Goal: Task Accomplishment & Management: Complete application form

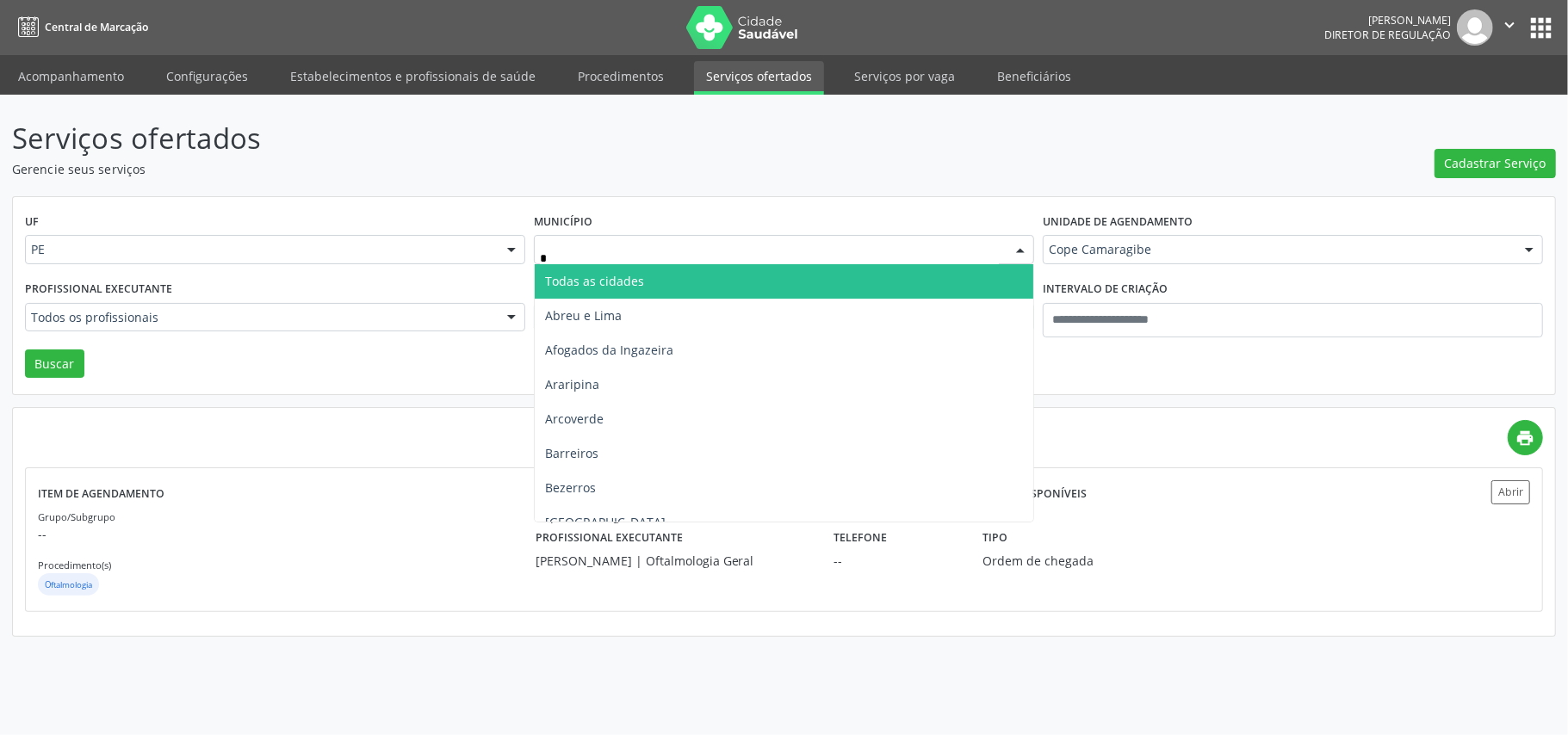
type input "**"
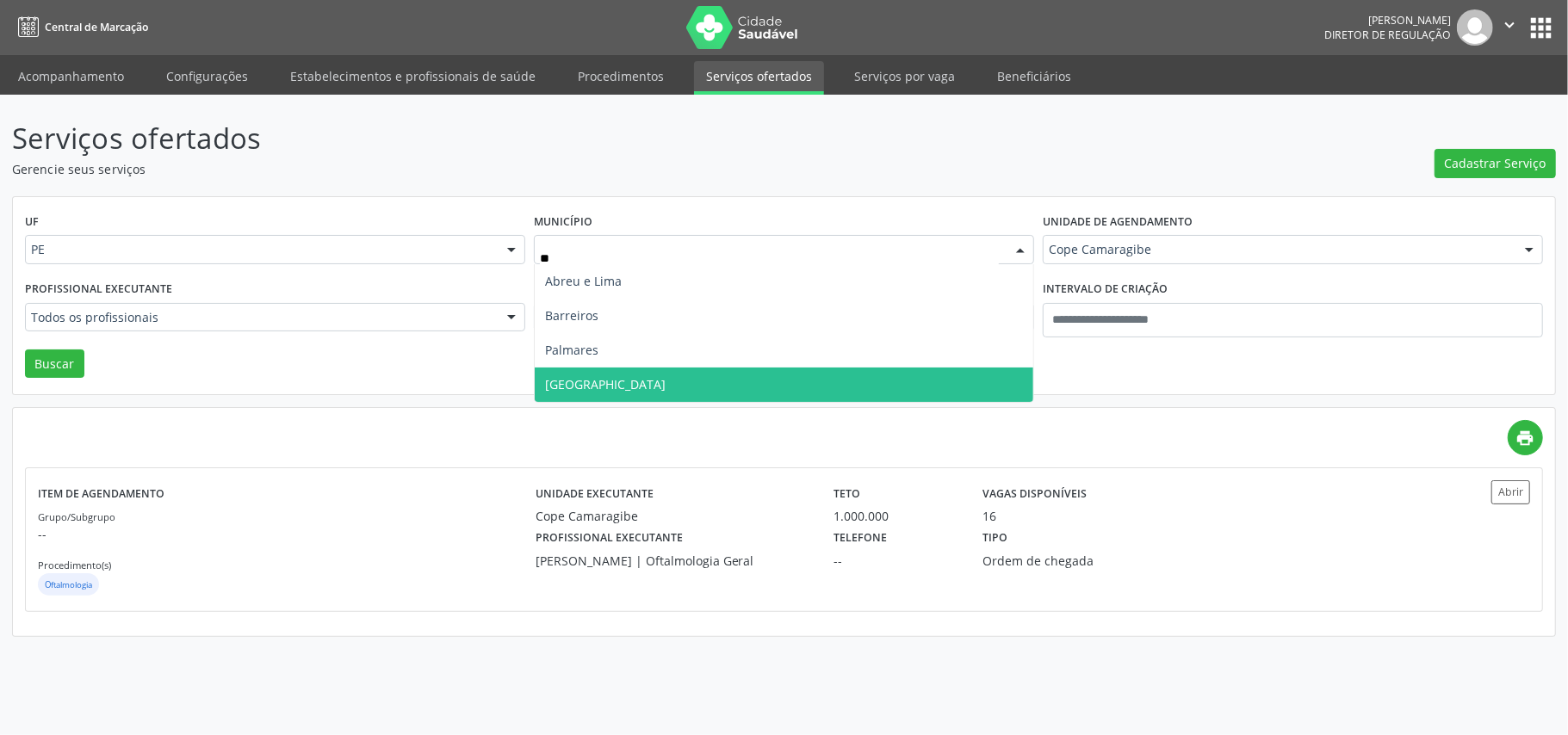
click at [615, 381] on span "[GEOGRAPHIC_DATA]" at bounding box center [784, 385] width 499 height 34
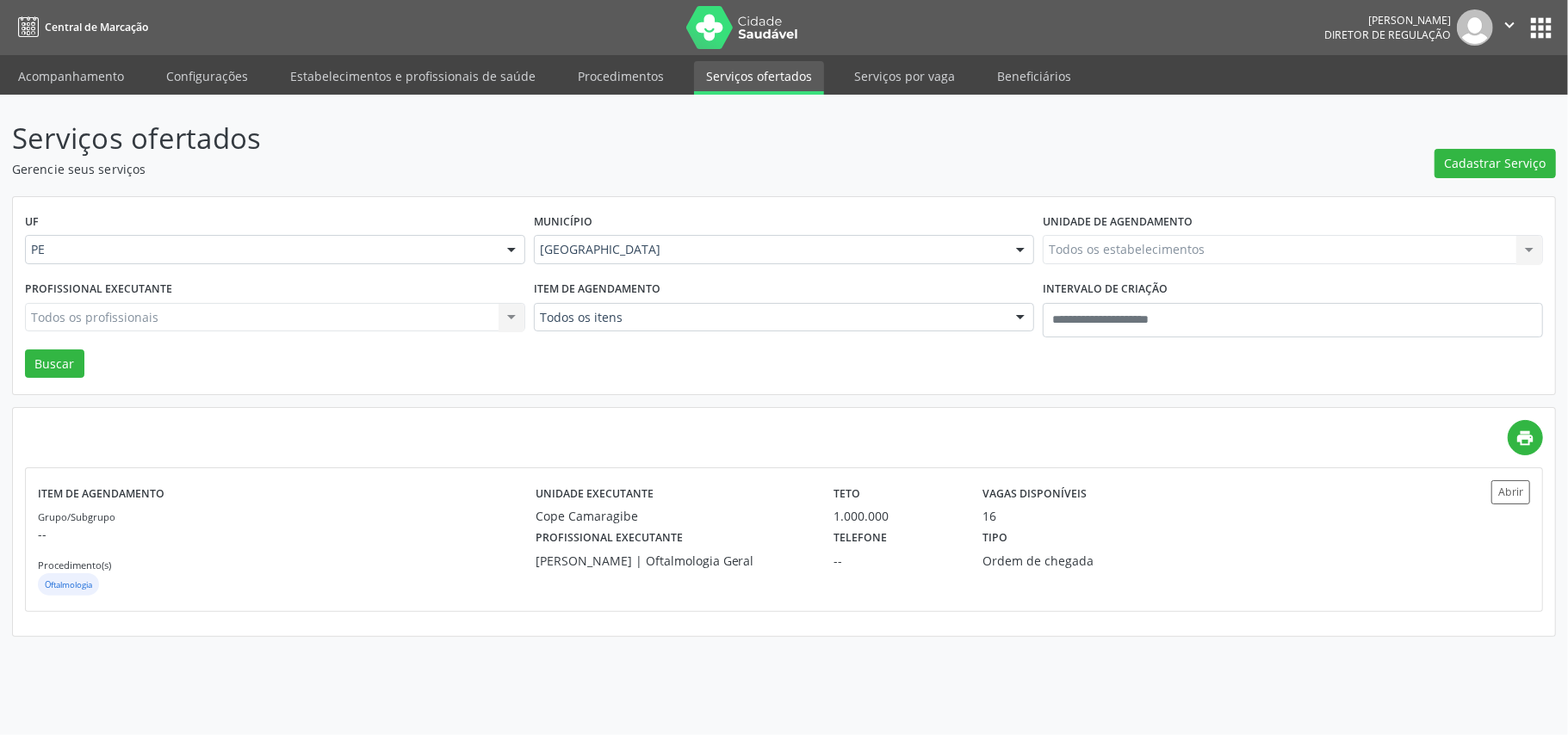
click at [1109, 249] on div "Todos os estabelecimentos Todos os estabelecimentos Cefisio - Centro Especializ…" at bounding box center [1293, 250] width 500 height 30
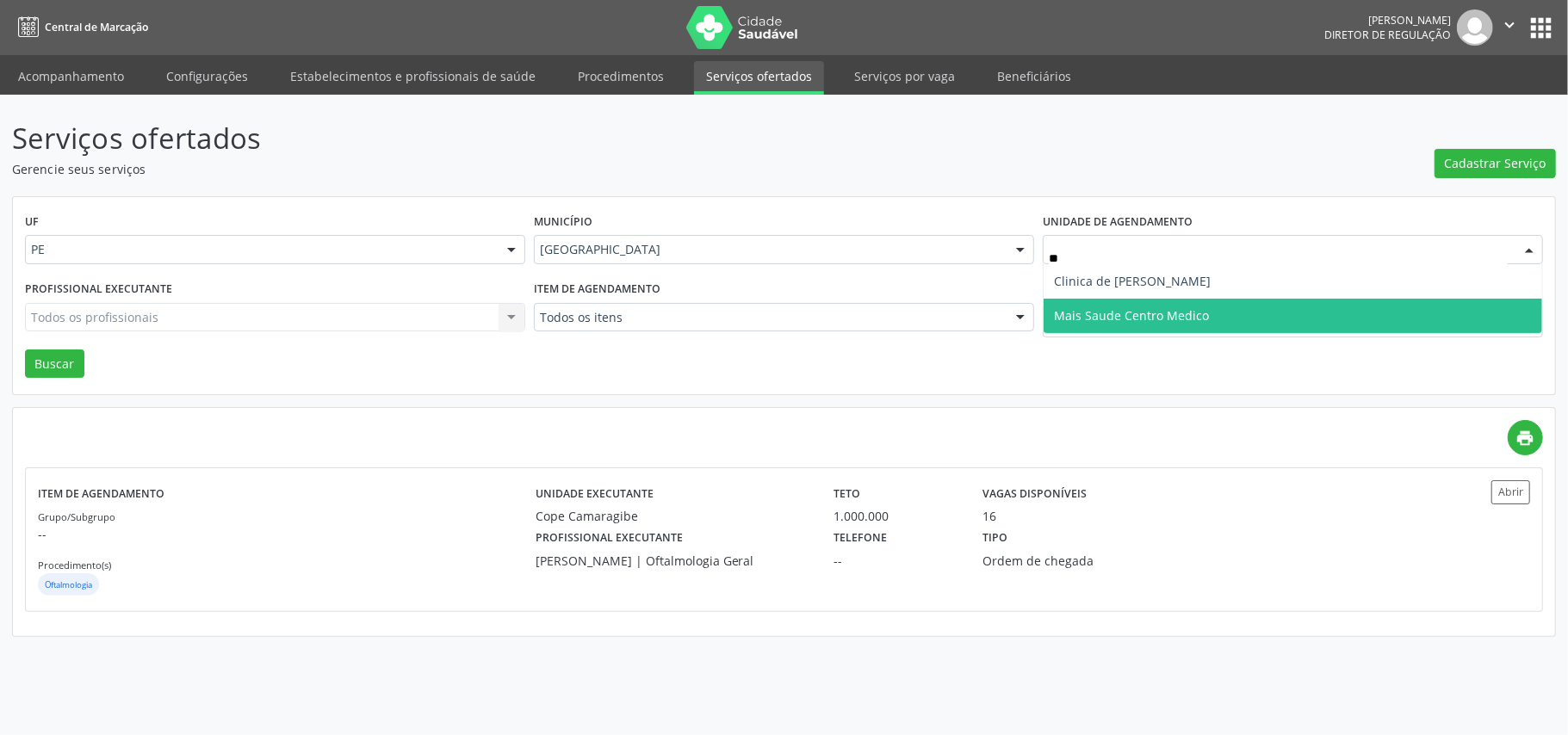
type input "*"
type input "***"
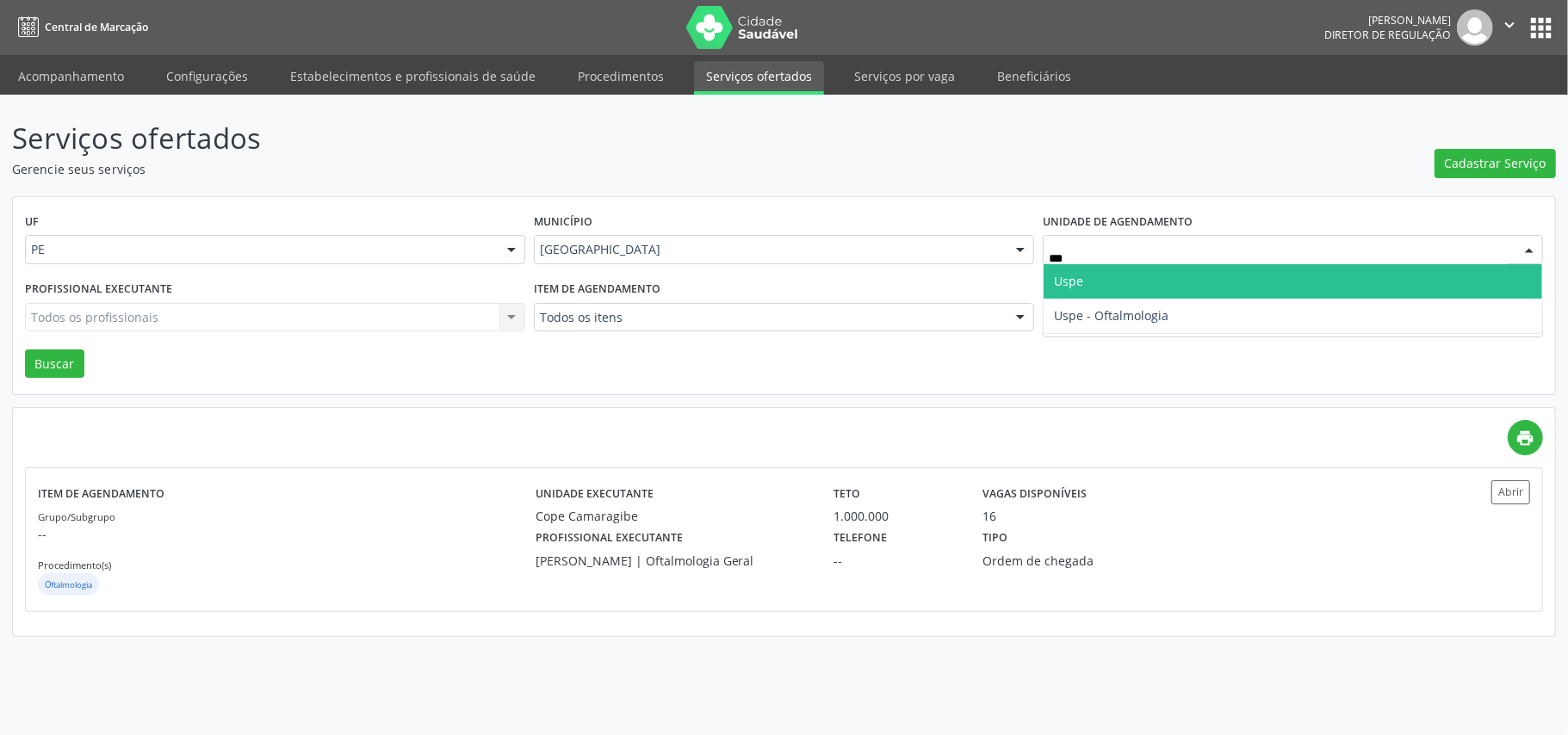
click at [1089, 287] on span "Uspe" at bounding box center [1292, 281] width 499 height 34
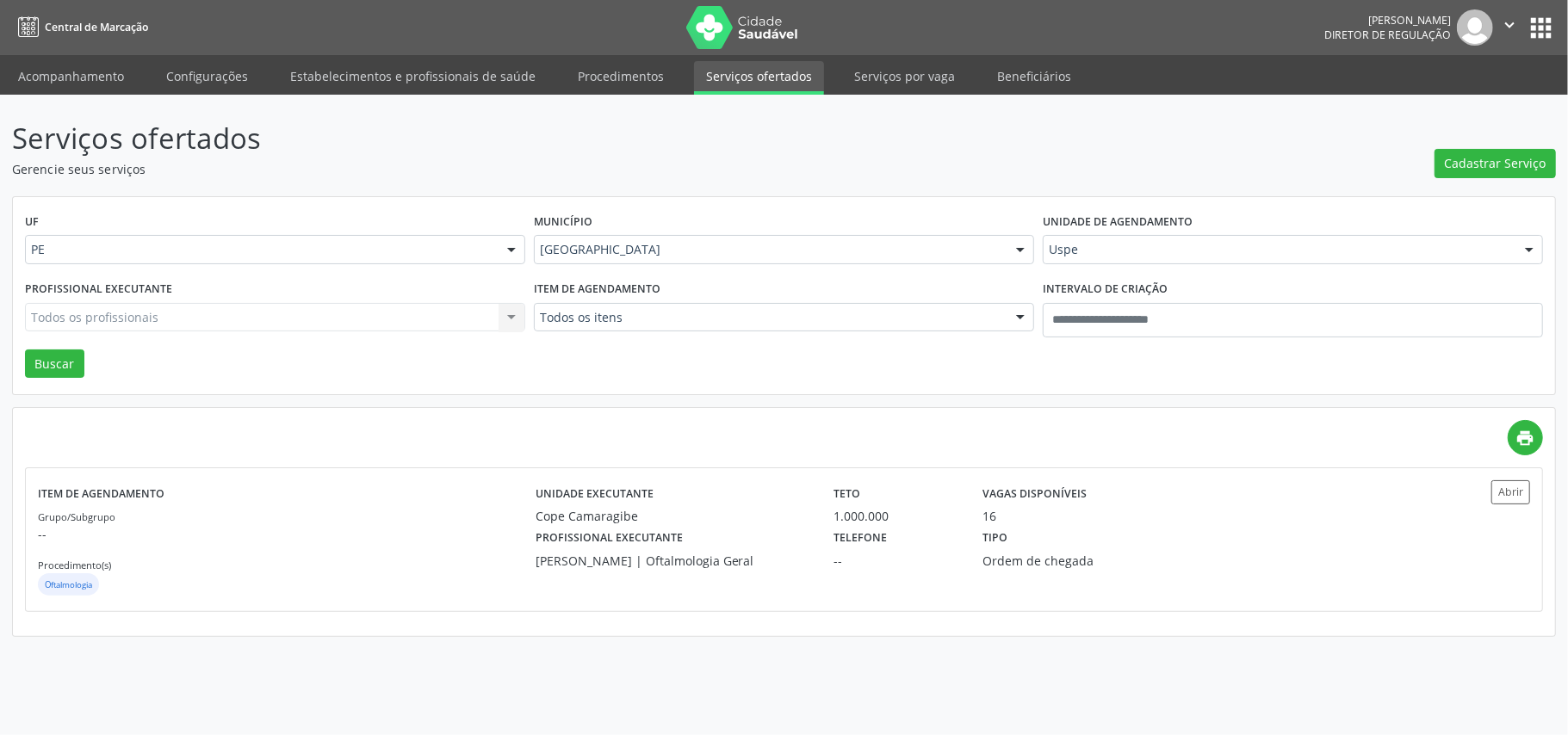
click at [284, 325] on div "Todos os profissionais Todos os profissionais Eneide Dias | Oftalmologia Geral …" at bounding box center [275, 318] width 500 height 30
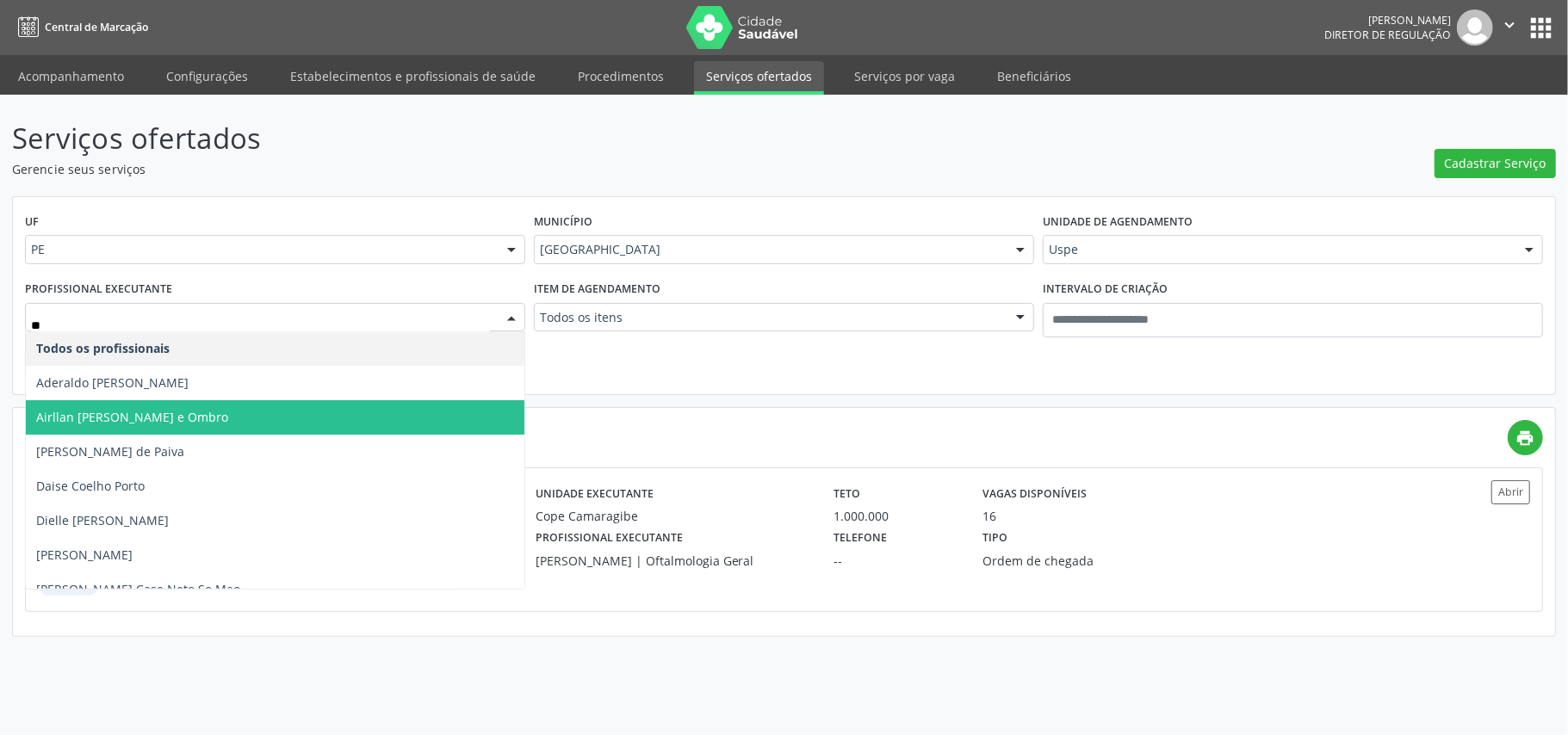
click at [228, 410] on span "Airllan Willames Matias Alves Silva - Cotovelo e Ombro" at bounding box center [132, 417] width 192 height 17
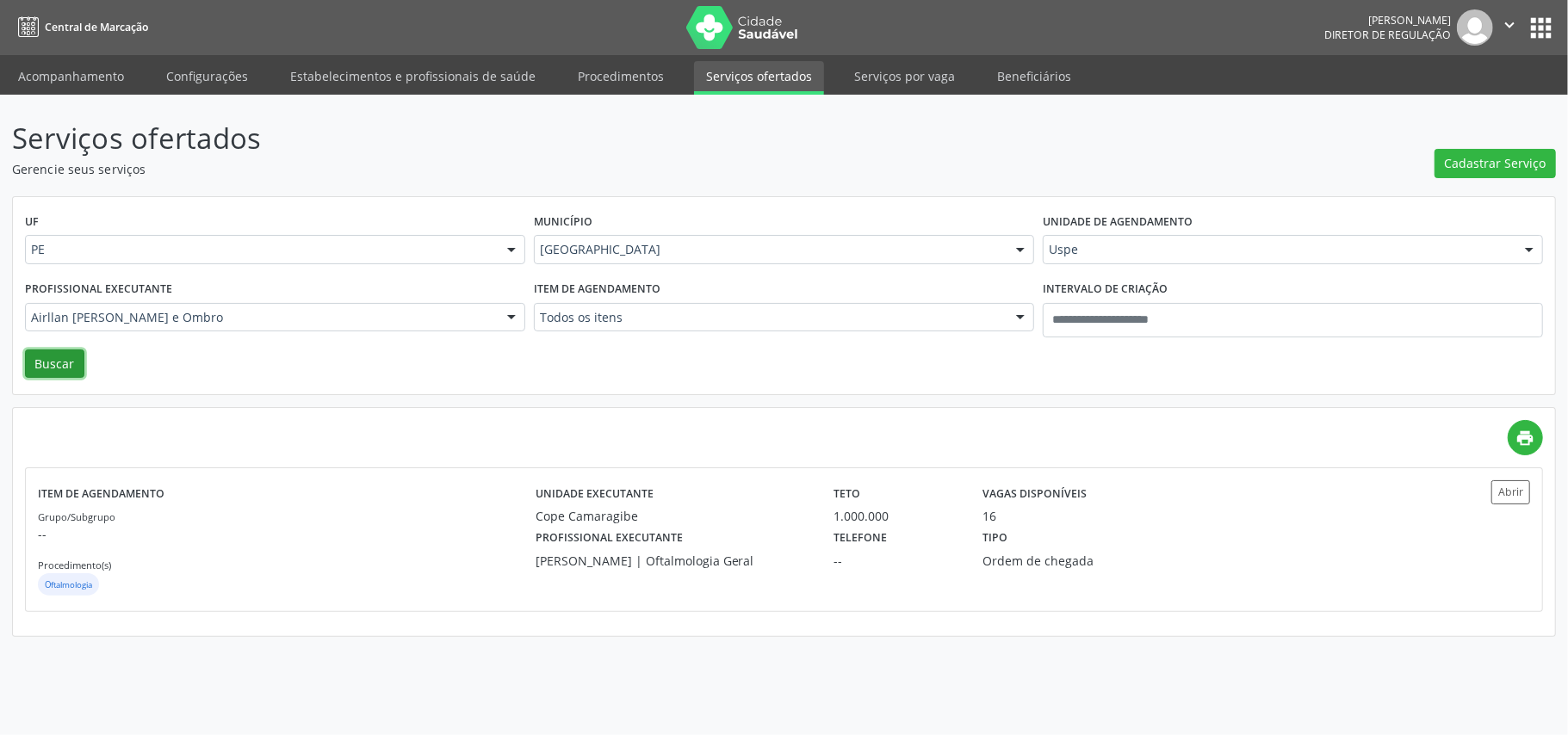
click at [49, 360] on button "Buscar" at bounding box center [54, 364] width 59 height 30
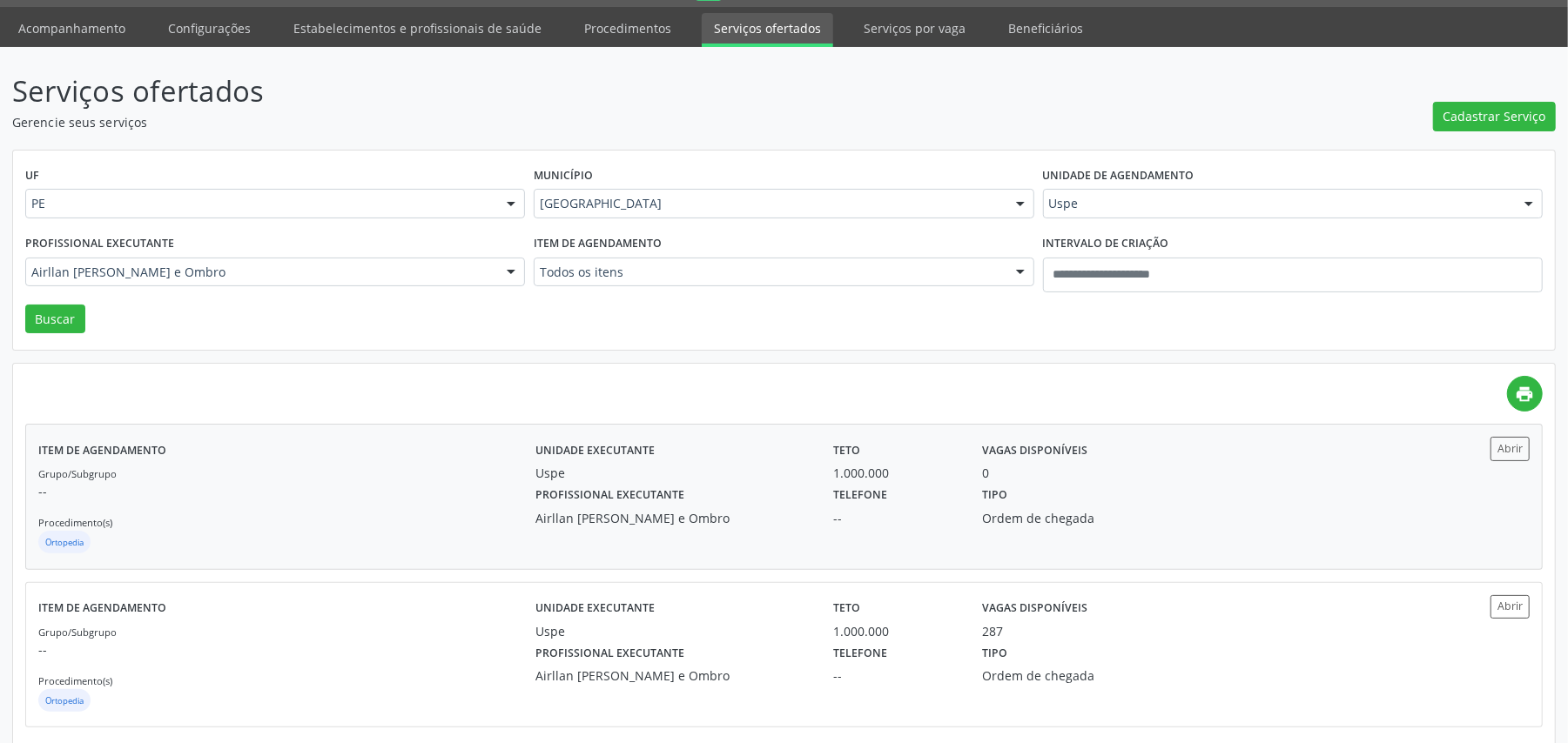
scroll to position [73, 0]
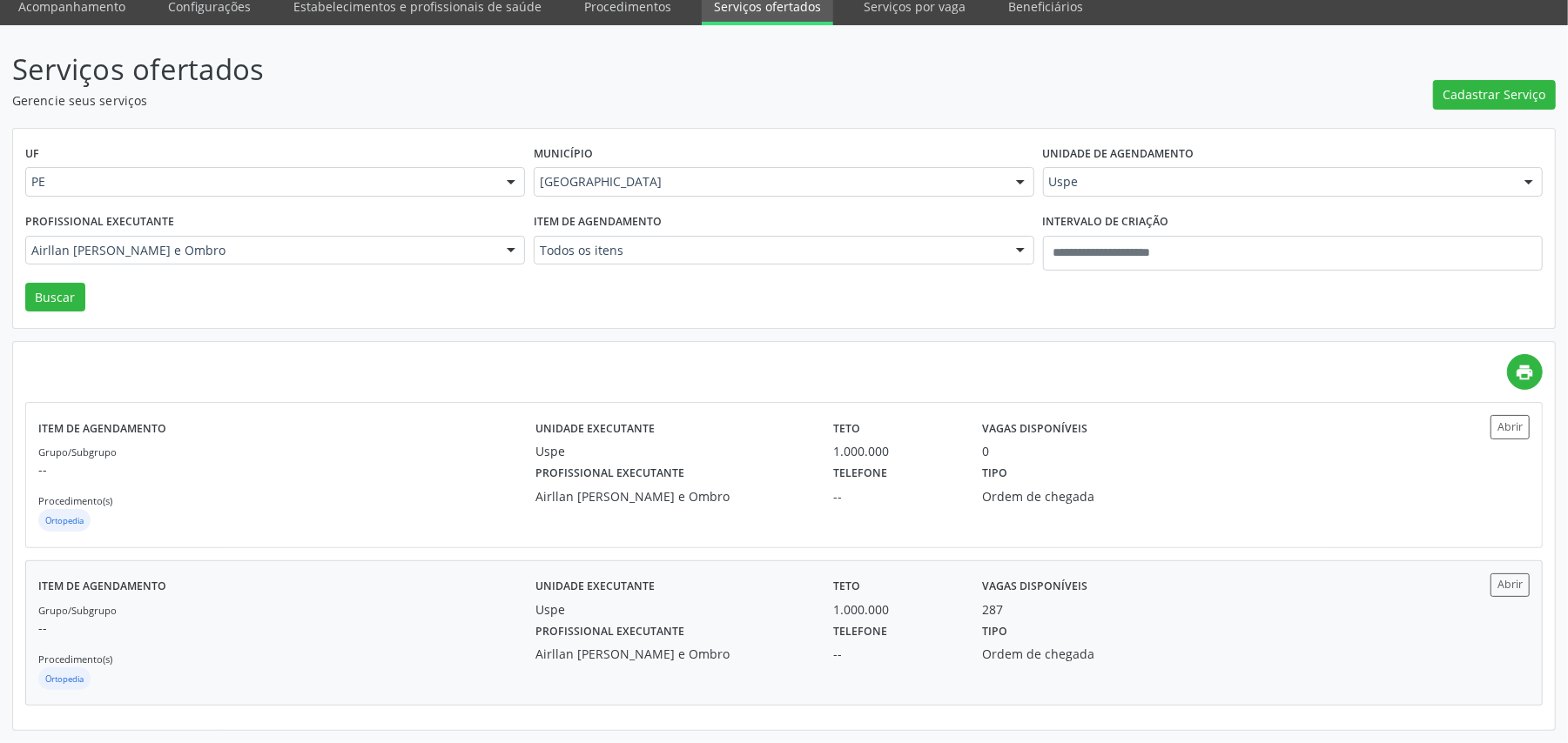
click at [409, 656] on div "Grupo/Subgrupo -- Procedimento(s) Ortopedia" at bounding box center [286, 647] width 497 height 93
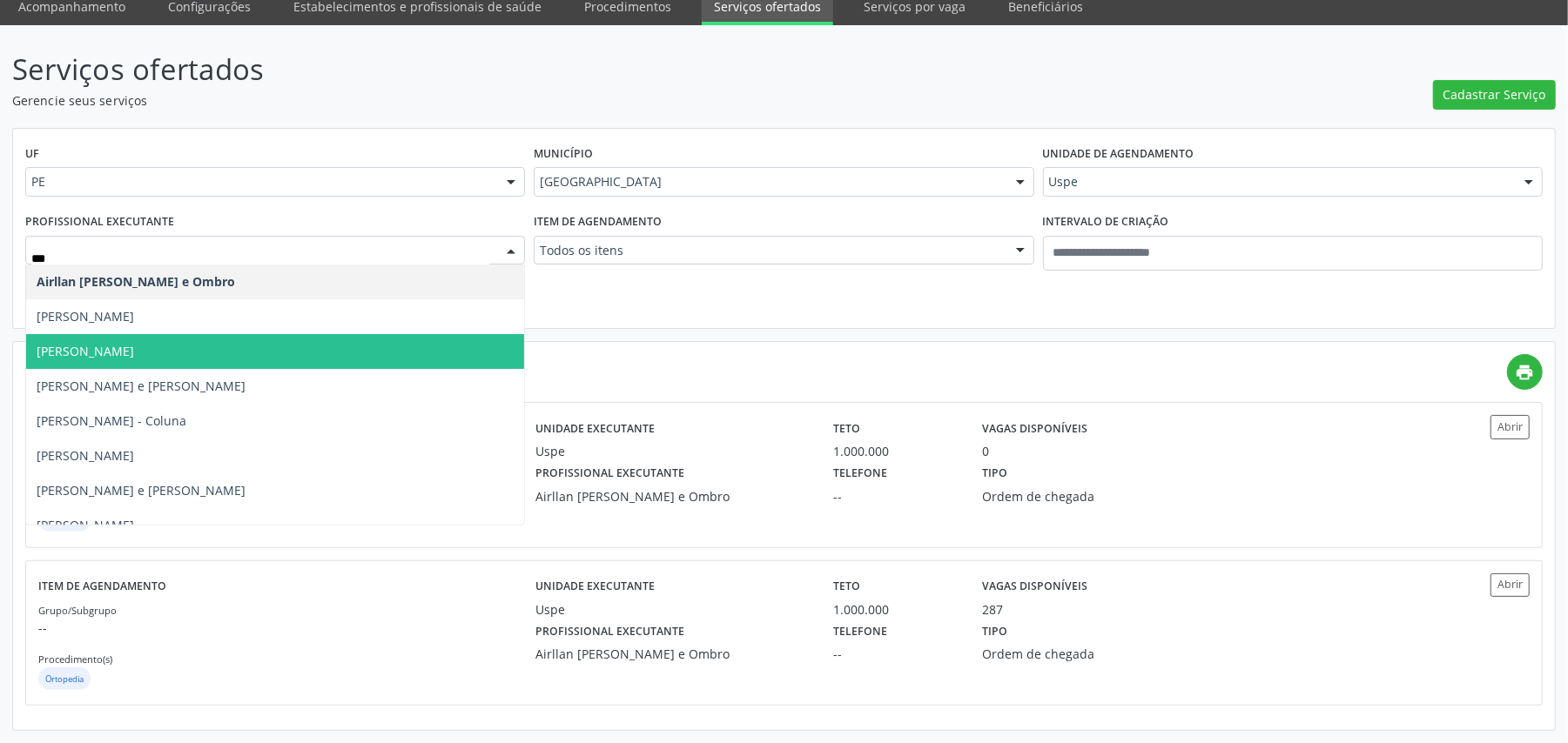
type input "****"
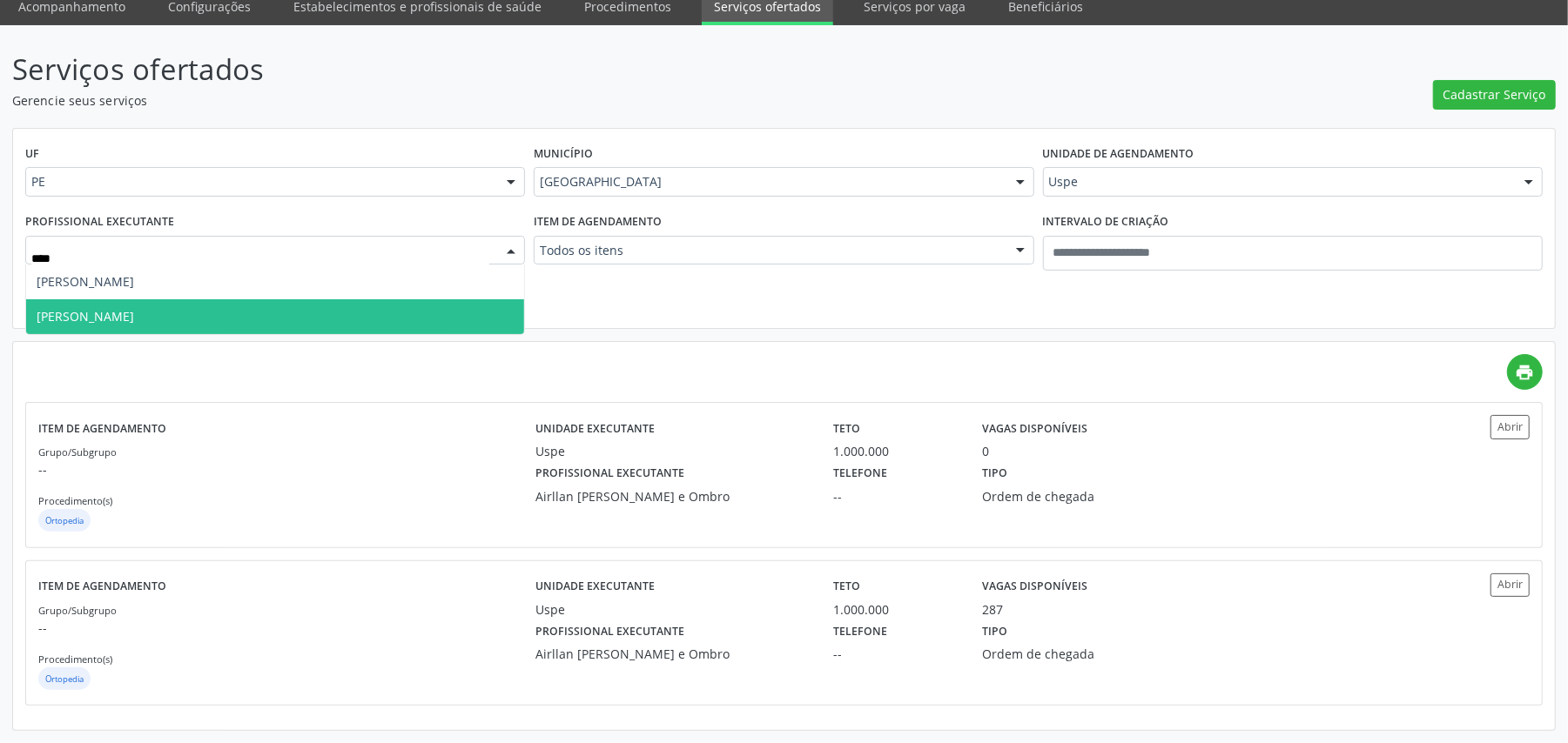
click at [134, 318] on span "Manoel Souto Moraes de Araujo" at bounding box center [85, 316] width 98 height 17
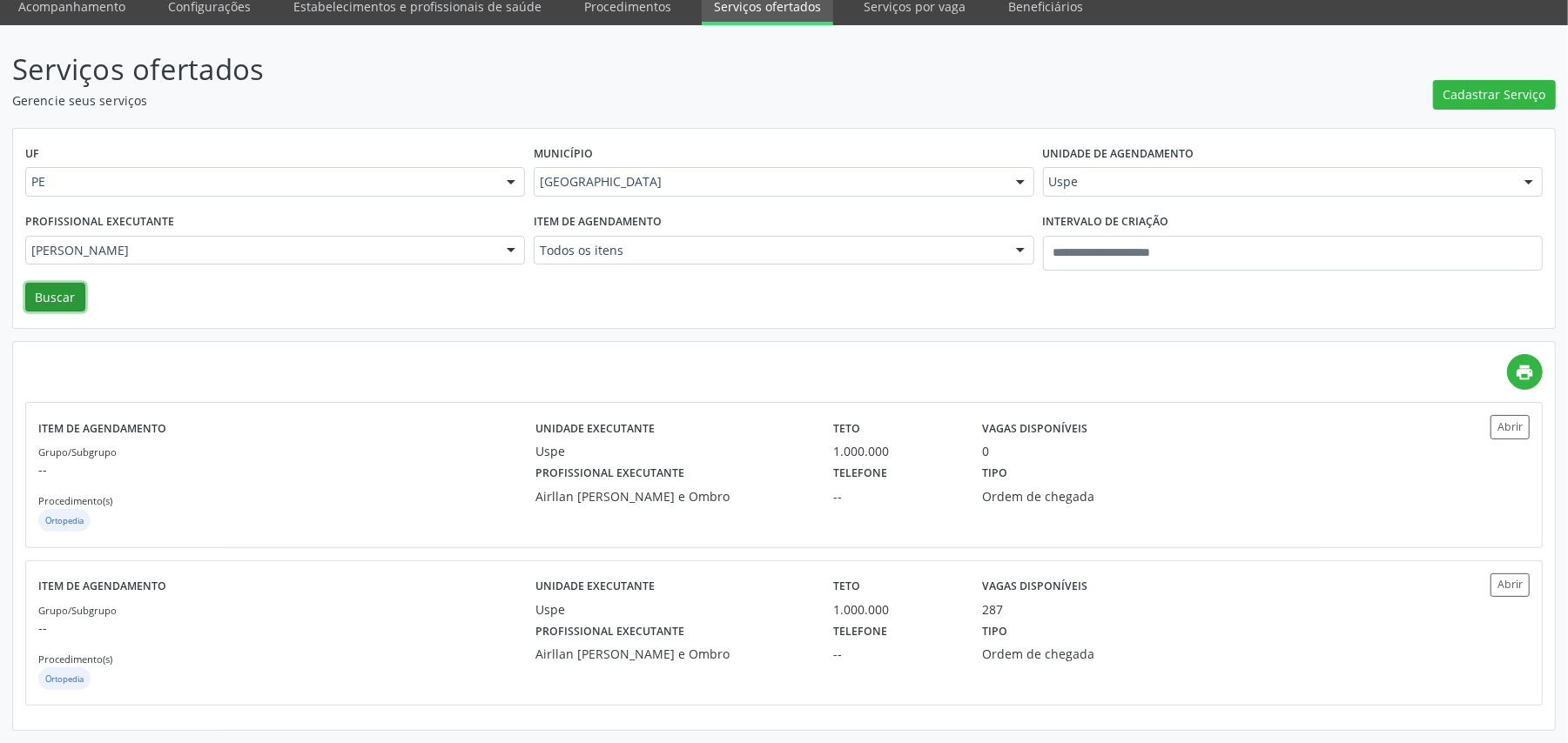
click at [35, 285] on button "Buscar" at bounding box center [55, 297] width 60 height 30
click at [374, 450] on div "Grupo/Subgrupo -- Procedimento(s) Gastroenterologia" at bounding box center [286, 488] width 497 height 93
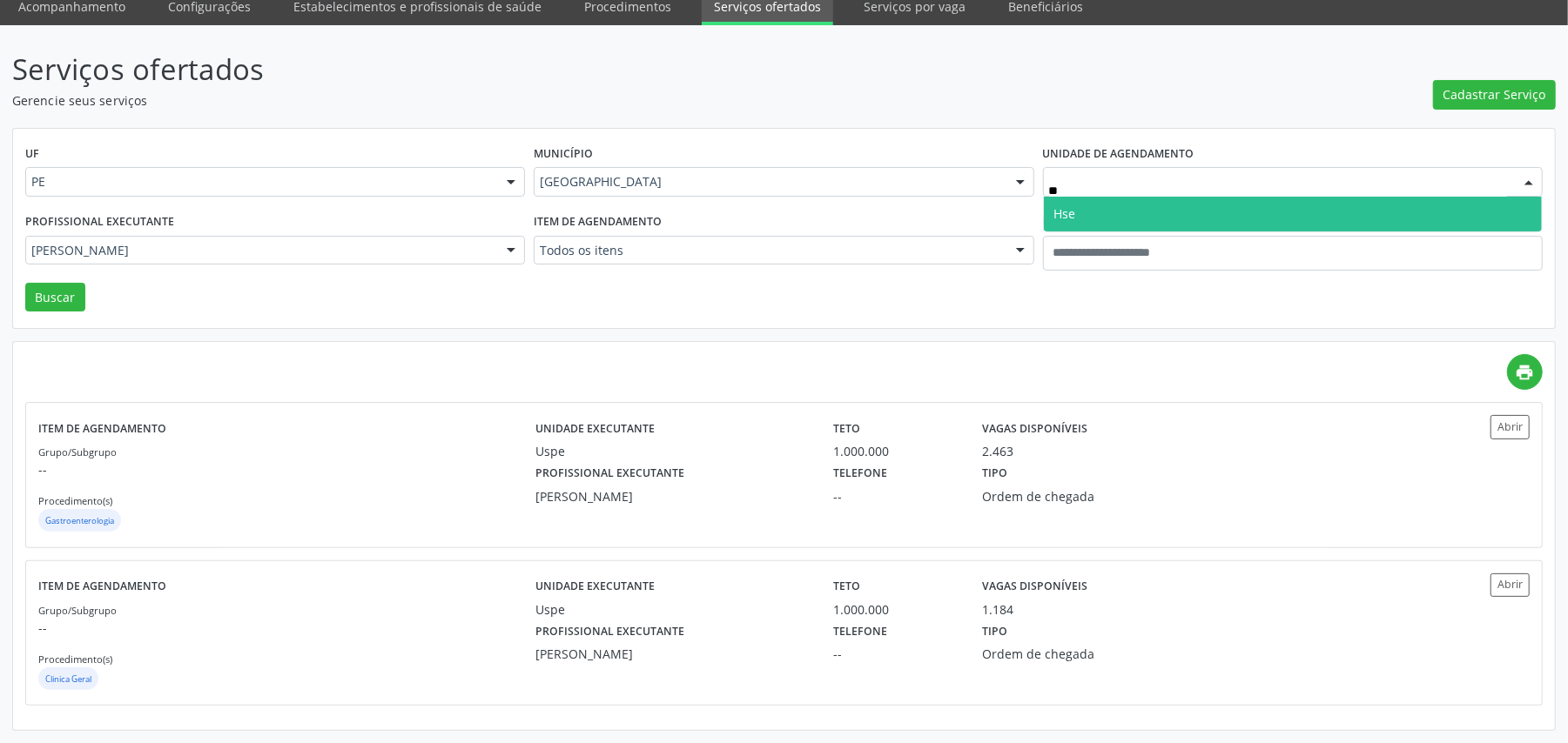
type input "***"
click at [1066, 211] on span "Hse" at bounding box center [1065, 213] width 21 height 17
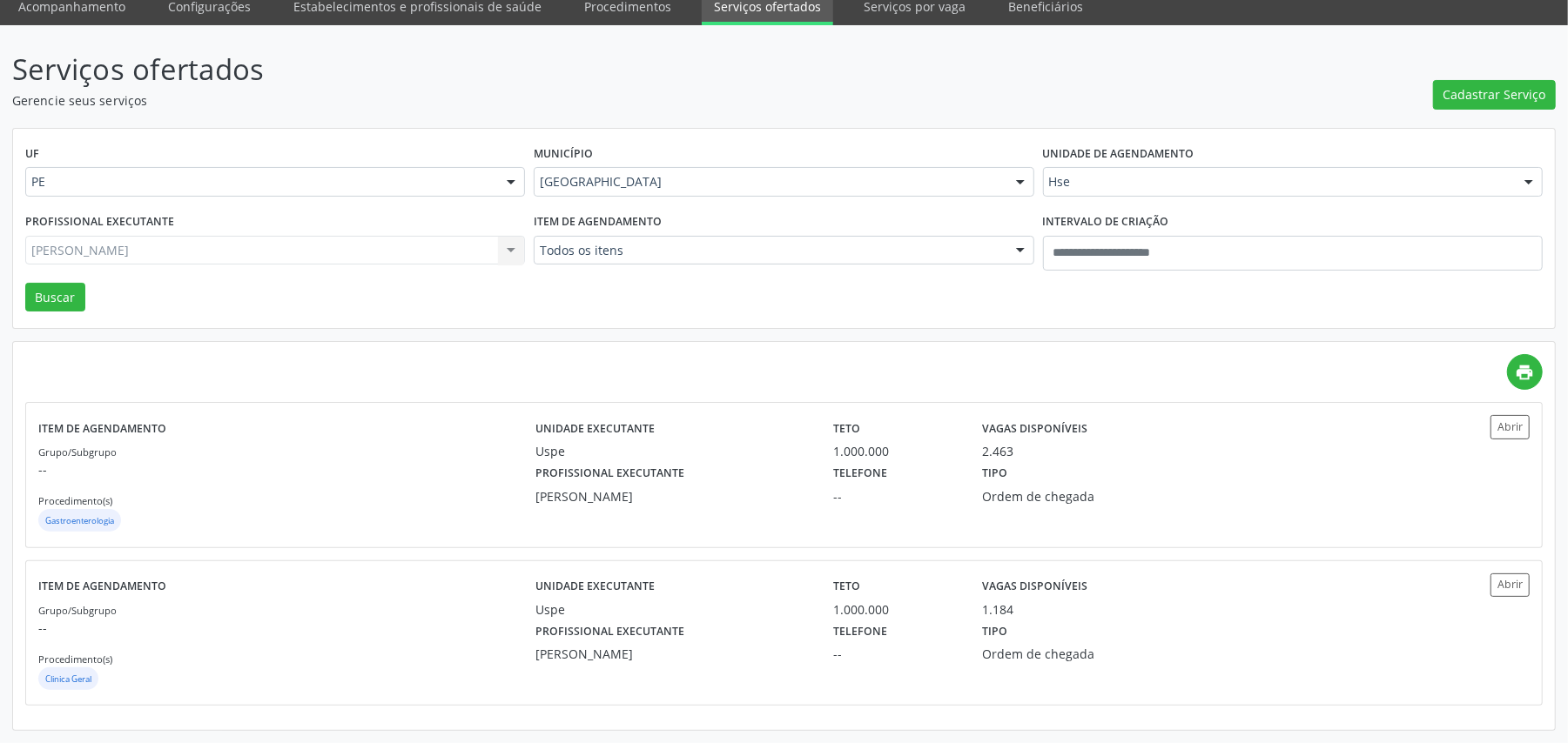
click at [256, 243] on div "Manoel Souto Moraes de Araujo Todos os profissionais Aderaldo Tadeu de Morais A…" at bounding box center [275, 251] width 500 height 30
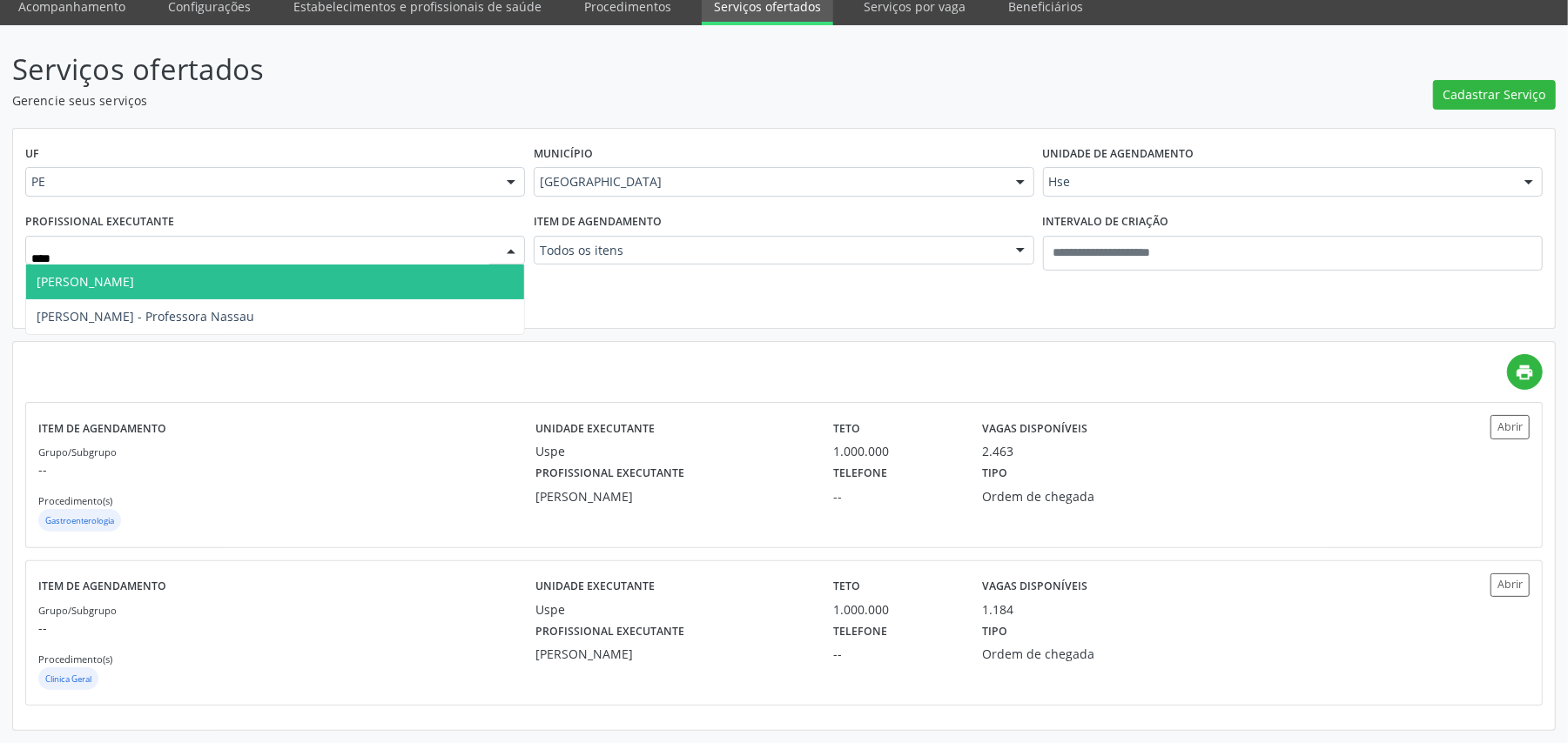
click at [242, 285] on span "[PERSON_NAME]" at bounding box center [275, 282] width 498 height 34
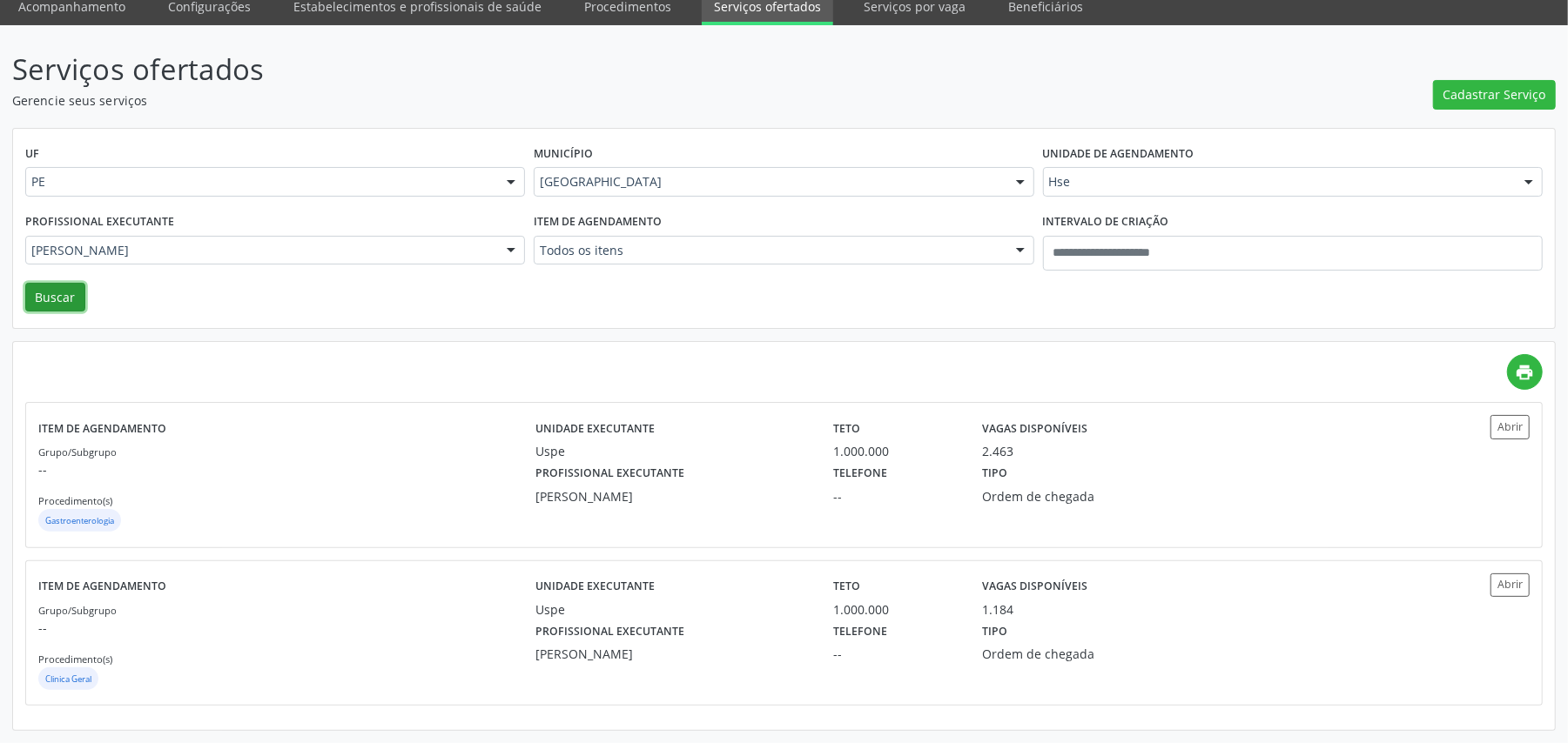
click at [28, 290] on button "Buscar" at bounding box center [55, 297] width 60 height 30
click at [545, 472] on label "Profissional executante" at bounding box center [610, 474] width 149 height 27
click at [317, 257] on div "Melissa de Moura Rolim" at bounding box center [275, 251] width 500 height 30
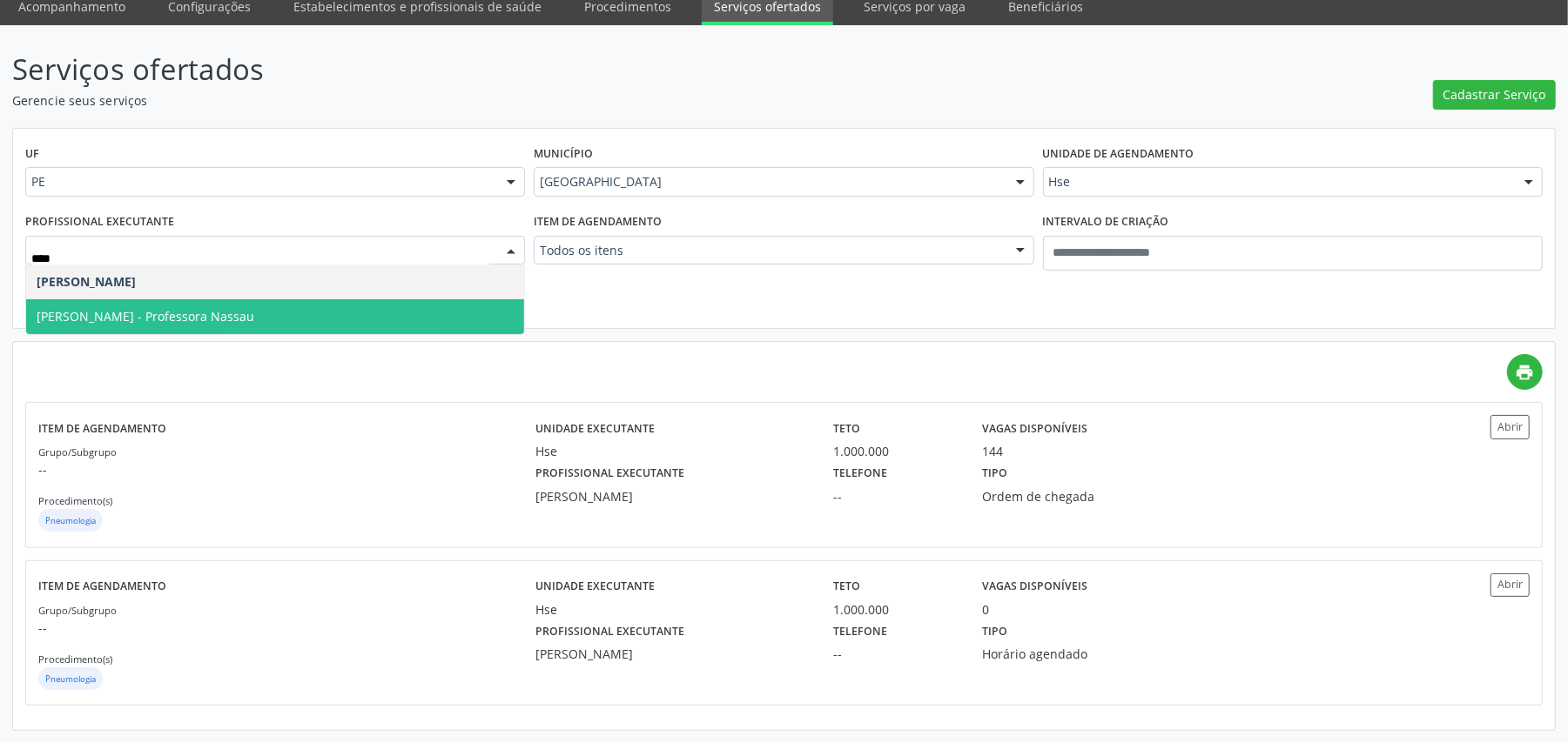
click at [255, 308] on span "Melissa de Moura Rolim - Professora Nassau" at bounding box center [145, 316] width 217 height 17
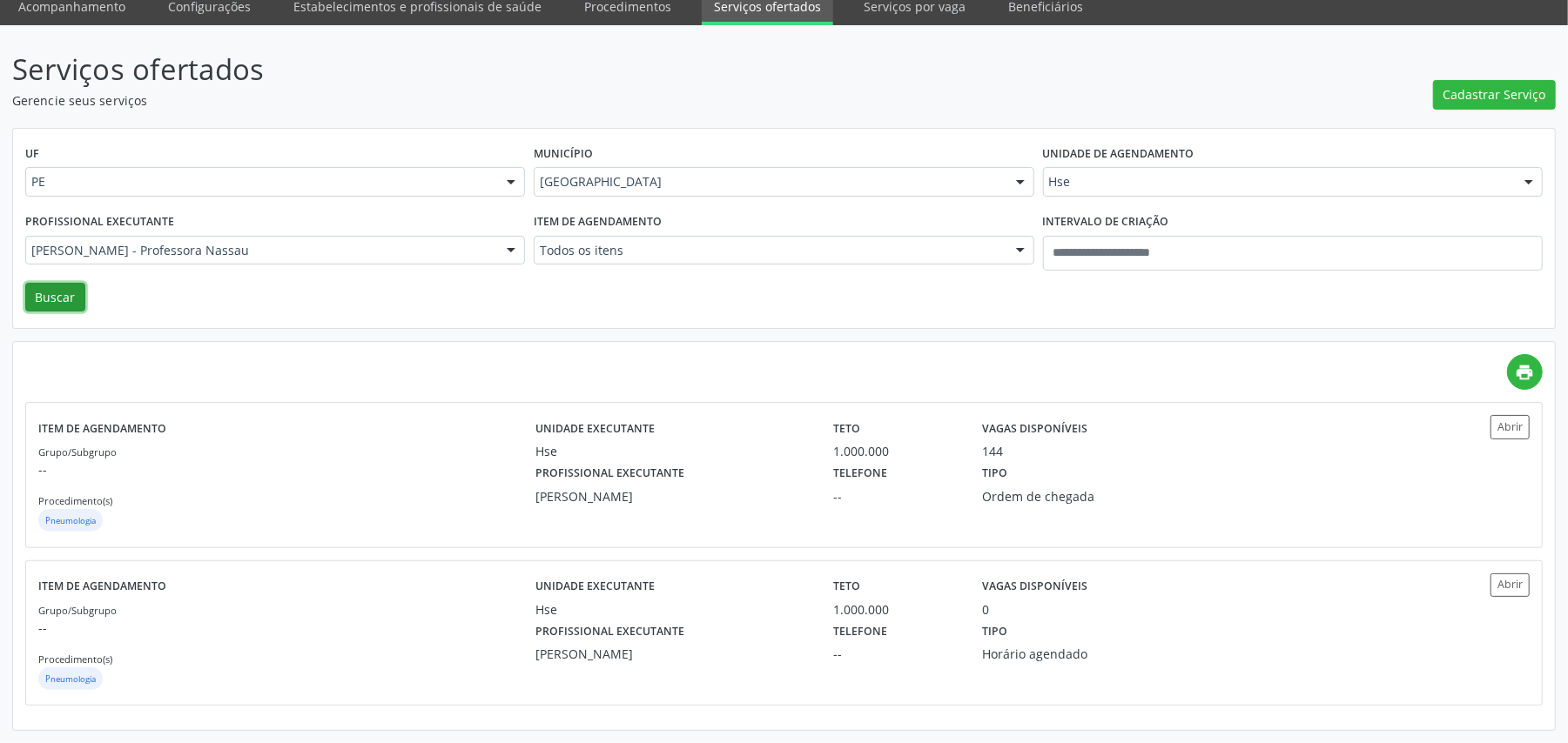
click at [73, 282] on button "Buscar" at bounding box center [55, 297] width 60 height 30
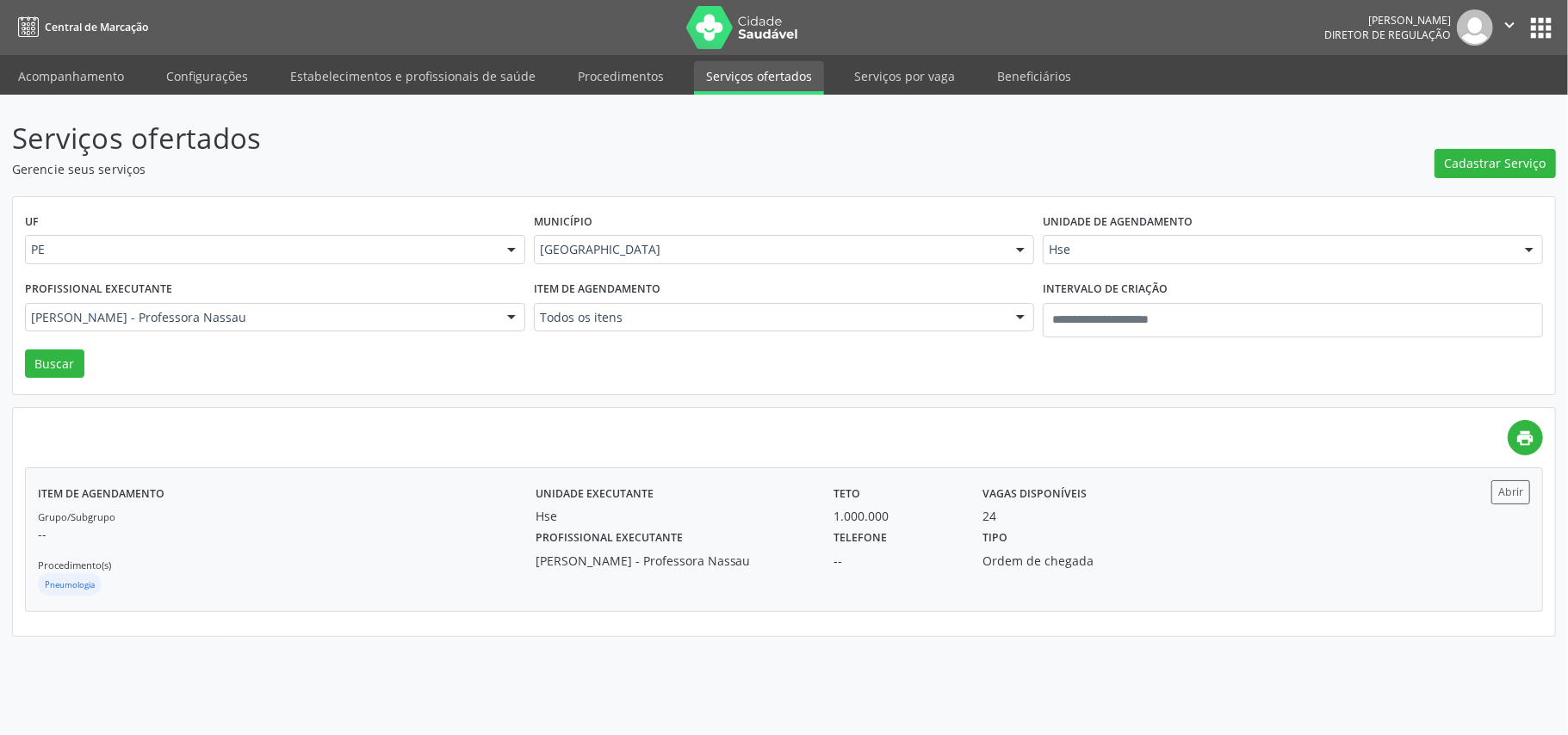
click at [300, 550] on div "Grupo/Subgrupo -- Procedimento(s) Pneumologia" at bounding box center [287, 553] width 498 height 92
click at [1228, 34] on nav "Central de Marcação Vanessa de Souza Silva dos Santos Diretor de regulação  Co…" at bounding box center [784, 28] width 1568 height 55
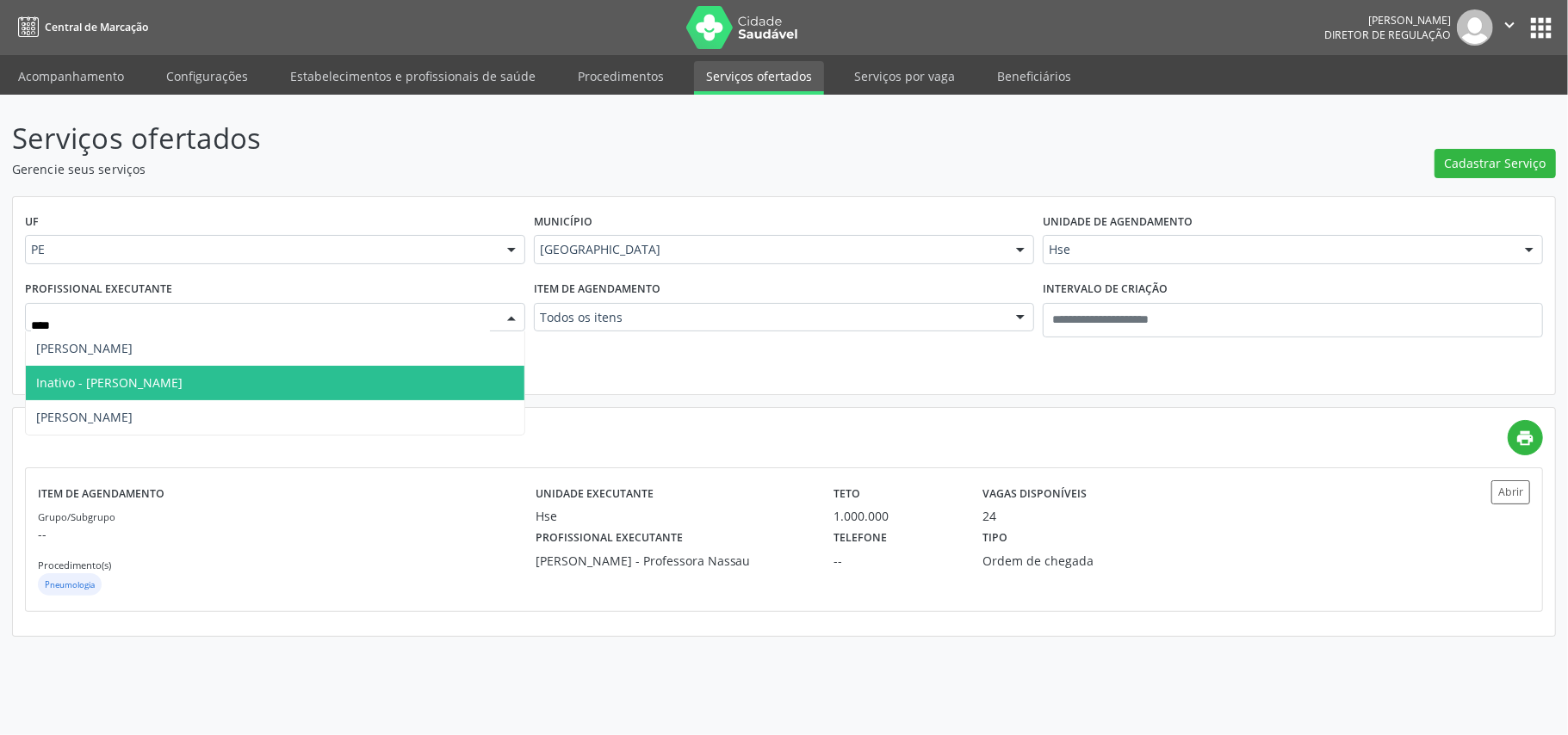
type input "*****"
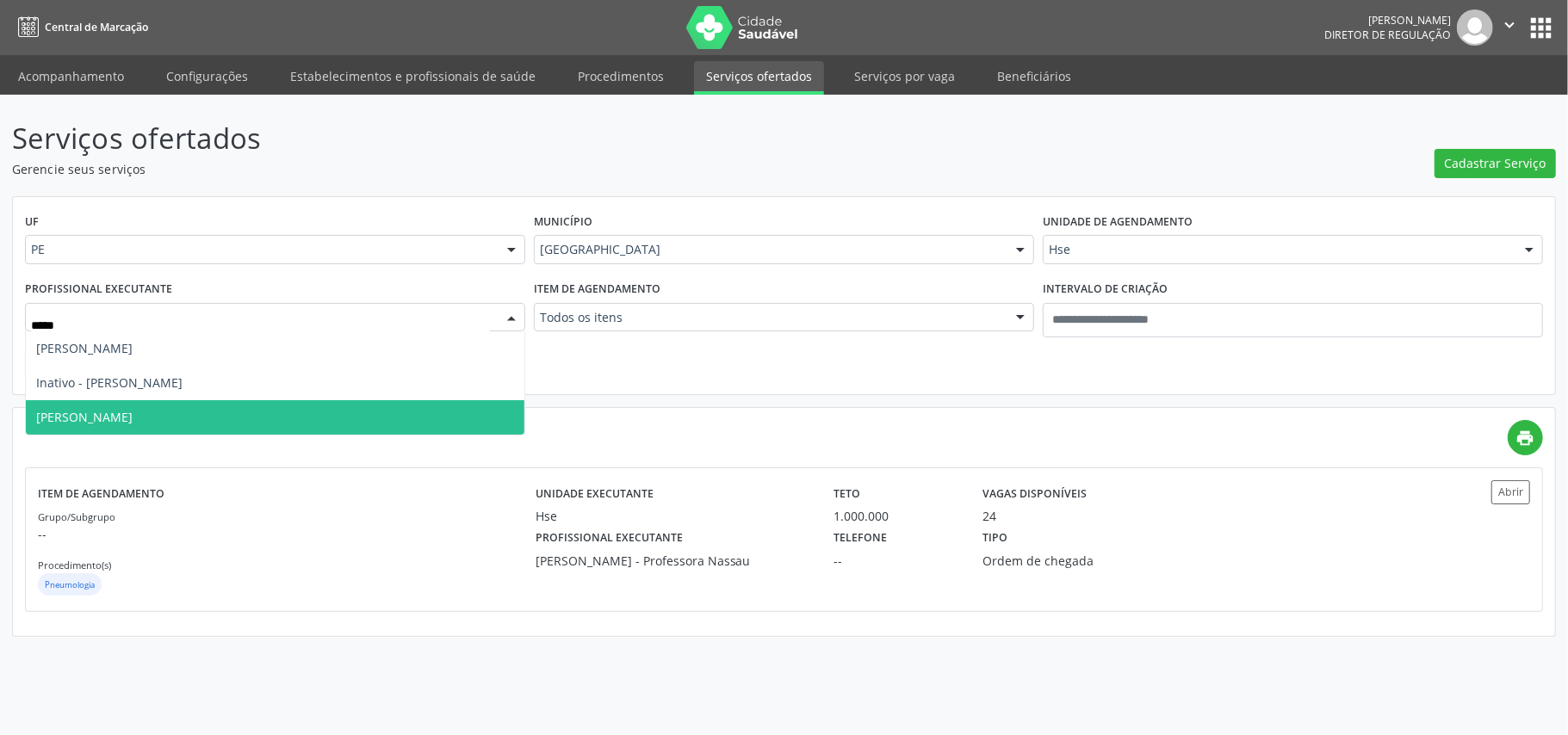
click at [208, 421] on span "Maria da Graca Pinto Ribeiro" at bounding box center [275, 417] width 499 height 34
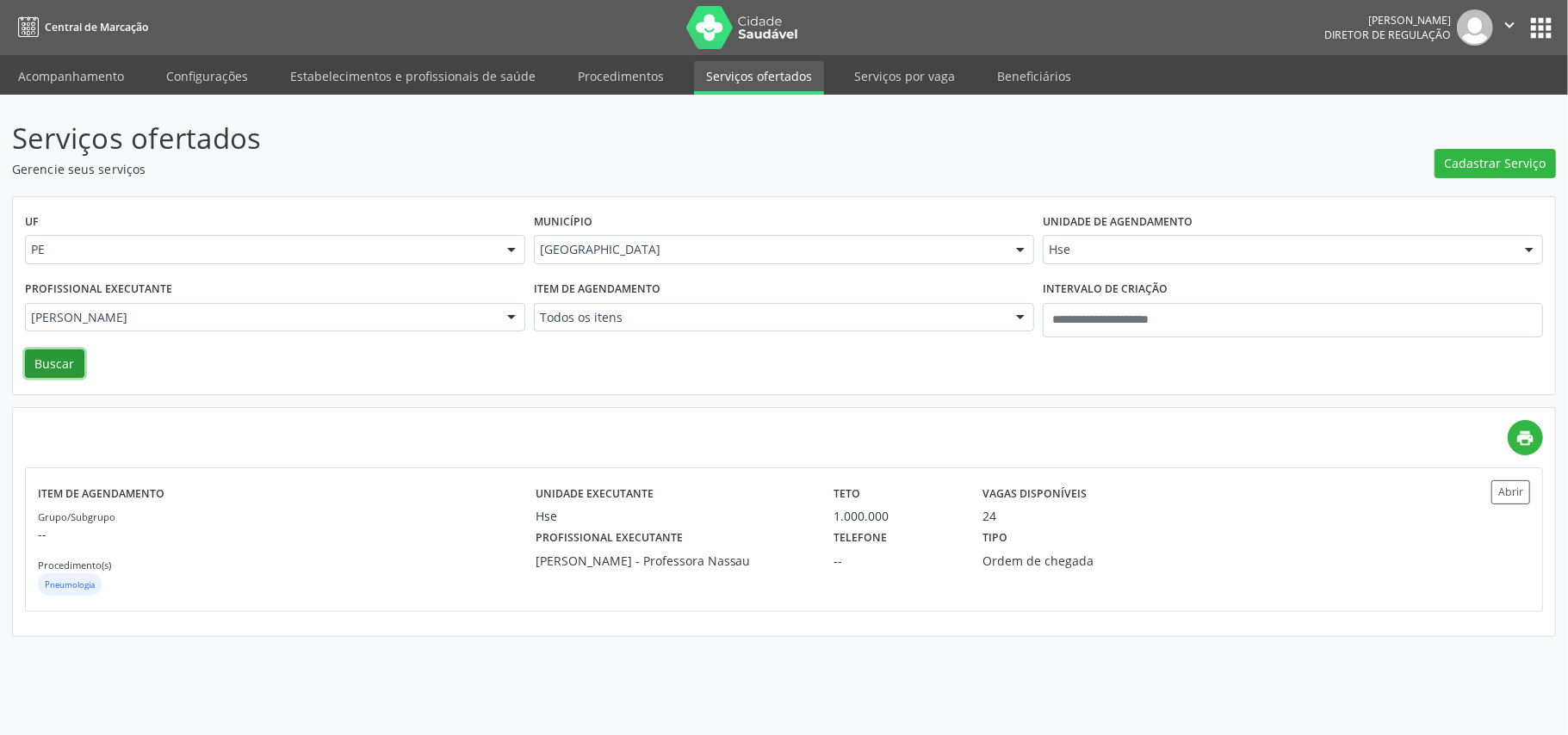
click at [73, 363] on button "Buscar" at bounding box center [54, 364] width 59 height 30
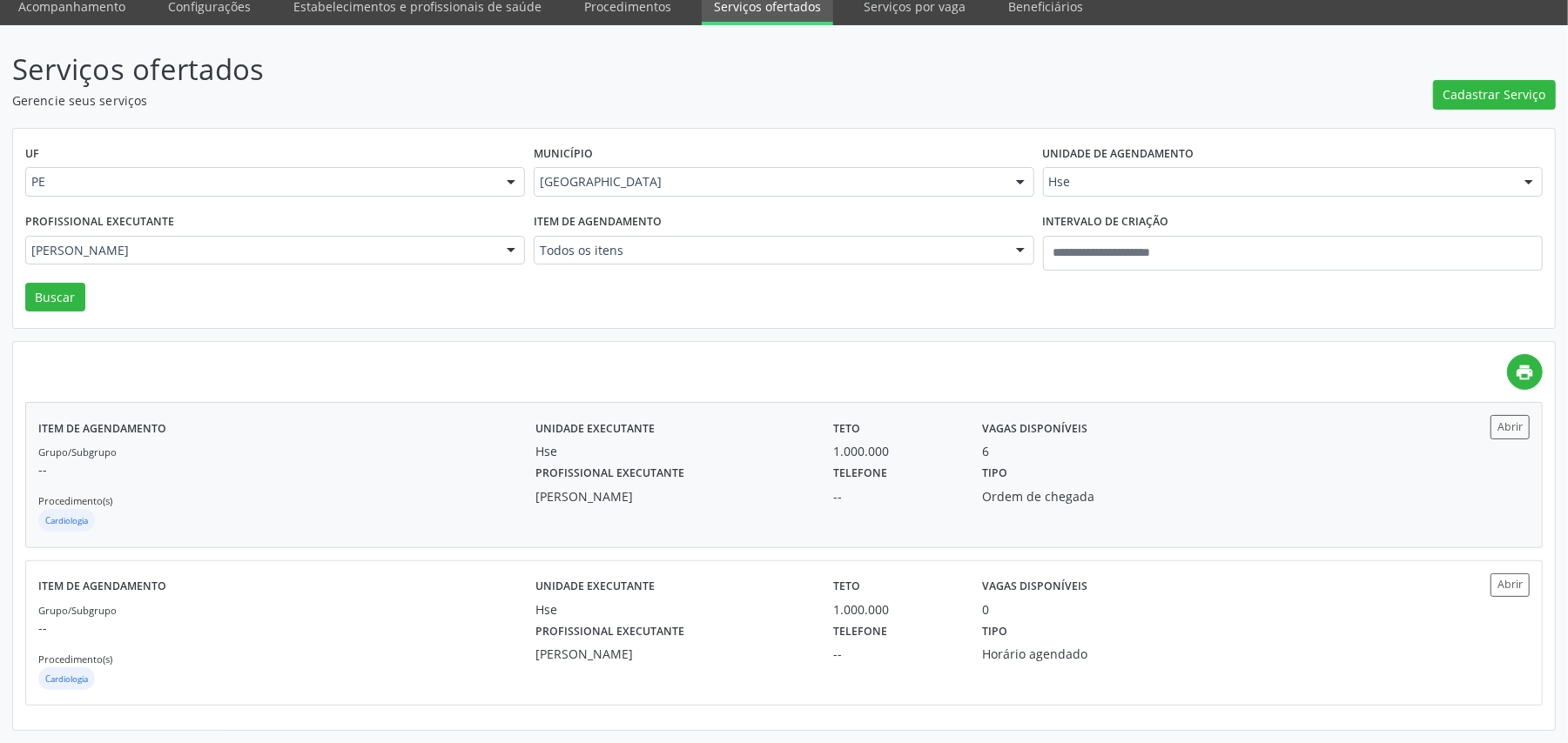
scroll to position [73, 0]
click at [311, 509] on div "Cardiologia" at bounding box center [286, 522] width 497 height 26
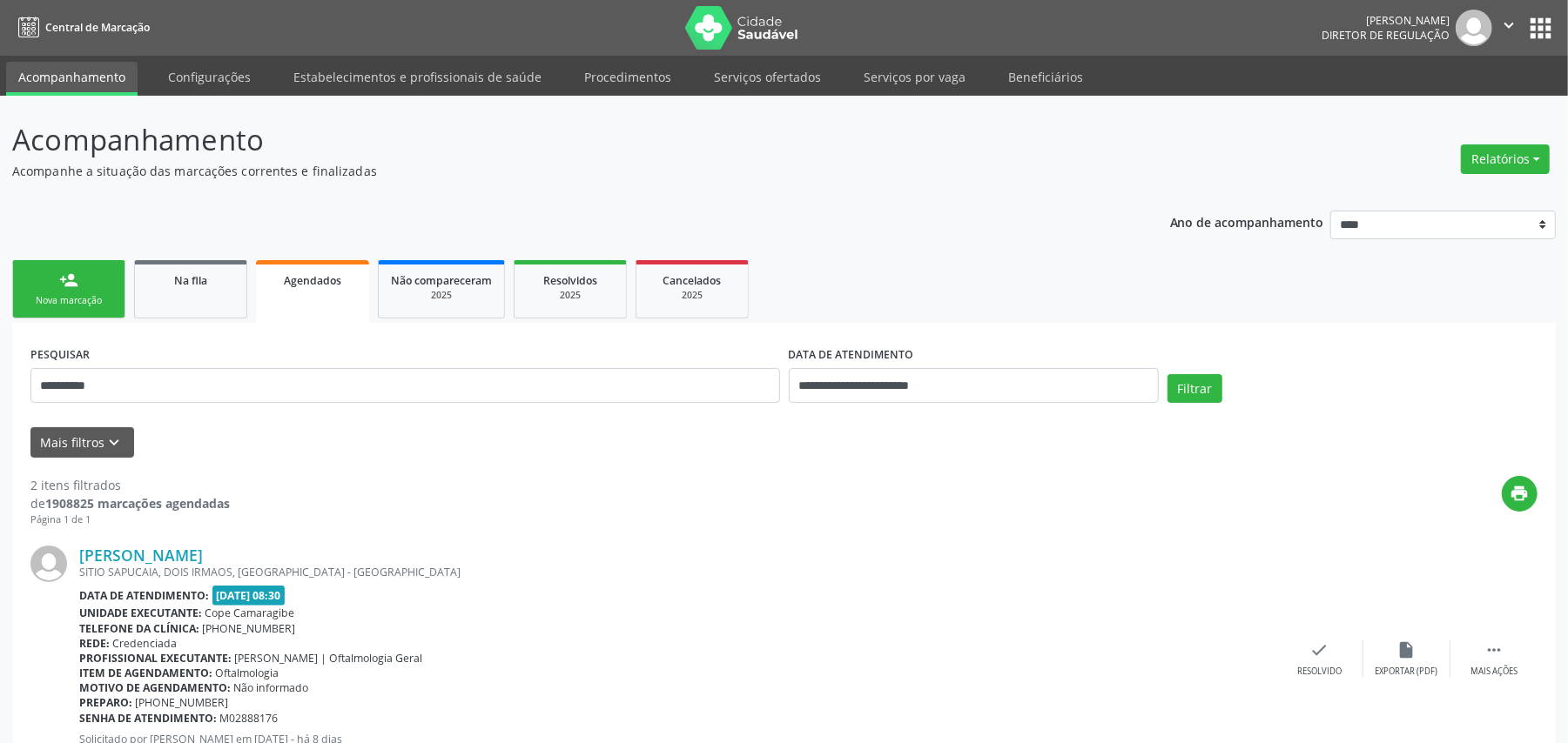
click at [38, 303] on div "Nova marcação" at bounding box center [68, 301] width 87 height 13
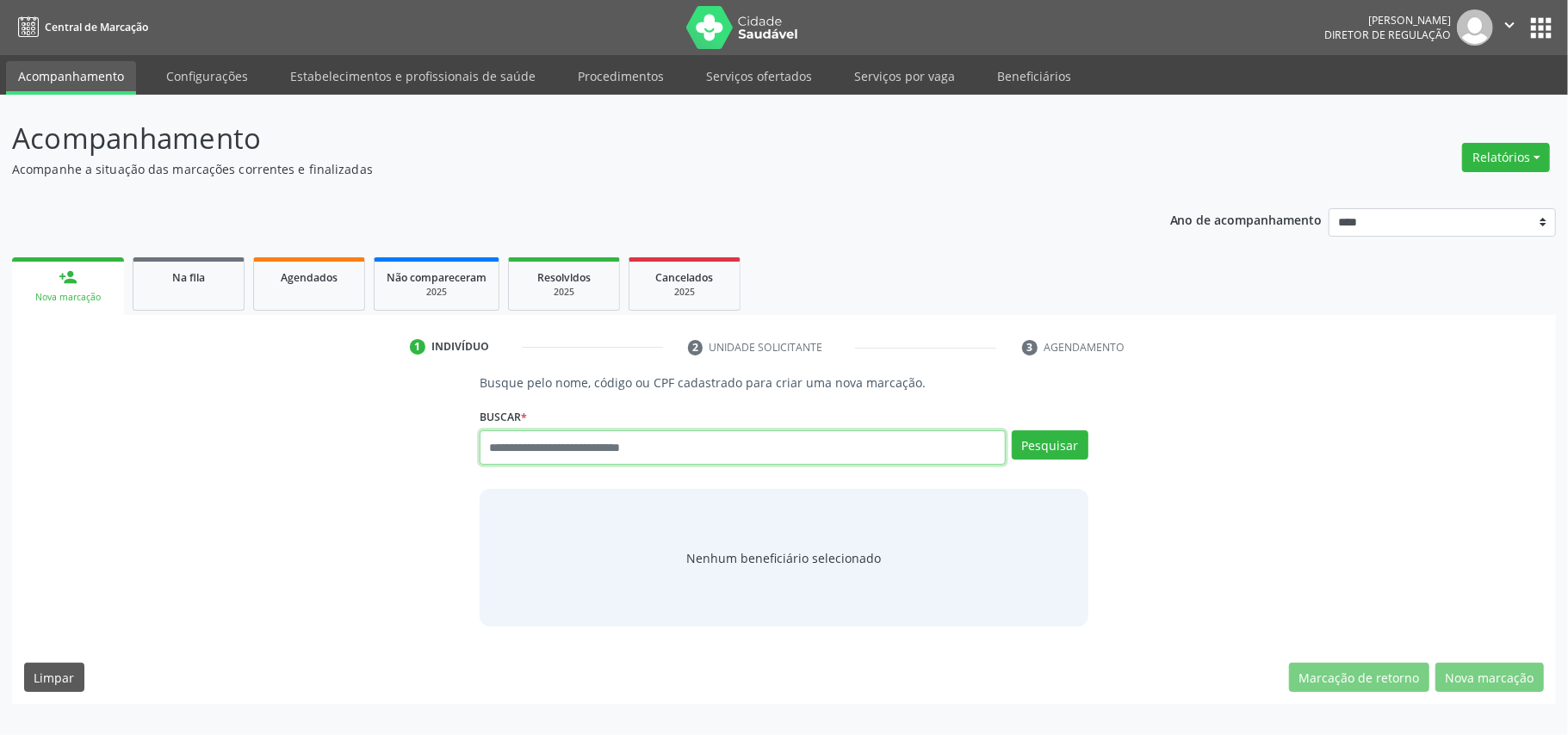
click at [634, 446] on input "text" at bounding box center [742, 447] width 526 height 34
paste input "**********"
type input "**********"
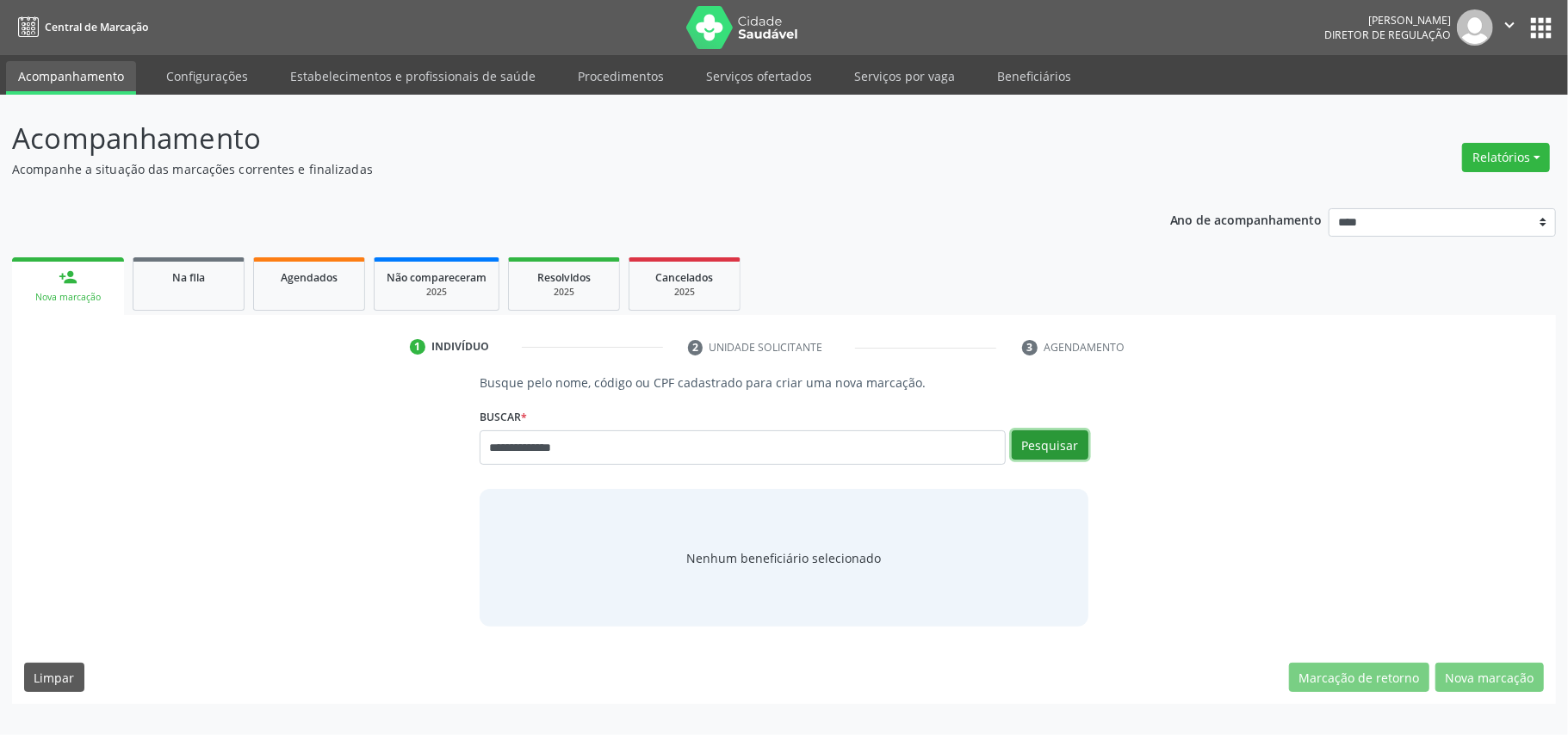
click at [1052, 445] on button "Pesquisar" at bounding box center [1050, 445] width 77 height 30
type input "**********"
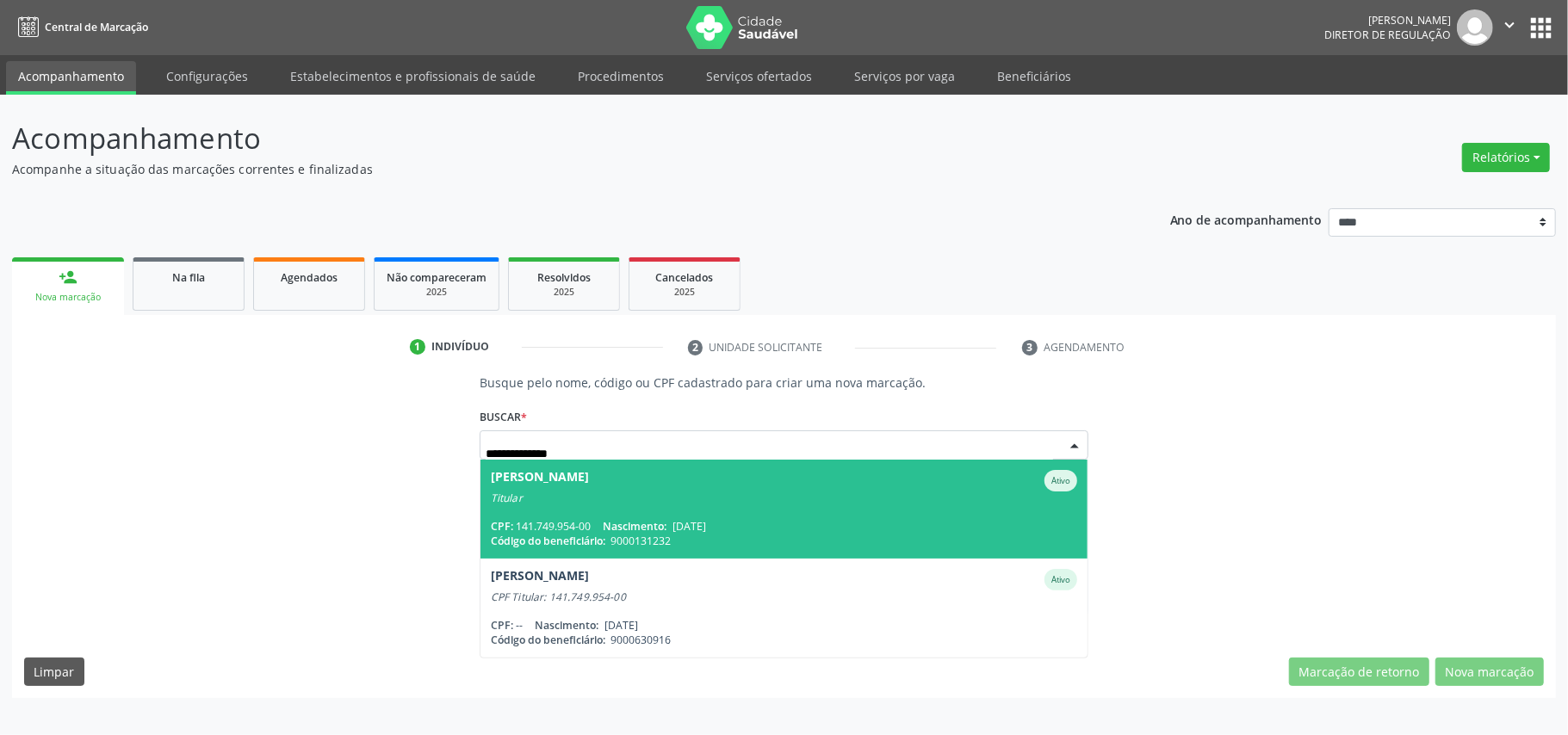
click at [615, 504] on span "Cicera Ferreira Teixeira Ativo Titular CPF: 141.749.954-00 Nascimento: 14/08/19…" at bounding box center [784, 509] width 607 height 99
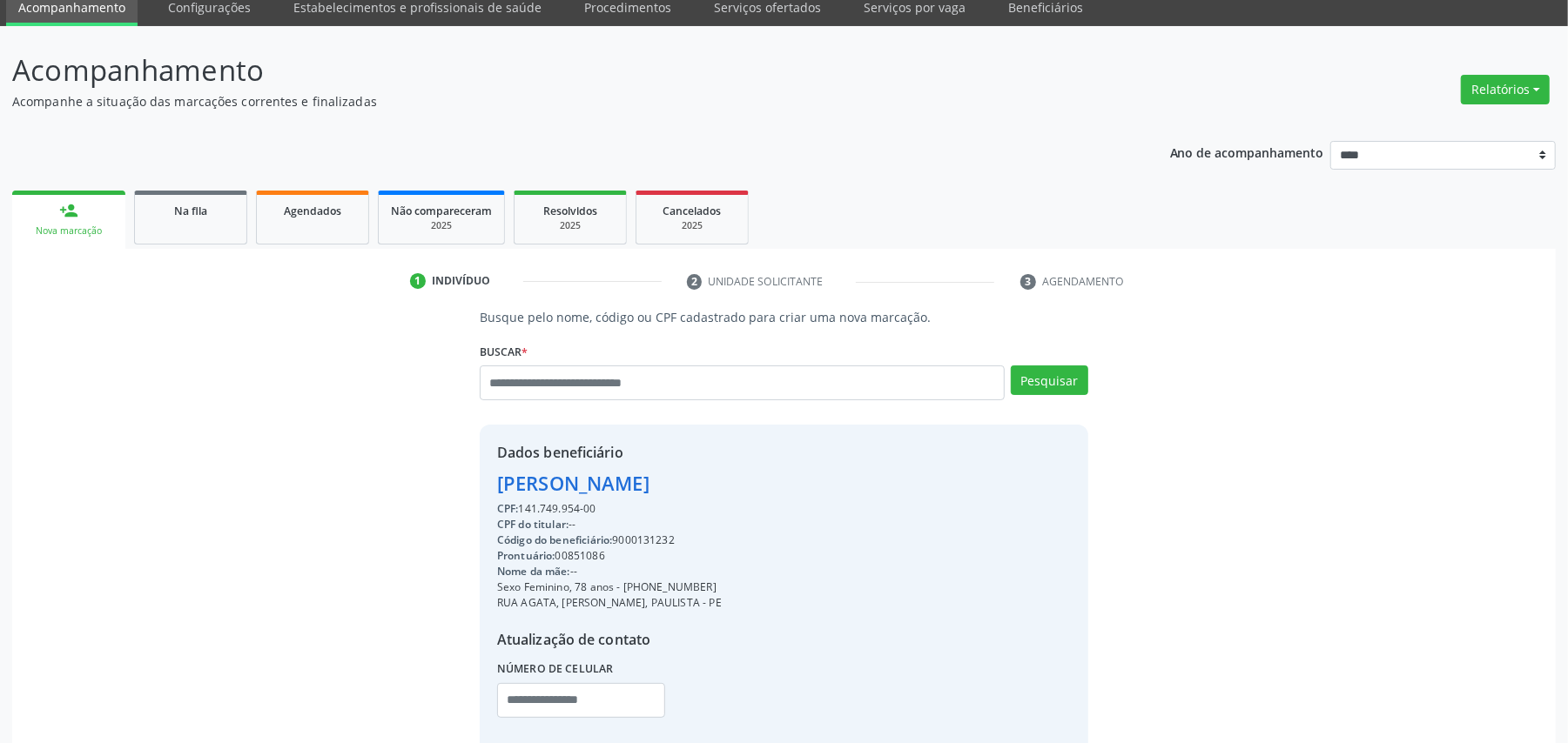
scroll to position [176, 0]
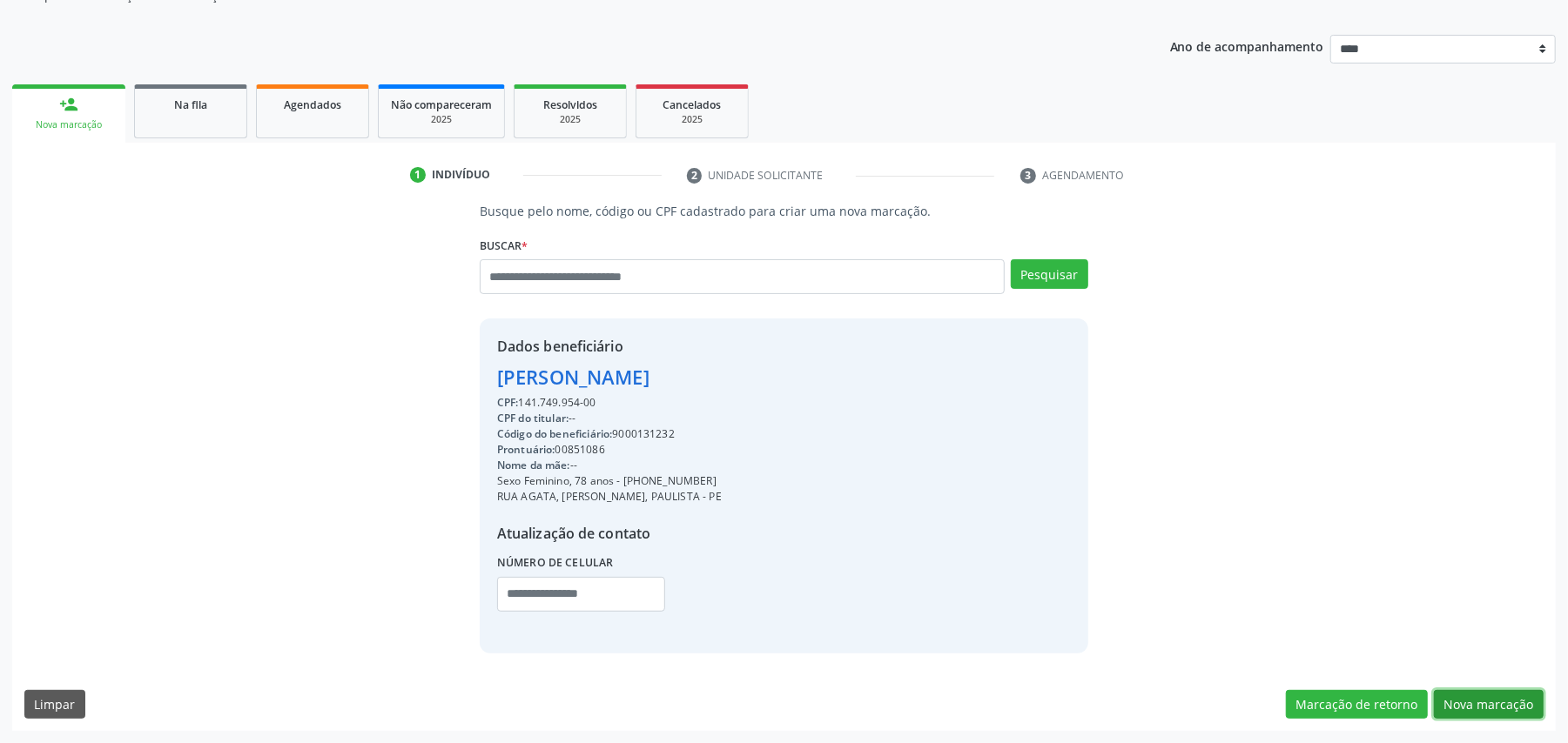
click at [1467, 690] on button "Nova marcação" at bounding box center [1490, 705] width 110 height 30
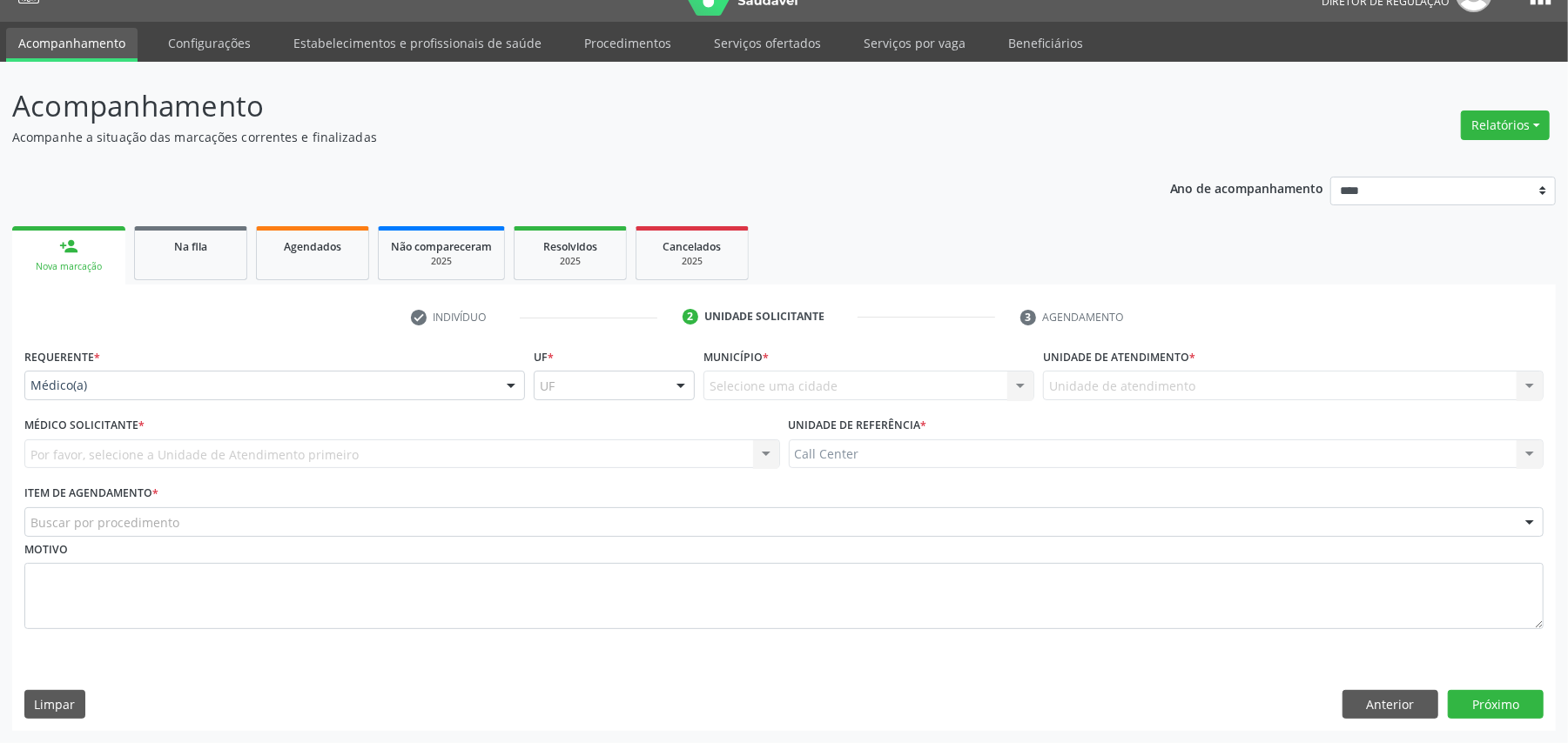
scroll to position [35, 0]
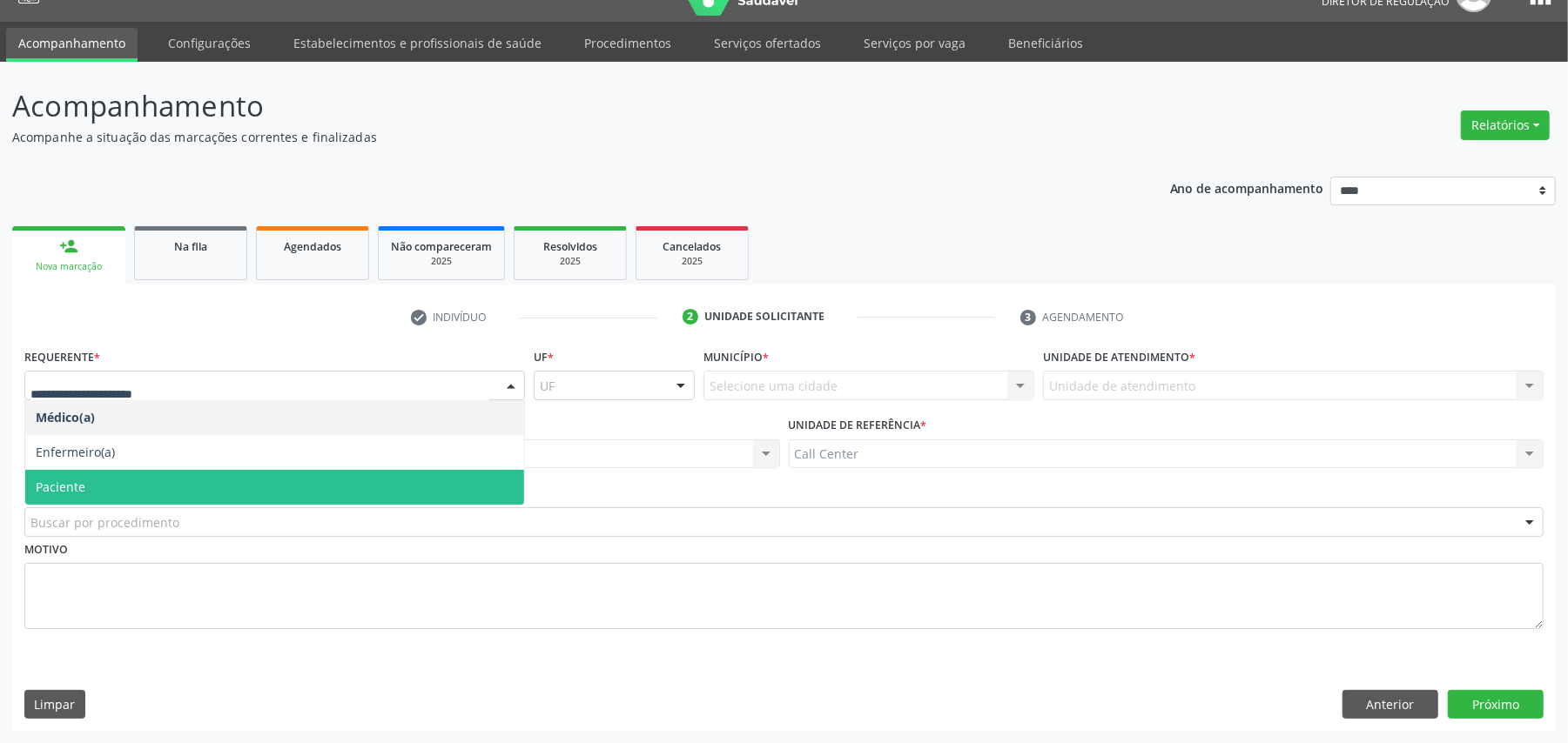
click at [124, 486] on span "Paciente" at bounding box center [274, 487] width 499 height 34
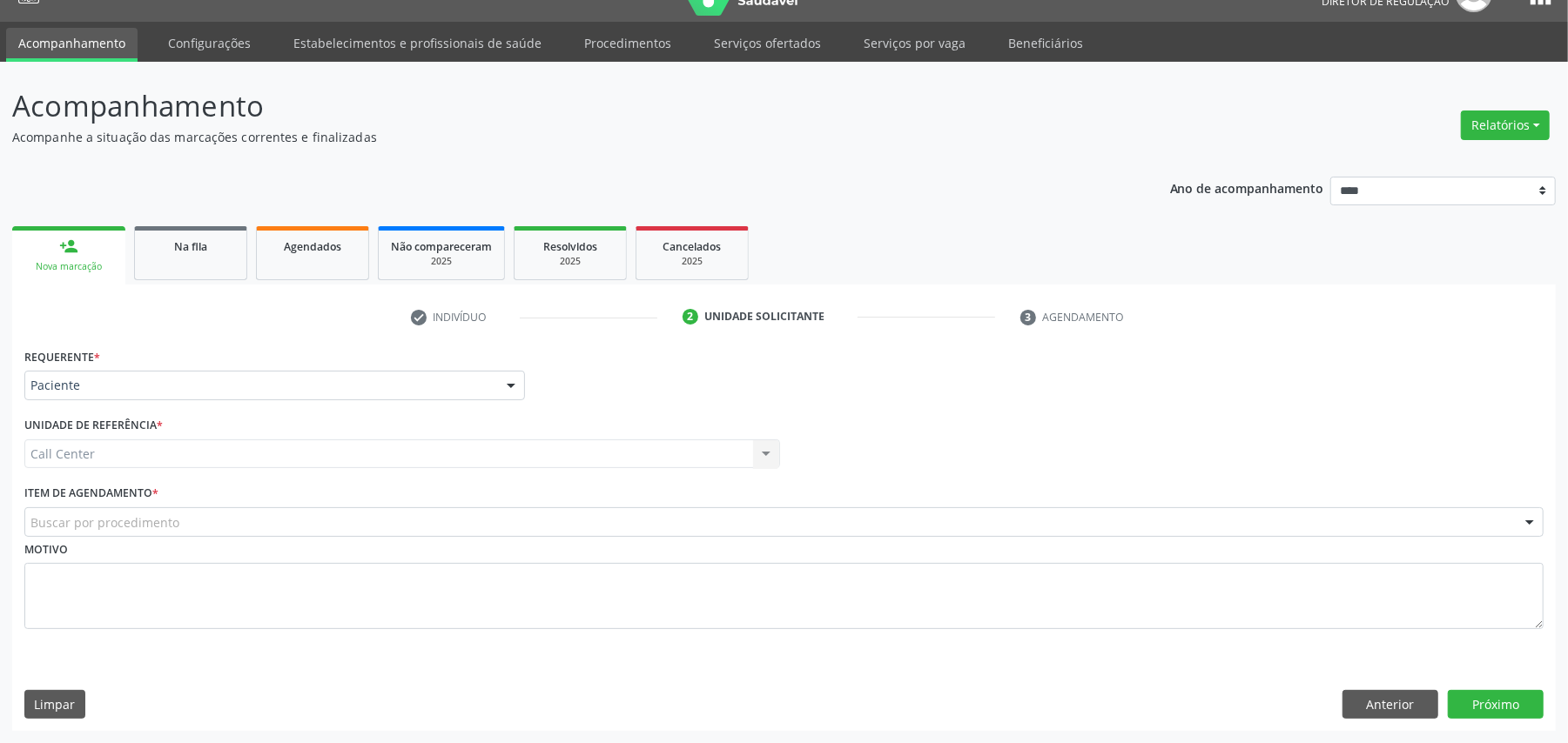
click at [119, 504] on label "Item de agendamento *" at bounding box center [91, 493] width 134 height 27
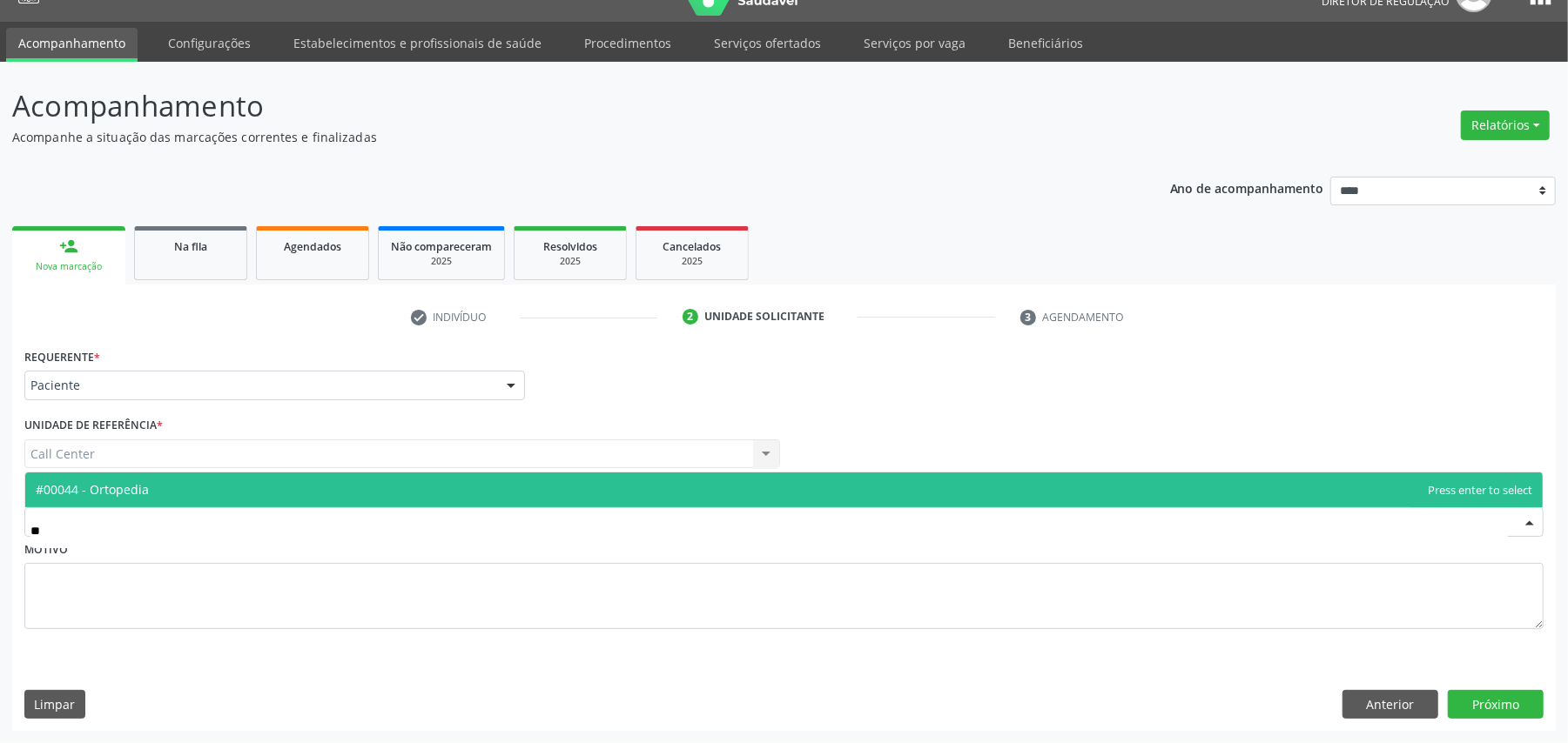
click at [74, 526] on input "**" at bounding box center [770, 530] width 1478 height 34
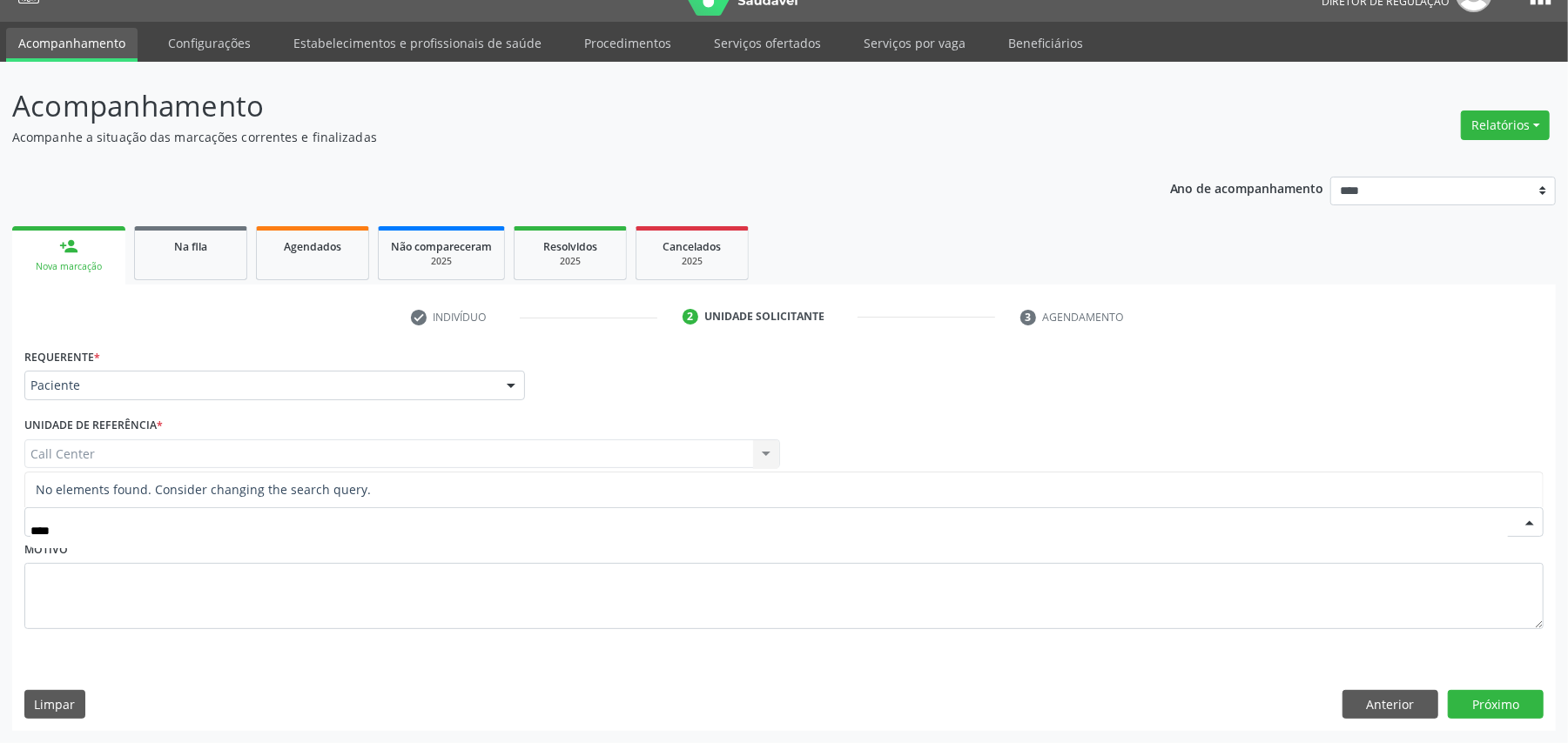
type input "****"
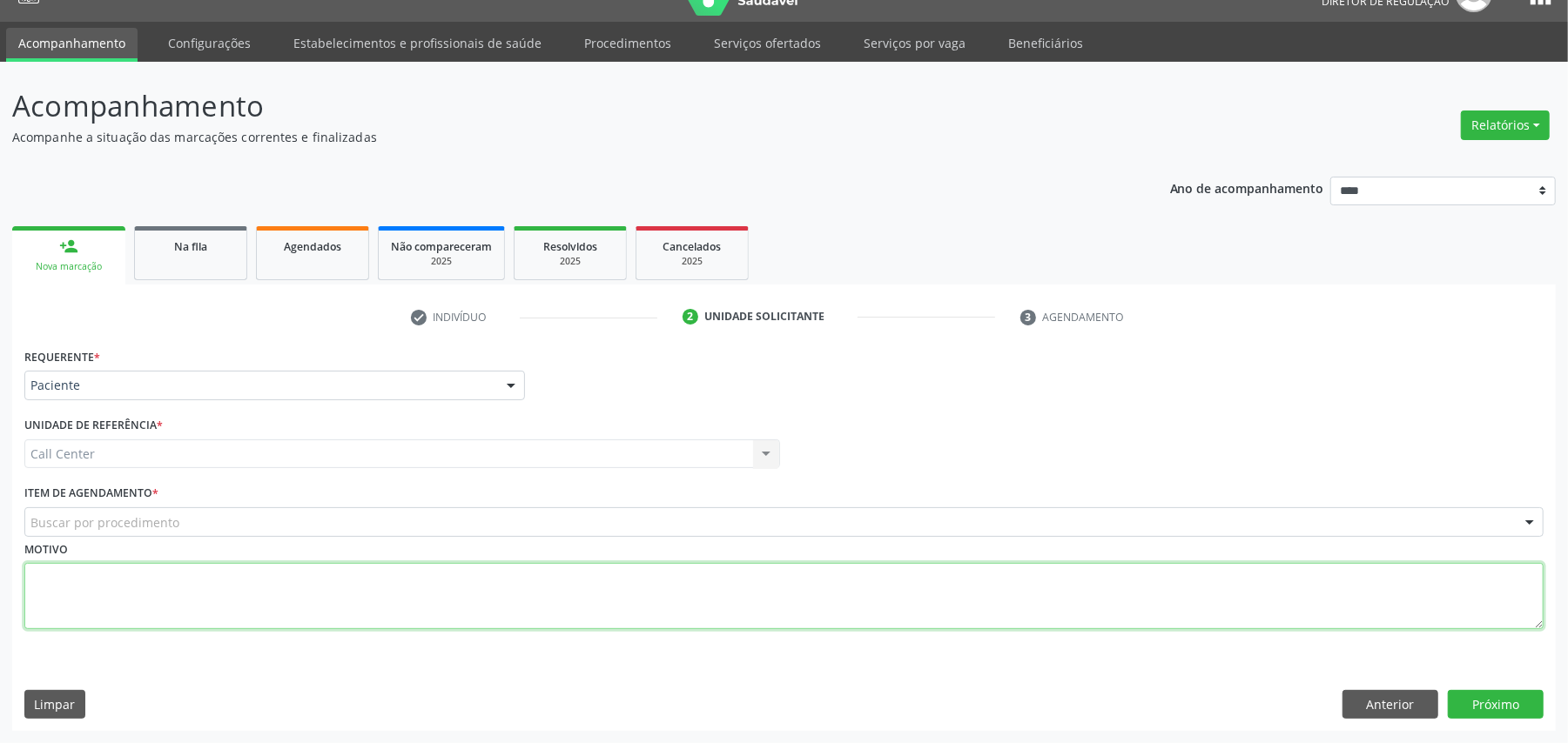
click at [203, 589] on textarea at bounding box center [784, 596] width 1519 height 66
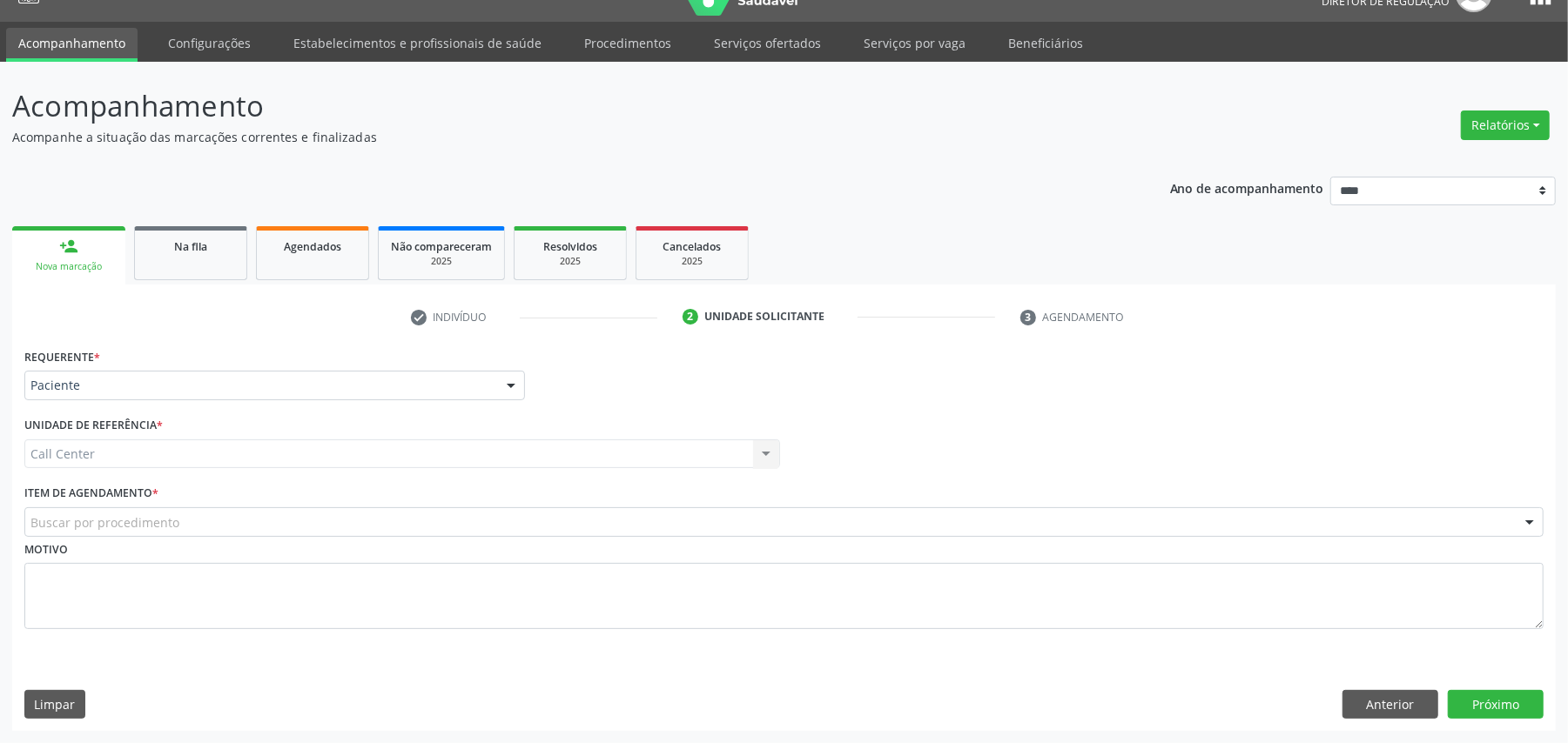
click at [131, 538] on div "Motivo" at bounding box center [784, 583] width 1519 height 92
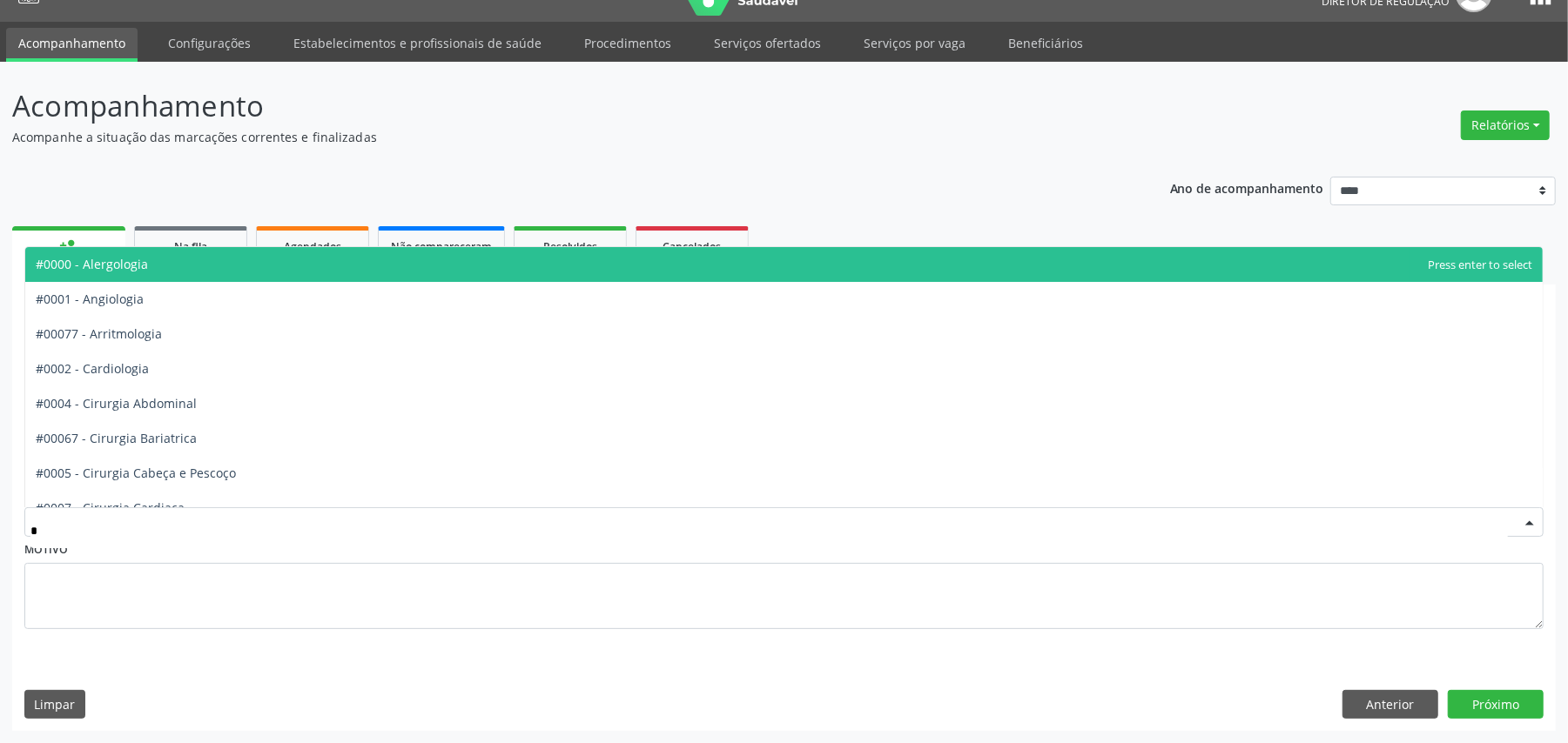
type input "**"
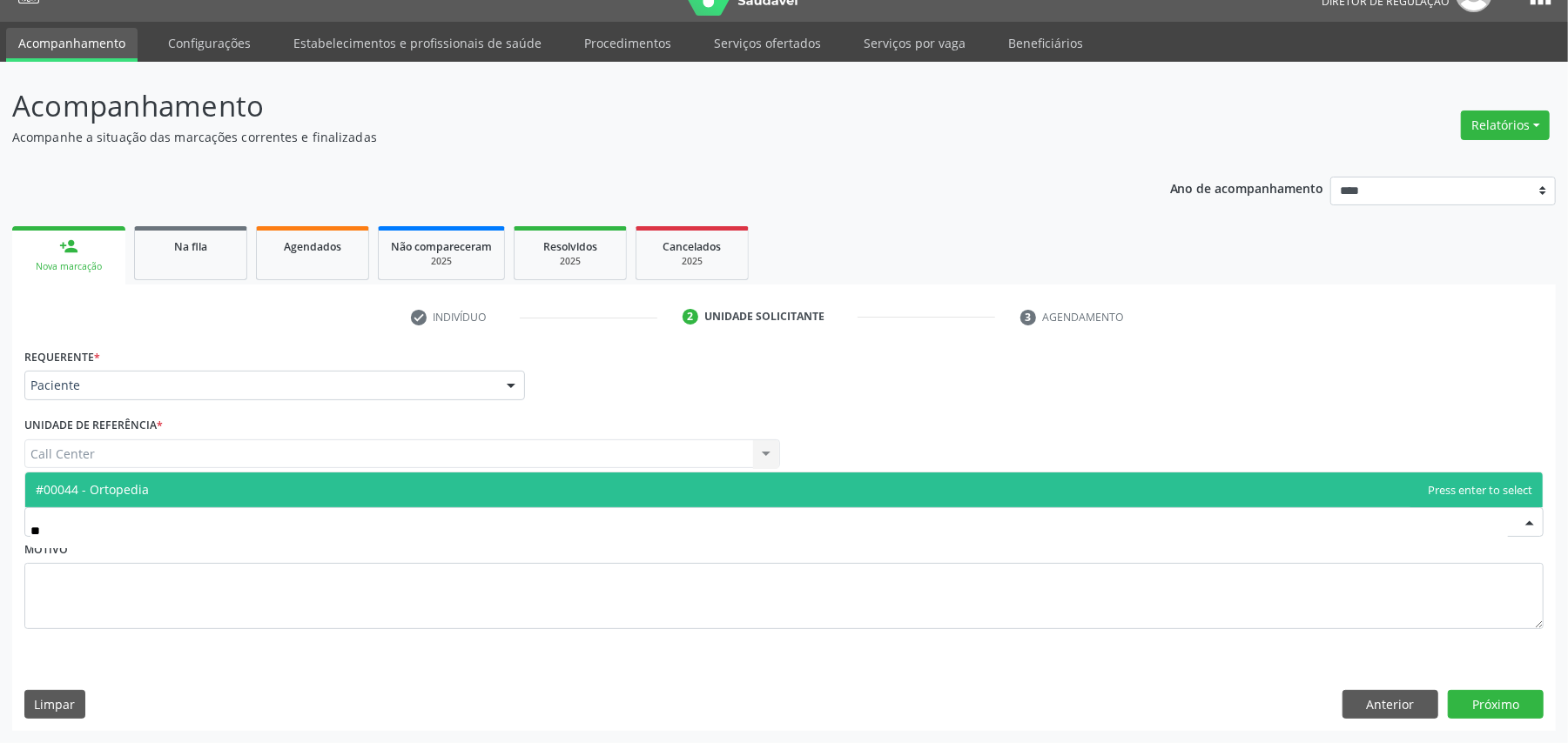
click at [98, 475] on span "#00044 - Ortopedia" at bounding box center [784, 489] width 1518 height 34
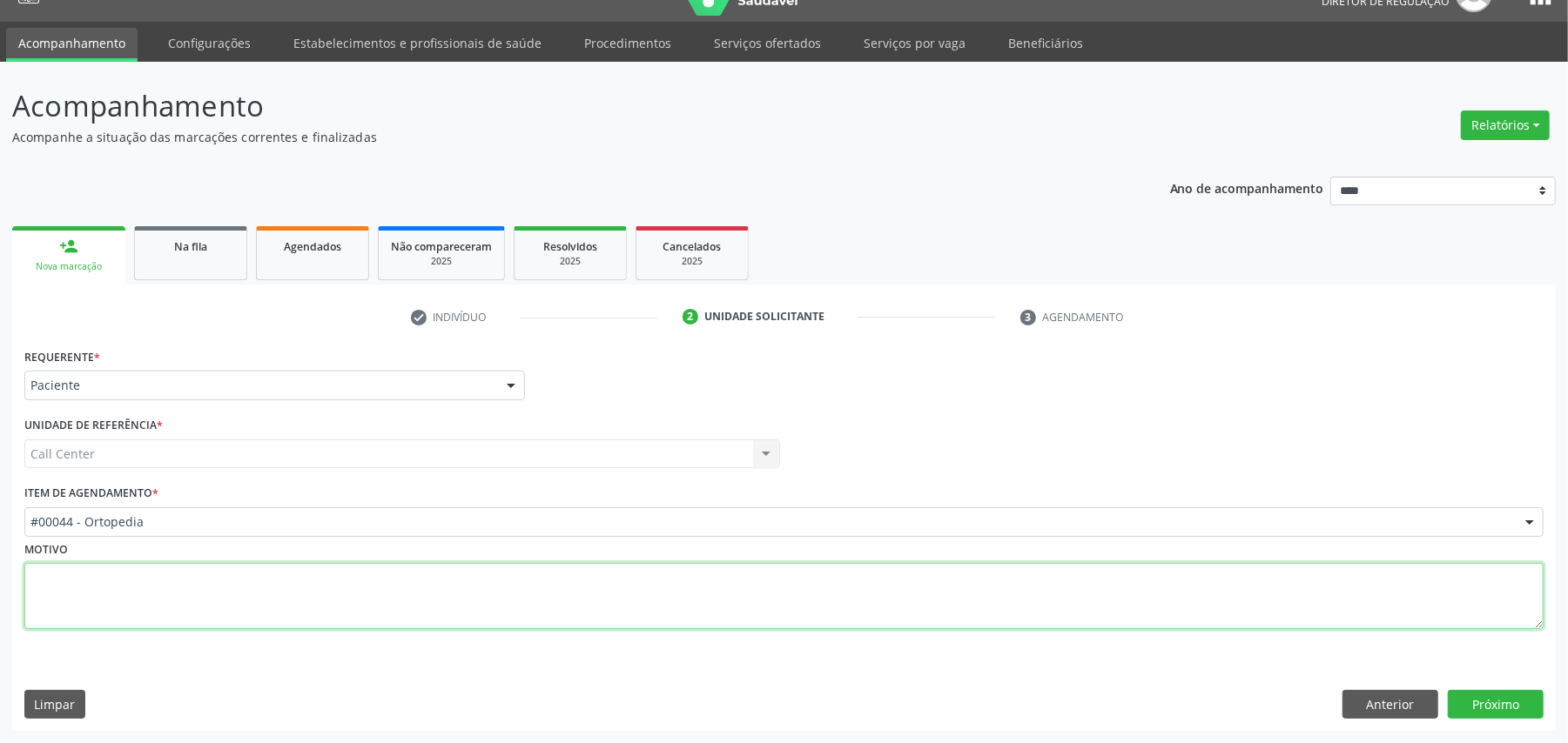
click at [98, 583] on textarea at bounding box center [784, 596] width 1519 height 66
type textarea "**********"
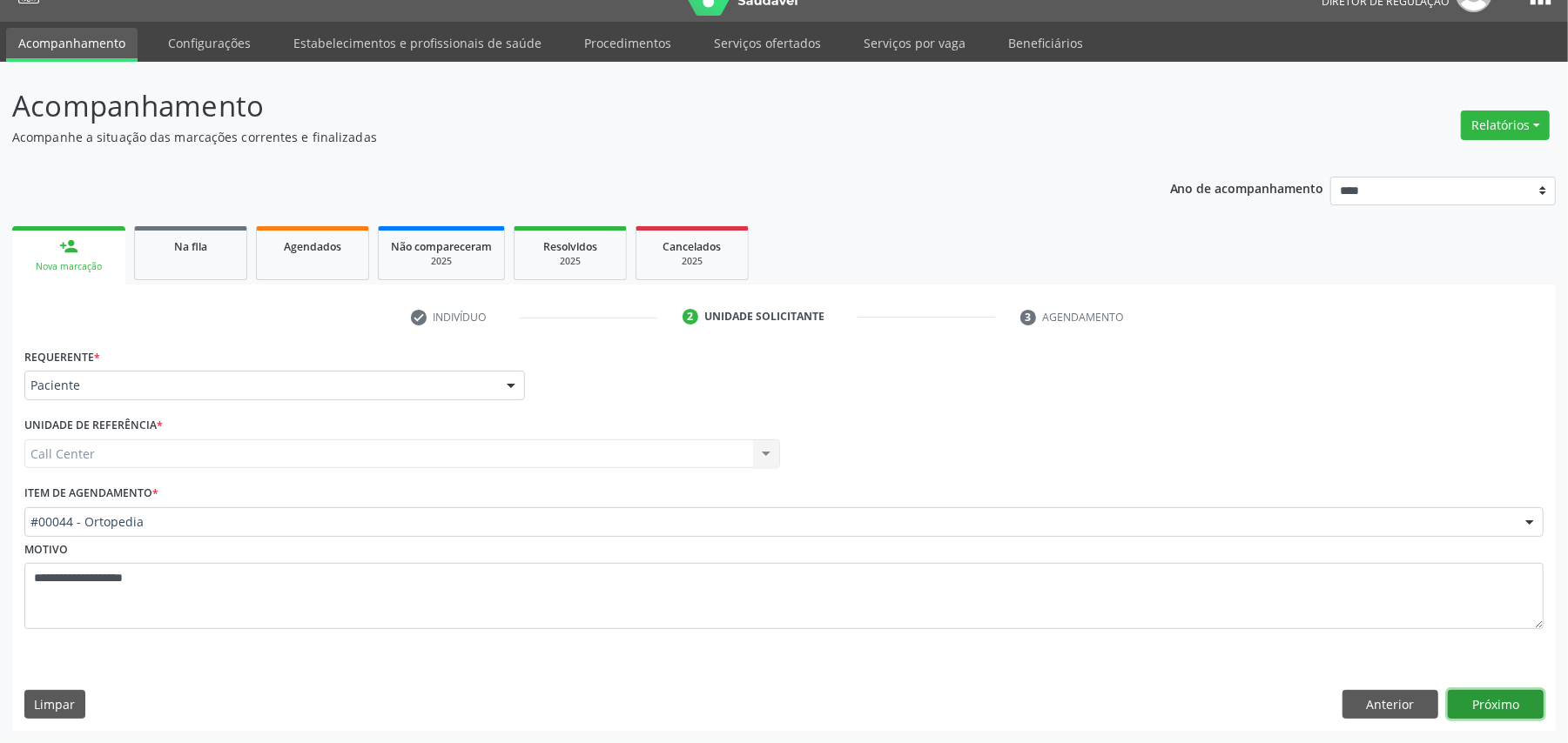
click at [1514, 703] on button "Próximo" at bounding box center [1496, 705] width 96 height 30
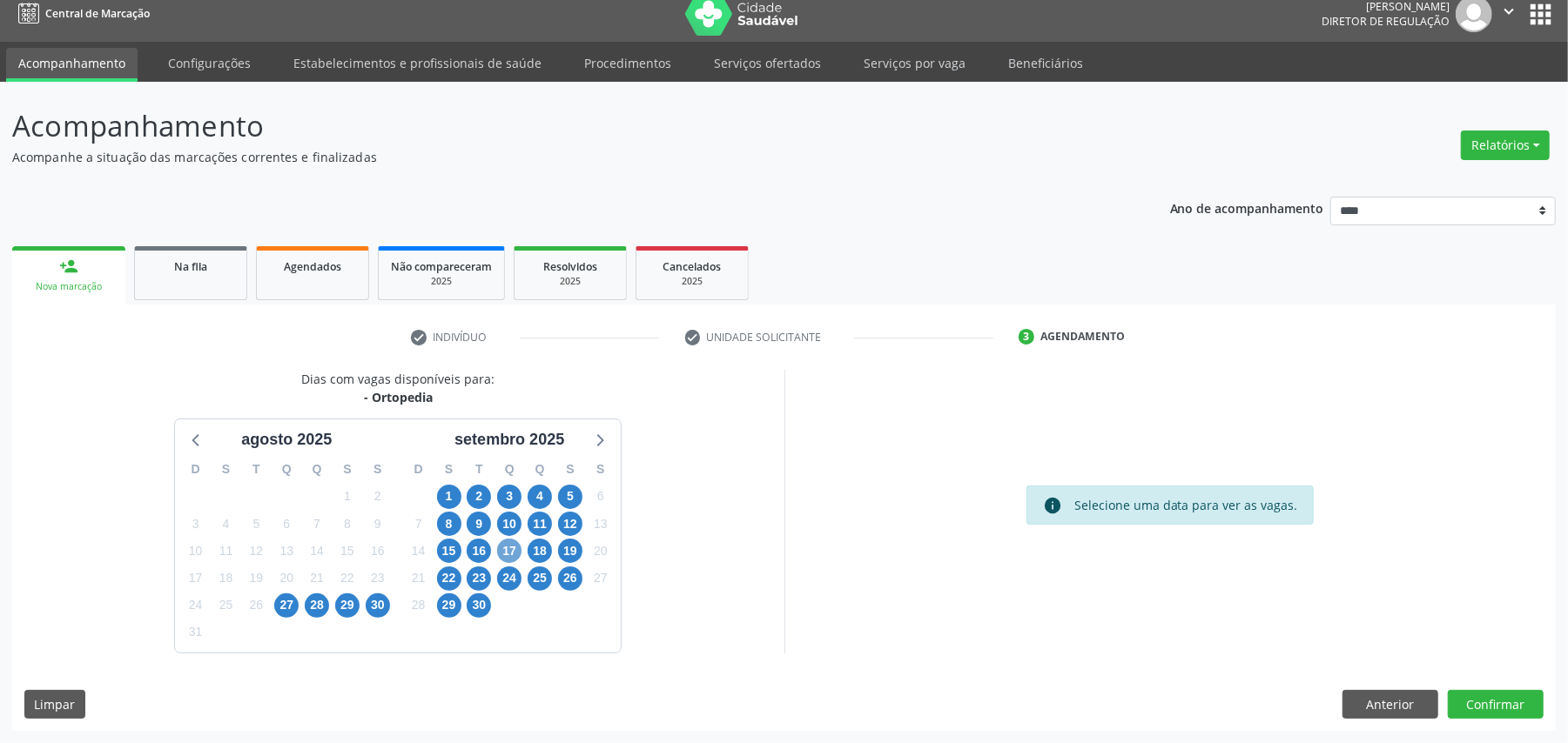
click at [506, 548] on span "17" at bounding box center [509, 551] width 24 height 24
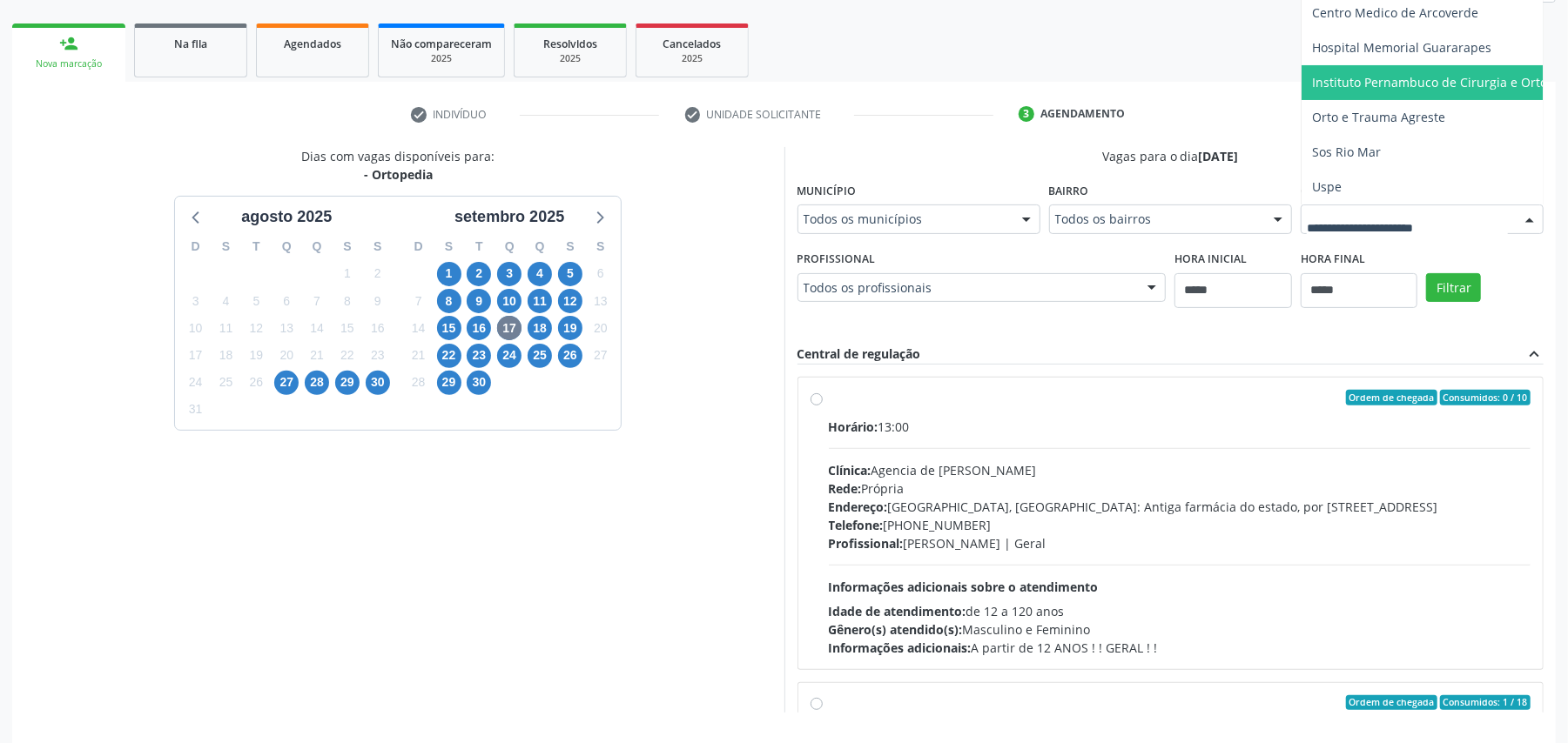
scroll to position [255, 0]
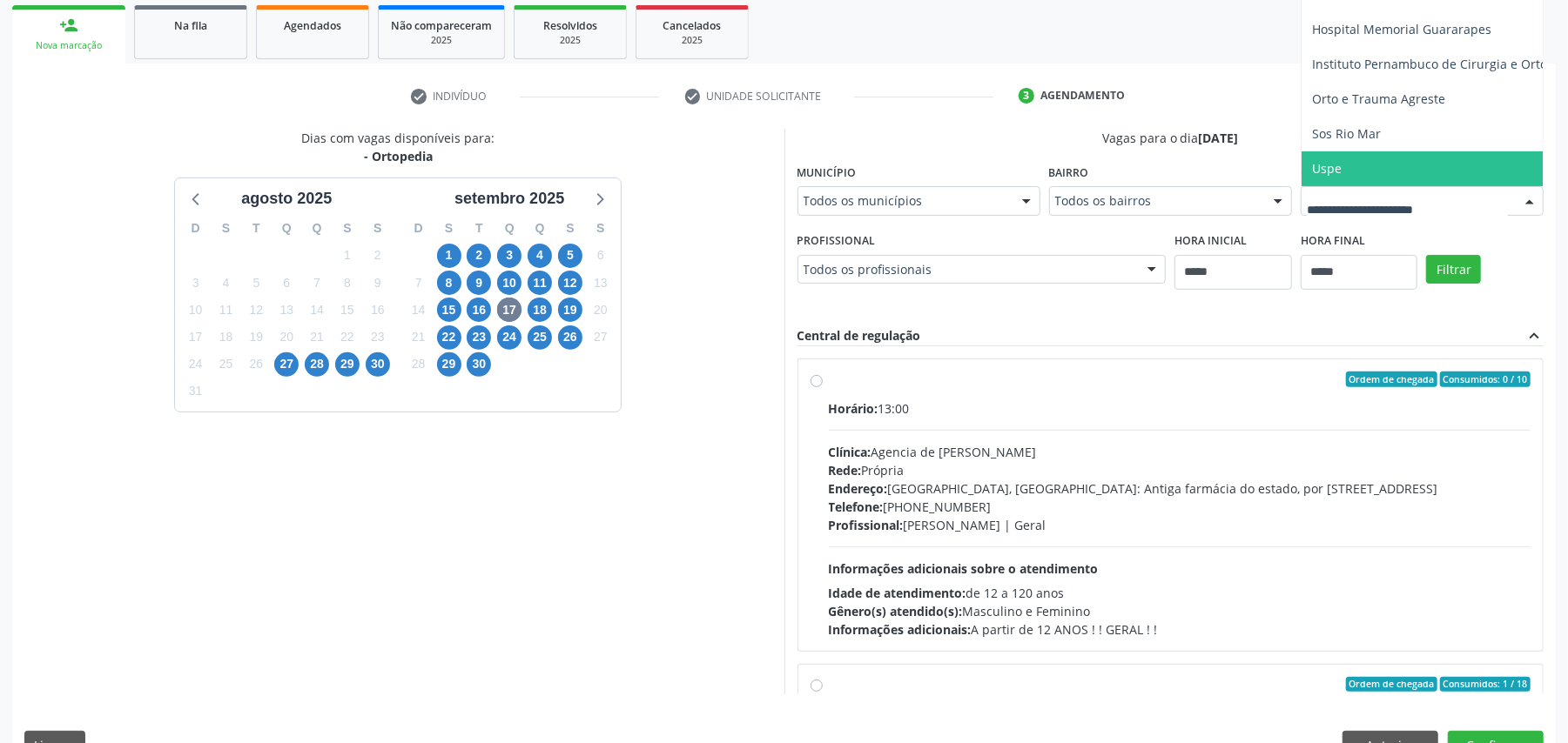
click at [1312, 177] on span "Uspe" at bounding box center [1327, 169] width 30 height 17
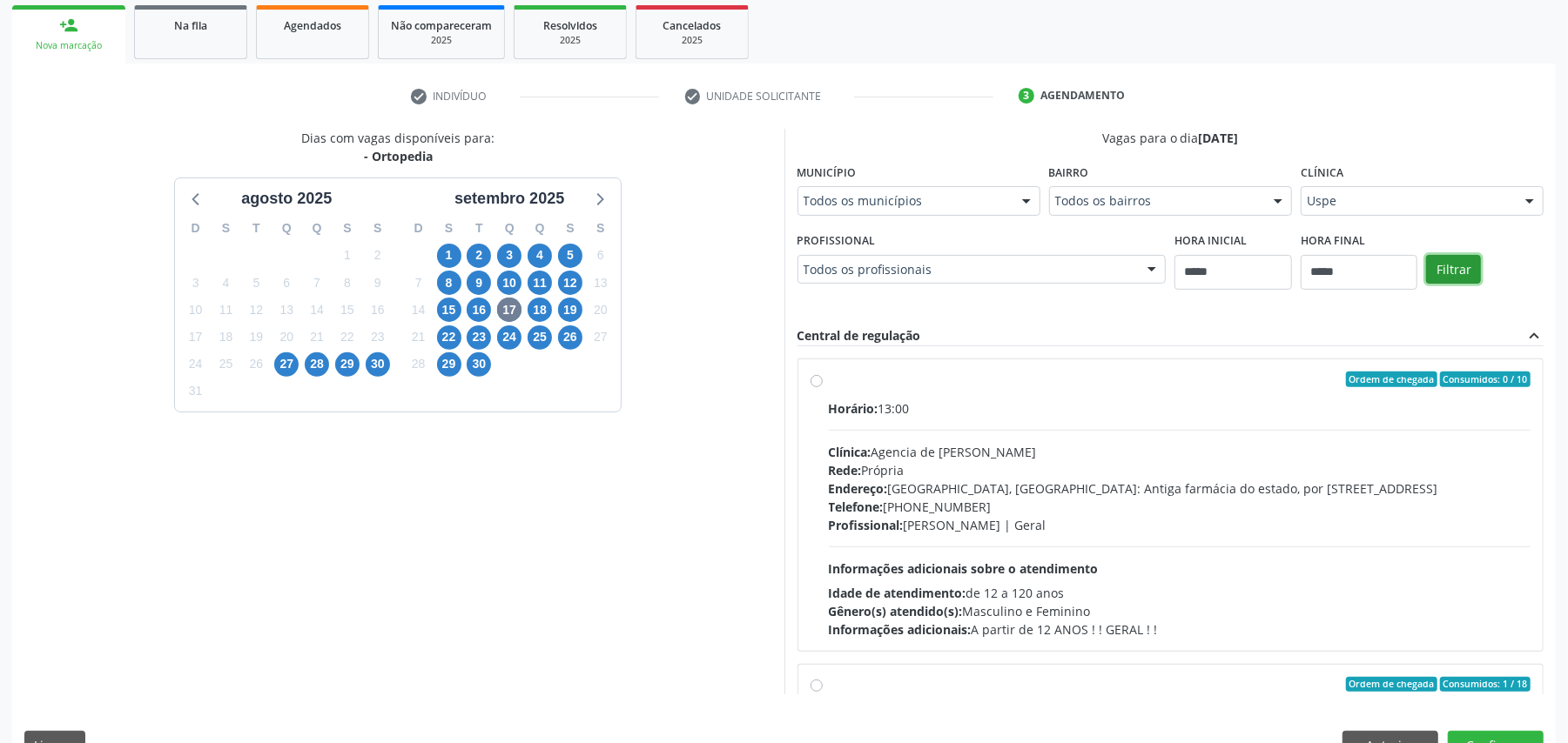
click at [1426, 284] on button "Filtrar" at bounding box center [1453, 270] width 55 height 30
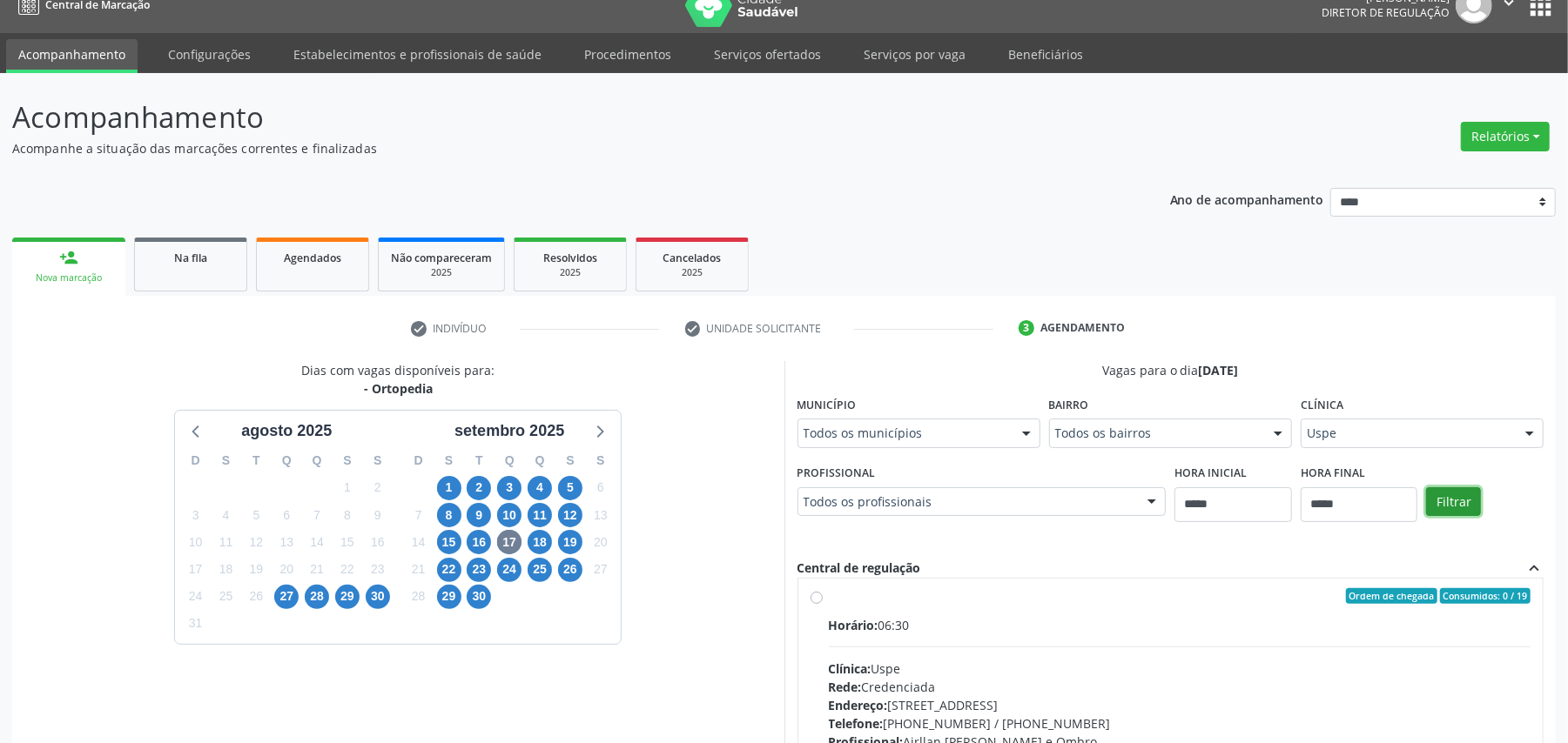
scroll to position [0, 0]
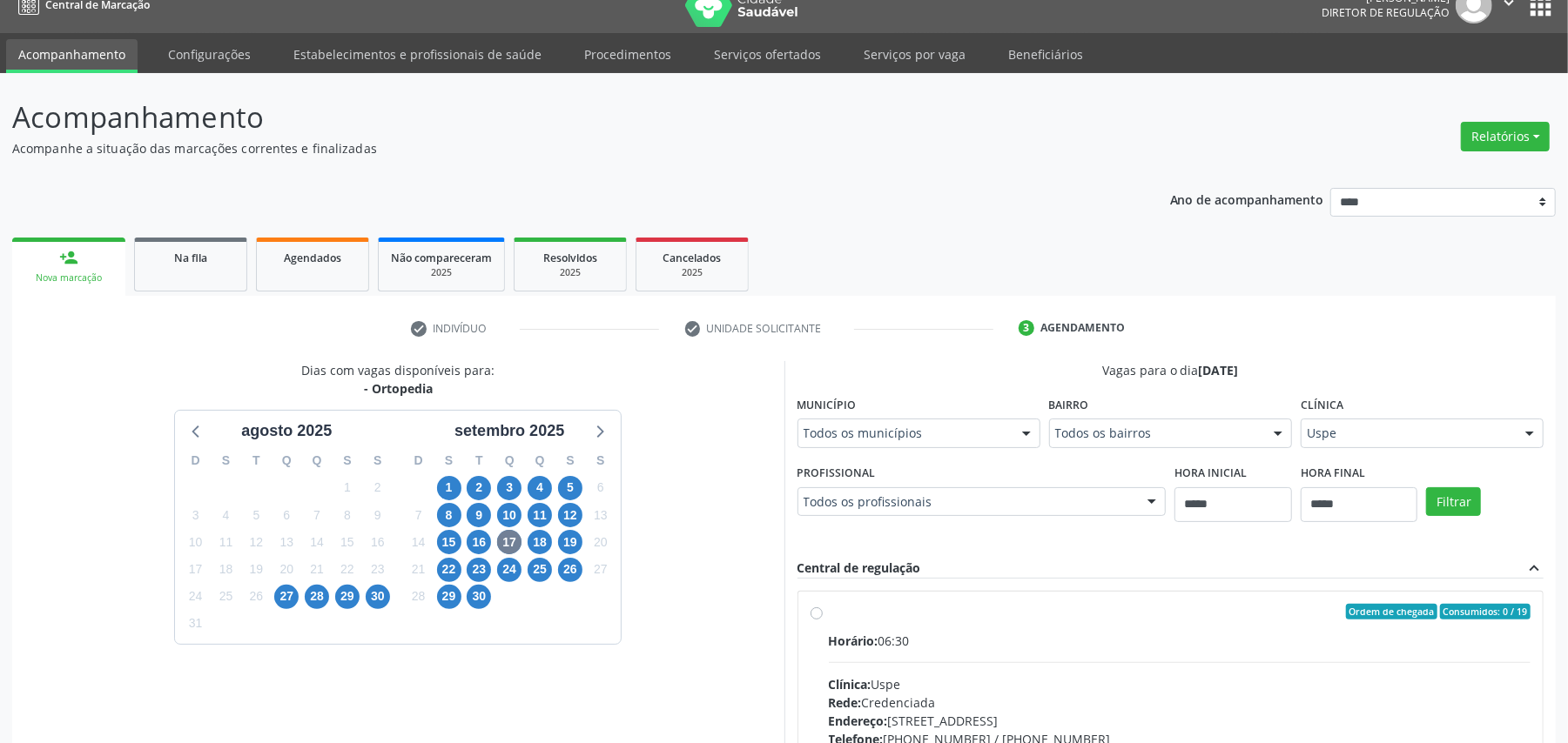
click at [1151, 649] on div "Horário: 06:30" at bounding box center [1180, 641] width 702 height 19
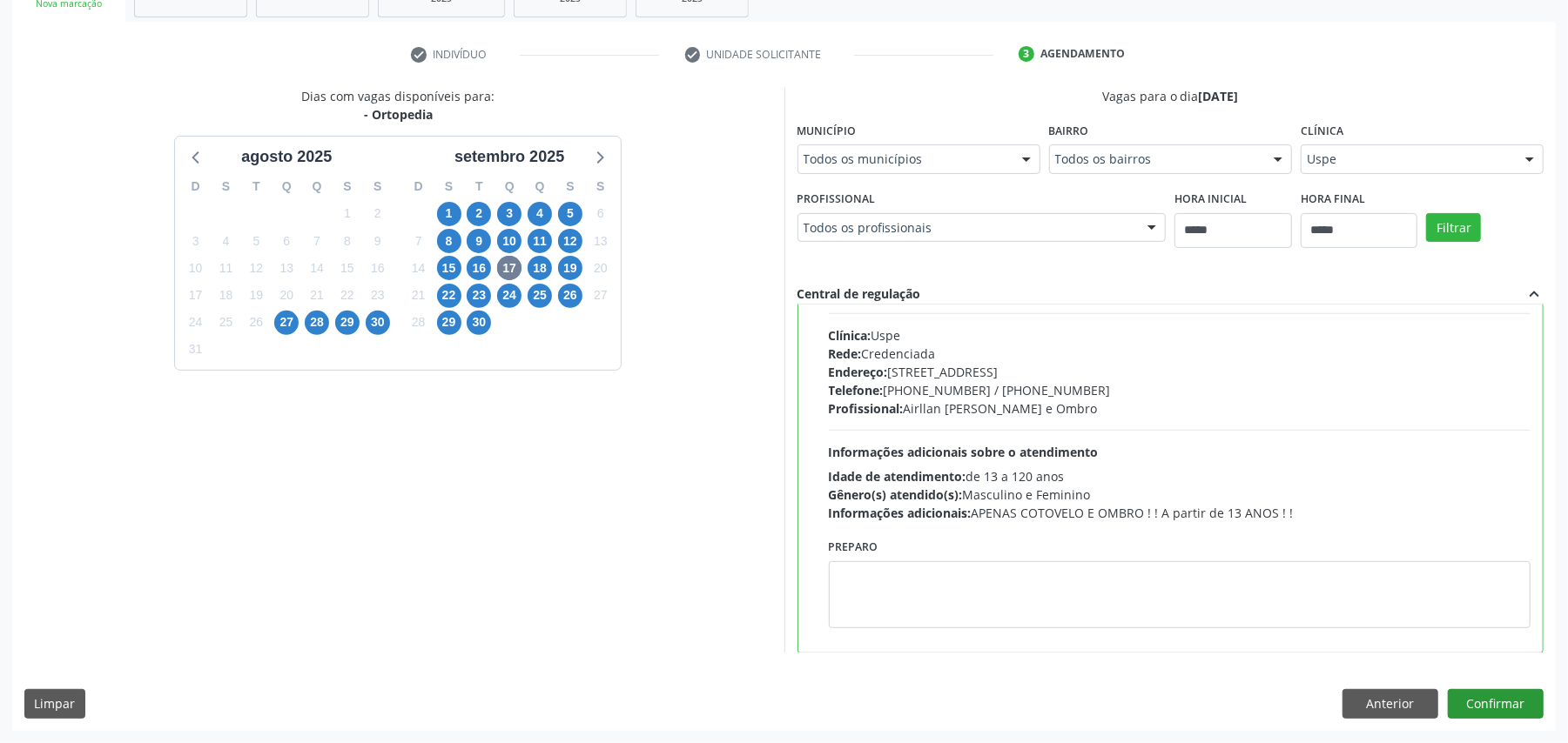
scroll to position [116, 0]
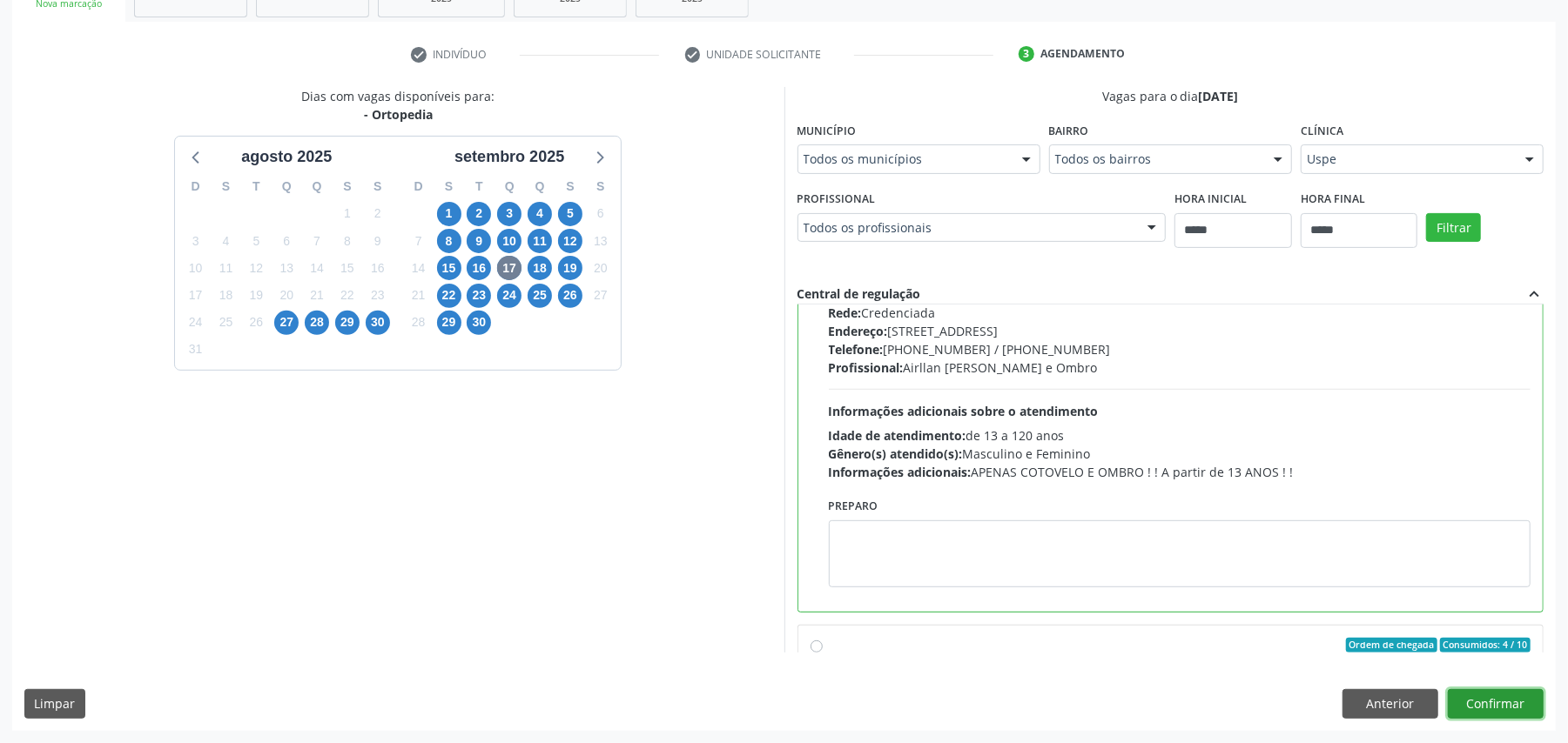
click at [1495, 703] on button "Confirmar" at bounding box center [1496, 704] width 96 height 30
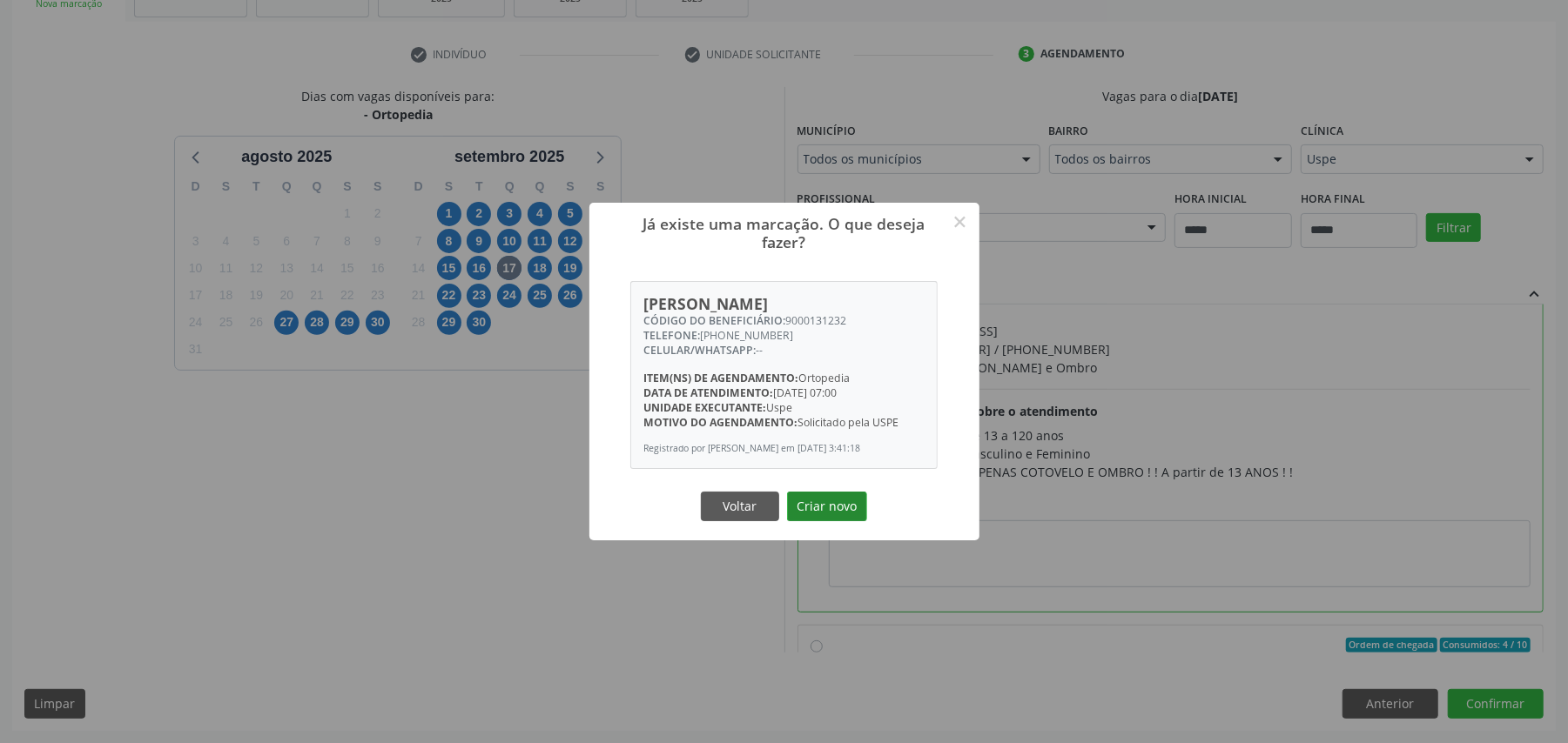
click at [832, 513] on button "Criar novo" at bounding box center [827, 506] width 80 height 30
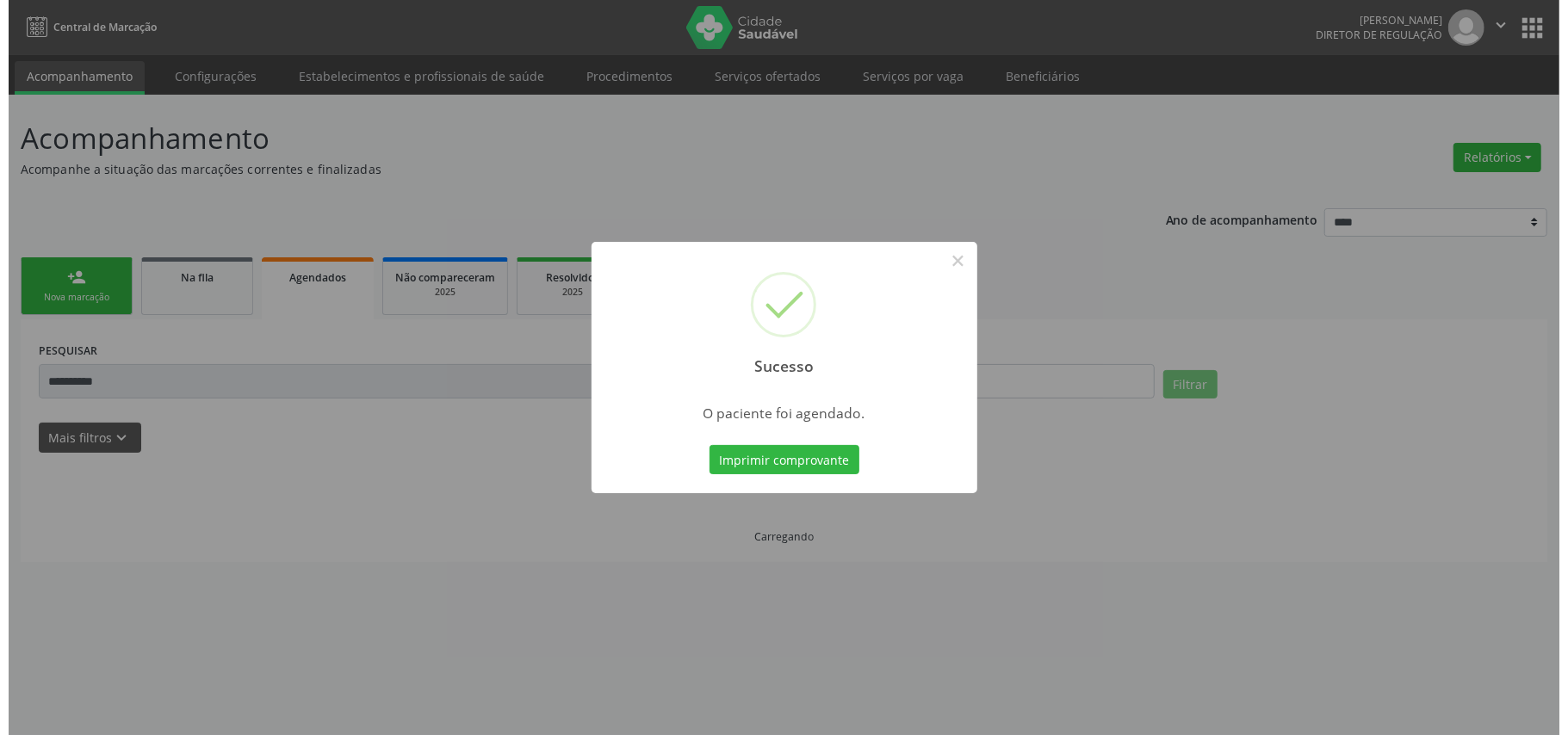
scroll to position [0, 0]
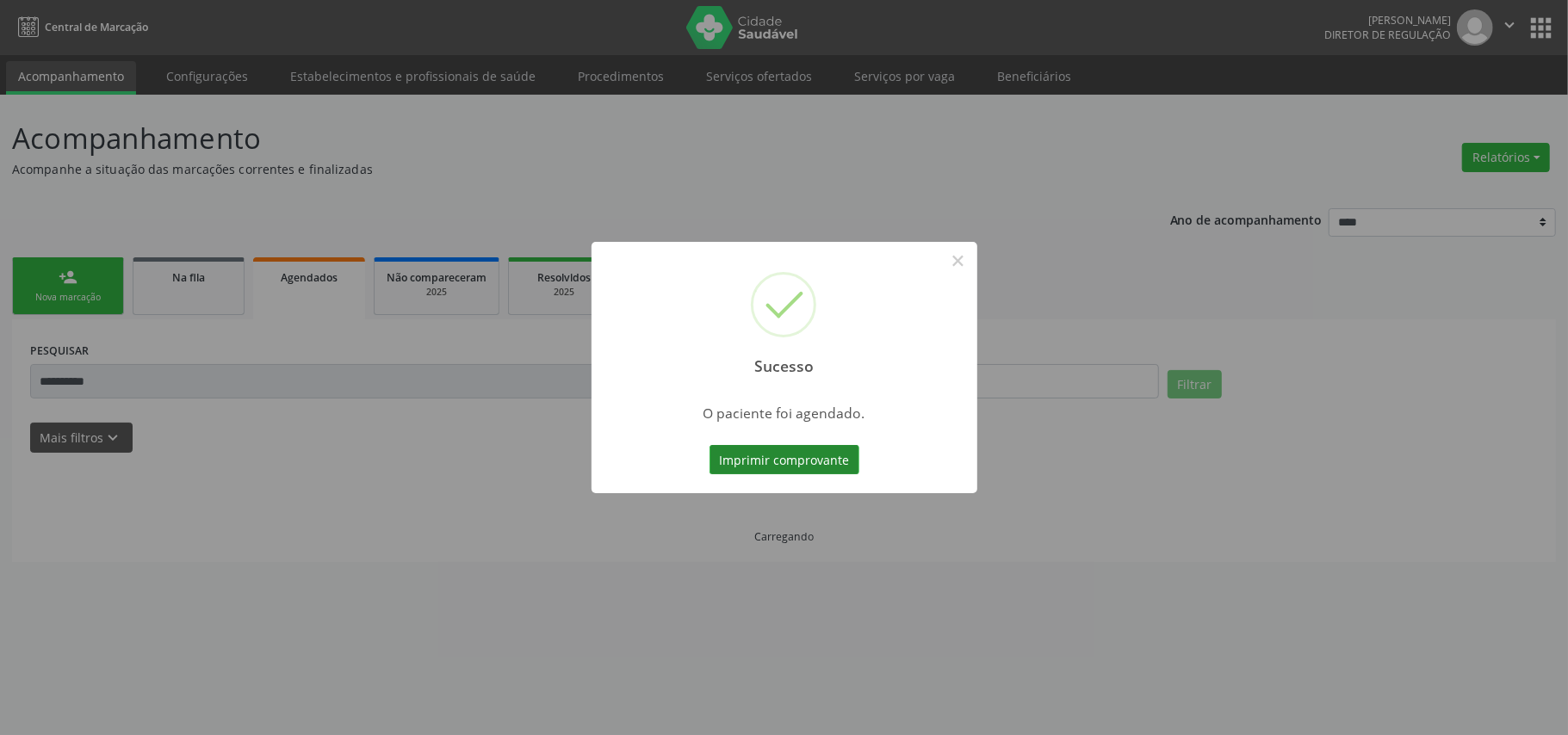
click at [775, 449] on button "Imprimir comprovante" at bounding box center [784, 460] width 149 height 30
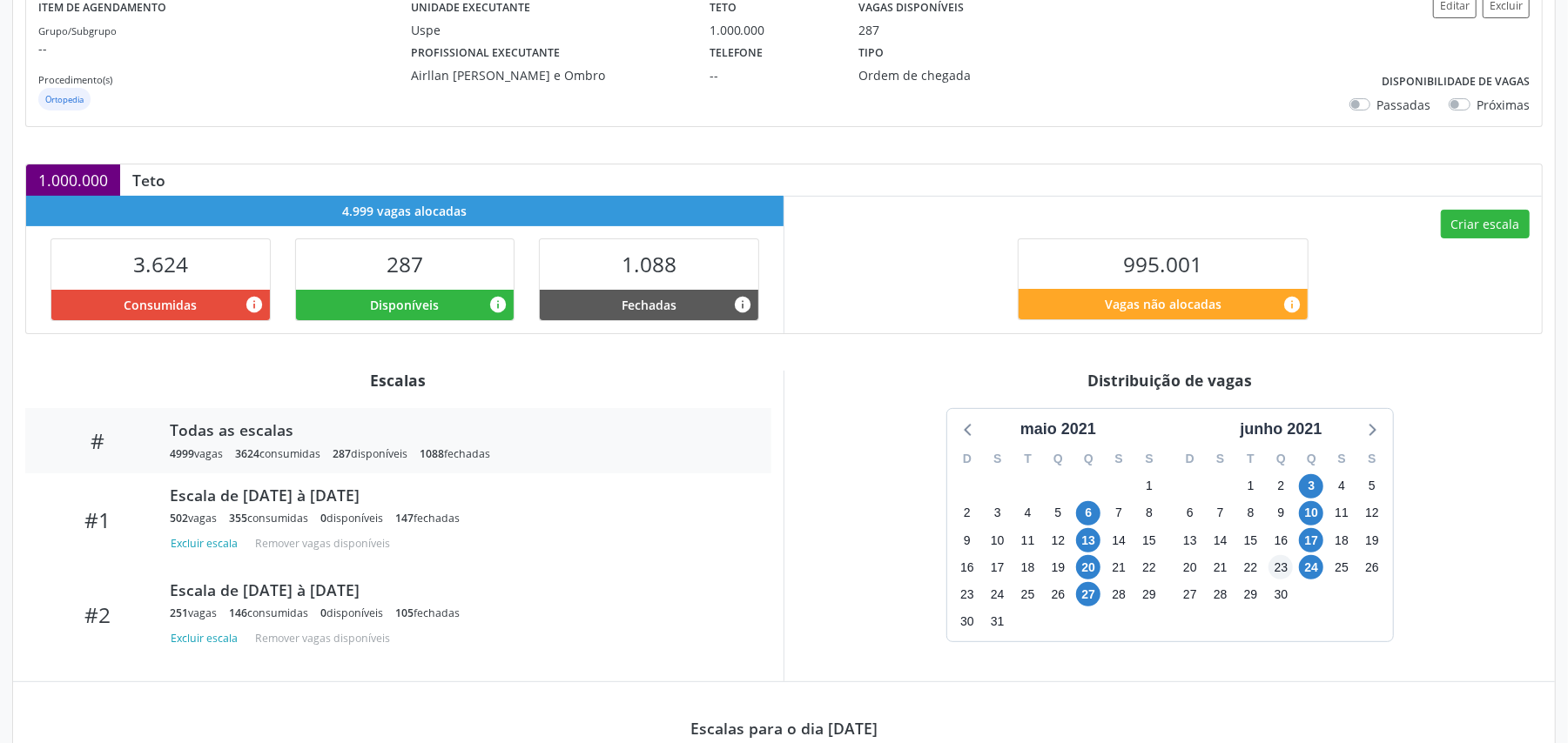
scroll to position [363, 0]
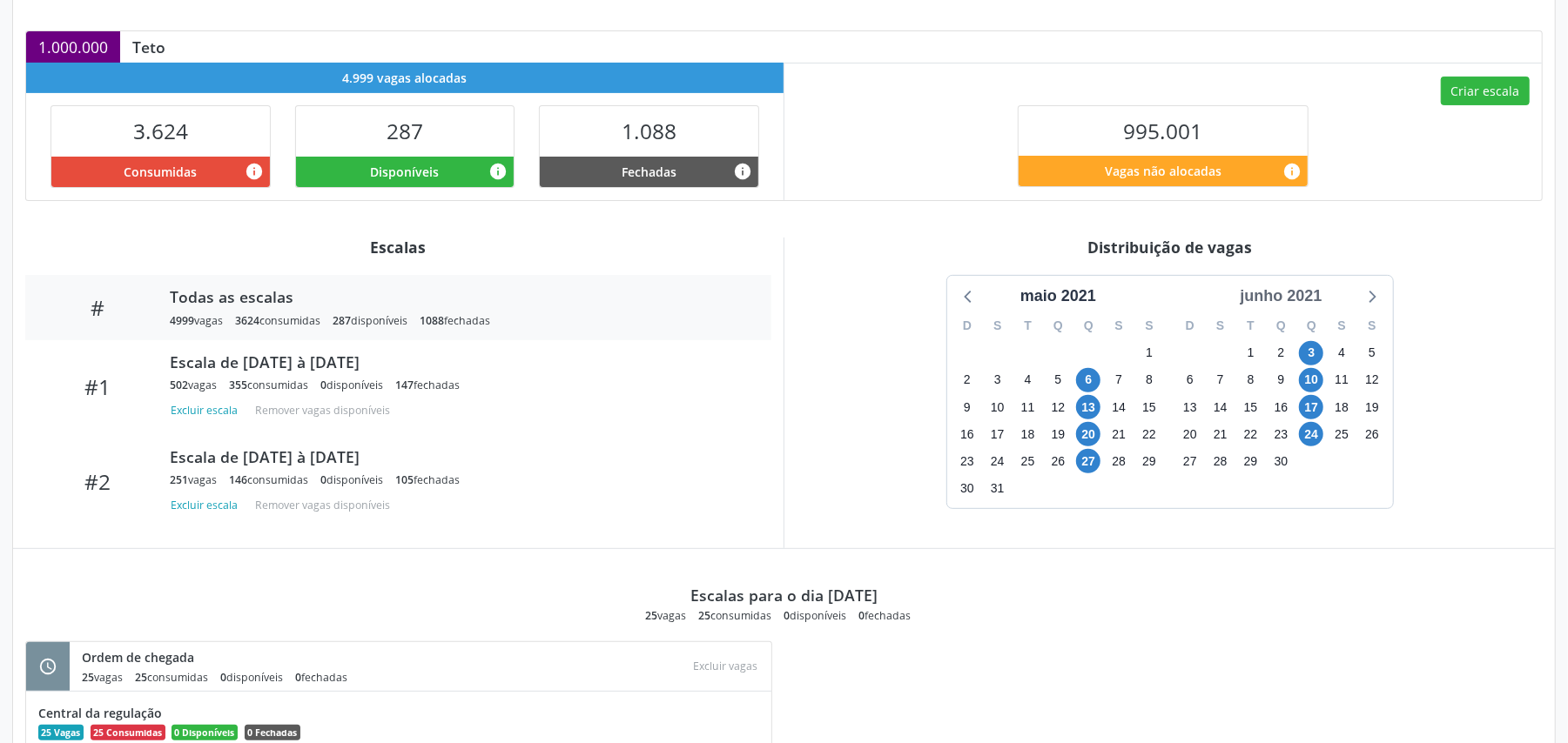
click at [1285, 296] on div "junho 2021" at bounding box center [1281, 296] width 96 height 23
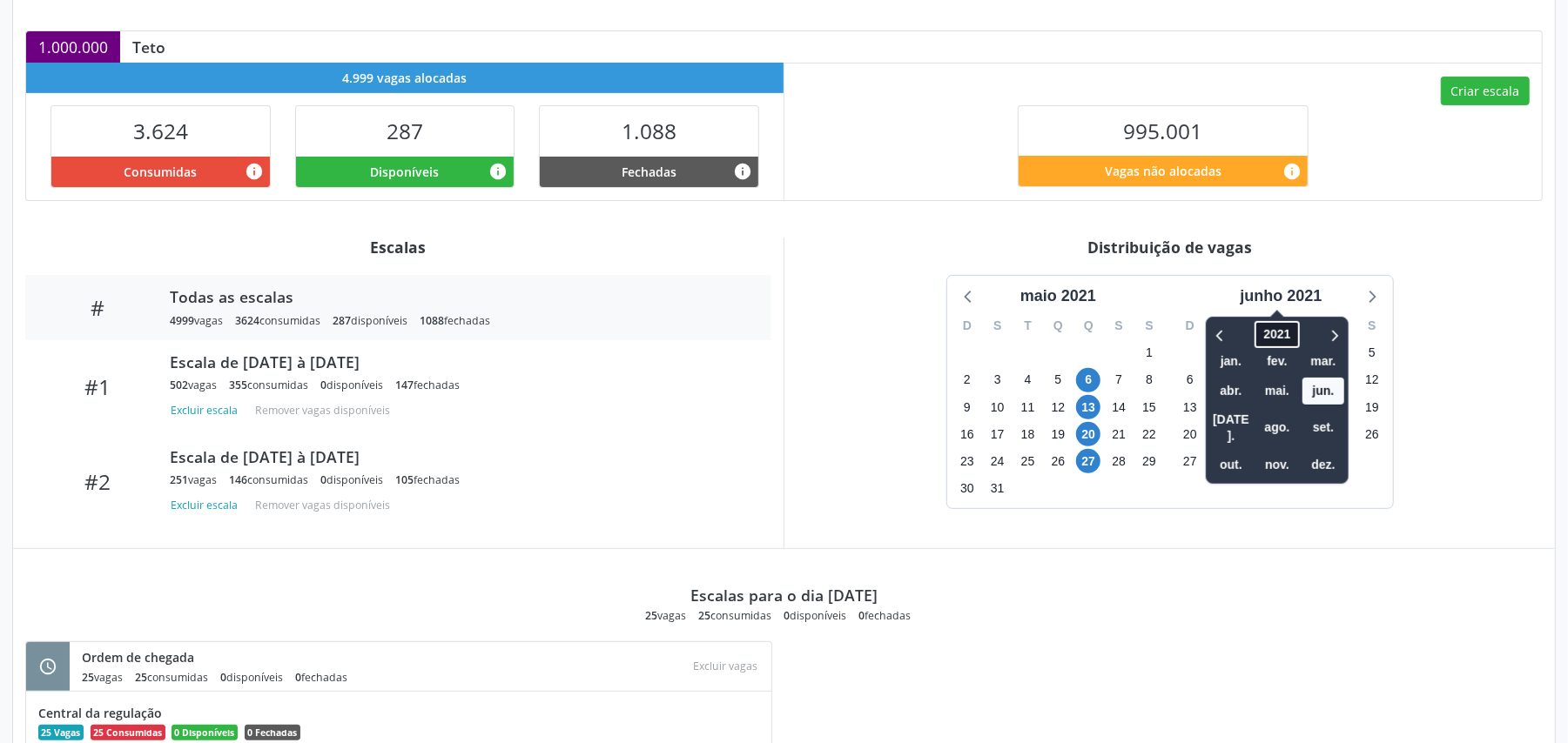
click at [1279, 327] on span "2021" at bounding box center [1278, 334] width 45 height 27
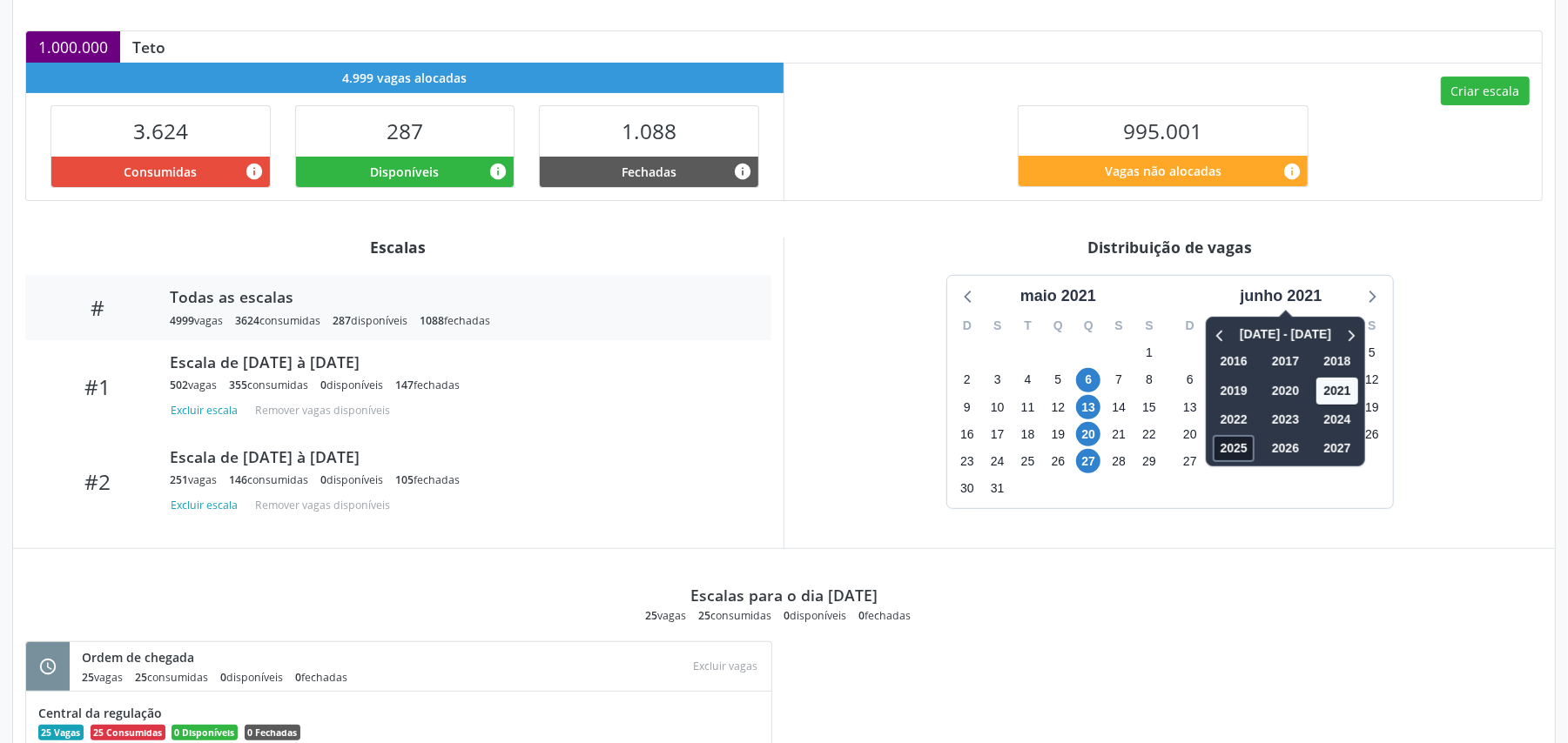
click at [1225, 449] on span "2025" at bounding box center [1234, 448] width 42 height 27
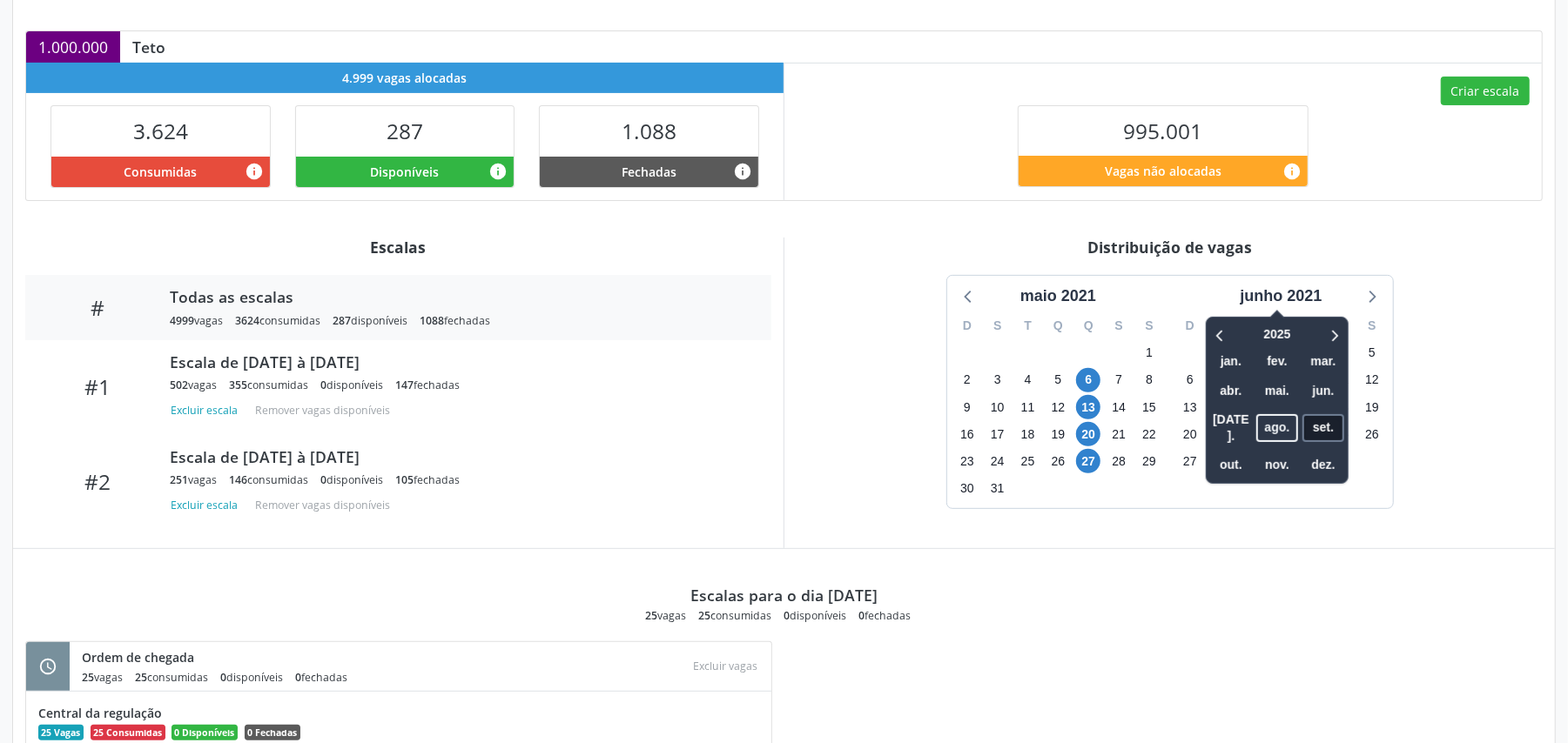
click at [1331, 422] on span "set." at bounding box center [1324, 427] width 42 height 27
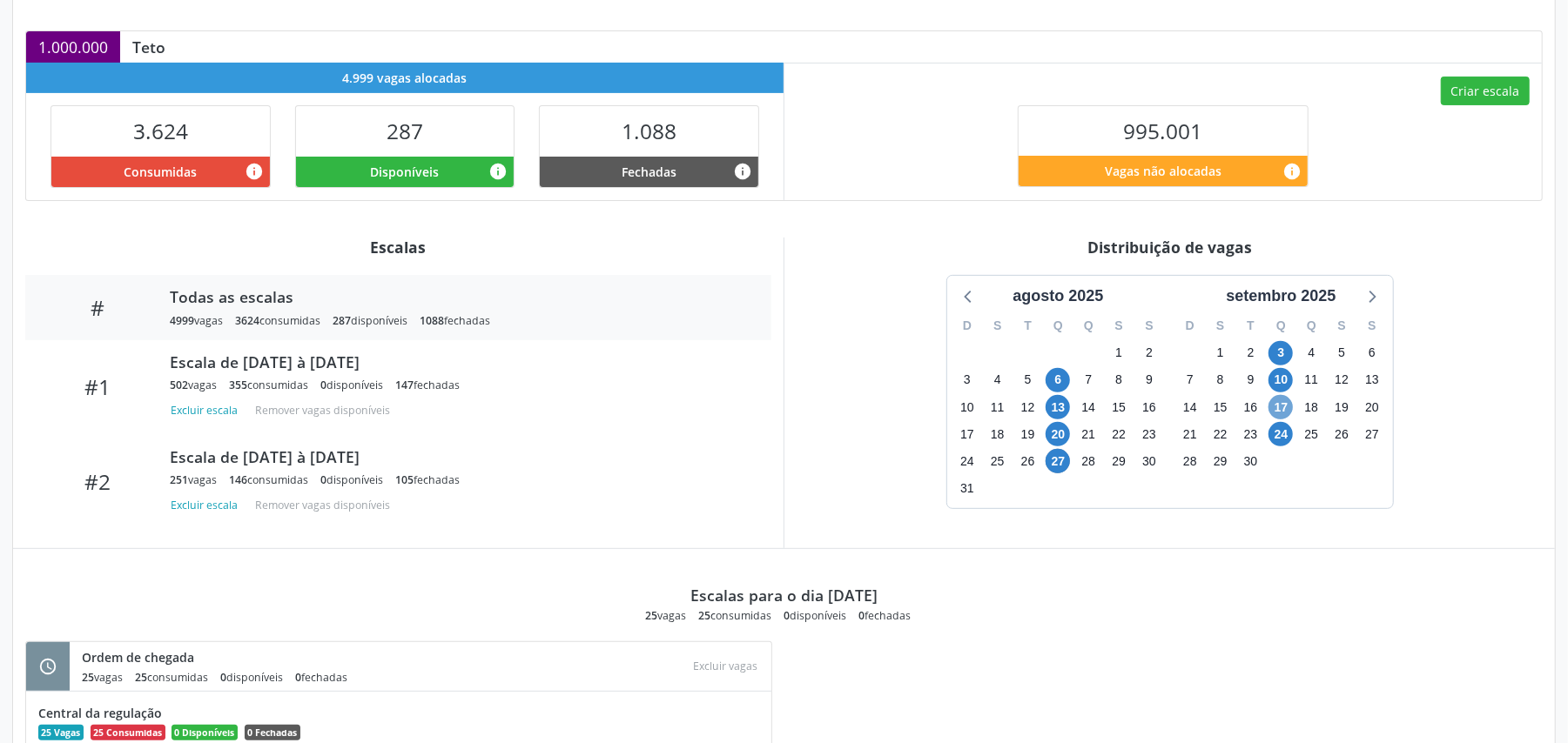
click at [1280, 405] on span "17" at bounding box center [1281, 407] width 24 height 24
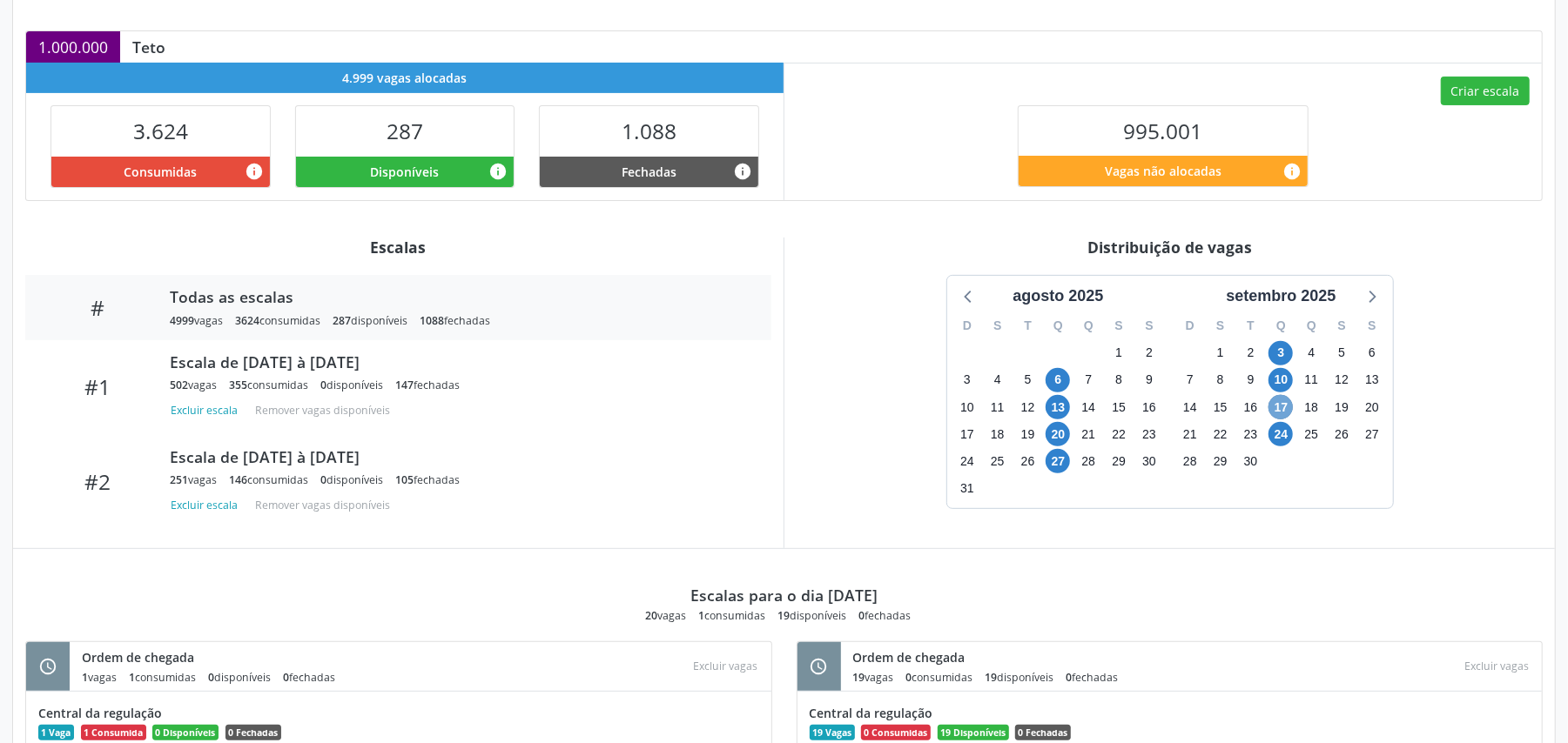
scroll to position [561, 0]
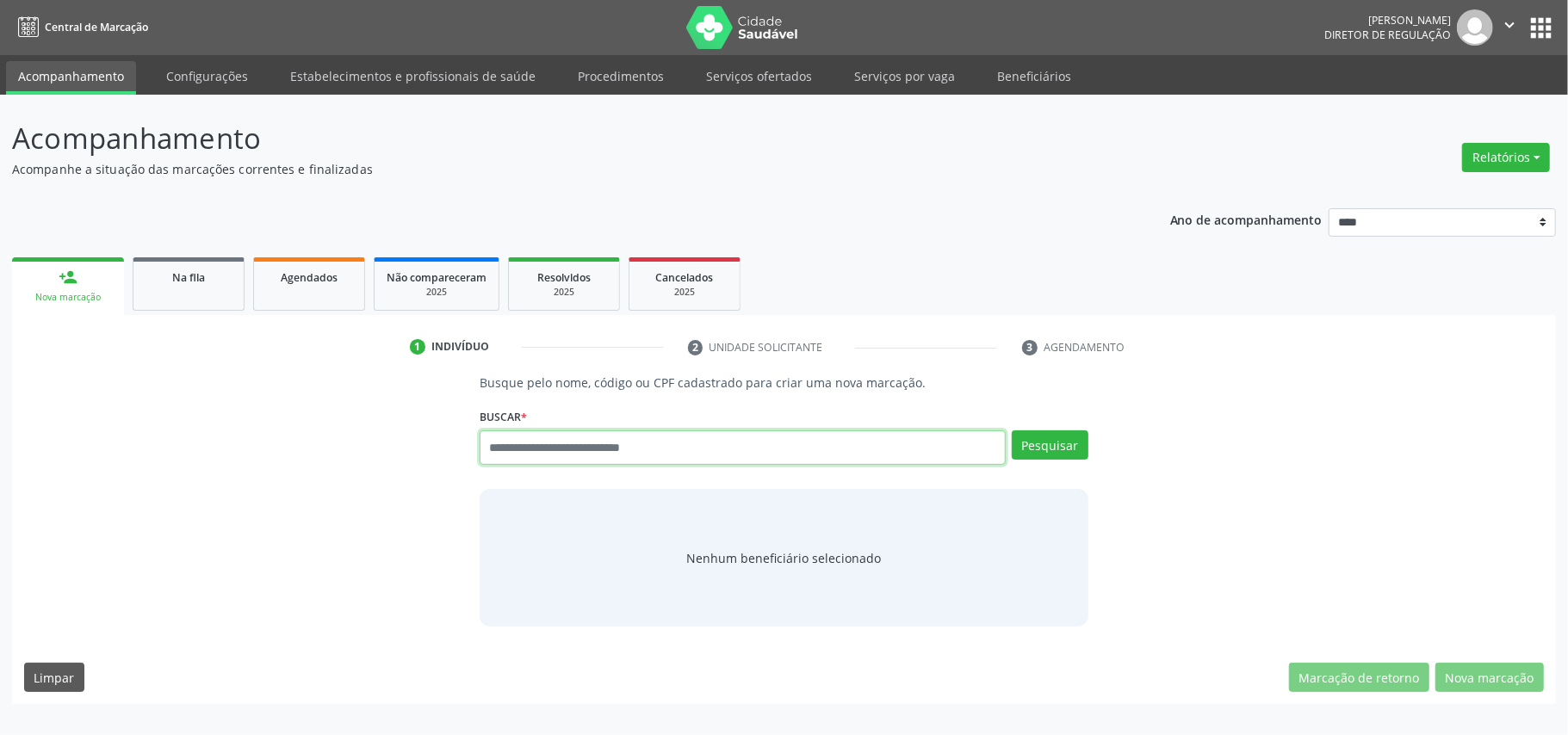
paste input "**********"
type input "**********"
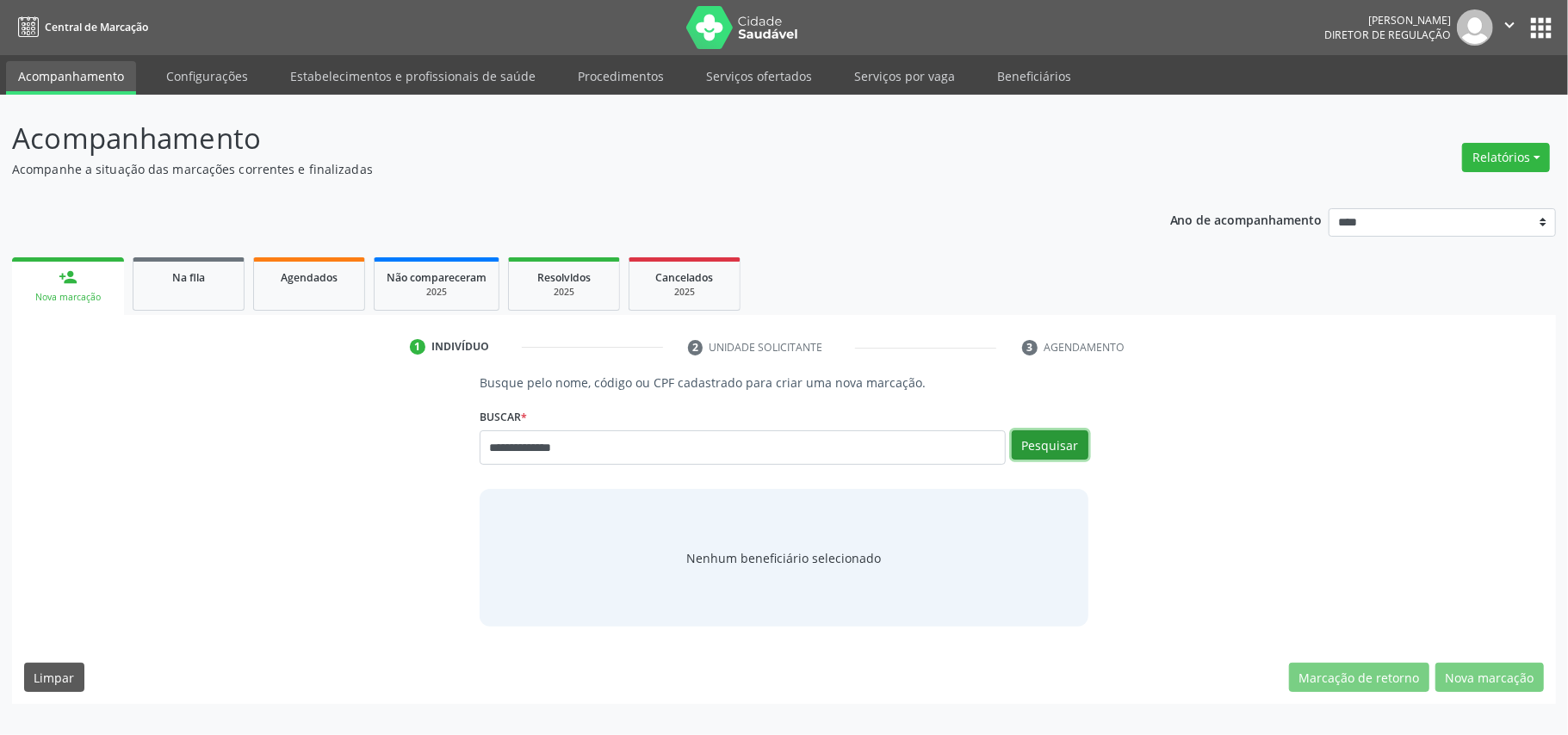
click at [1062, 448] on button "Pesquisar" at bounding box center [1050, 445] width 77 height 30
type input "**********"
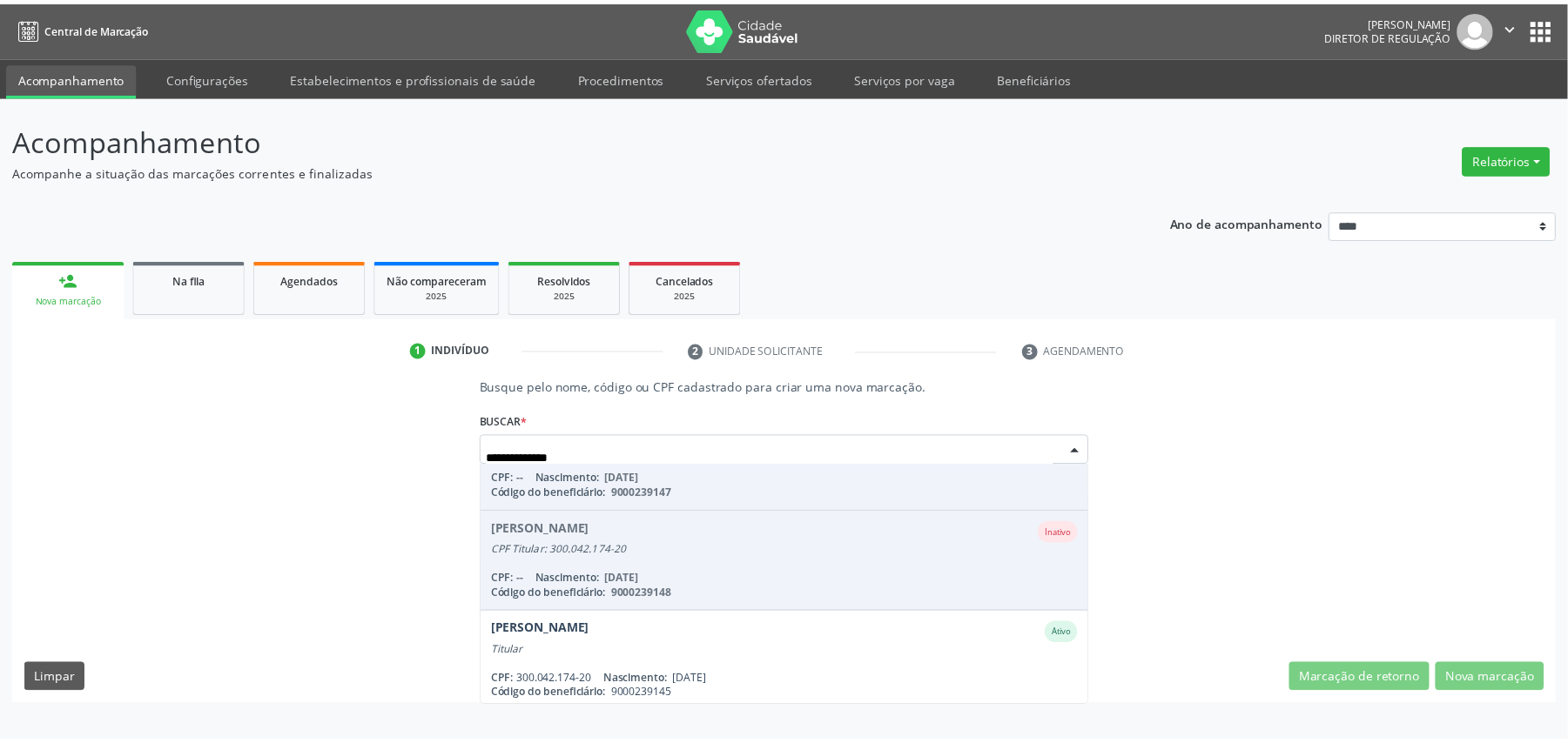
scroll to position [357, 0]
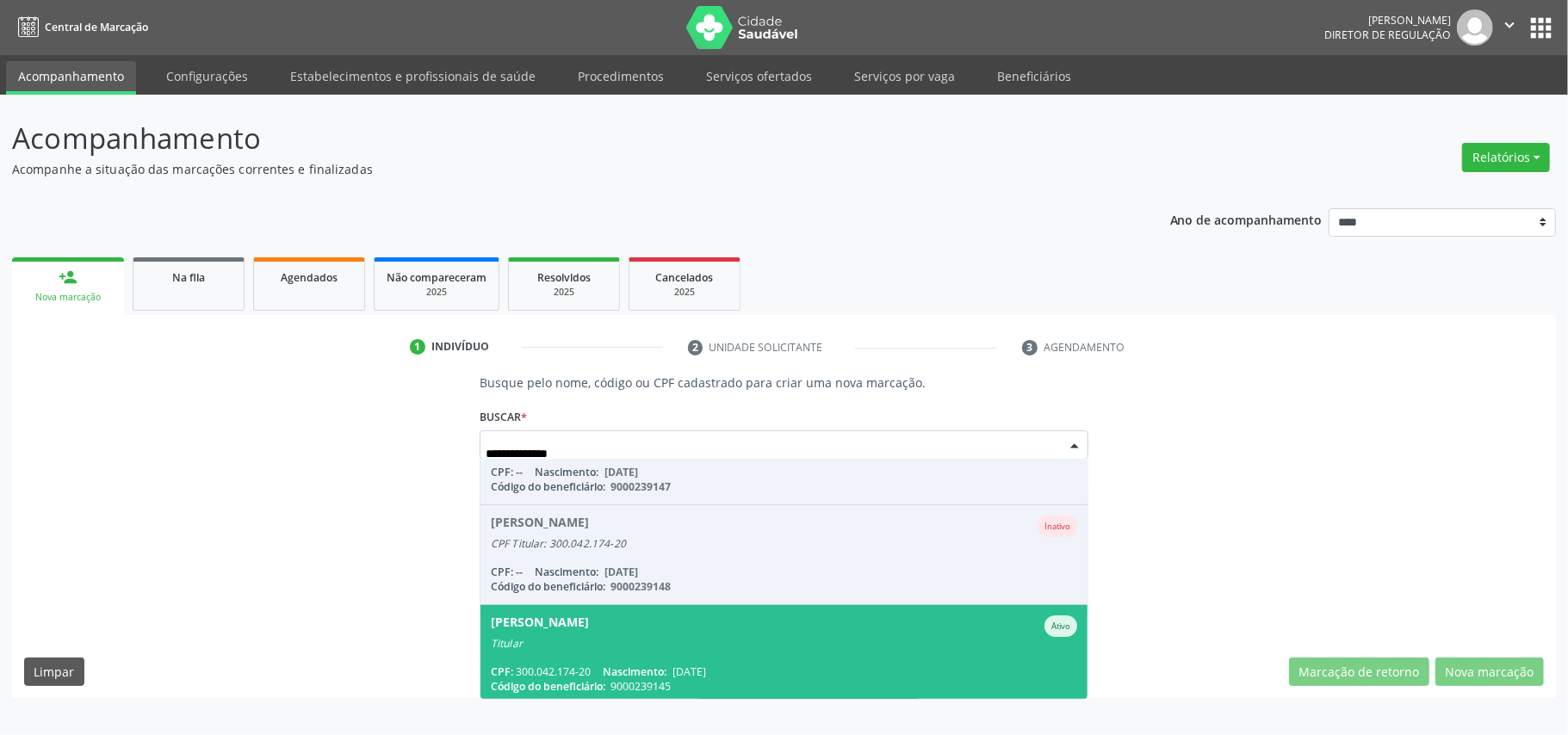
click at [694, 641] on div "Titular" at bounding box center [784, 644] width 587 height 14
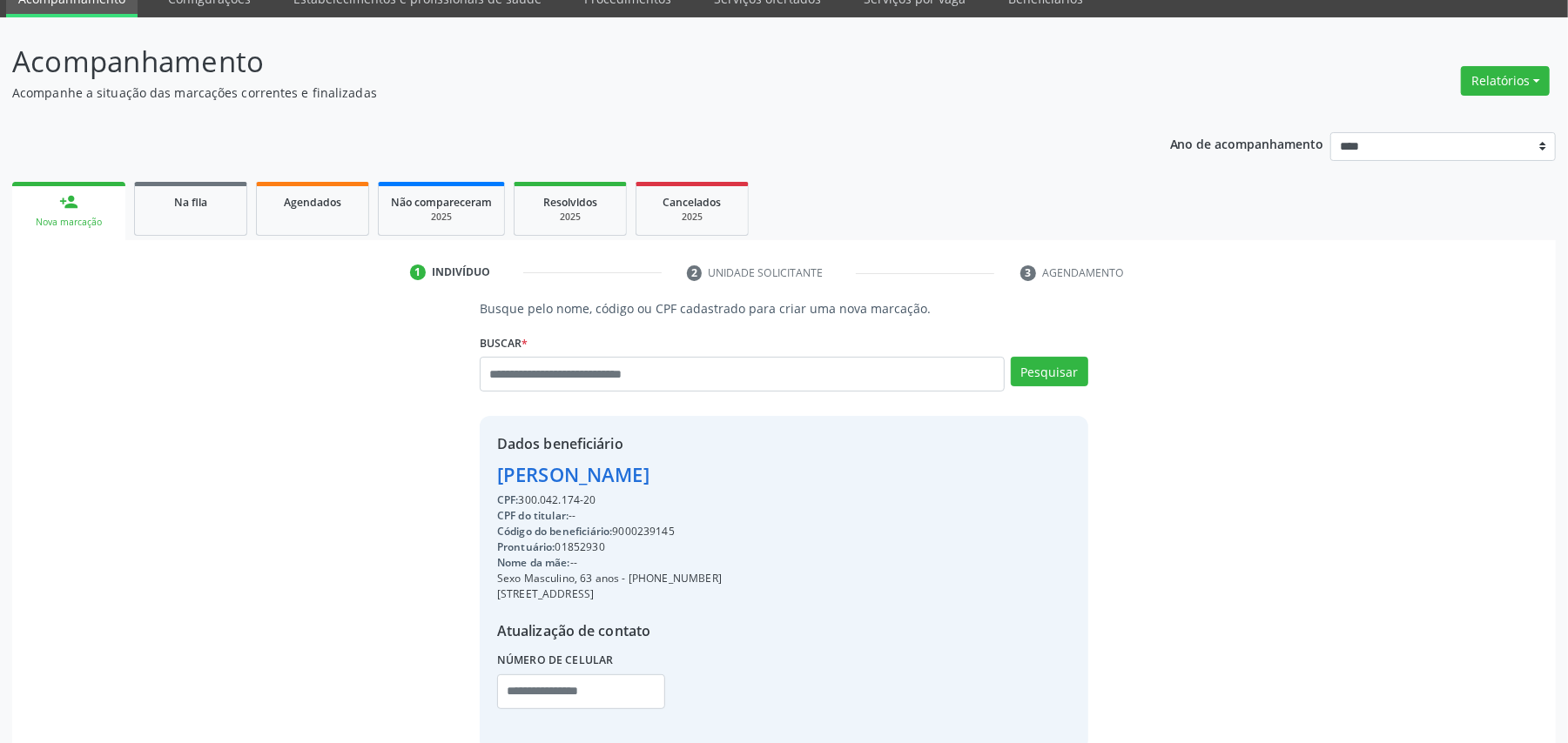
scroll to position [176, 0]
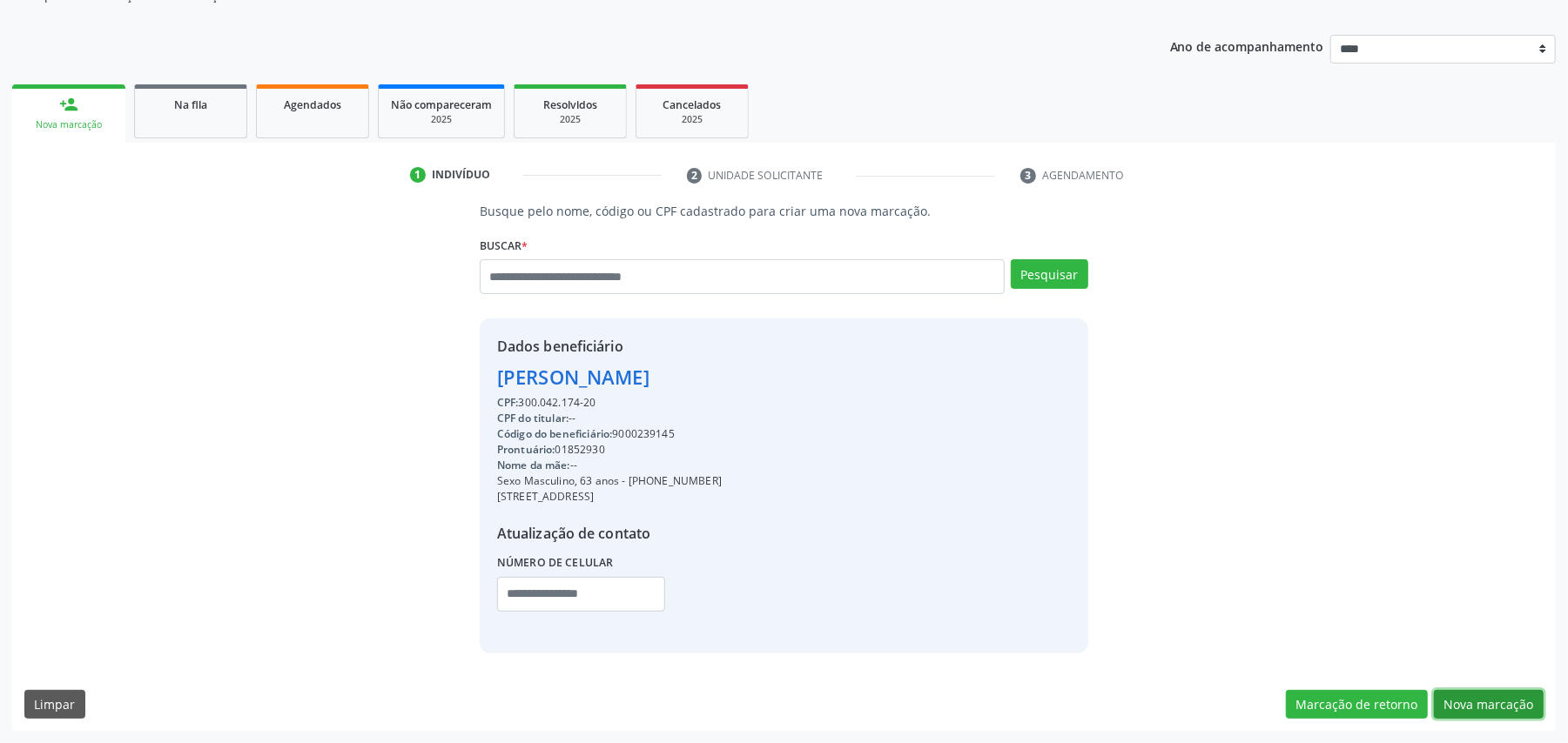
click at [1496, 714] on button "Nova marcação" at bounding box center [1490, 705] width 110 height 30
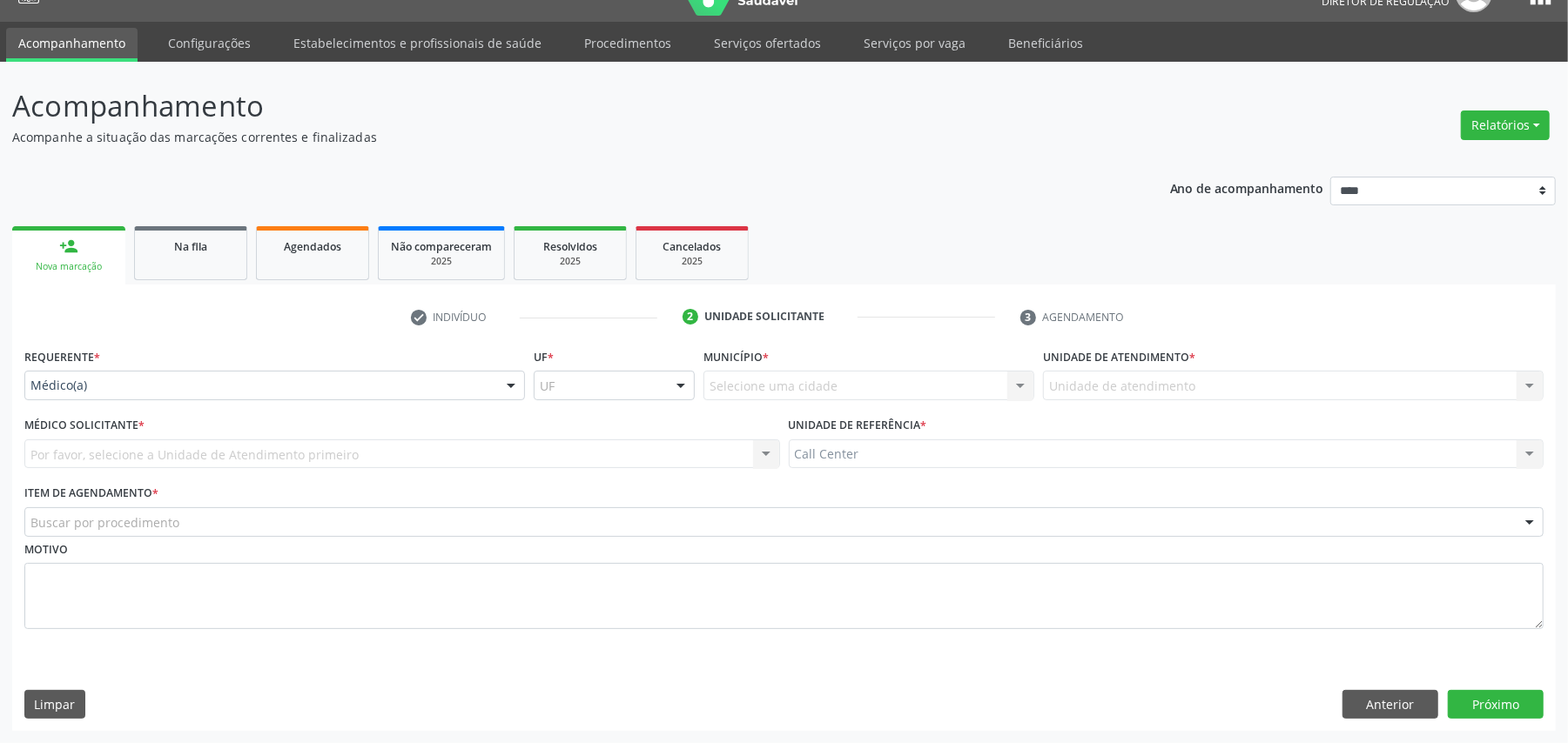
scroll to position [35, 0]
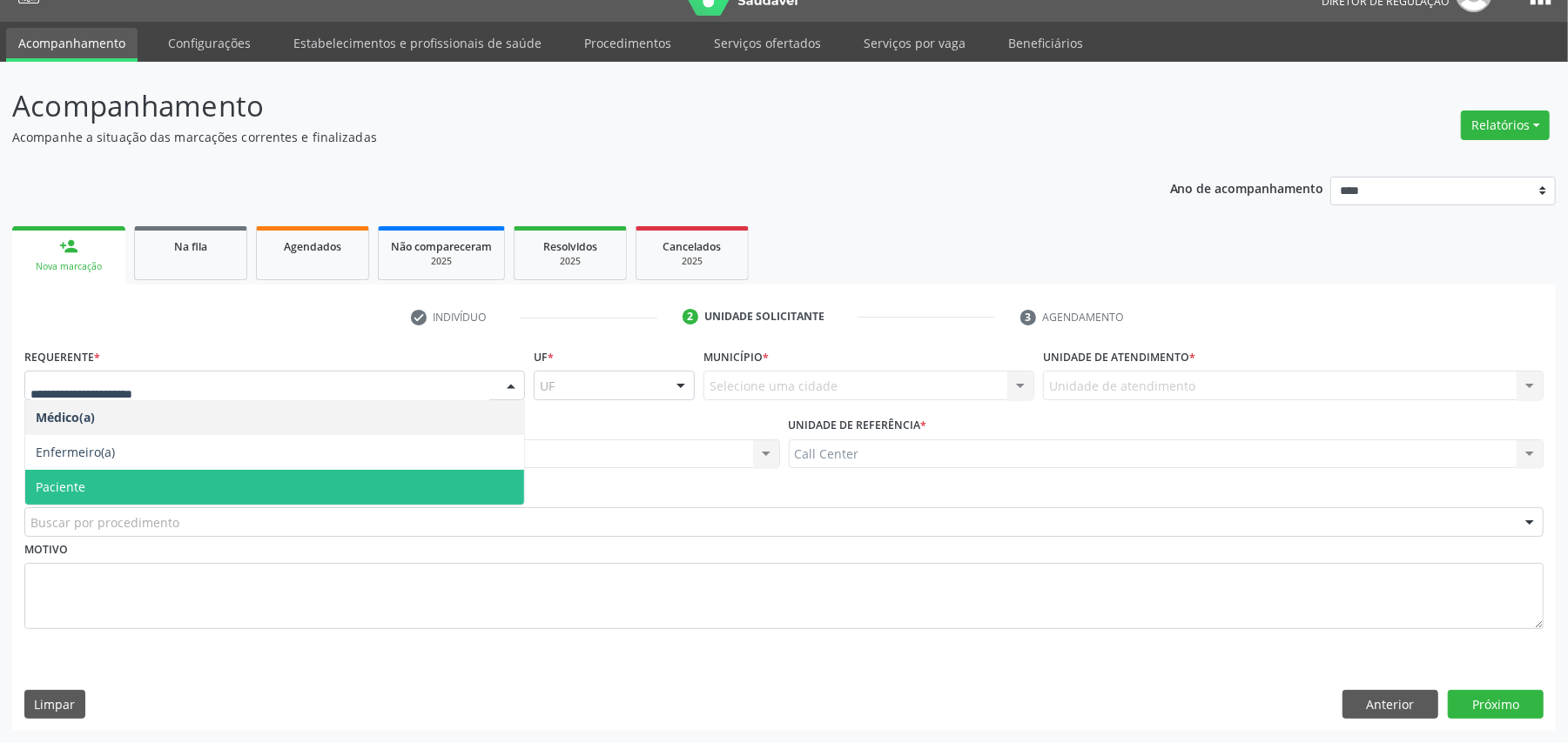
click at [92, 485] on span "Paciente" at bounding box center [274, 487] width 499 height 34
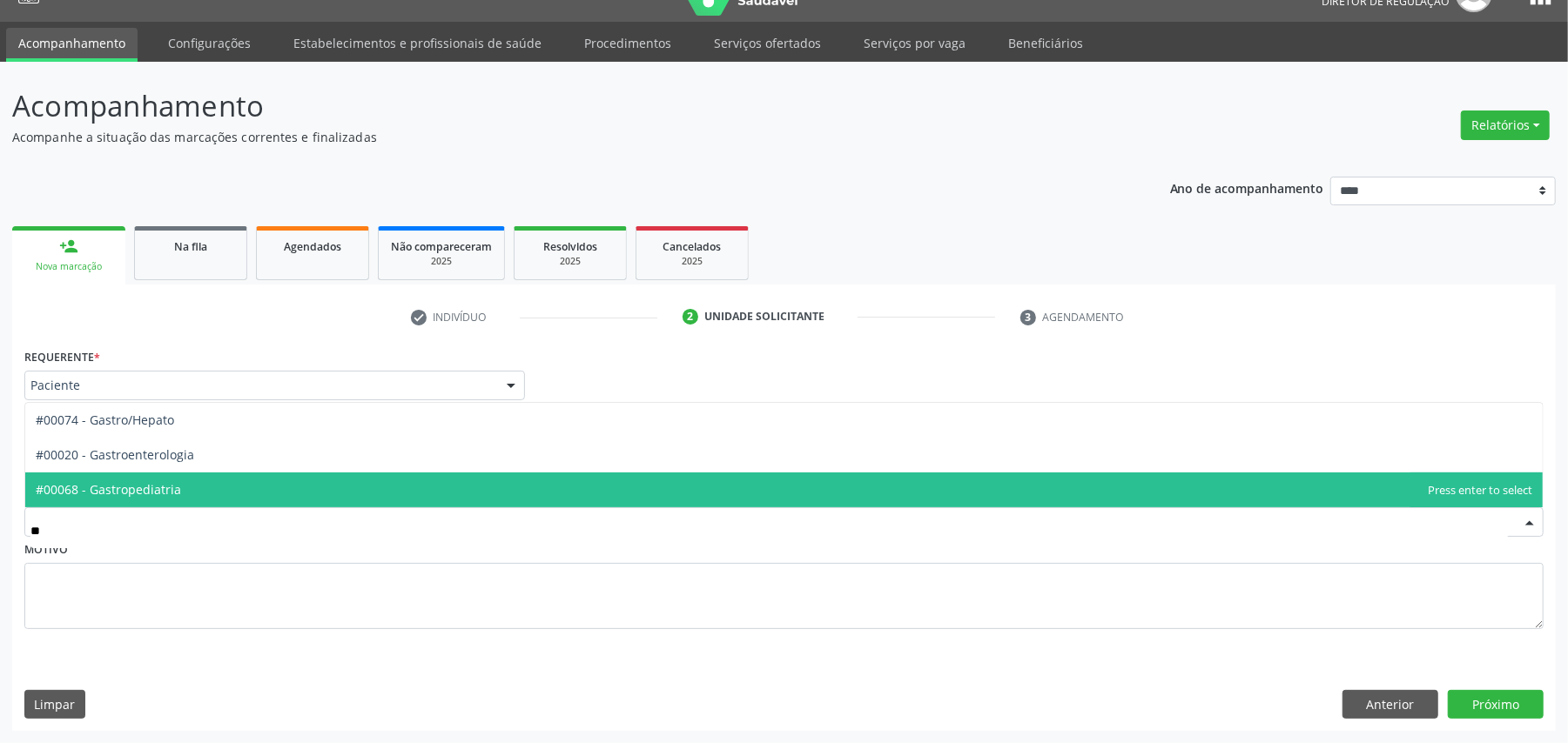
type input "***"
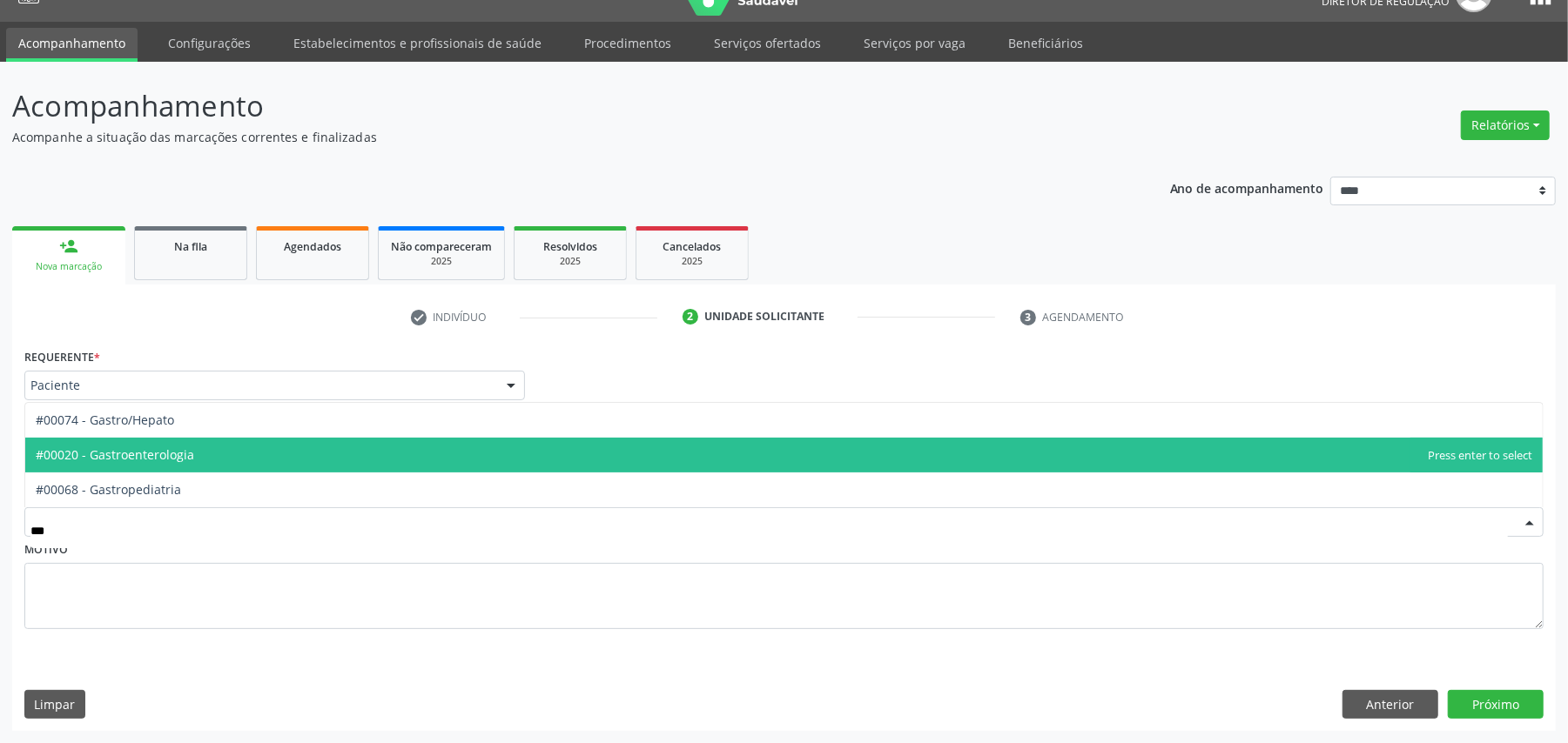
click at [210, 458] on span "#00020 - Gastroenterologia" at bounding box center [784, 455] width 1518 height 34
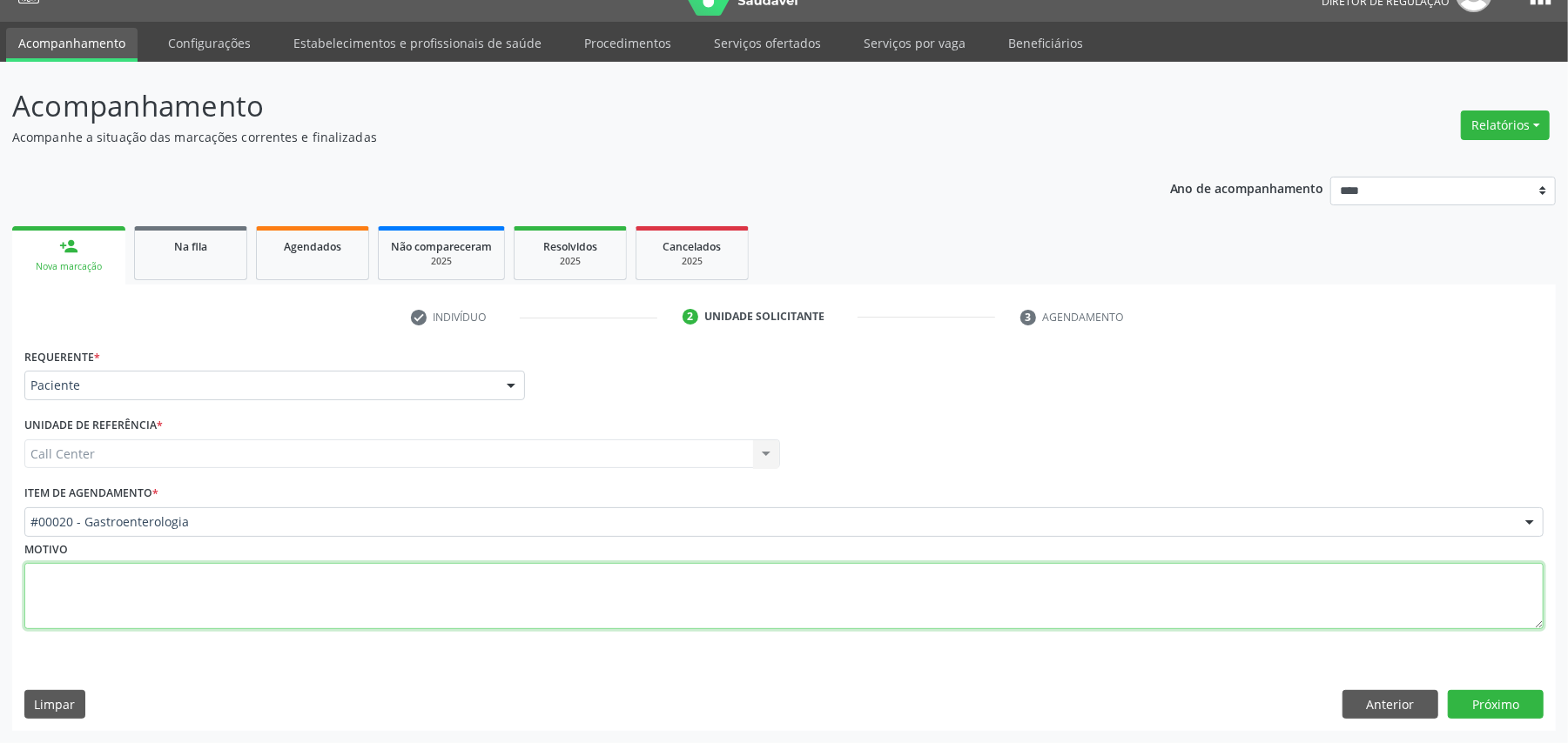
click at [133, 576] on textarea at bounding box center [784, 596] width 1519 height 66
type textarea "**********"
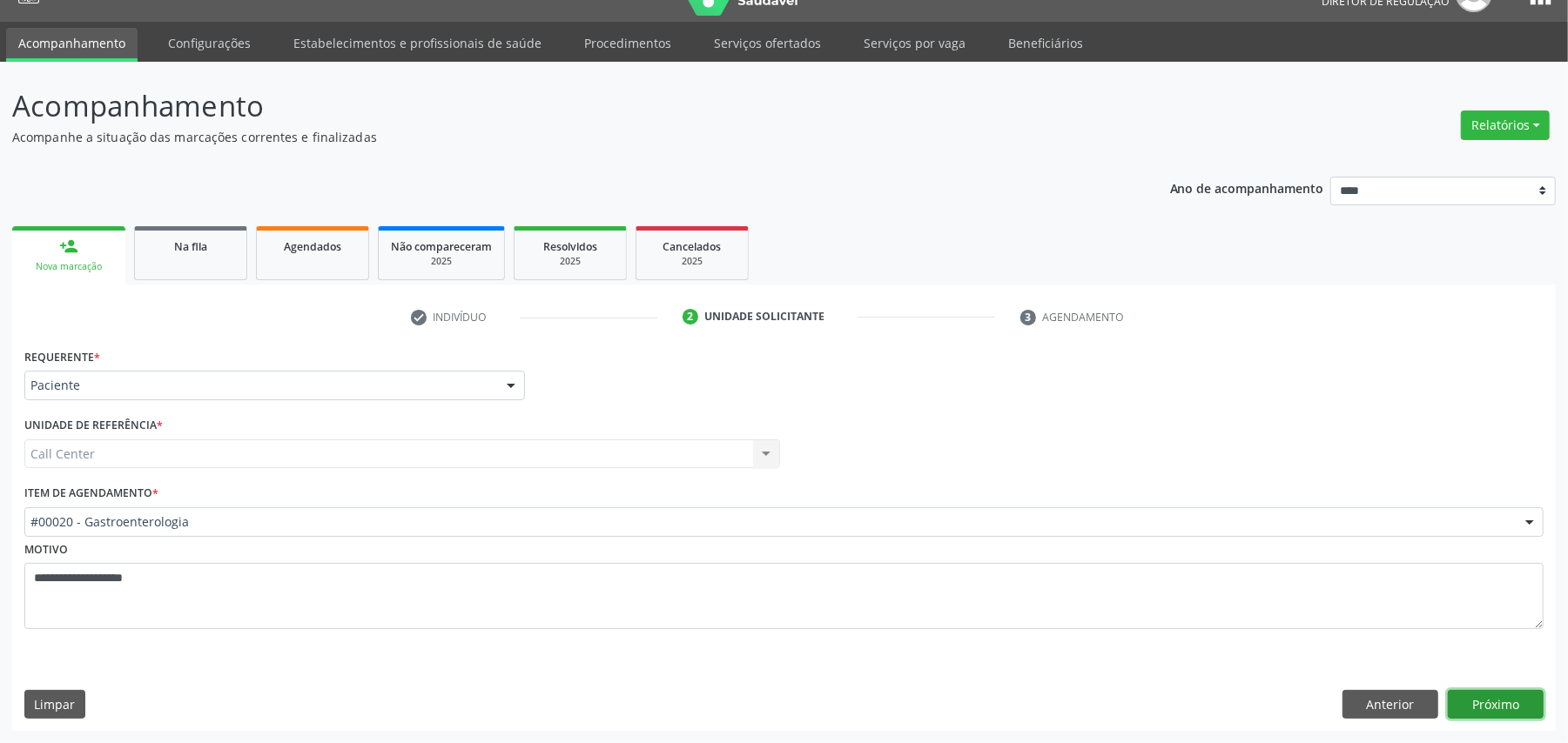
click at [1471, 707] on button "Próximo" at bounding box center [1496, 705] width 96 height 30
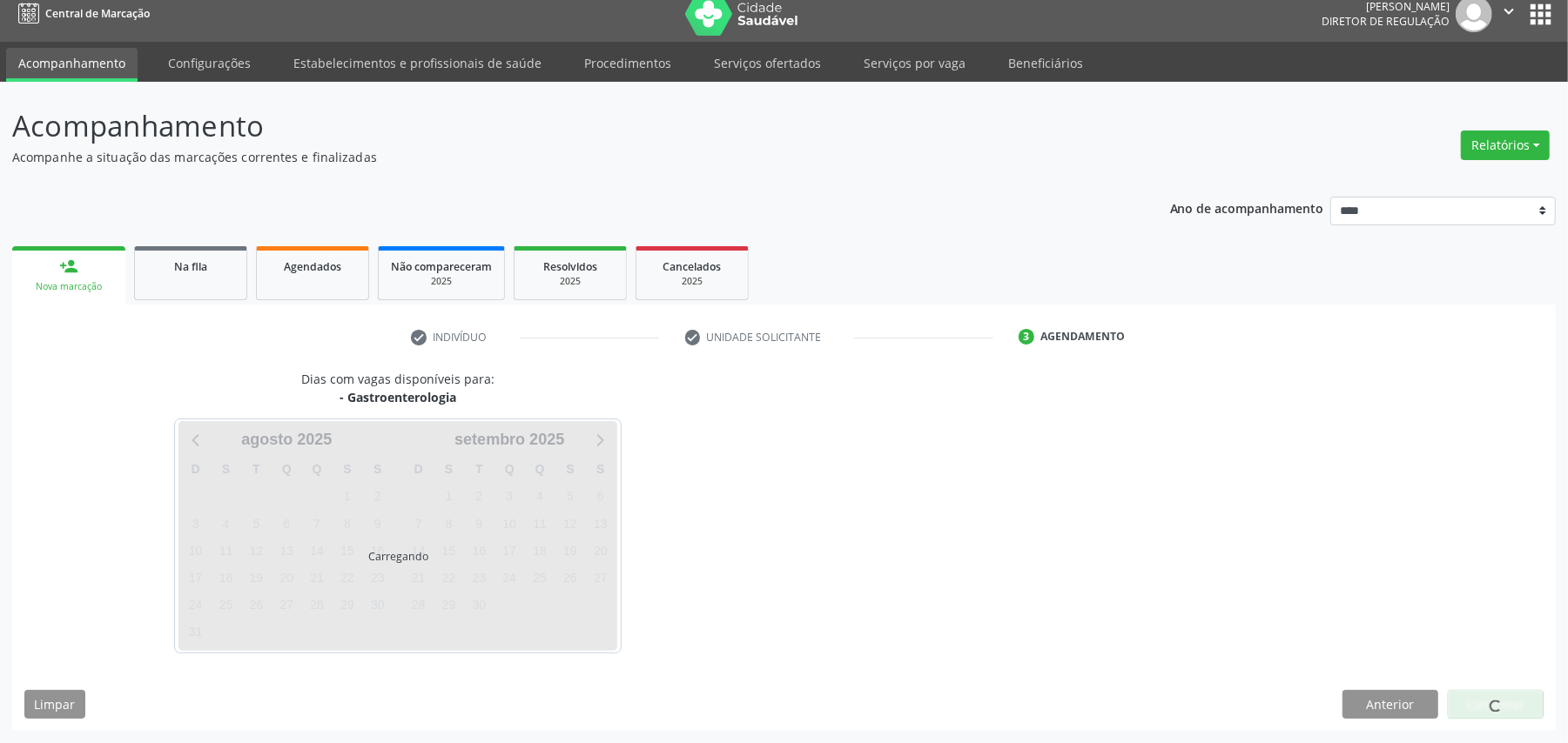
scroll to position [15, 0]
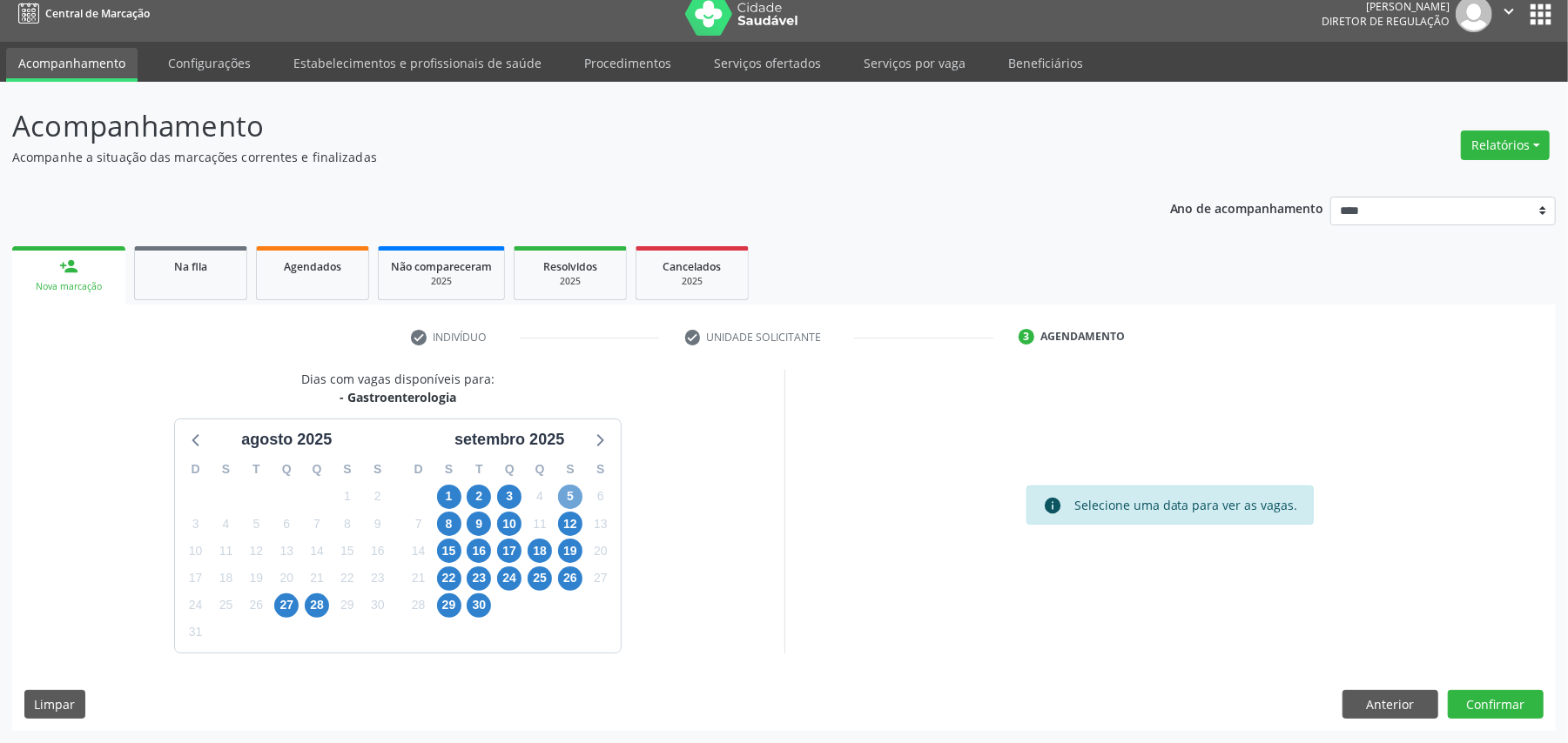
click at [566, 500] on span "5" at bounding box center [570, 497] width 24 height 24
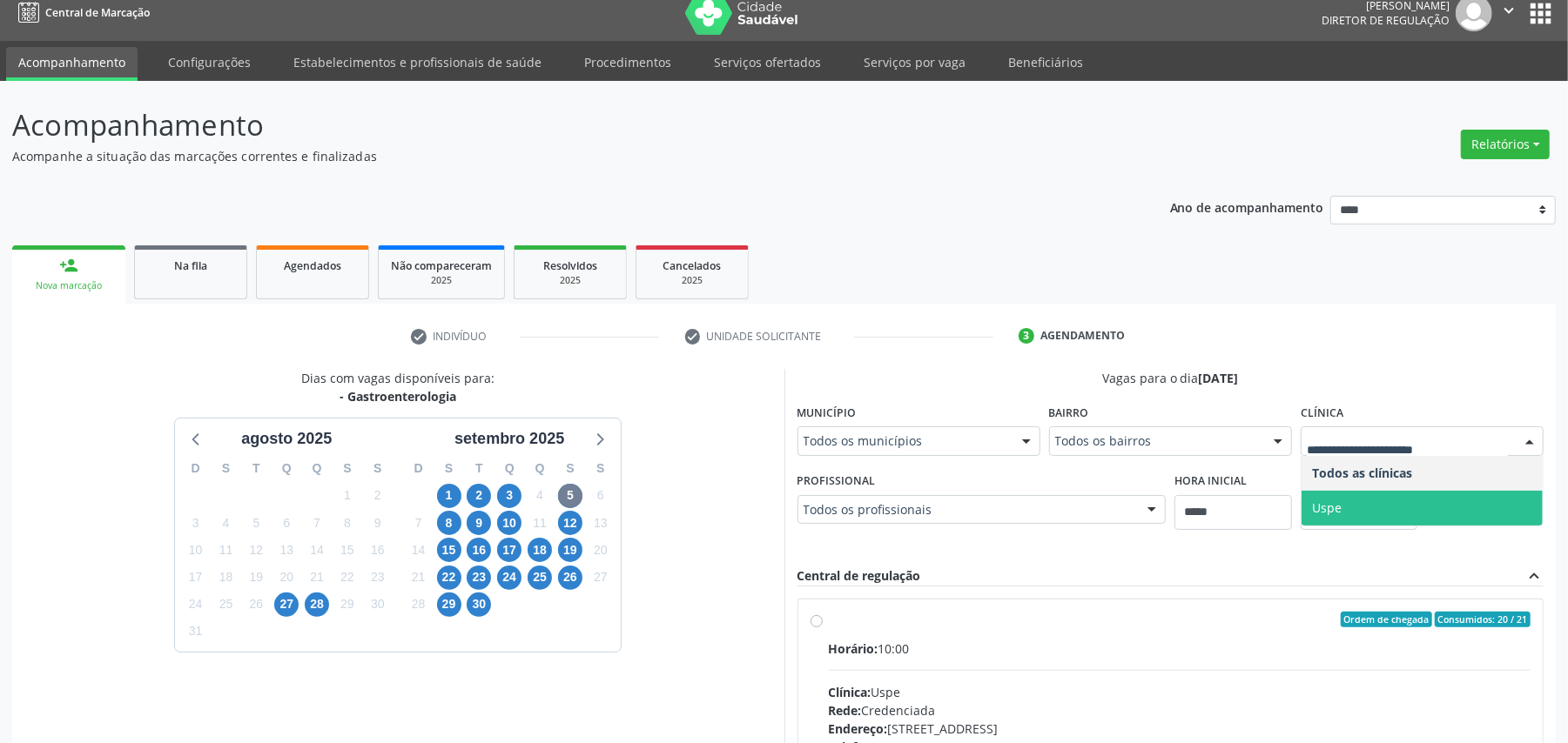
click at [1356, 494] on span "Uspe" at bounding box center [1422, 508] width 242 height 34
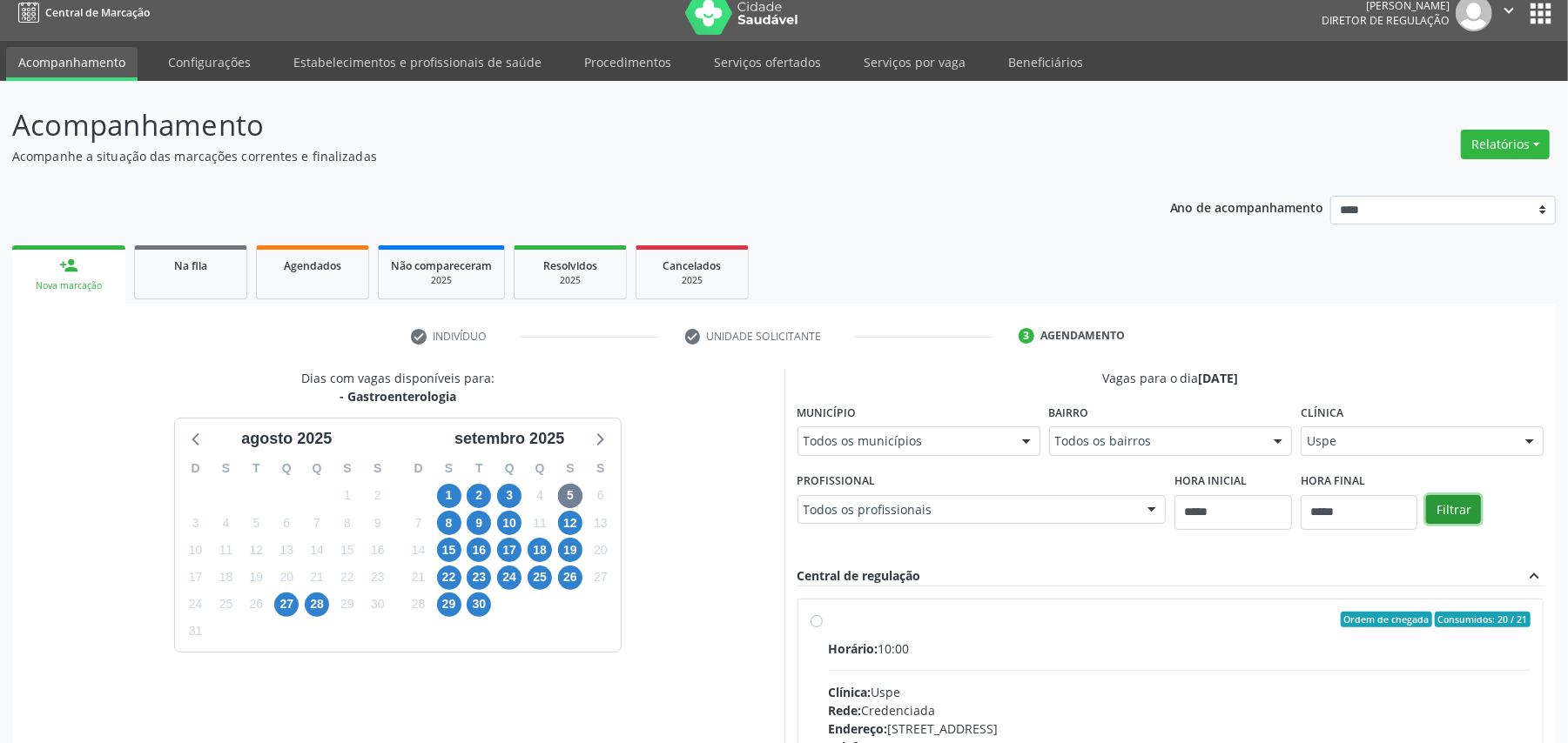
click at [1449, 509] on button "Filtrar" at bounding box center [1453, 510] width 55 height 30
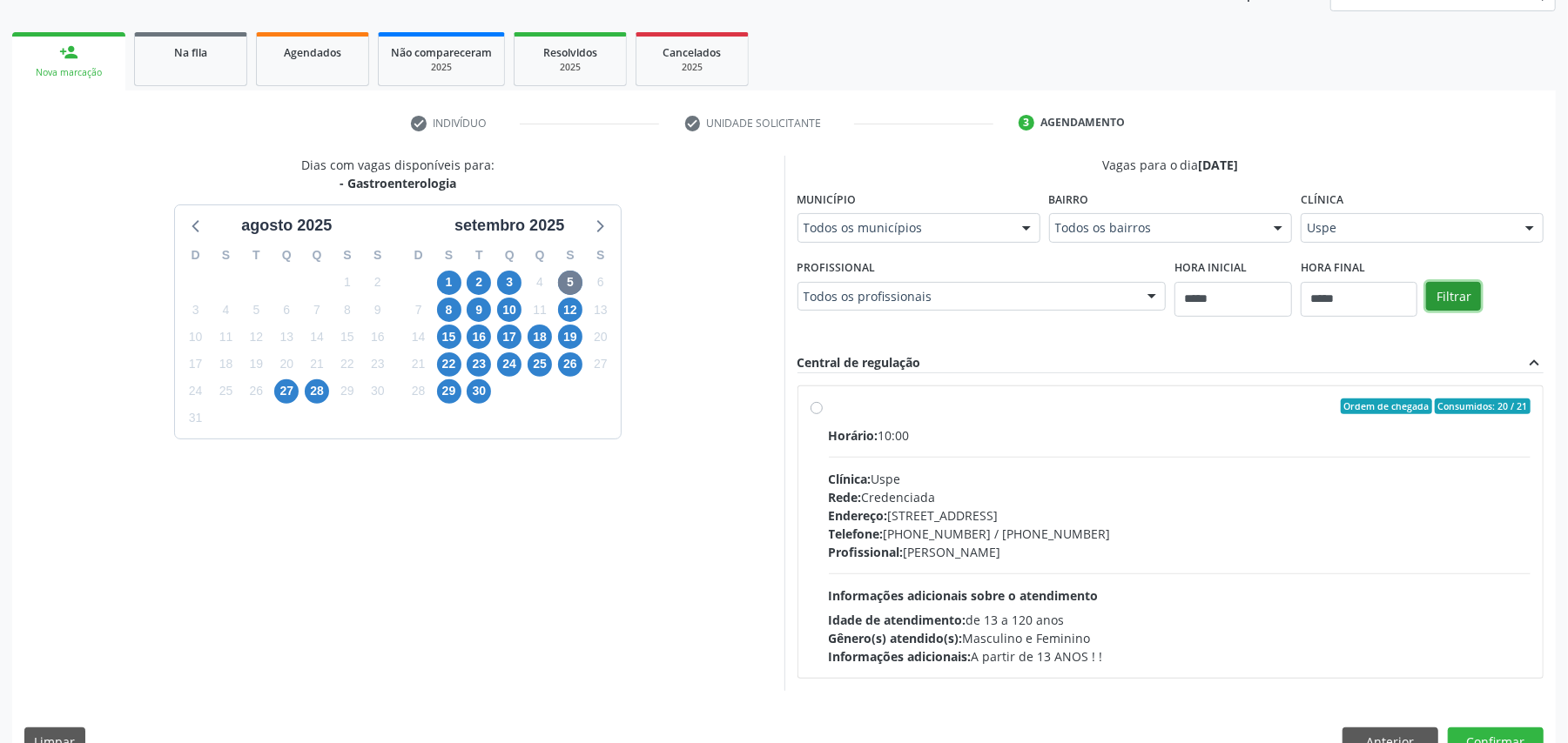
scroll to position [247, 0]
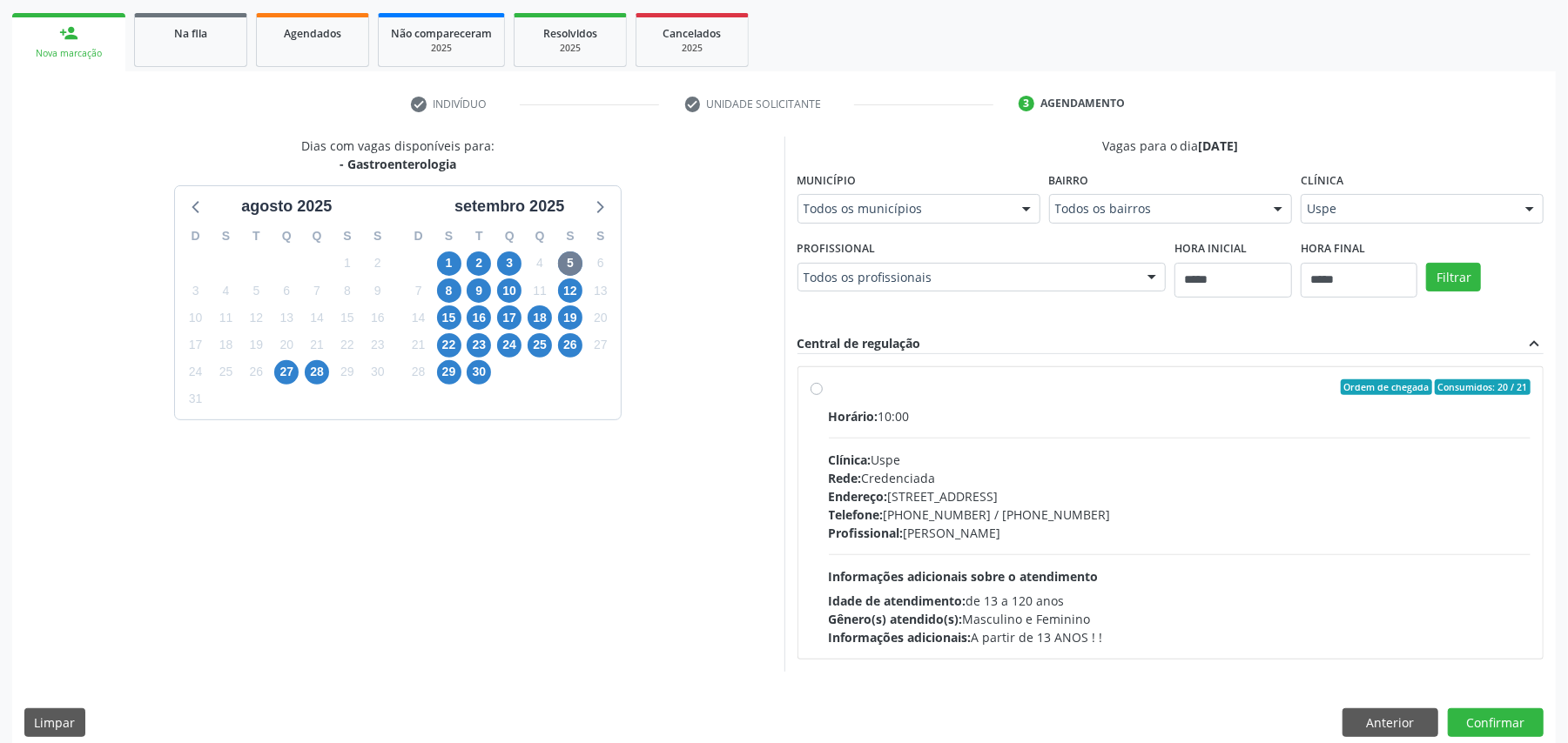
click at [1181, 502] on div "Endereço: Rua do Espinheiro, nº 71, Espinheiro, Recife - PE" at bounding box center [1180, 497] width 702 height 19
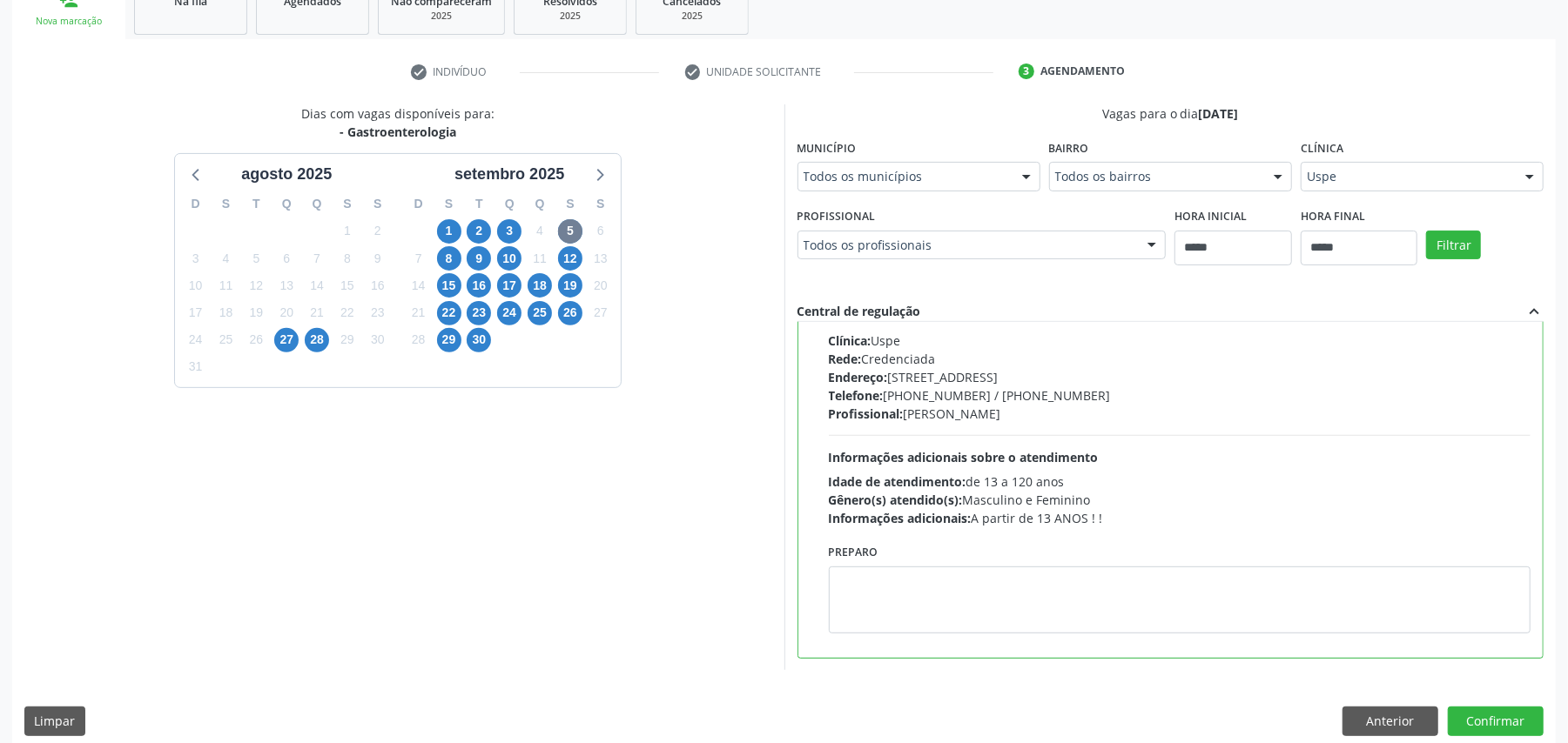
scroll to position [296, 0]
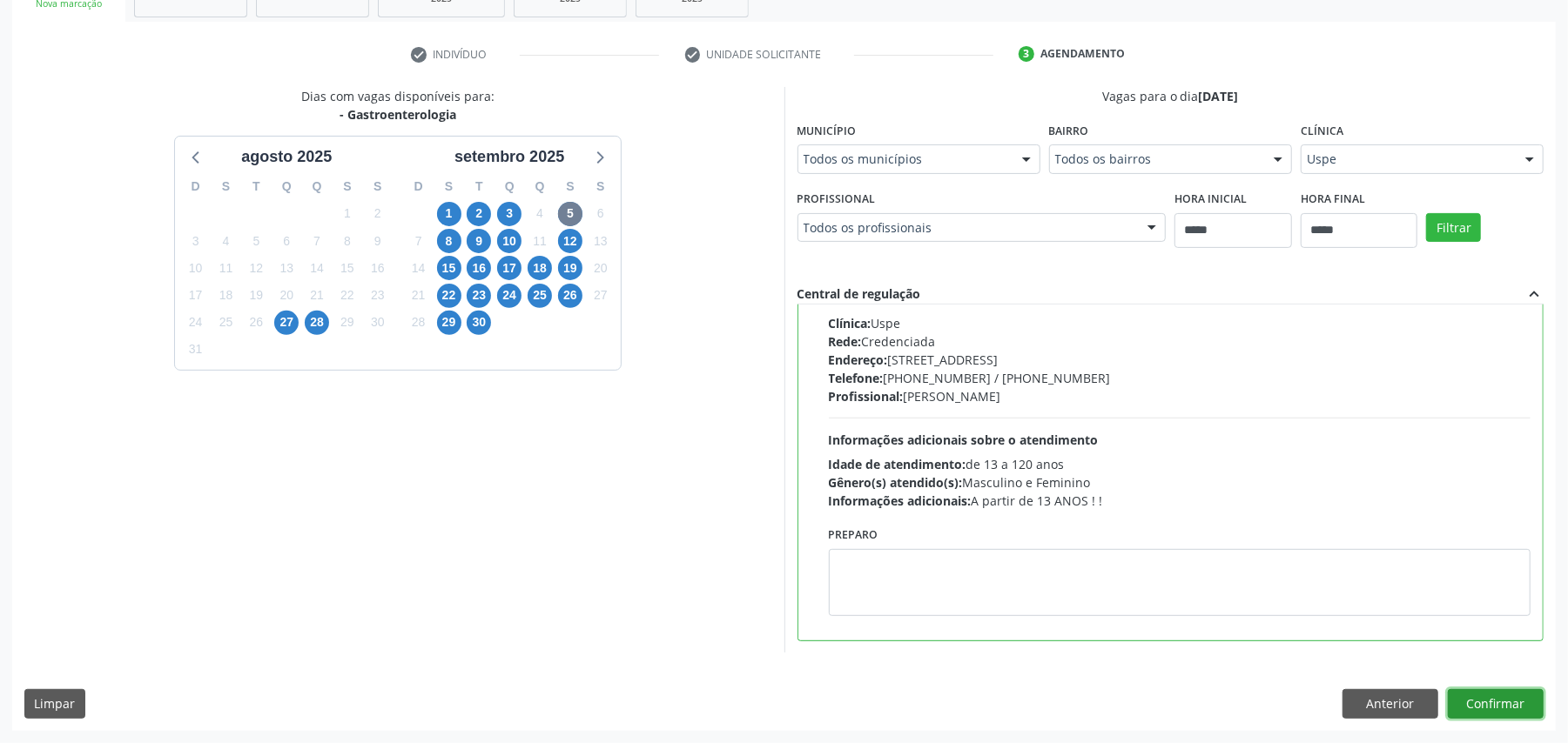
click at [1491, 703] on button "Confirmar" at bounding box center [1496, 704] width 96 height 30
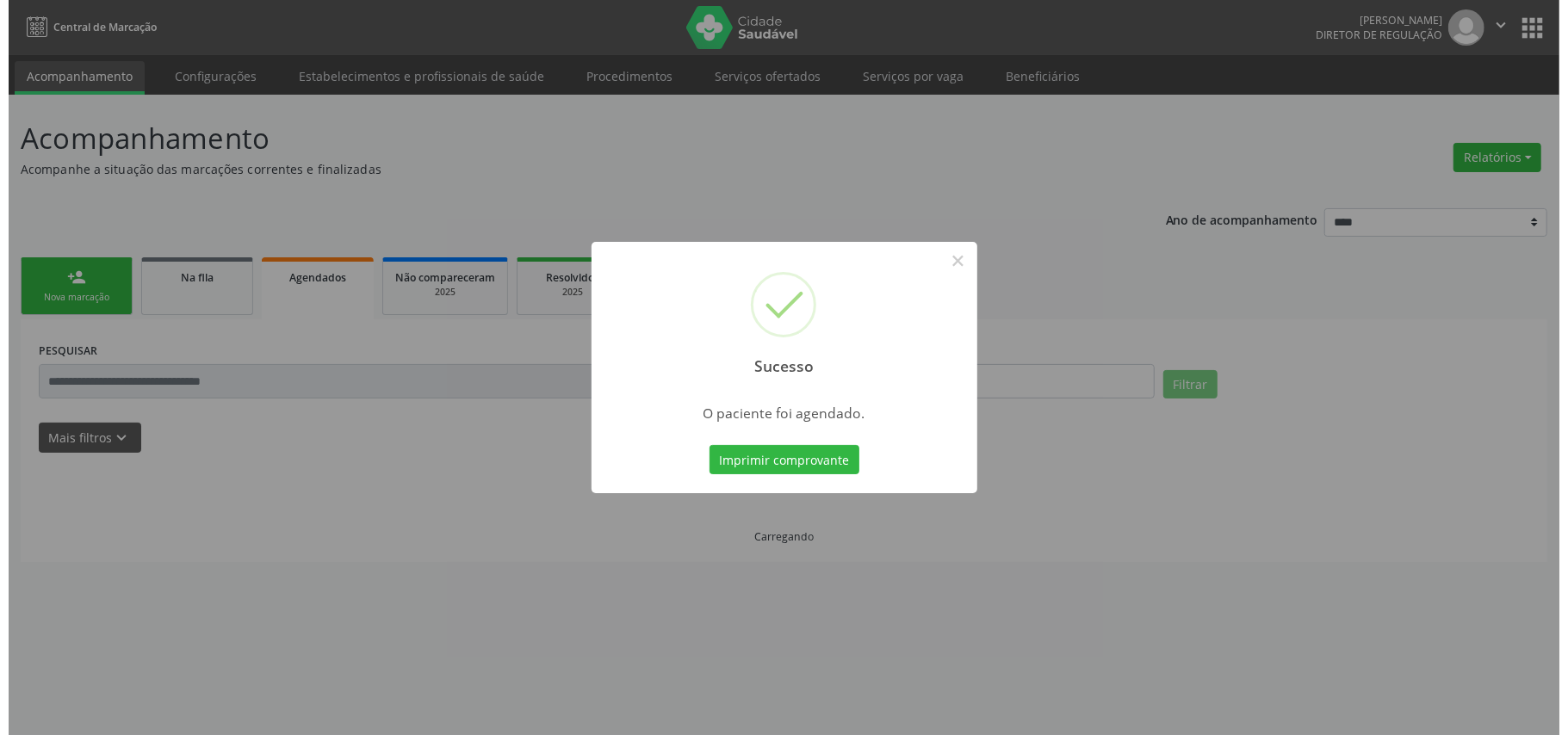
scroll to position [0, 0]
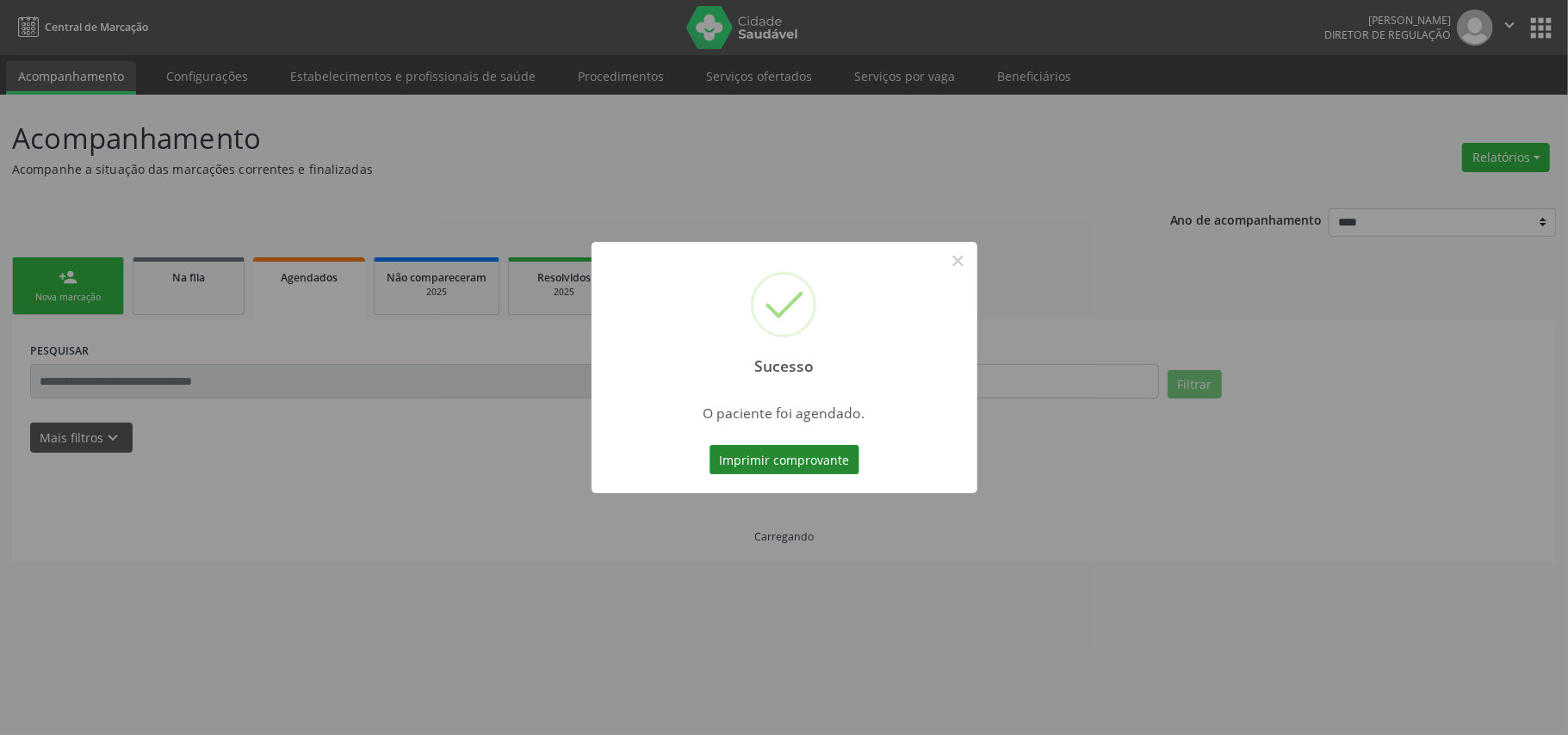
click at [807, 462] on button "Imprimir comprovante" at bounding box center [784, 460] width 149 height 30
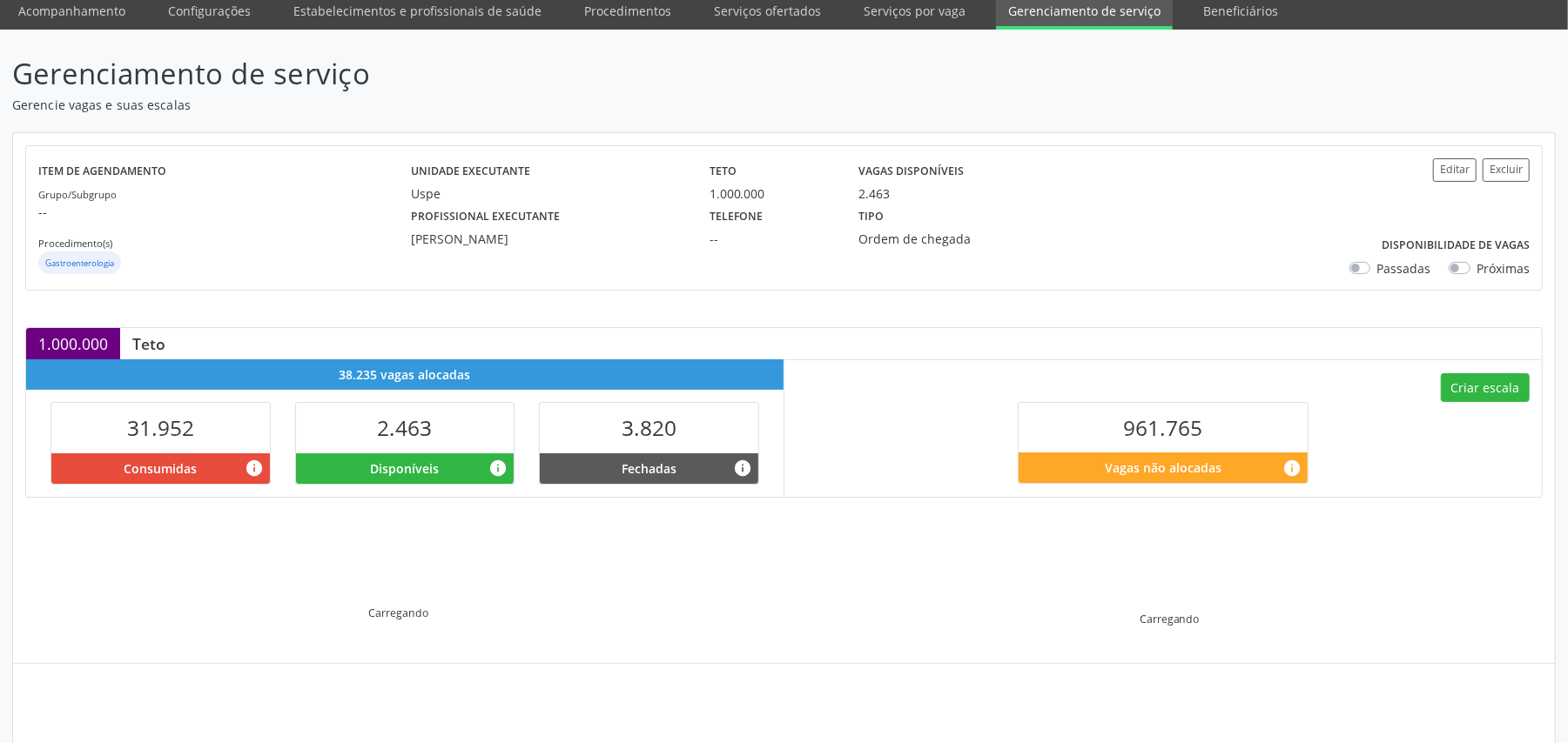
scroll to position [181, 0]
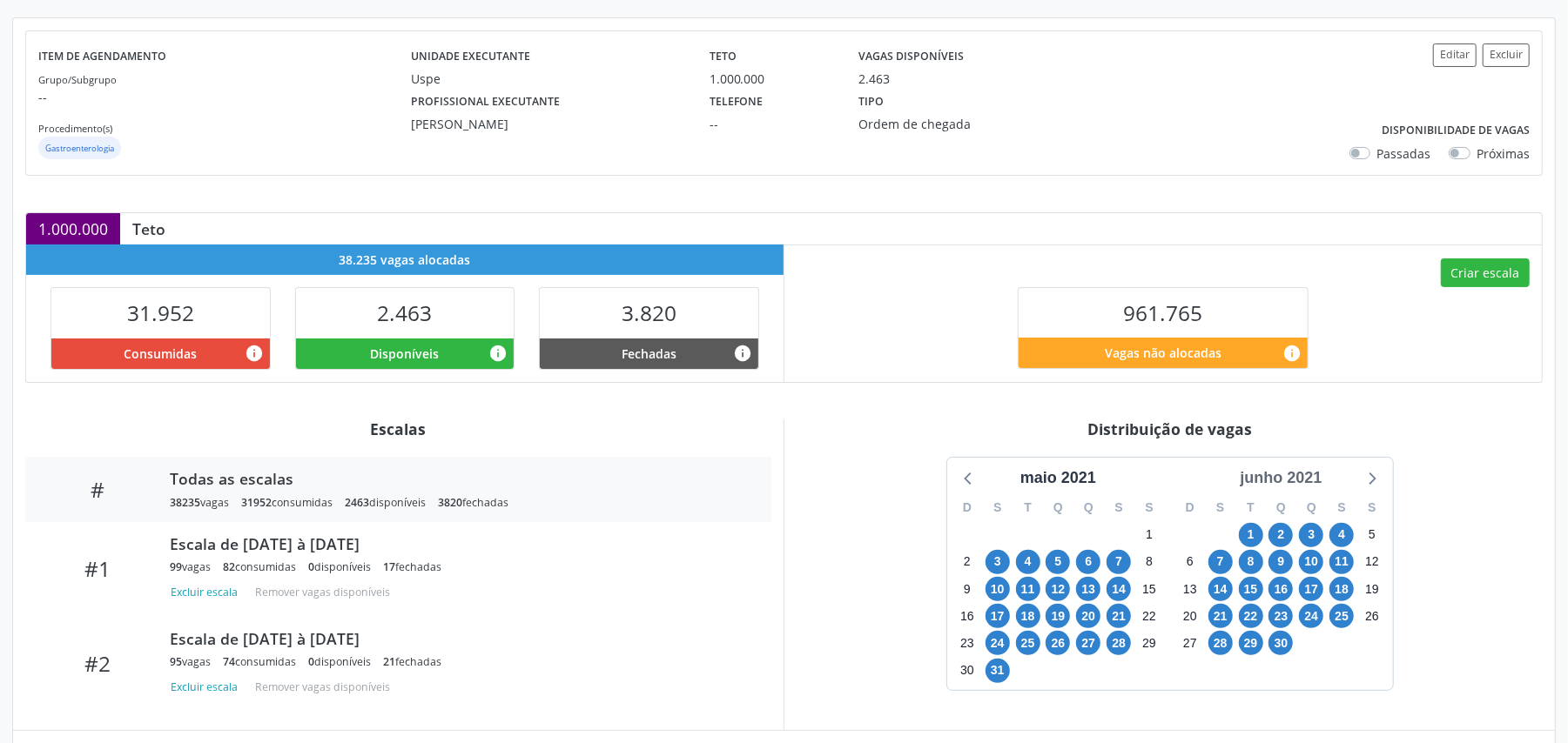
click at [1279, 470] on div "junho 2021" at bounding box center [1281, 477] width 96 height 23
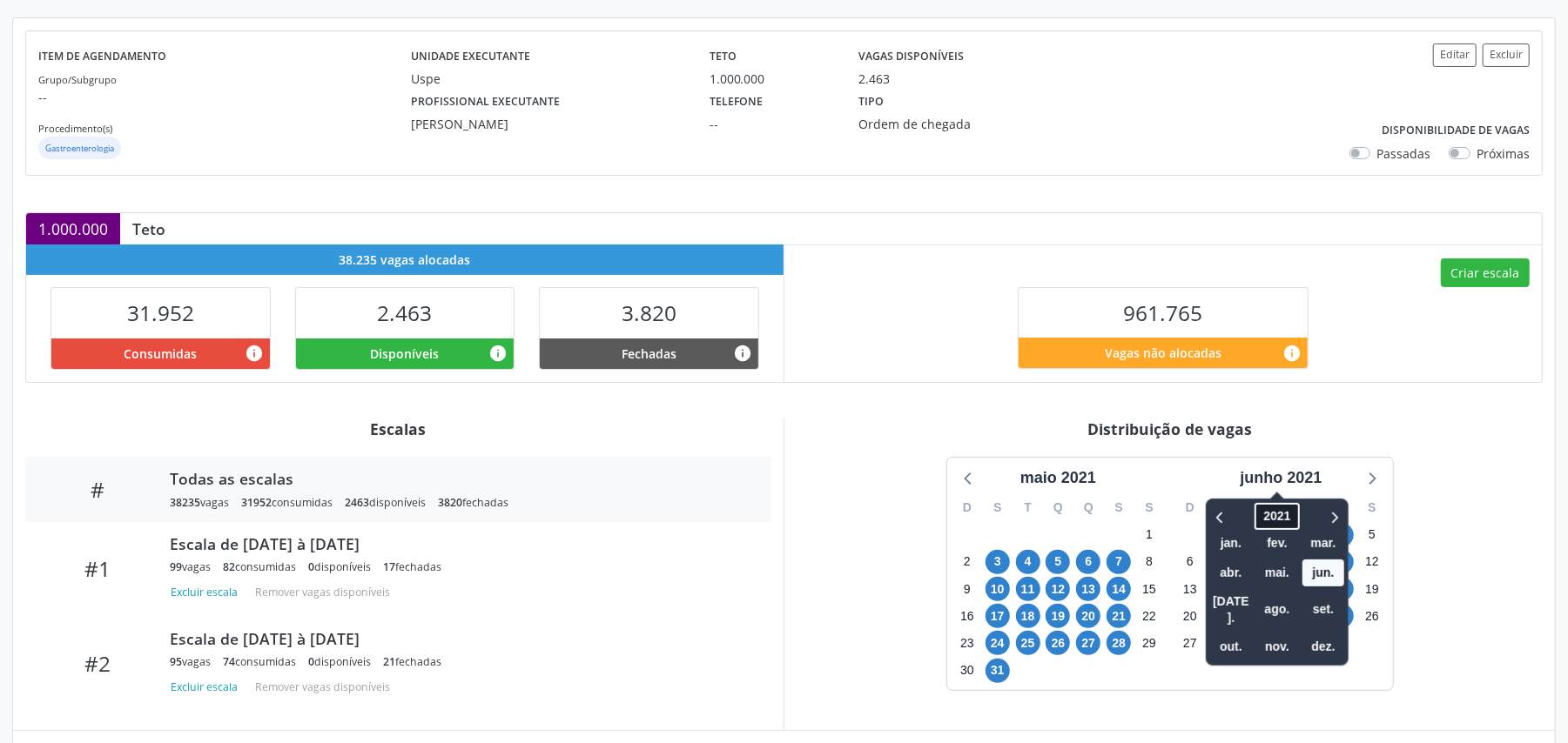
click at [1278, 512] on span "2021" at bounding box center [1278, 516] width 45 height 27
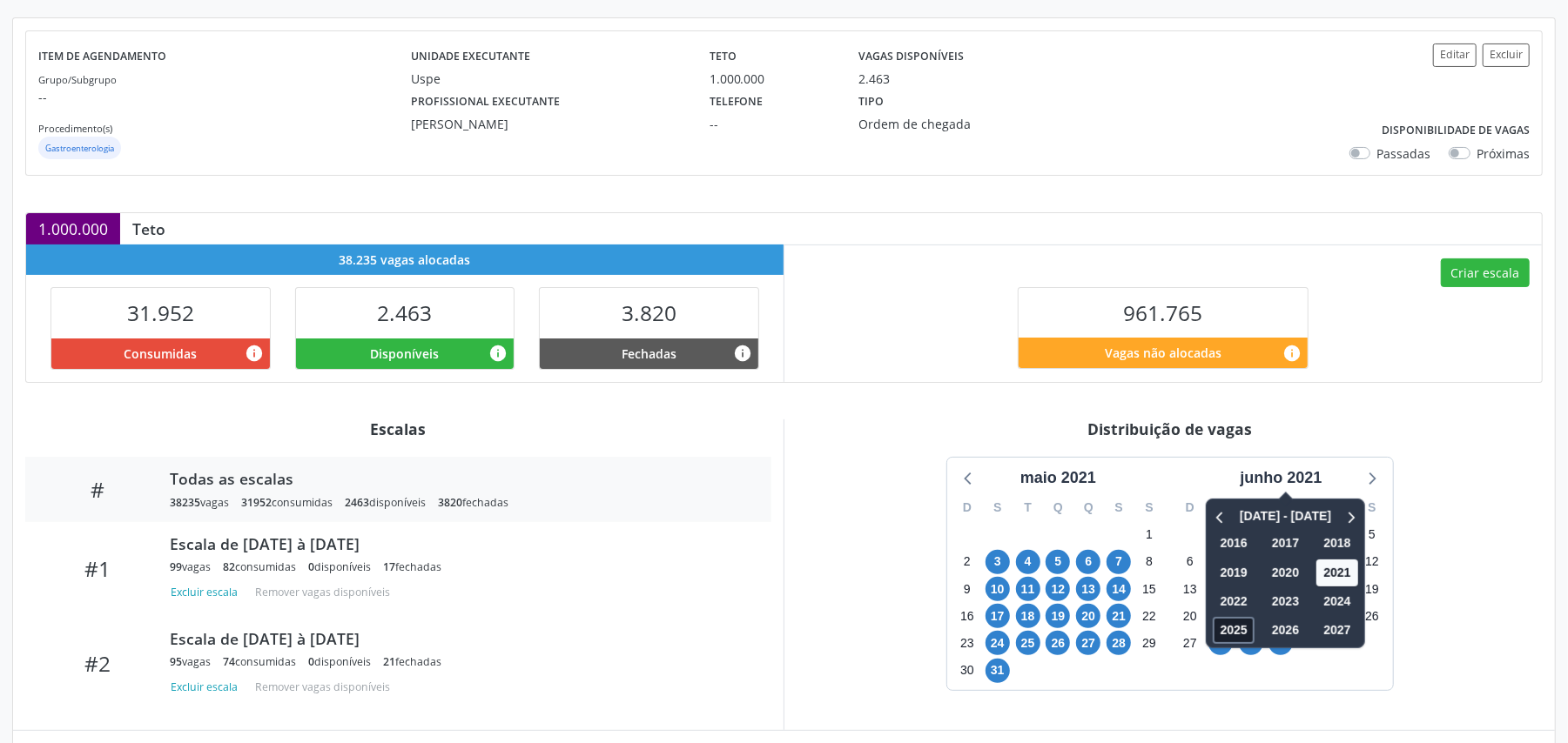
click at [1237, 635] on span "2025" at bounding box center [1234, 630] width 42 height 27
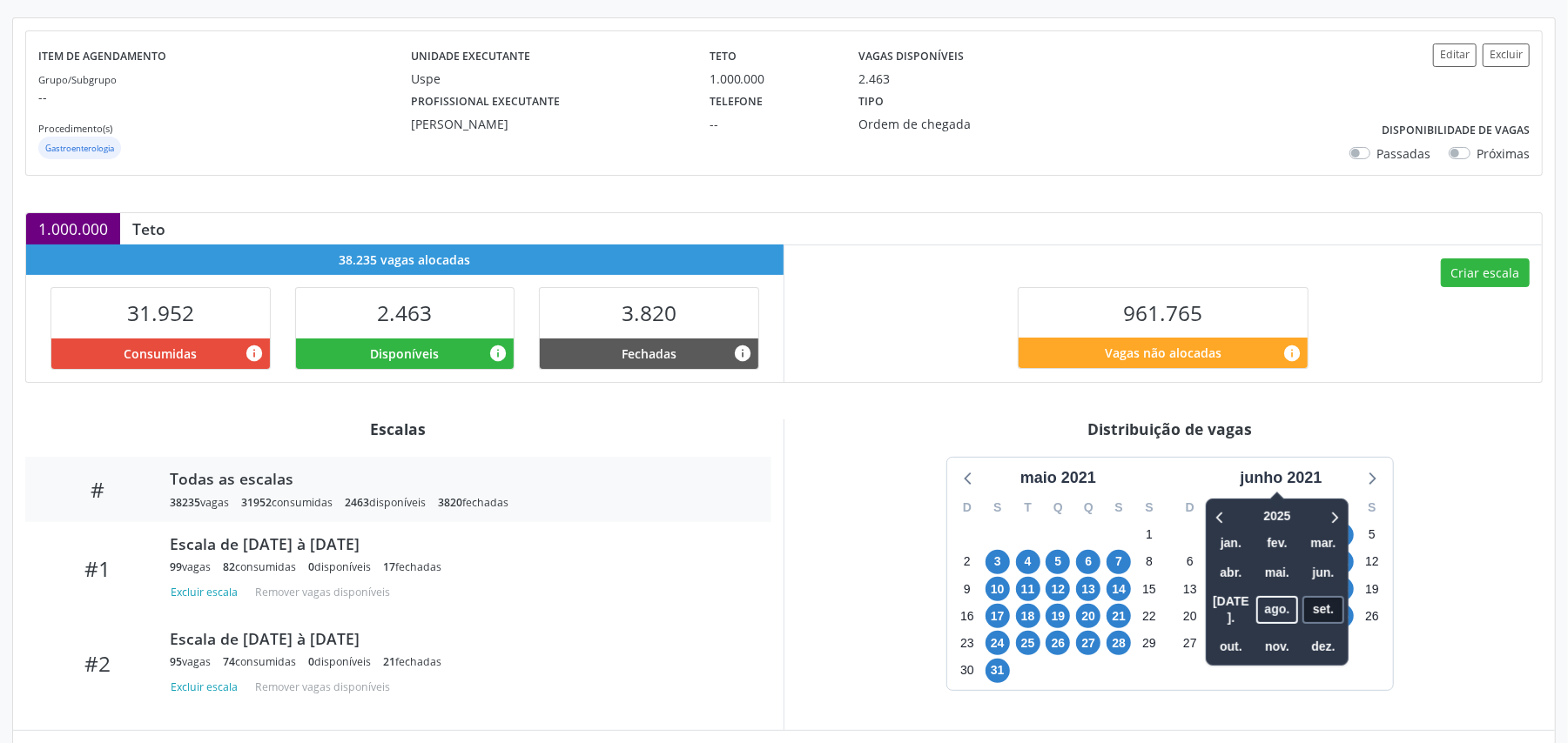
click at [1329, 604] on span "set." at bounding box center [1324, 609] width 42 height 27
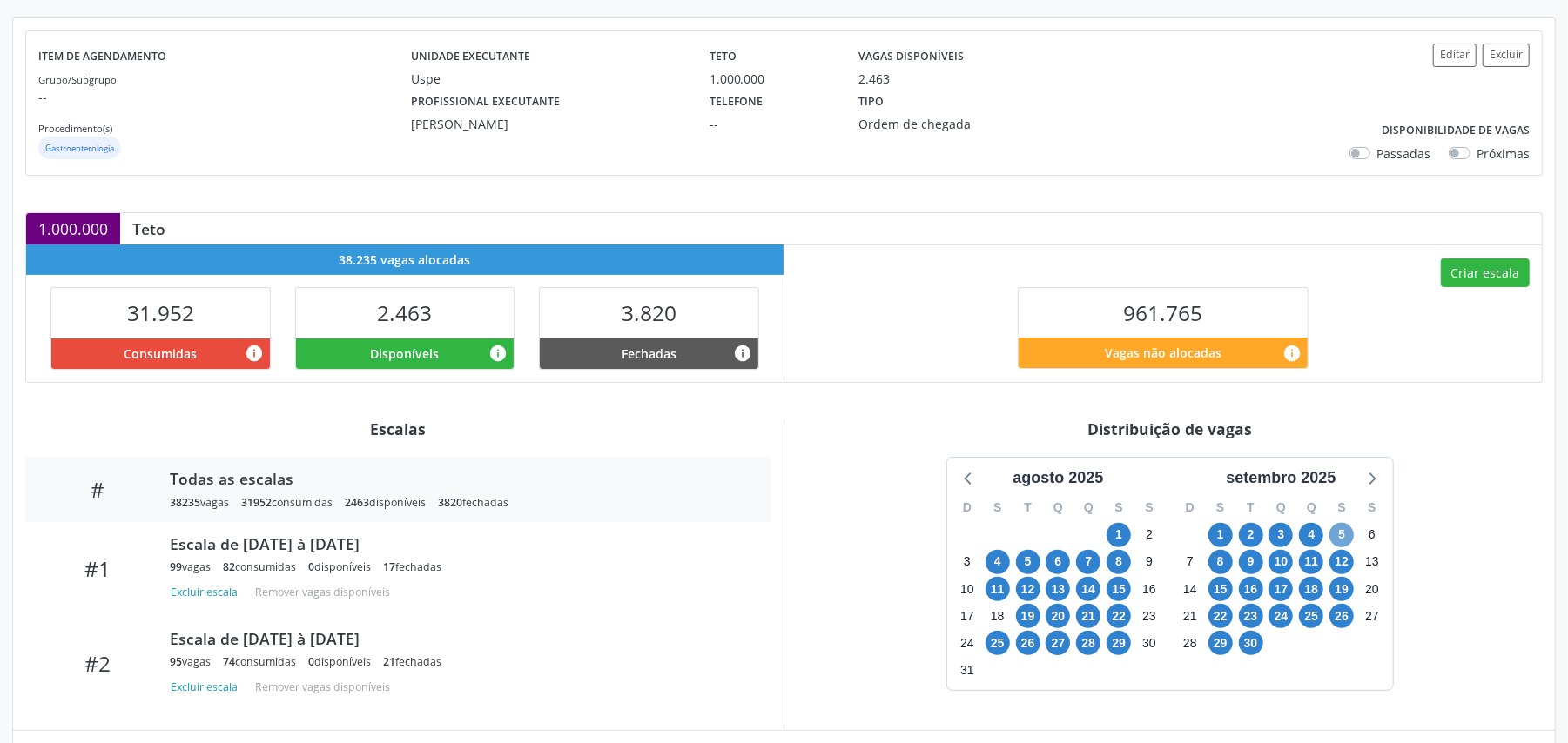
click at [1350, 536] on span "5" at bounding box center [1342, 535] width 24 height 24
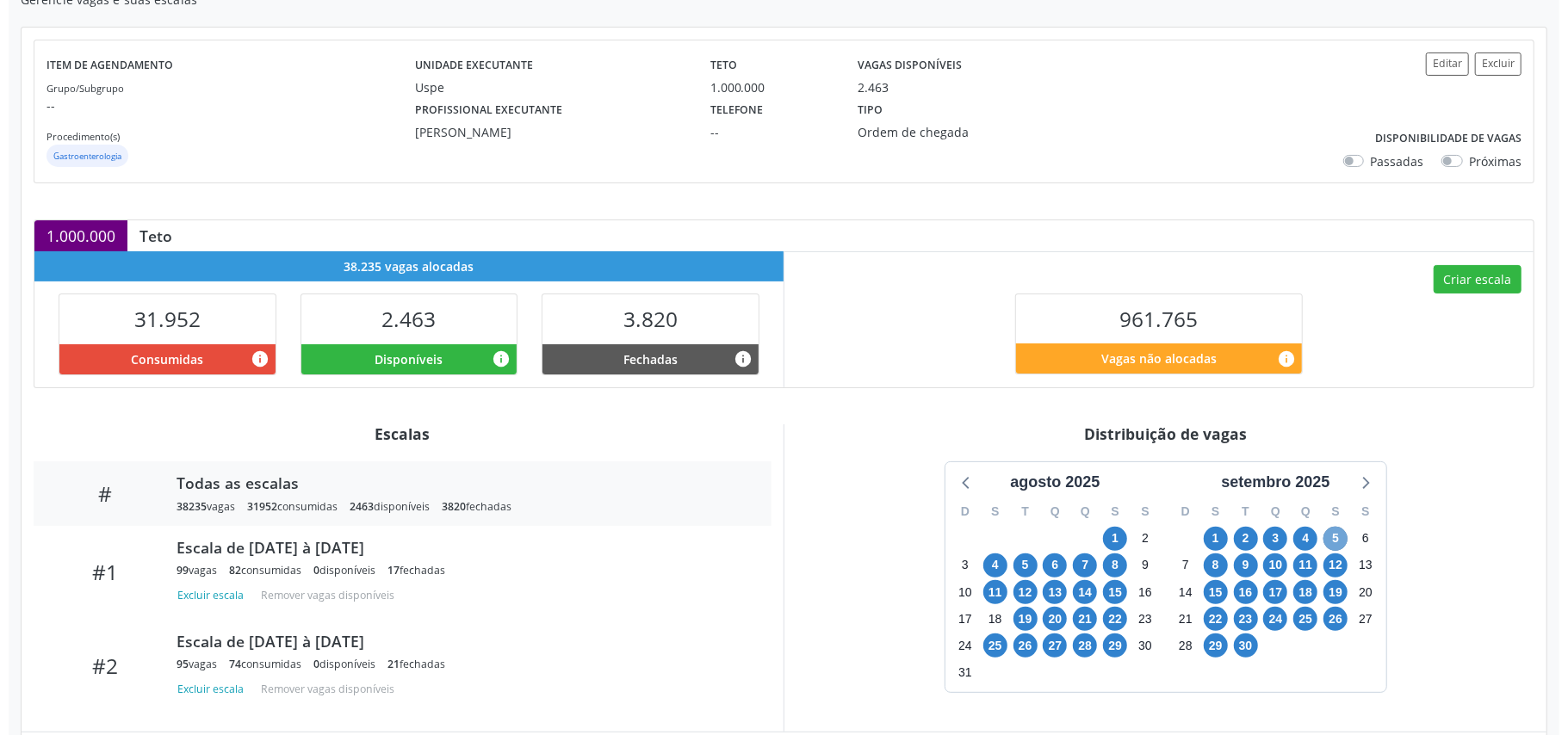
scroll to position [97, 0]
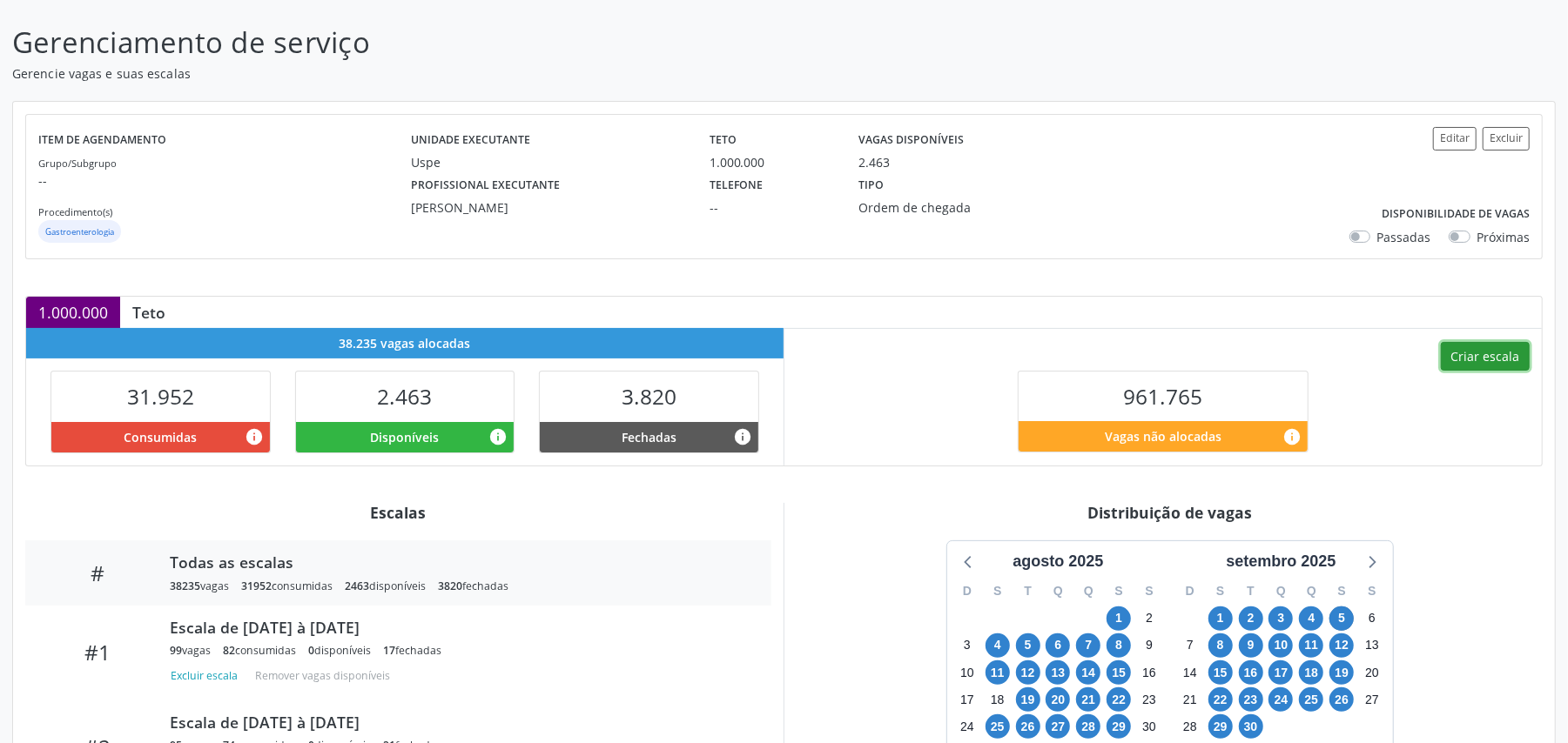
click at [1492, 356] on button "Criar escala" at bounding box center [1485, 357] width 89 height 30
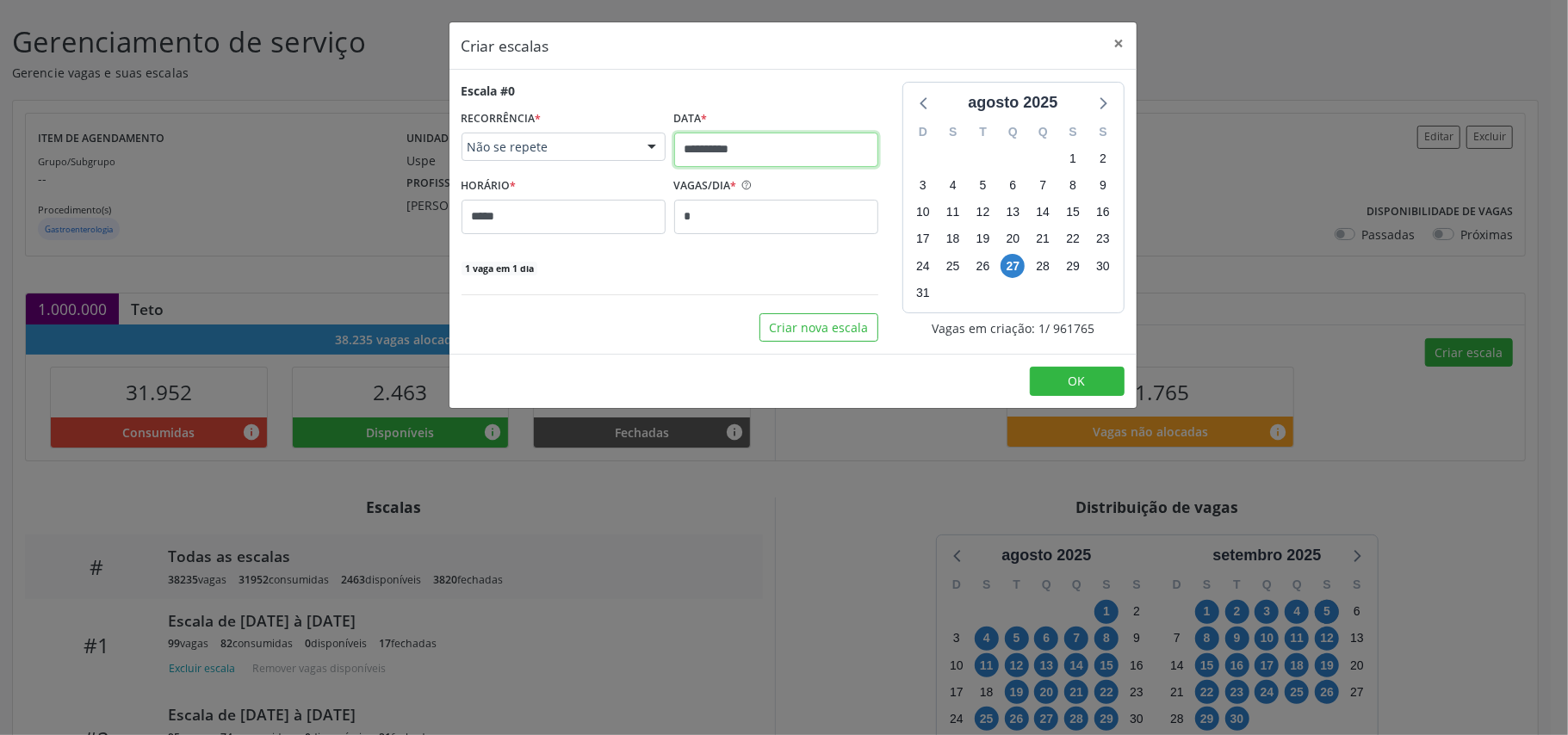
click at [717, 145] on input "**********" at bounding box center [776, 149] width 204 height 34
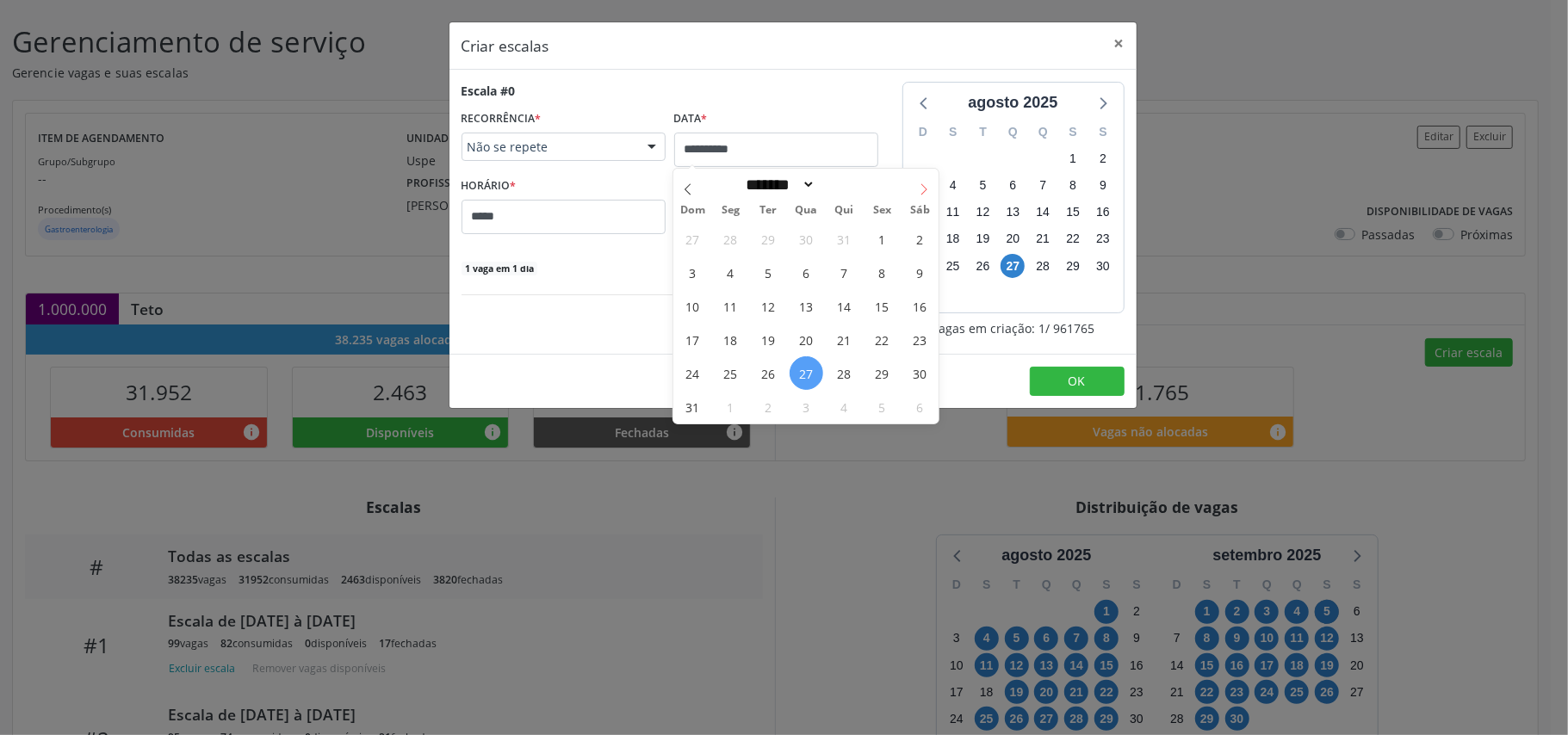
click at [925, 181] on span at bounding box center [924, 184] width 30 height 30
select select "*"
click at [887, 236] on span "5" at bounding box center [882, 239] width 33 height 33
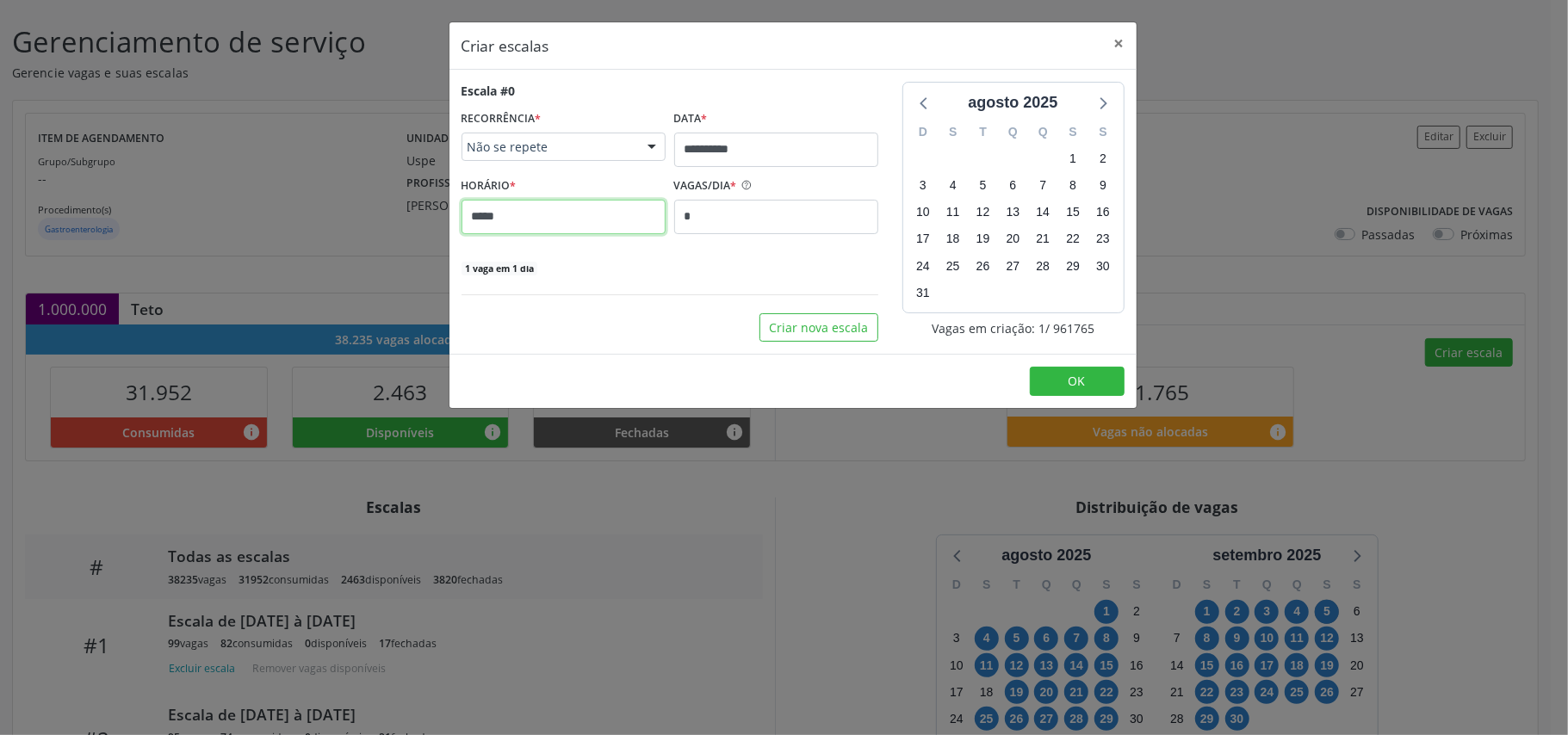
click at [576, 214] on input "*****" at bounding box center [563, 217] width 204 height 34
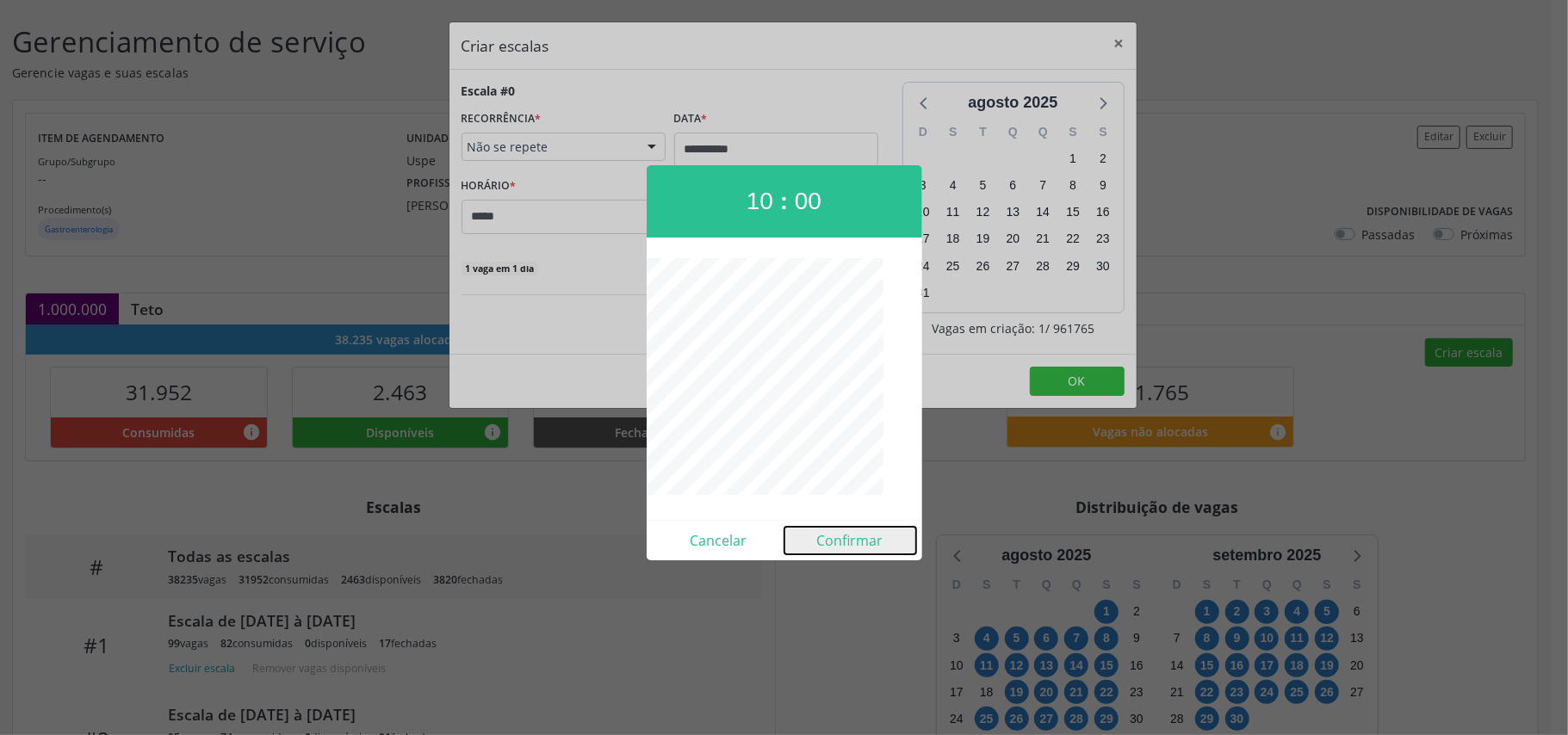
click at [873, 539] on button "Confirmar" at bounding box center [849, 540] width 132 height 28
type input "*****"
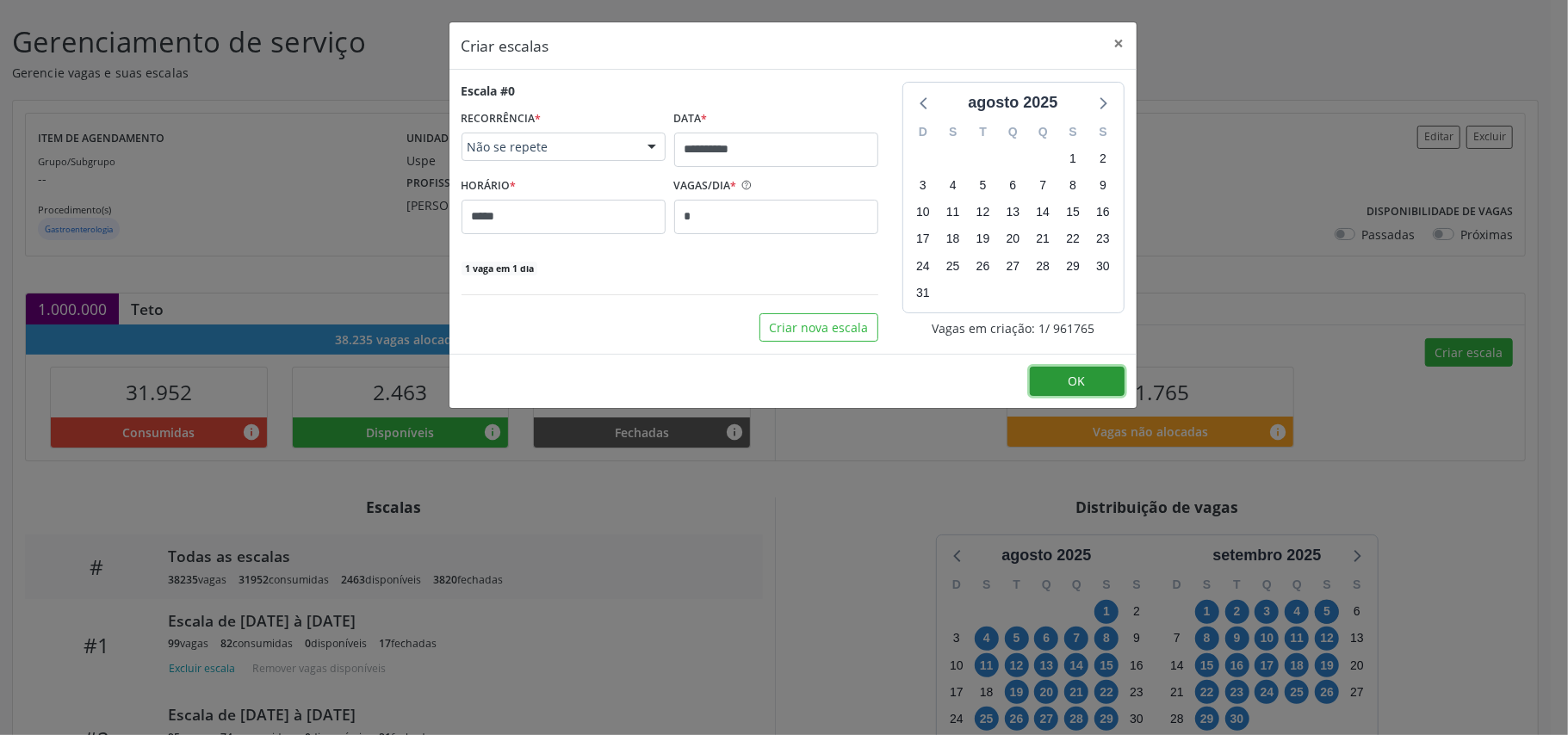
click at [1088, 386] on button "OK" at bounding box center [1077, 382] width 95 height 30
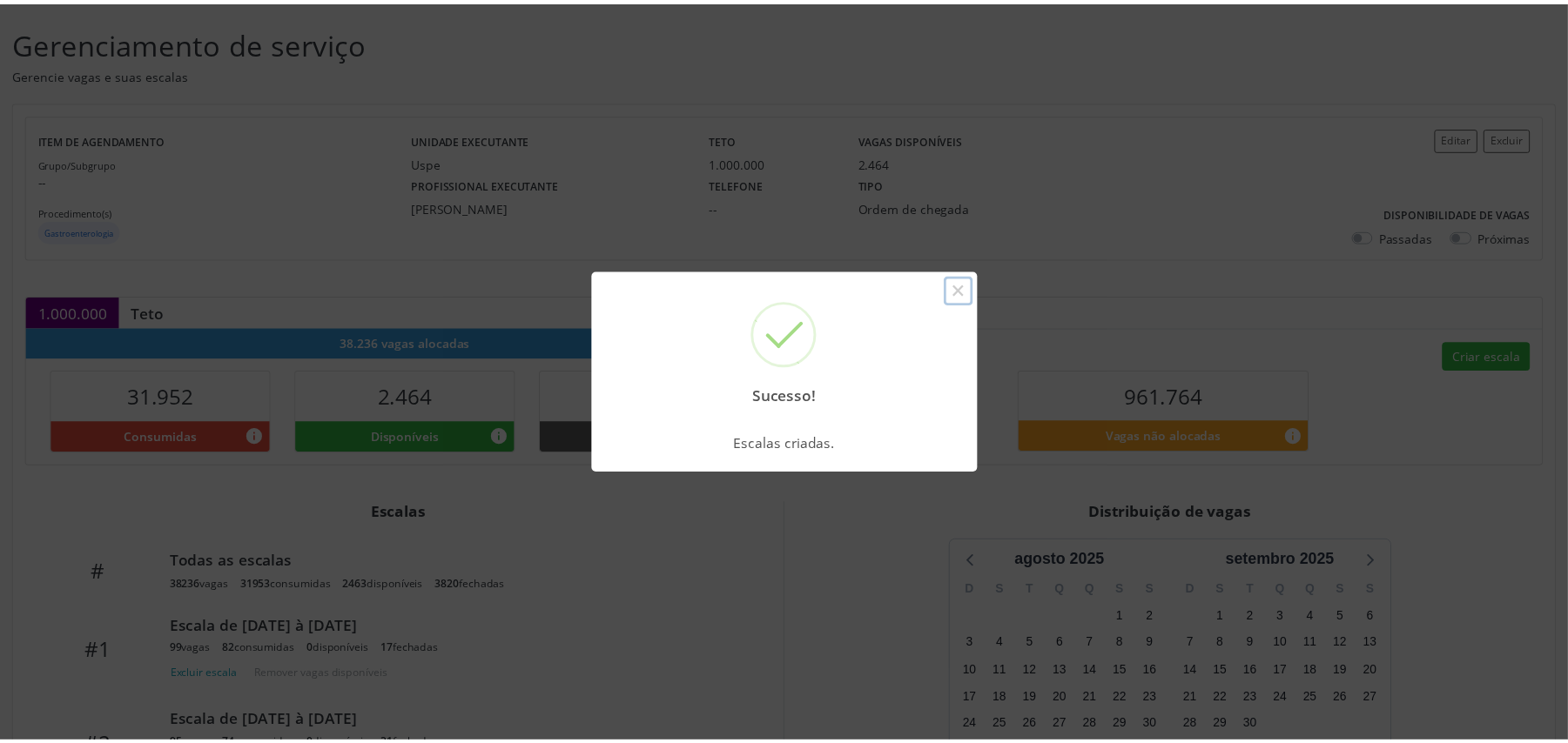
scroll to position [0, 0]
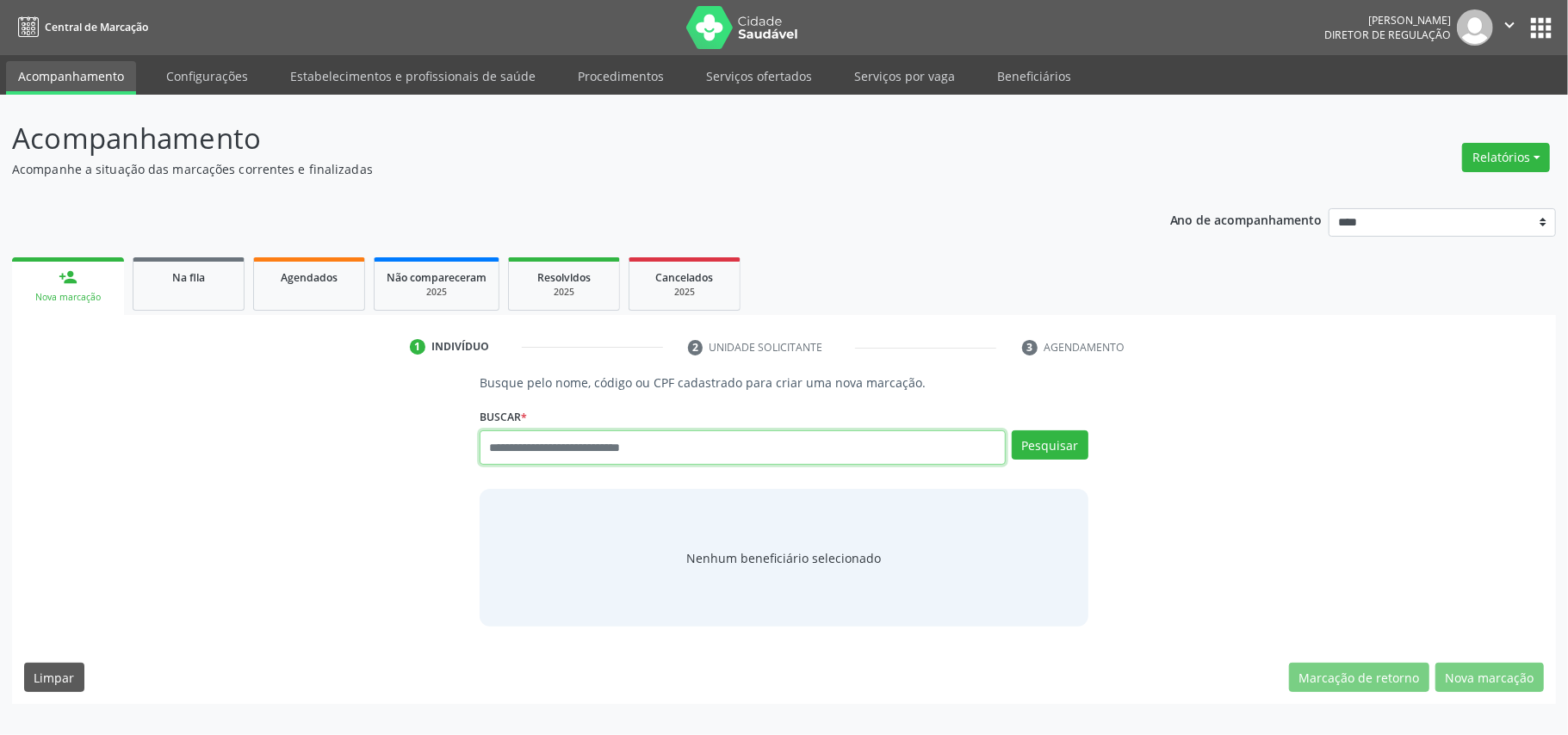
paste input "**********"
type input "**********"
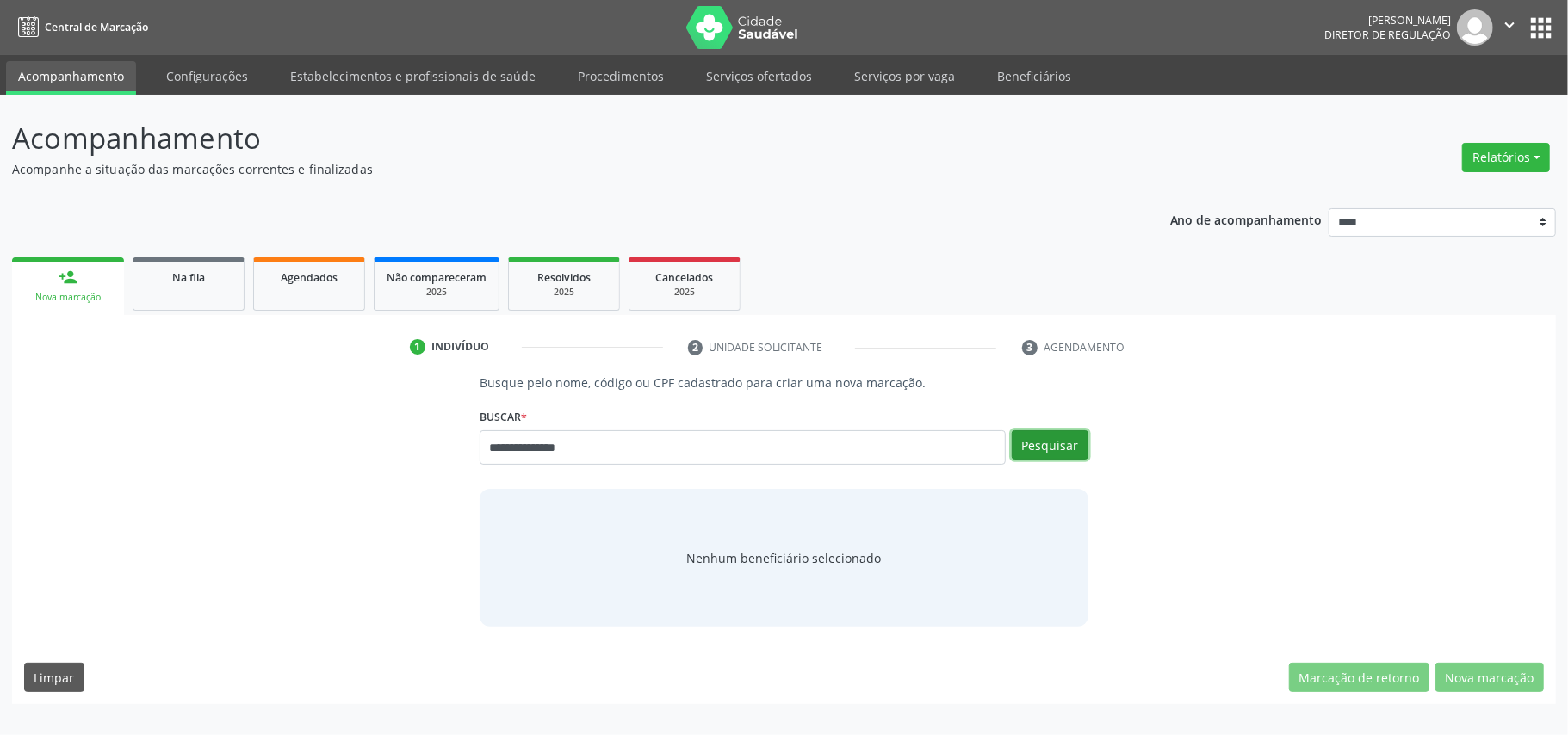
click at [1055, 453] on button "Pesquisar" at bounding box center [1050, 445] width 77 height 30
type input "**********"
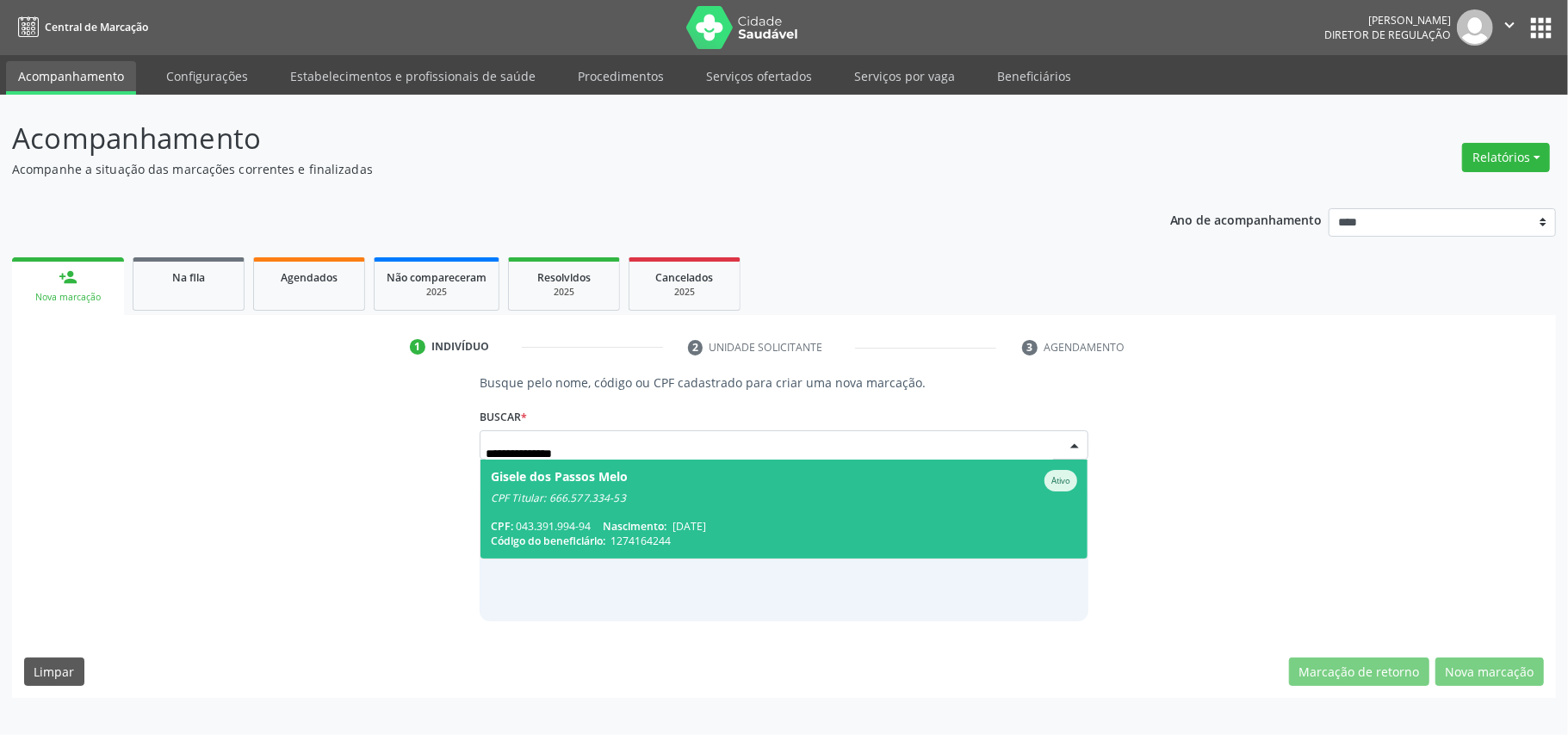
click at [811, 525] on div "CPF: 043.391.994-94 Nascimento: [DATE]" at bounding box center [784, 527] width 587 height 15
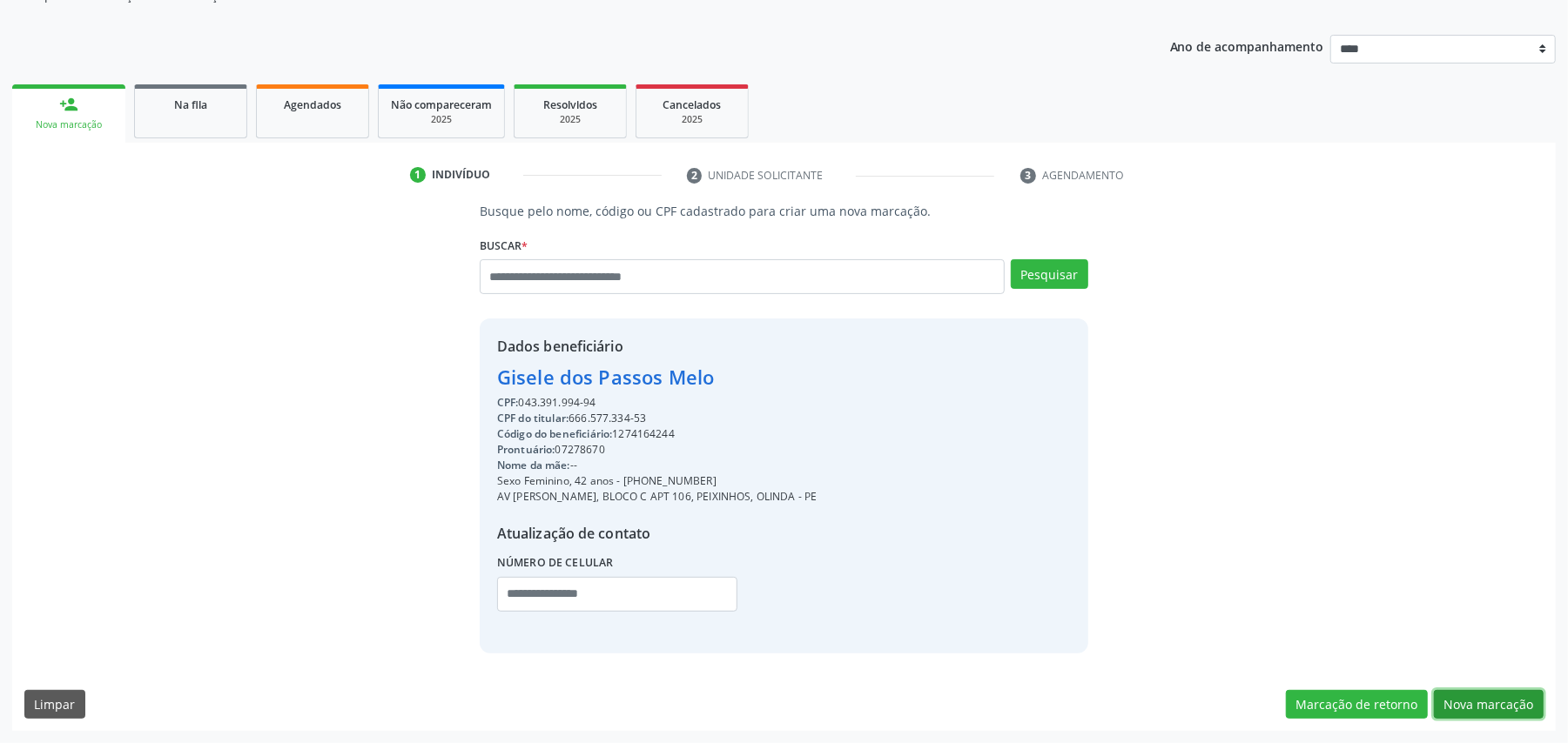
click at [1477, 695] on button "Nova marcação" at bounding box center [1490, 705] width 110 height 30
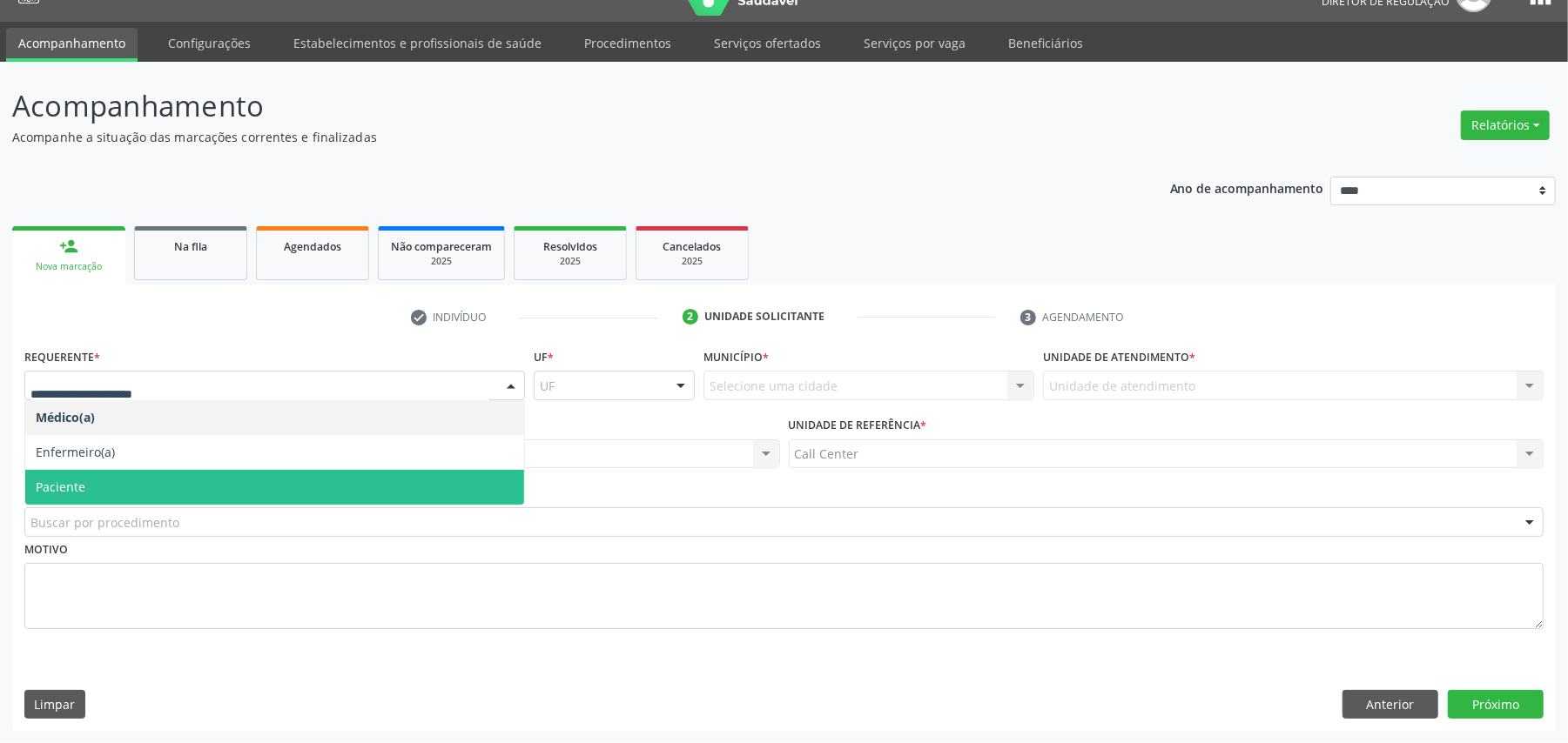
click at [147, 491] on span "Paciente" at bounding box center [274, 487] width 499 height 34
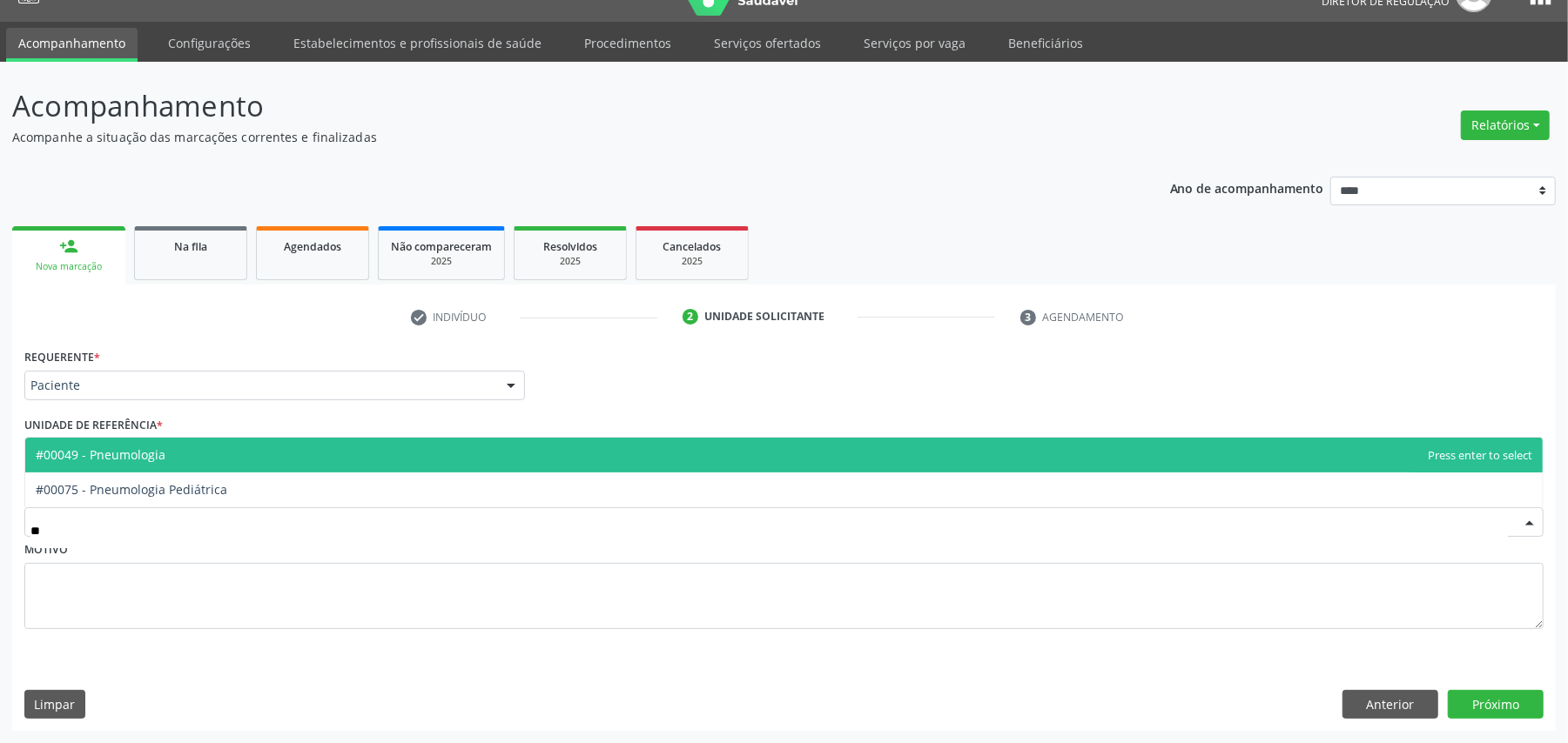
type input "***"
click at [140, 454] on span "#00049 - Pneumologia" at bounding box center [100, 455] width 130 height 17
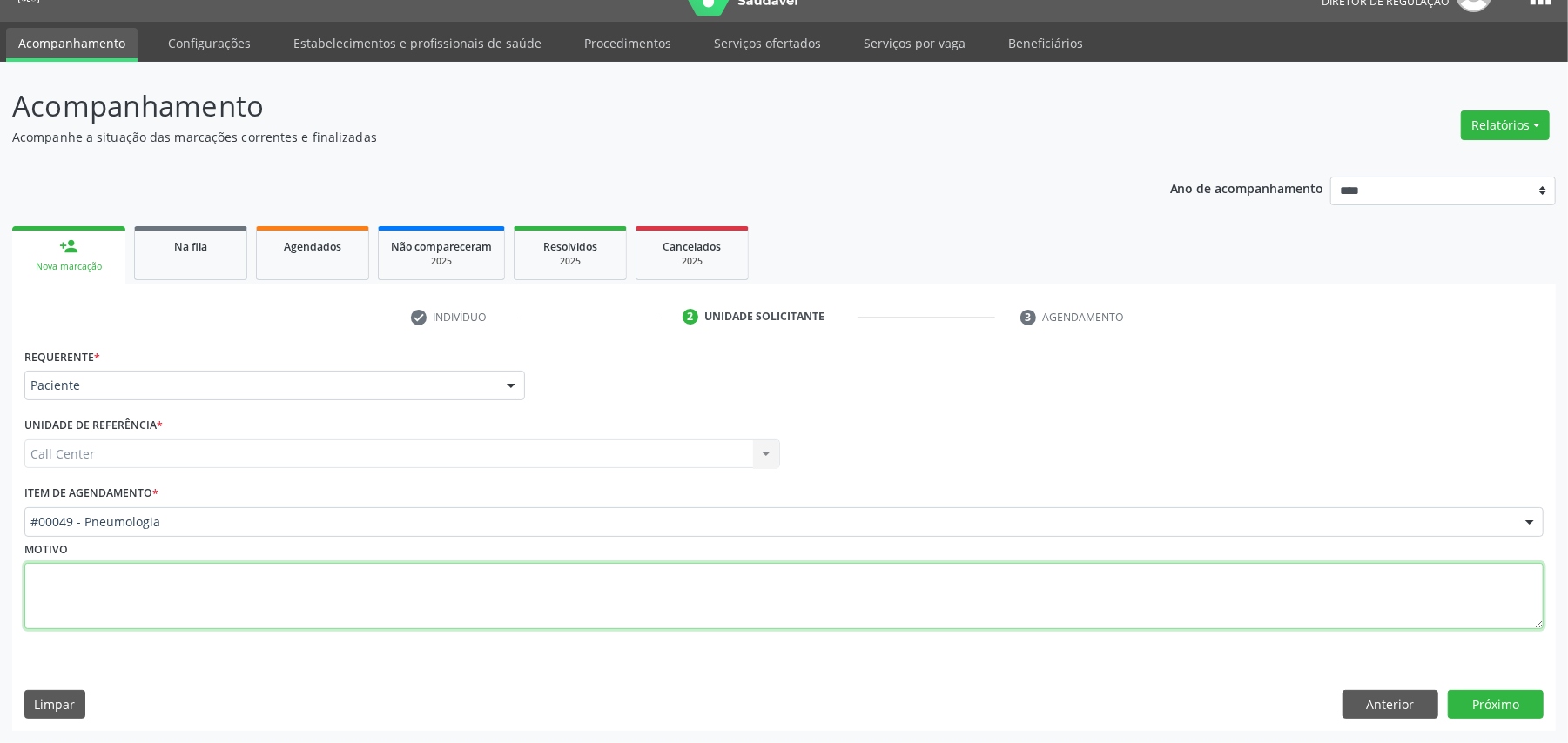
click at [171, 582] on textarea at bounding box center [784, 596] width 1519 height 66
type textarea "**********"
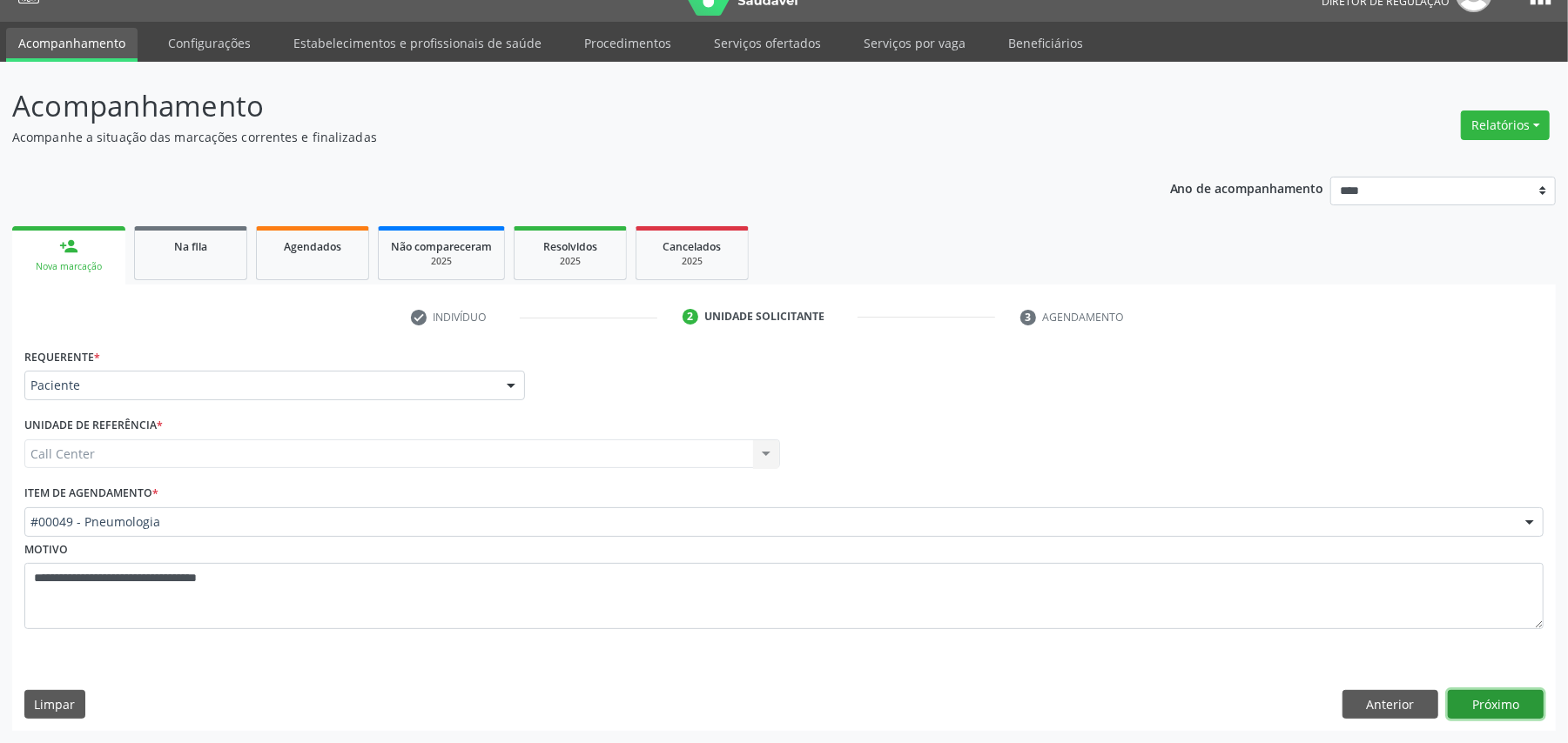
click at [1506, 698] on button "Próximo" at bounding box center [1496, 705] width 96 height 30
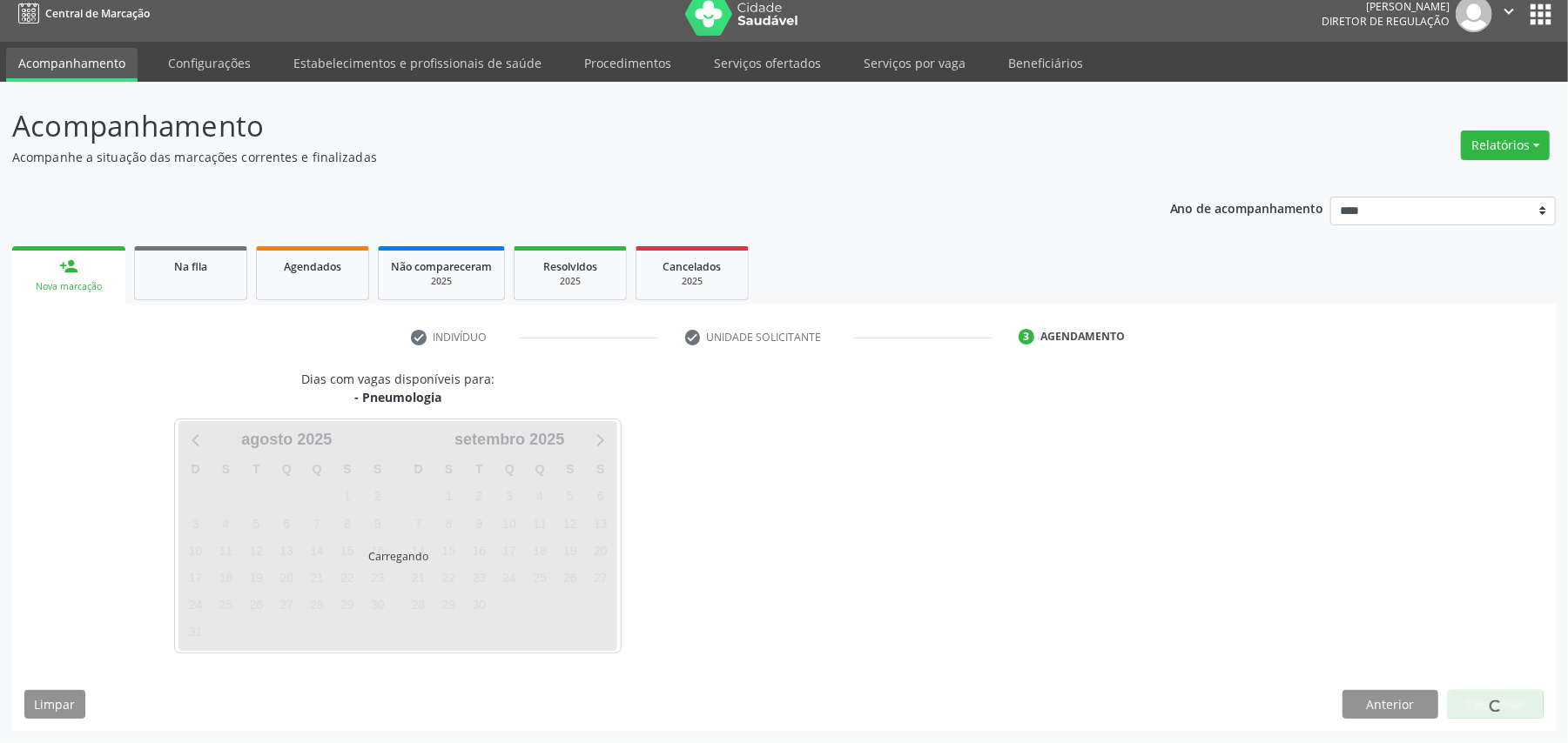
scroll to position [15, 0]
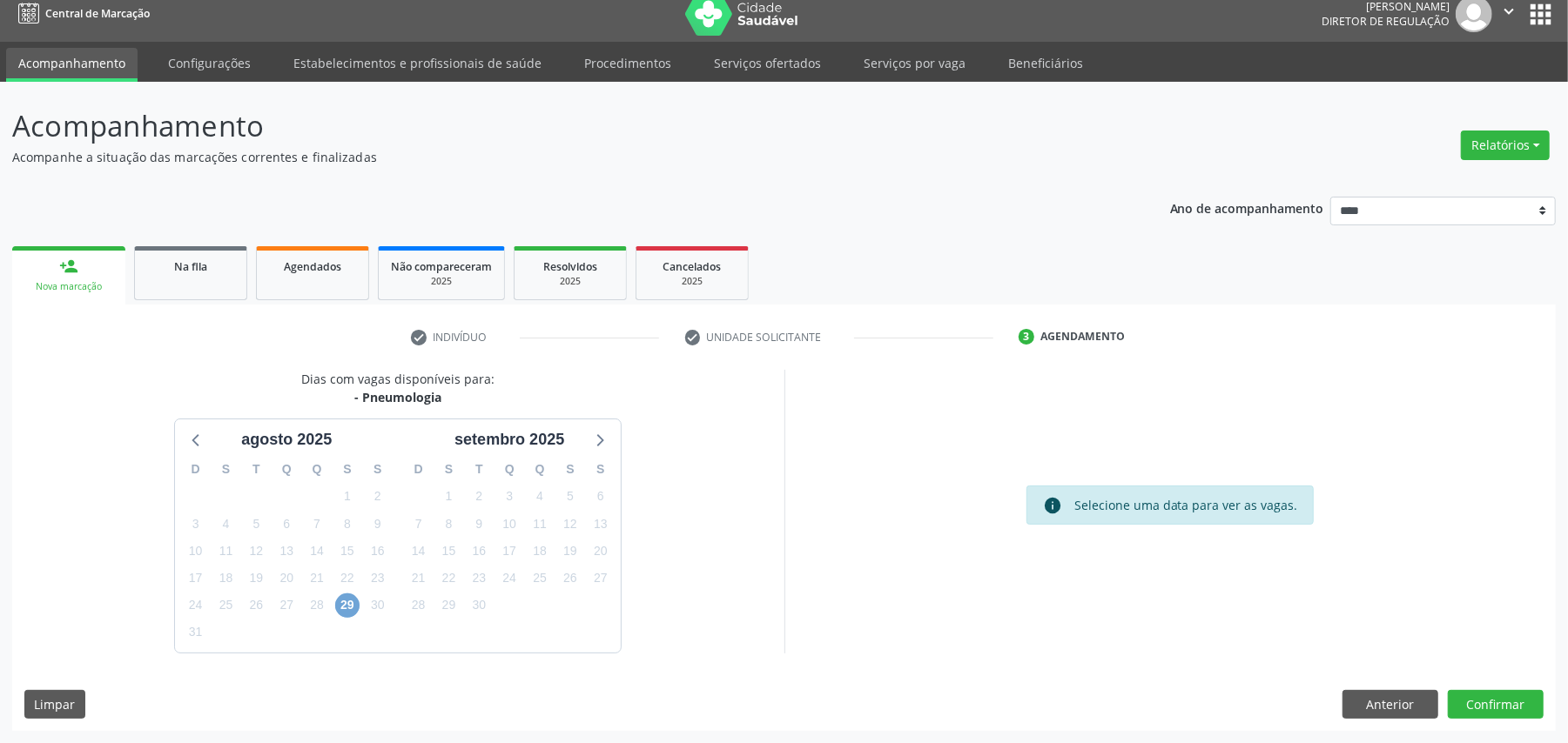
click at [345, 604] on span "29" at bounding box center [347, 606] width 24 height 24
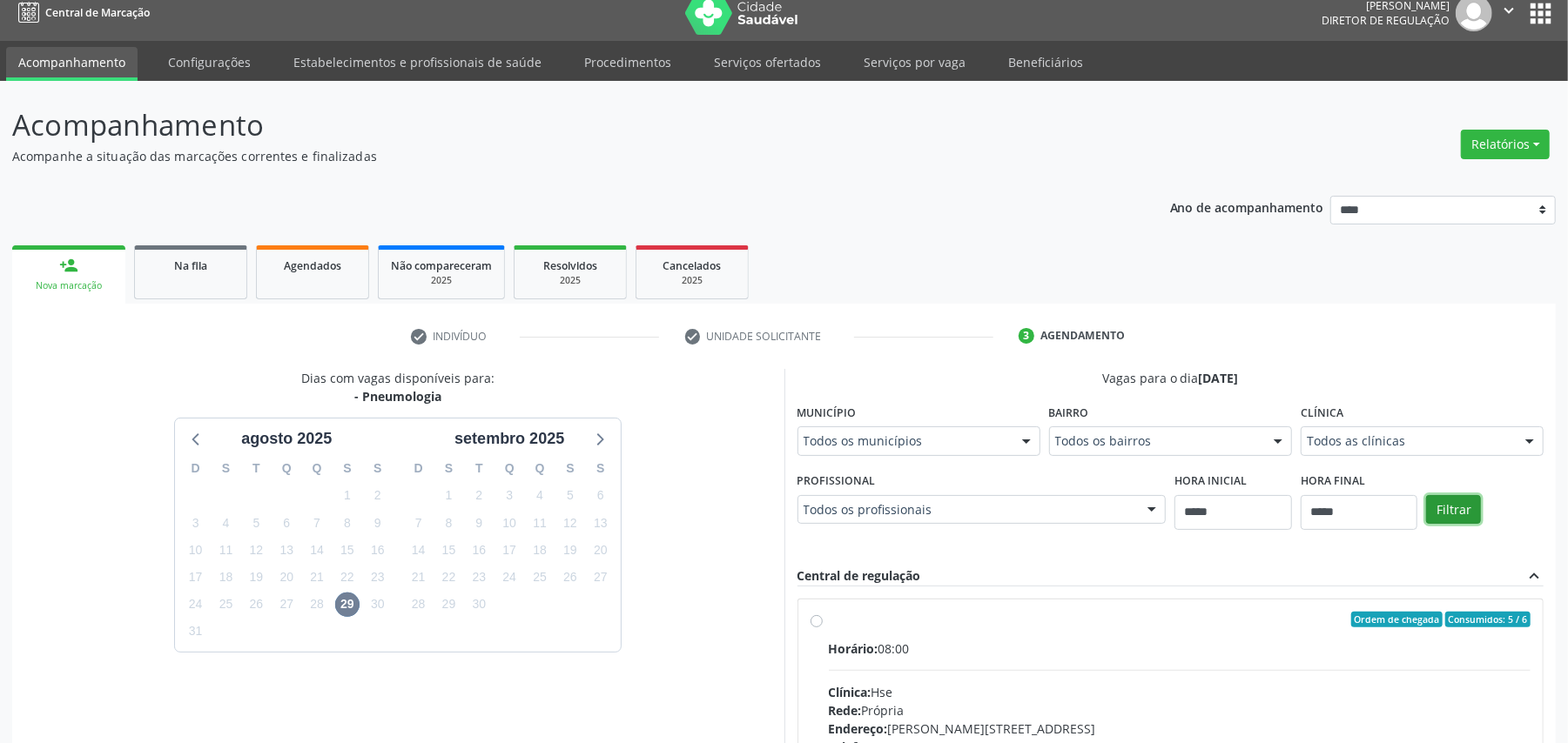
click at [1449, 513] on button "Filtrar" at bounding box center [1453, 510] width 55 height 30
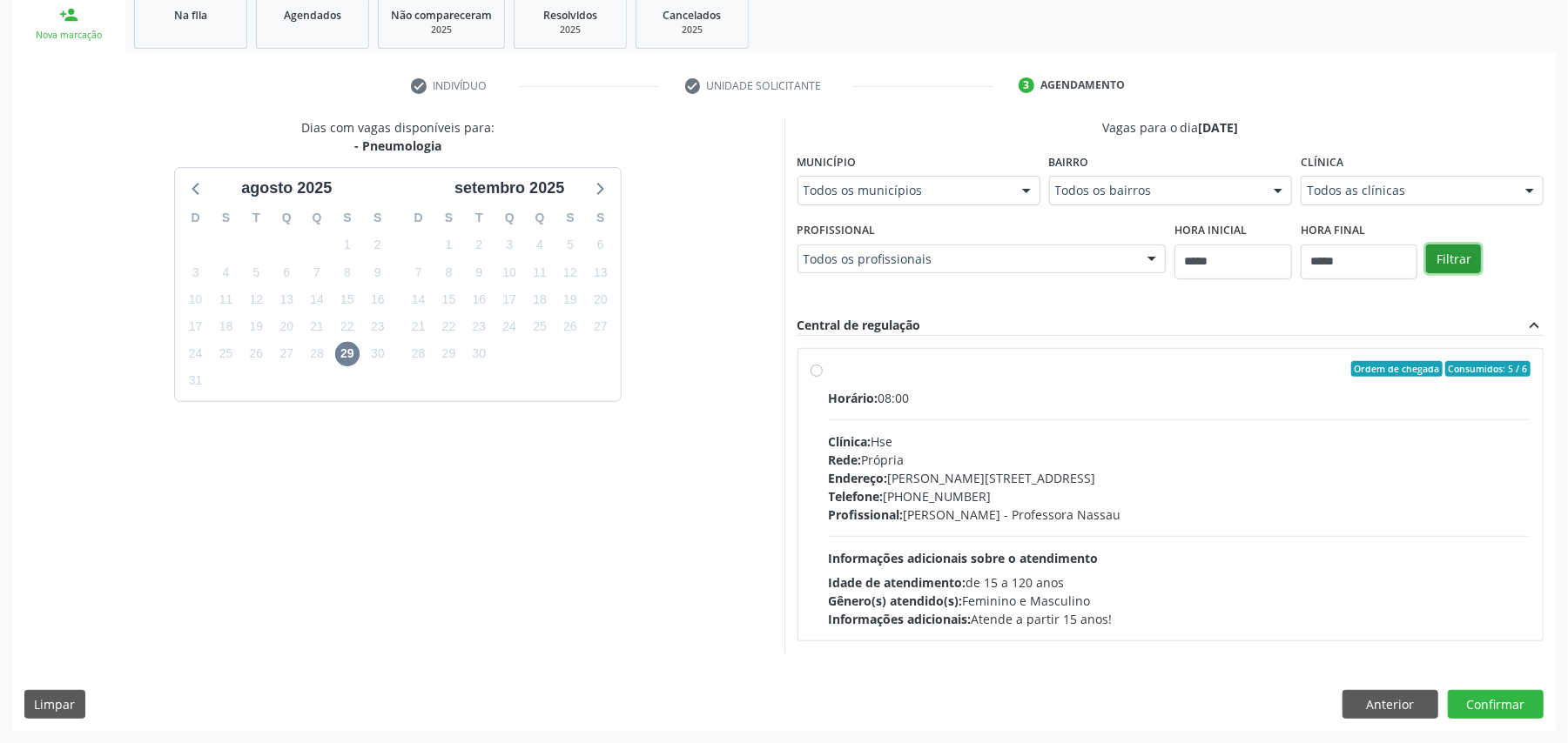
scroll to position [268, 0]
click at [1217, 523] on div "Horário: 08:00 Clínica: Hse Rede: [PERSON_NAME]: [PERSON_NAME][STREET_ADDRESS] …" at bounding box center [1180, 508] width 702 height 240
click at [924, 380] on label "Ordem de chegada Consumidos: 5 / 6 Horário: 08:00 Clínica: Hse Rede: [PERSON_NA…" at bounding box center [1180, 494] width 702 height 268
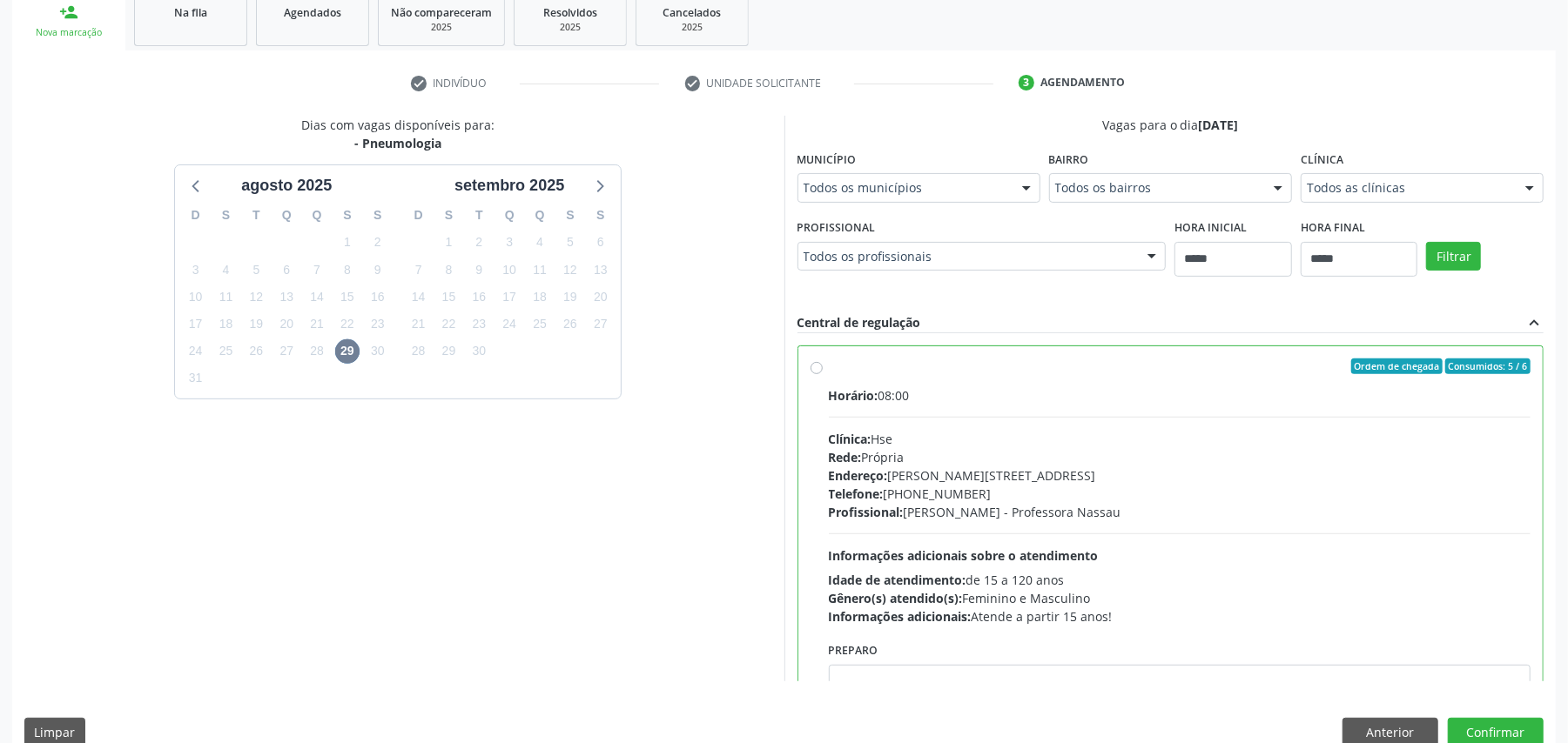
click at [829, 371] on label "Ordem de chegada Consumidos: 5 / 6 Horário: 08:00 Clínica: Hse Rede: [PERSON_NA…" at bounding box center [1180, 492] width 702 height 268
click at [806, 369] on div "Ordem de chegada Consumidos: 5 / 6 Horário: 08:00 Clínica: Hse Rede: [PERSON_NA…" at bounding box center [1171, 551] width 745 height 409
click at [1495, 735] on button "Confirmar" at bounding box center [1496, 733] width 96 height 30
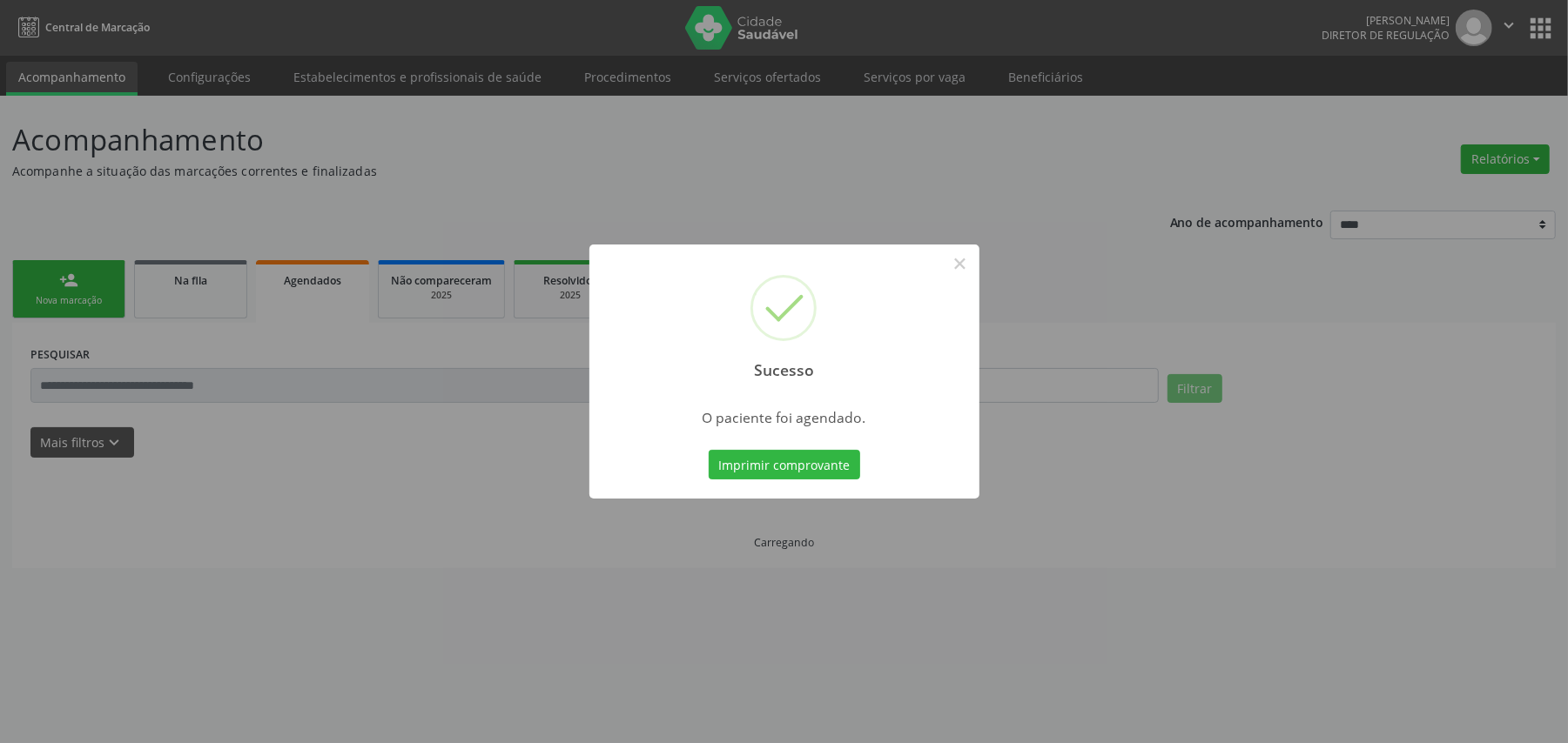
scroll to position [0, 0]
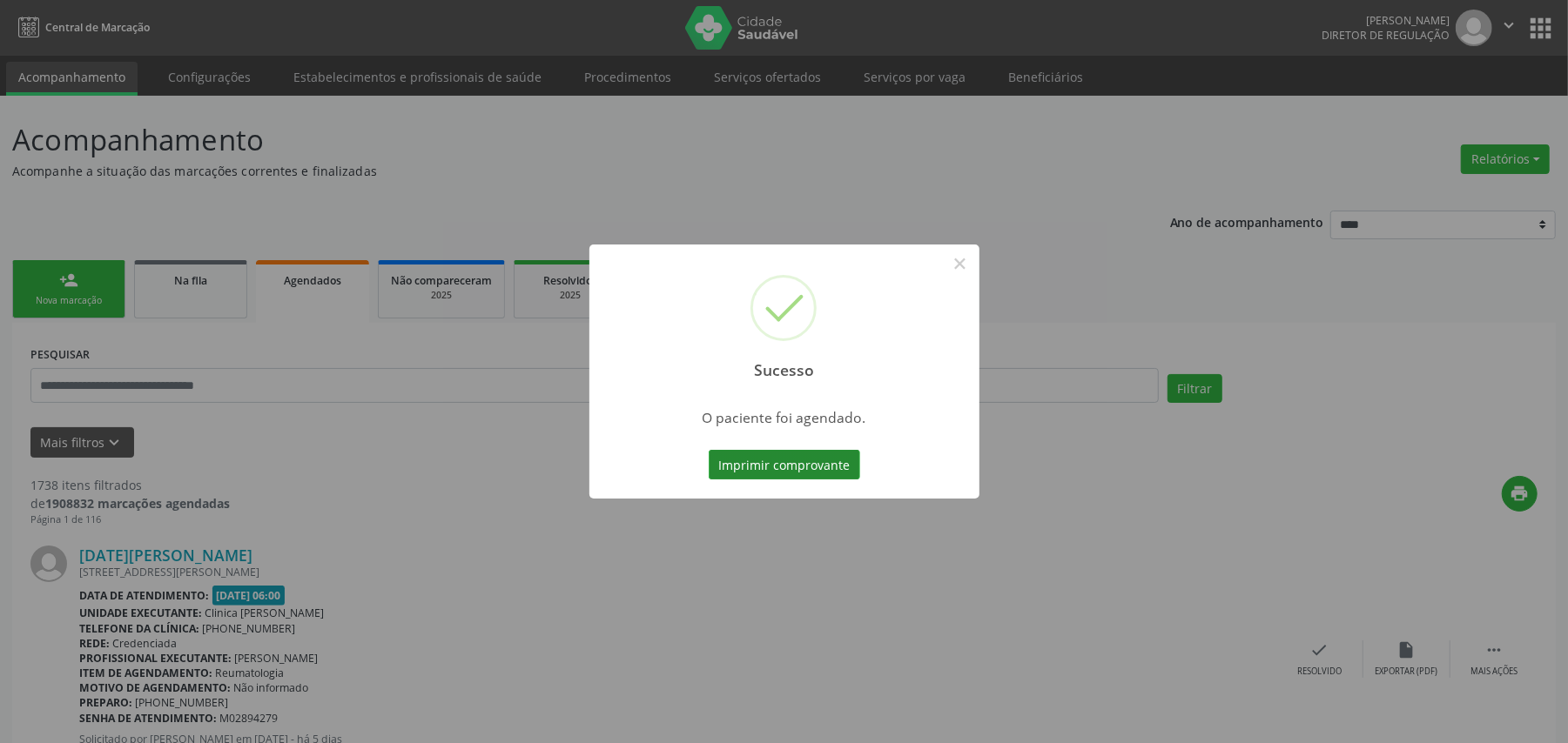
click at [805, 458] on button "Imprimir comprovante" at bounding box center [784, 465] width 151 height 30
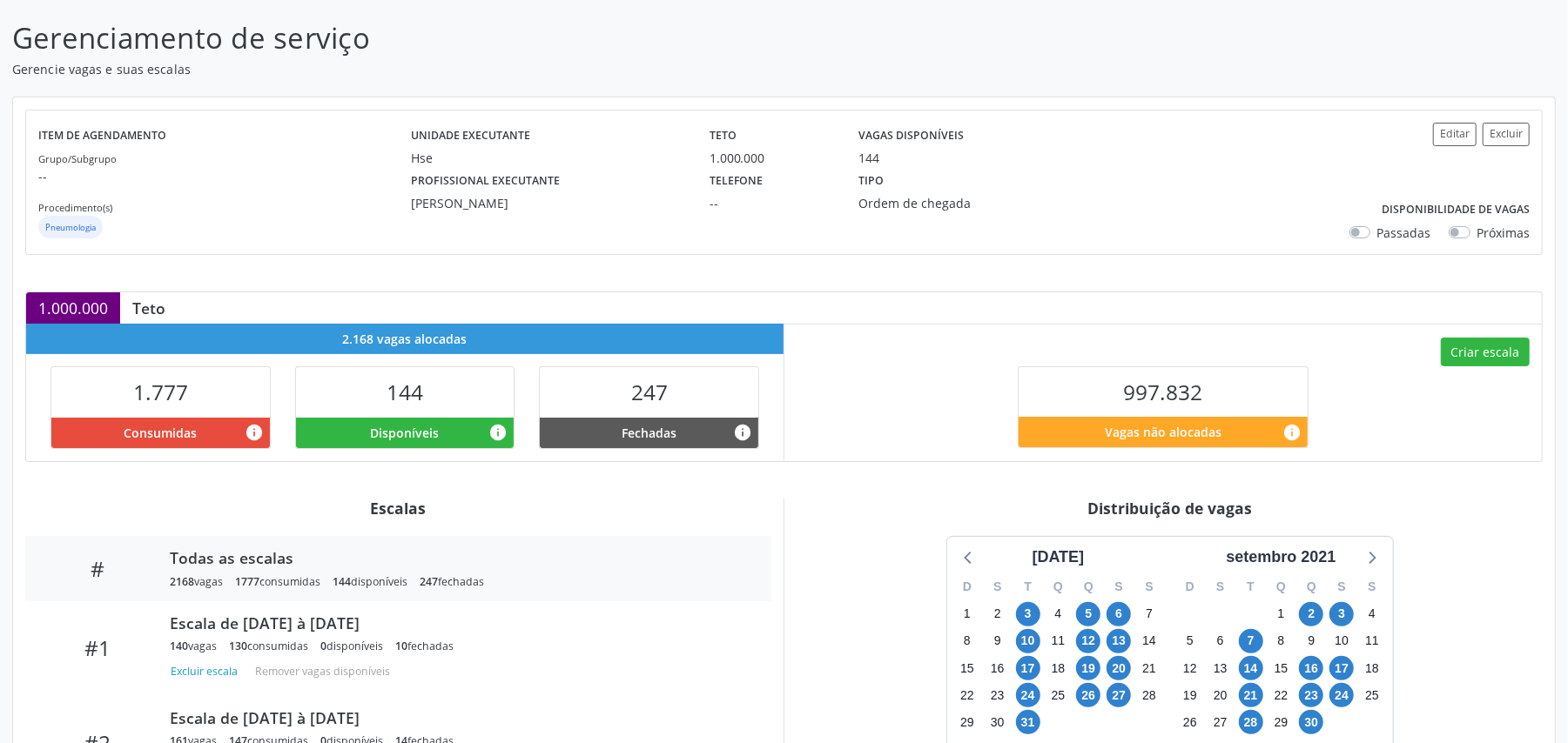
scroll to position [272, 0]
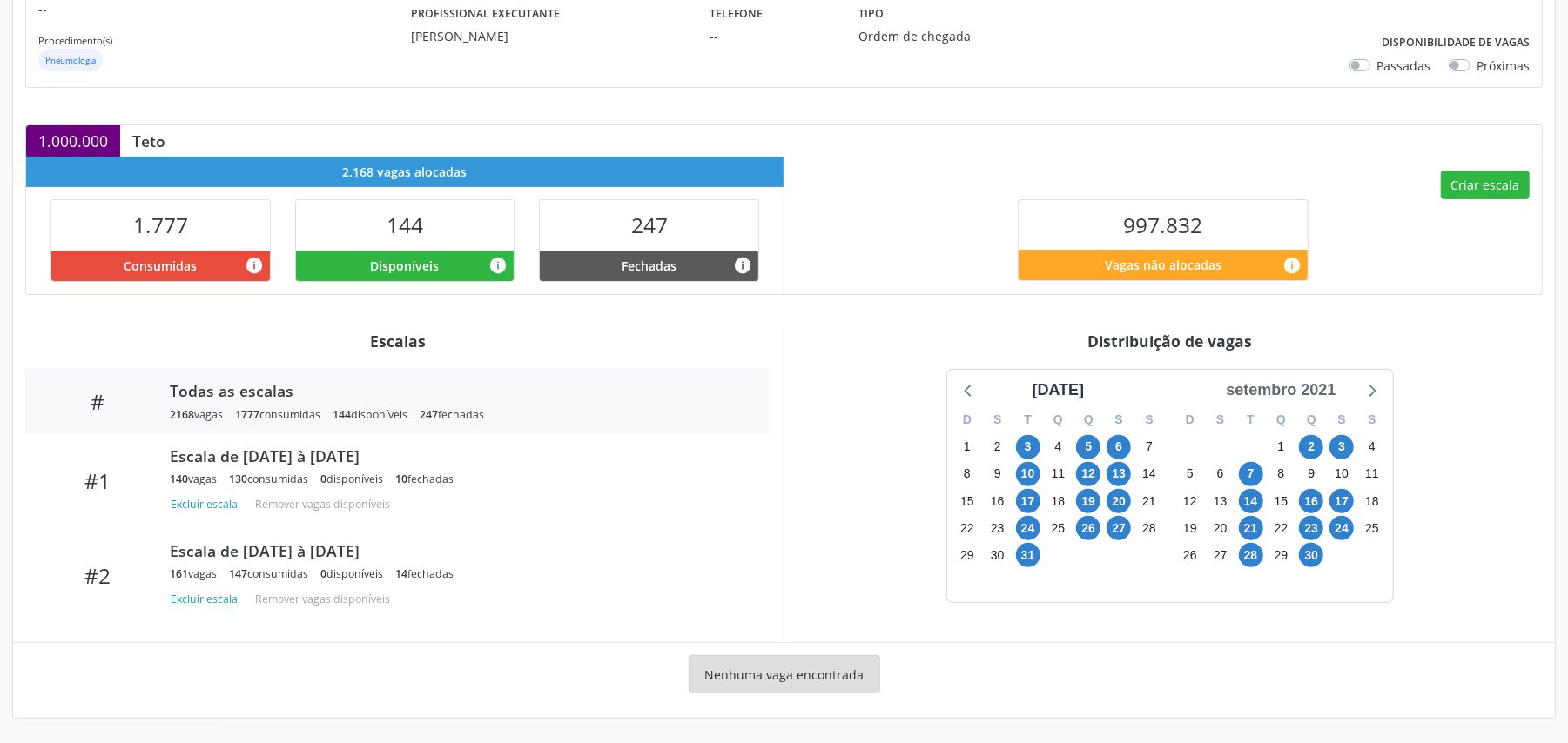
click at [1276, 390] on div "setembro 2021" at bounding box center [1281, 390] width 124 height 23
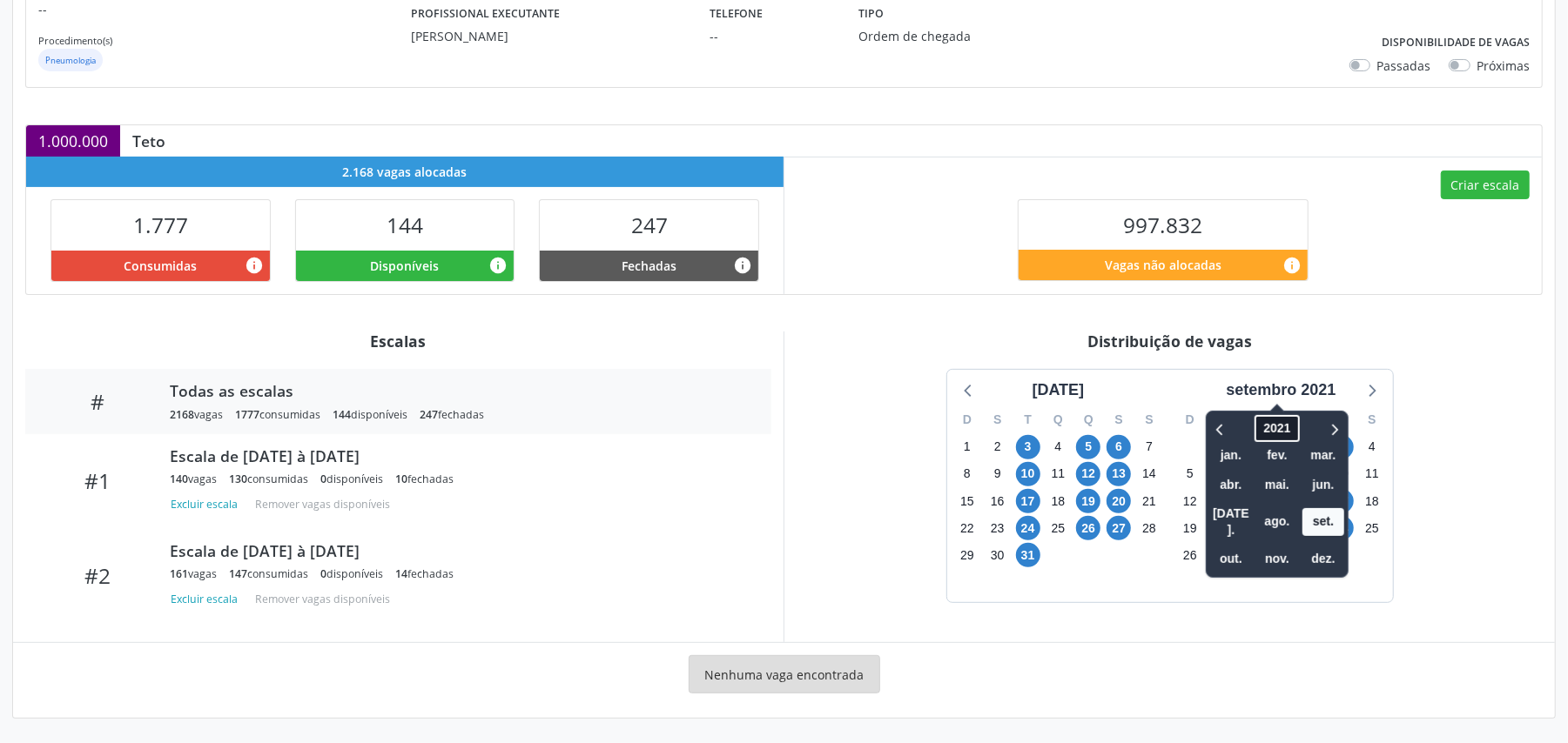
click at [1291, 422] on span "2021" at bounding box center [1278, 428] width 45 height 27
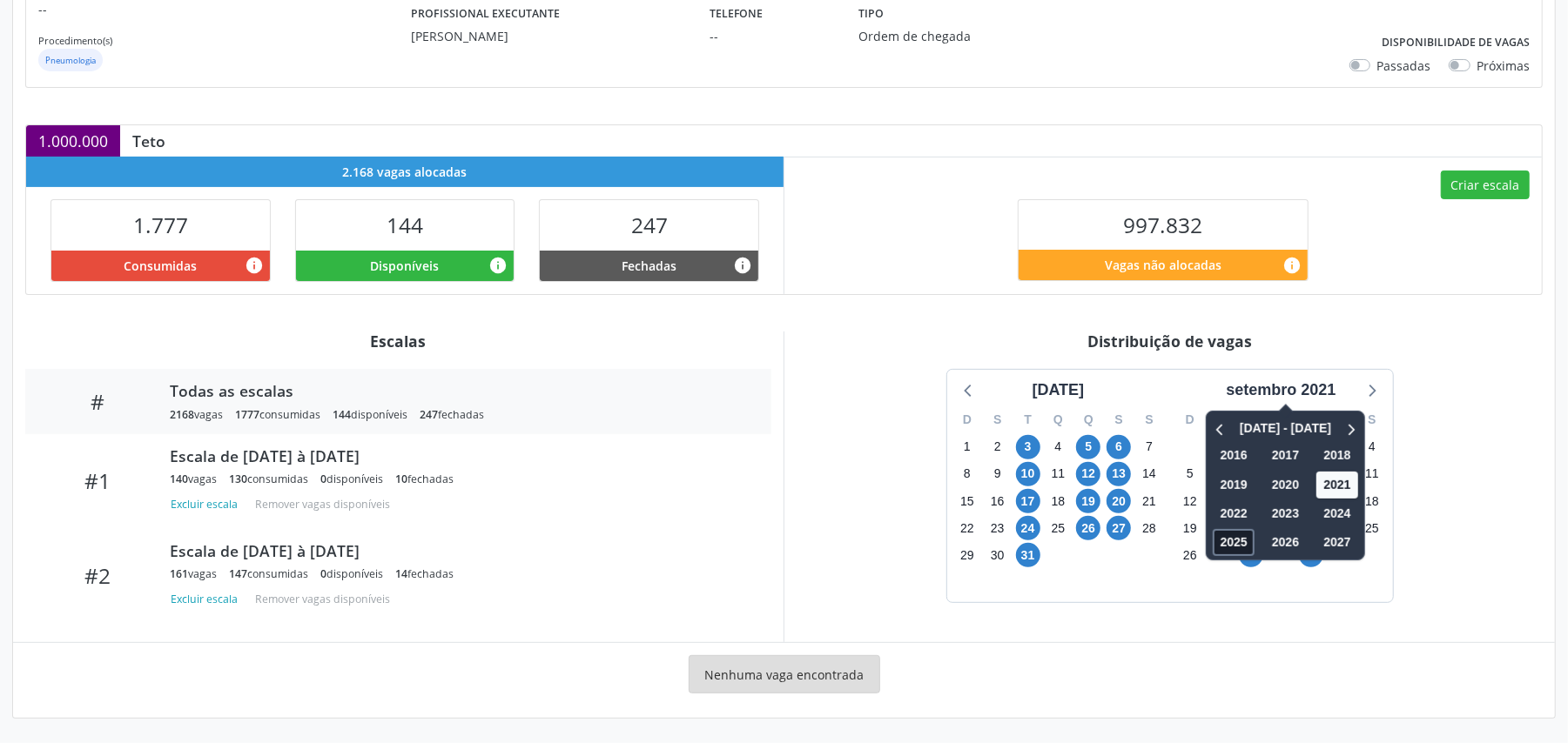
click at [1233, 534] on span "2025" at bounding box center [1234, 543] width 42 height 27
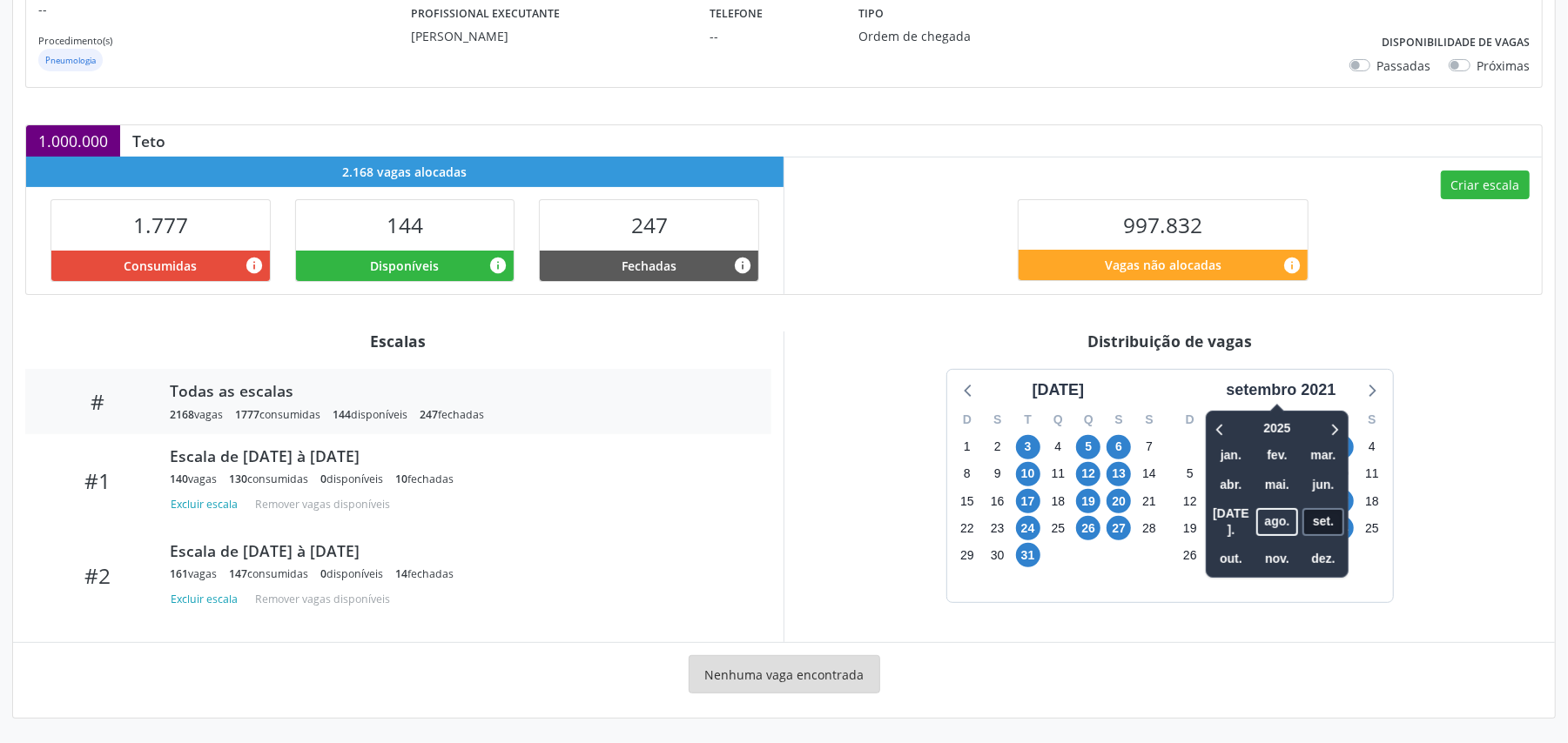
click at [1322, 514] on span "set." at bounding box center [1324, 521] width 42 height 27
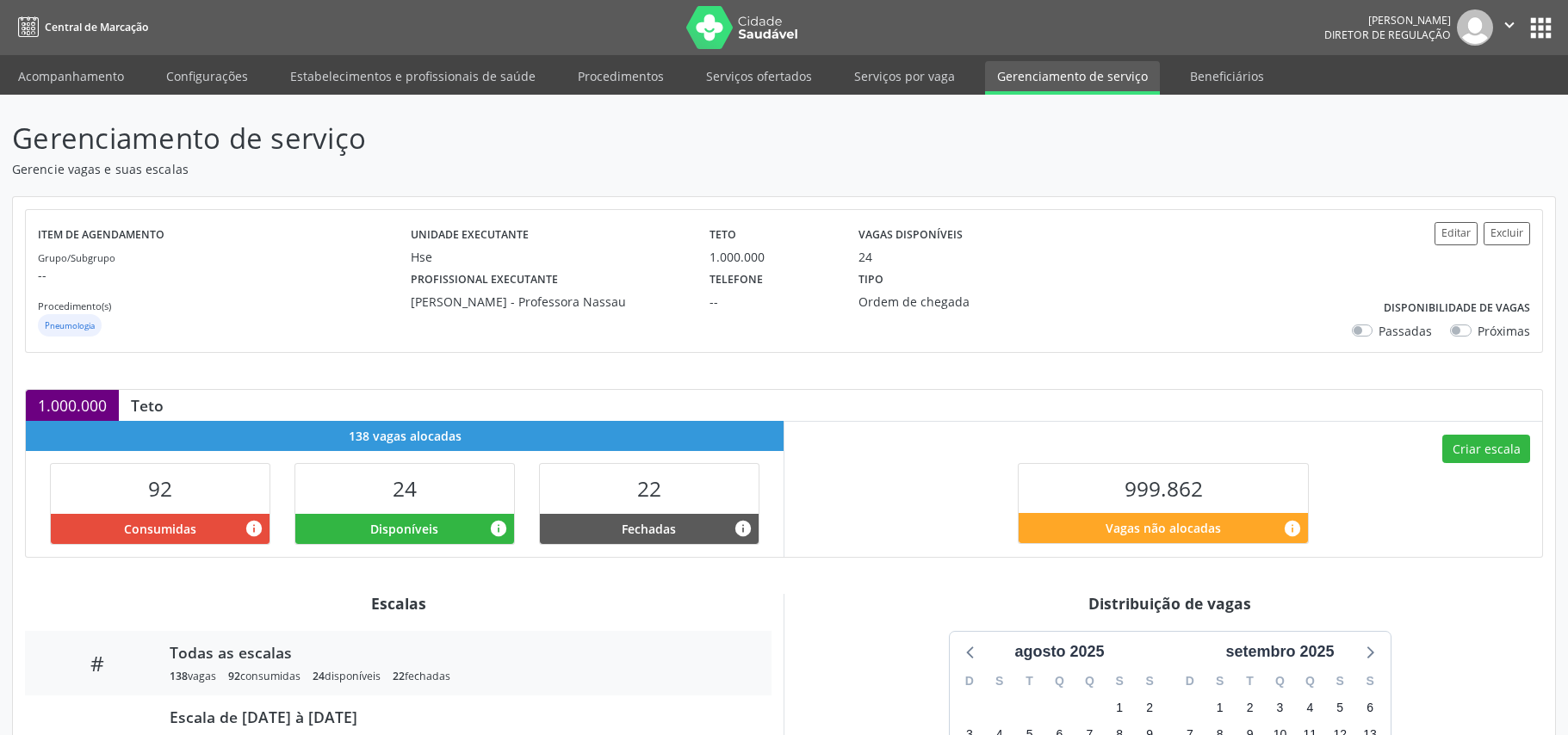
click at [266, 538] on div "Consumidas info" at bounding box center [160, 528] width 219 height 30
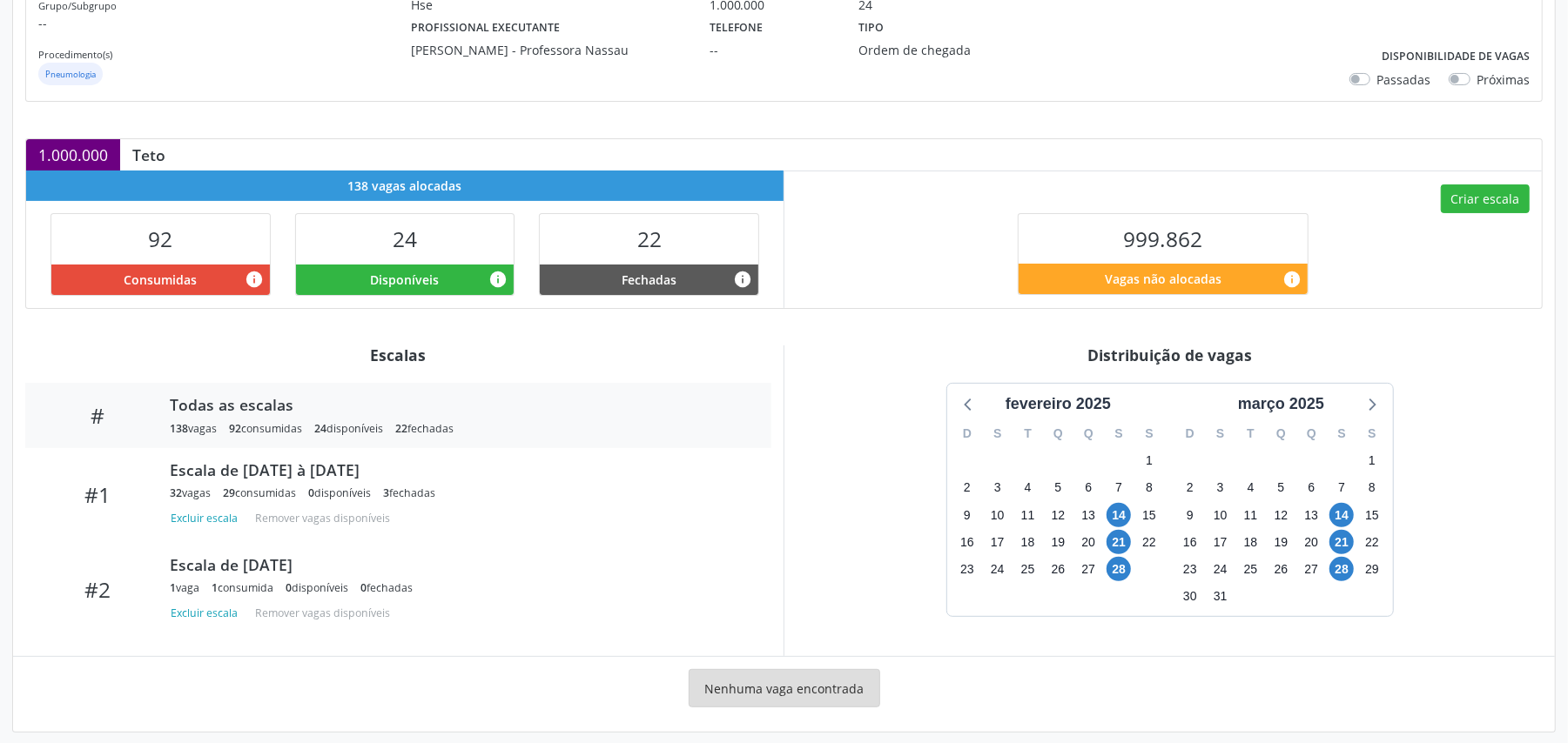
scroll to position [272, 0]
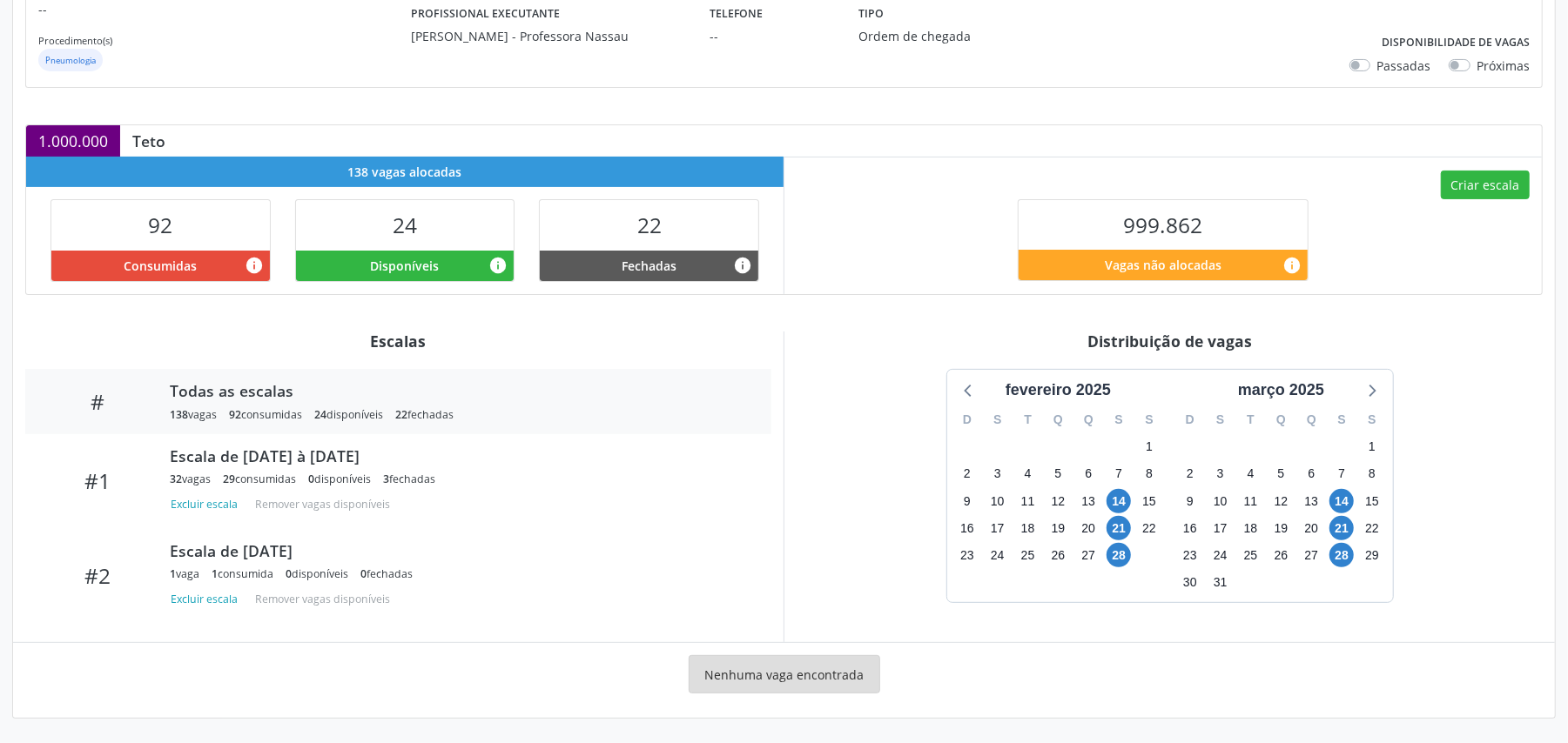
click at [1311, 402] on div "D S T Q Q S S 23 24 25 26 27 28 1 2 3 4 5 6 7 8 9 10 11 12 13 14 15 16 17 18 19…" at bounding box center [1282, 502] width 223 height 200
click at [1293, 385] on div "março 2025" at bounding box center [1281, 390] width 100 height 23
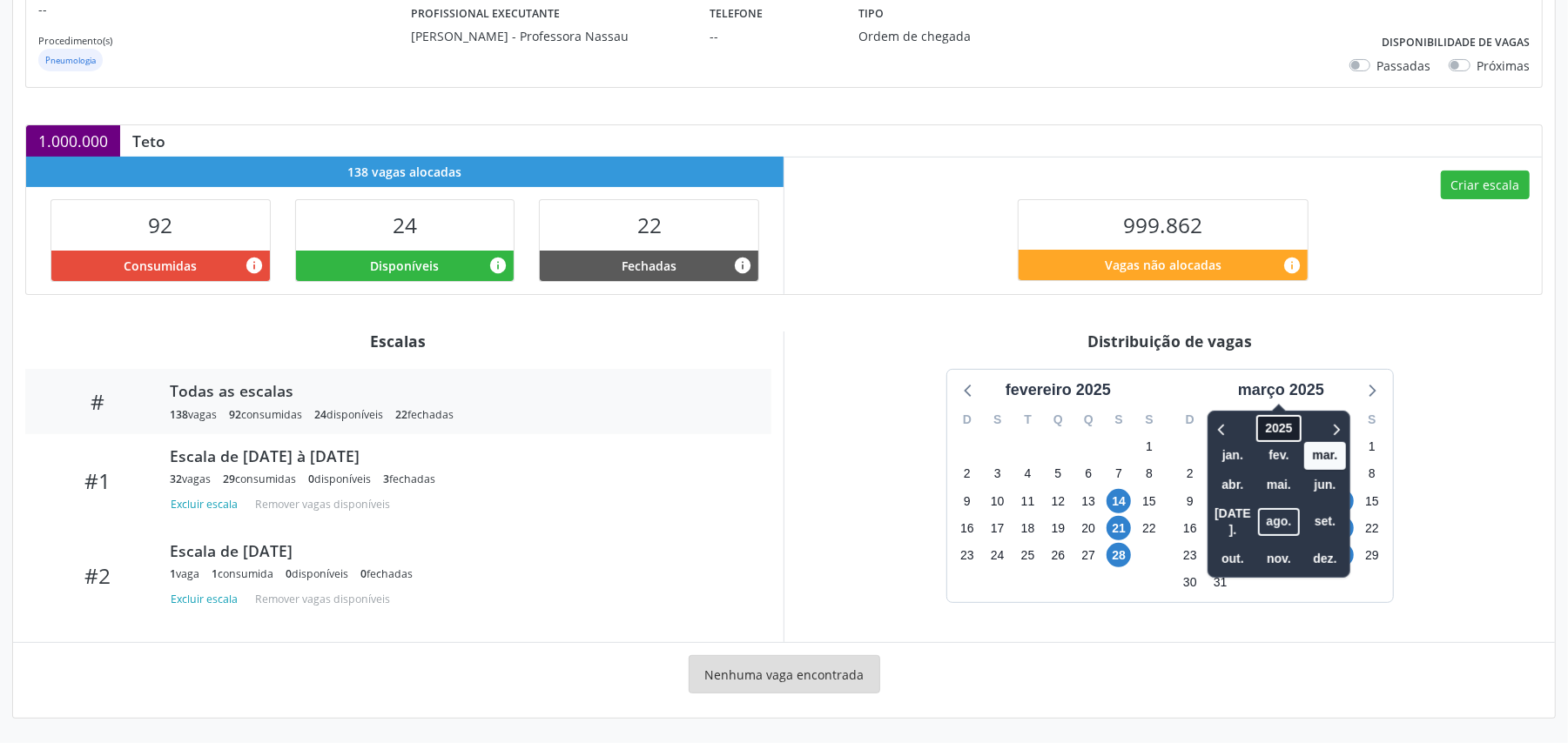
click at [1279, 429] on span "2025" at bounding box center [1279, 428] width 45 height 27
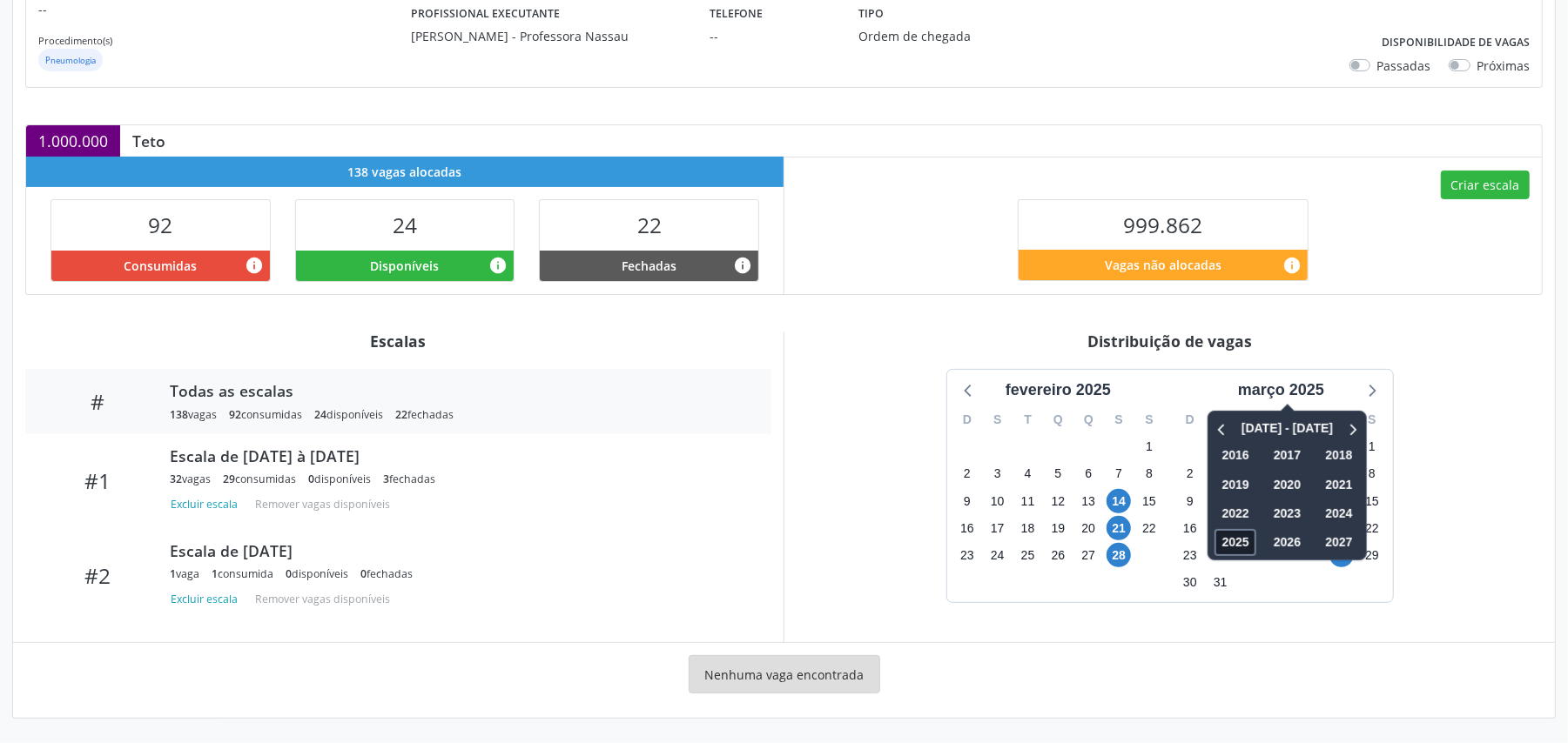
click at [1235, 543] on span "2025" at bounding box center [1235, 543] width 42 height 27
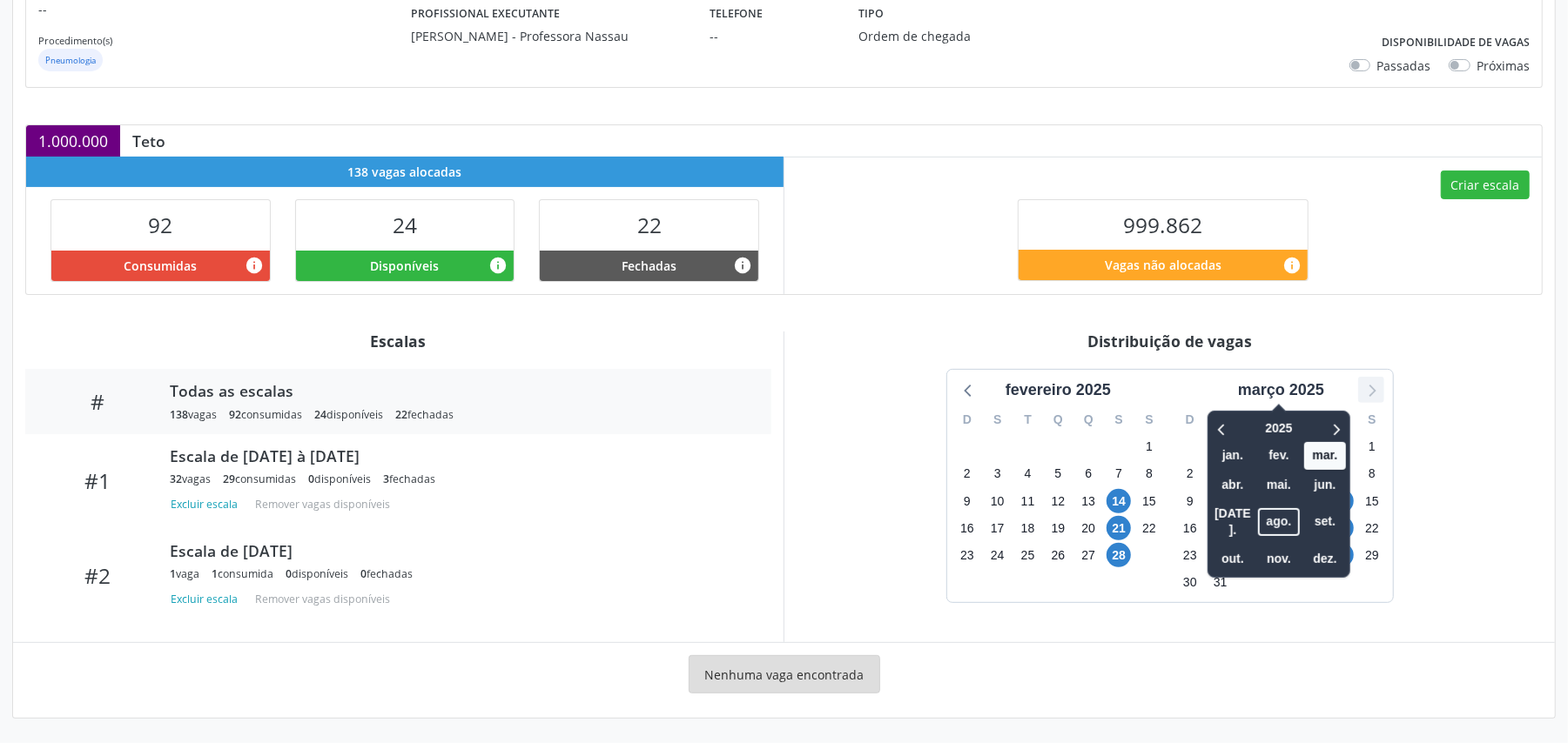
click at [1377, 392] on icon at bounding box center [1371, 390] width 22 height 22
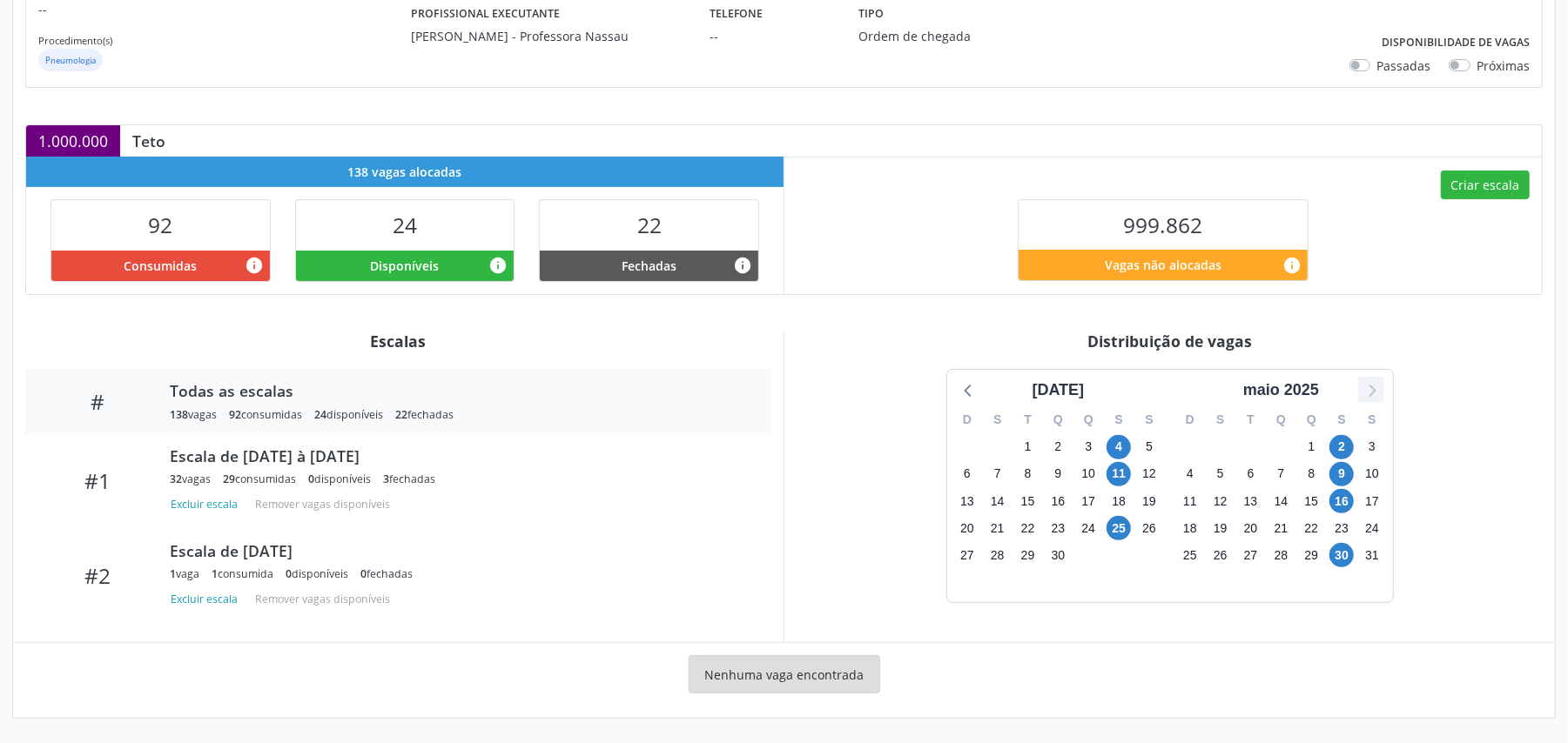
click at [1377, 392] on icon at bounding box center [1371, 390] width 22 height 22
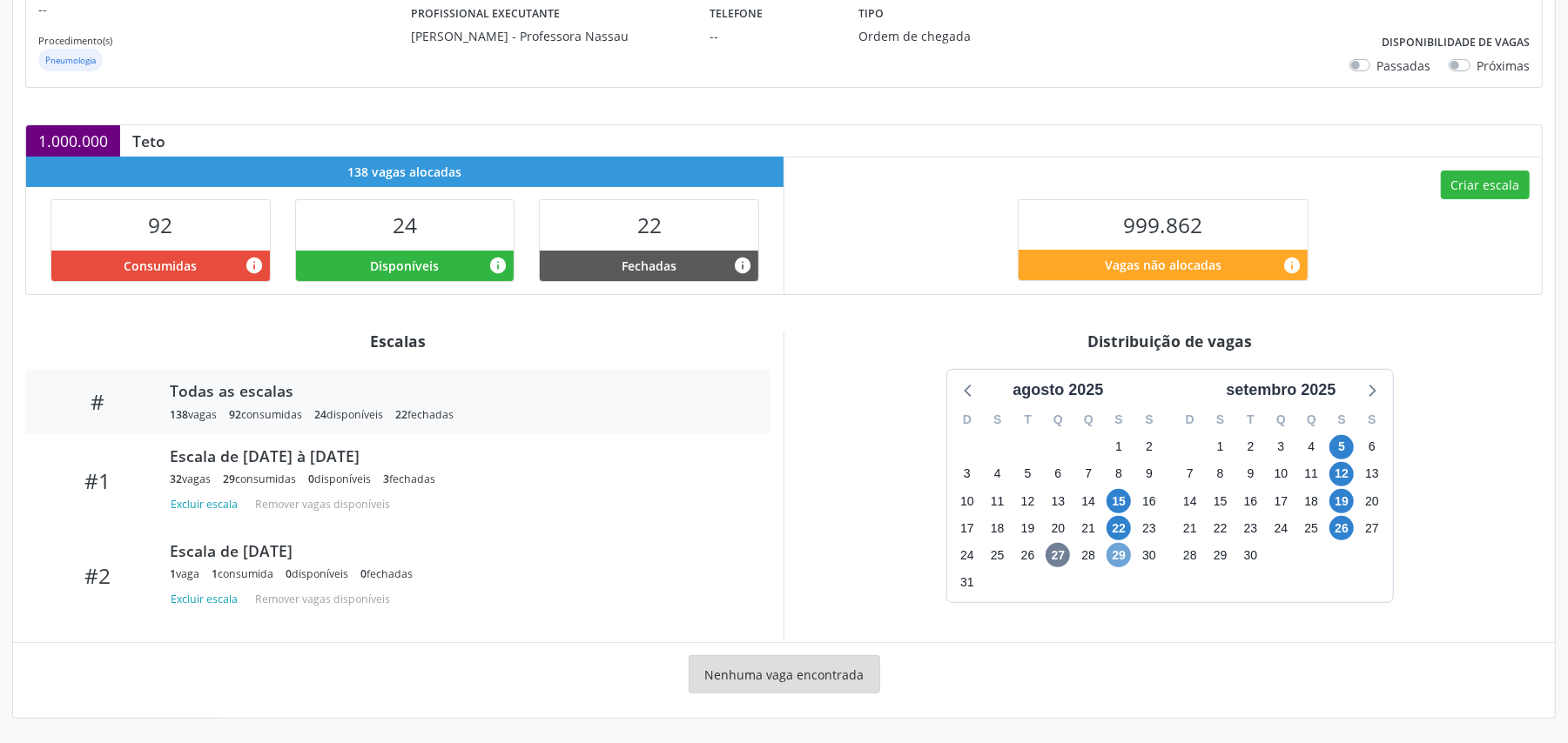
click at [1123, 554] on span "29" at bounding box center [1119, 556] width 24 height 24
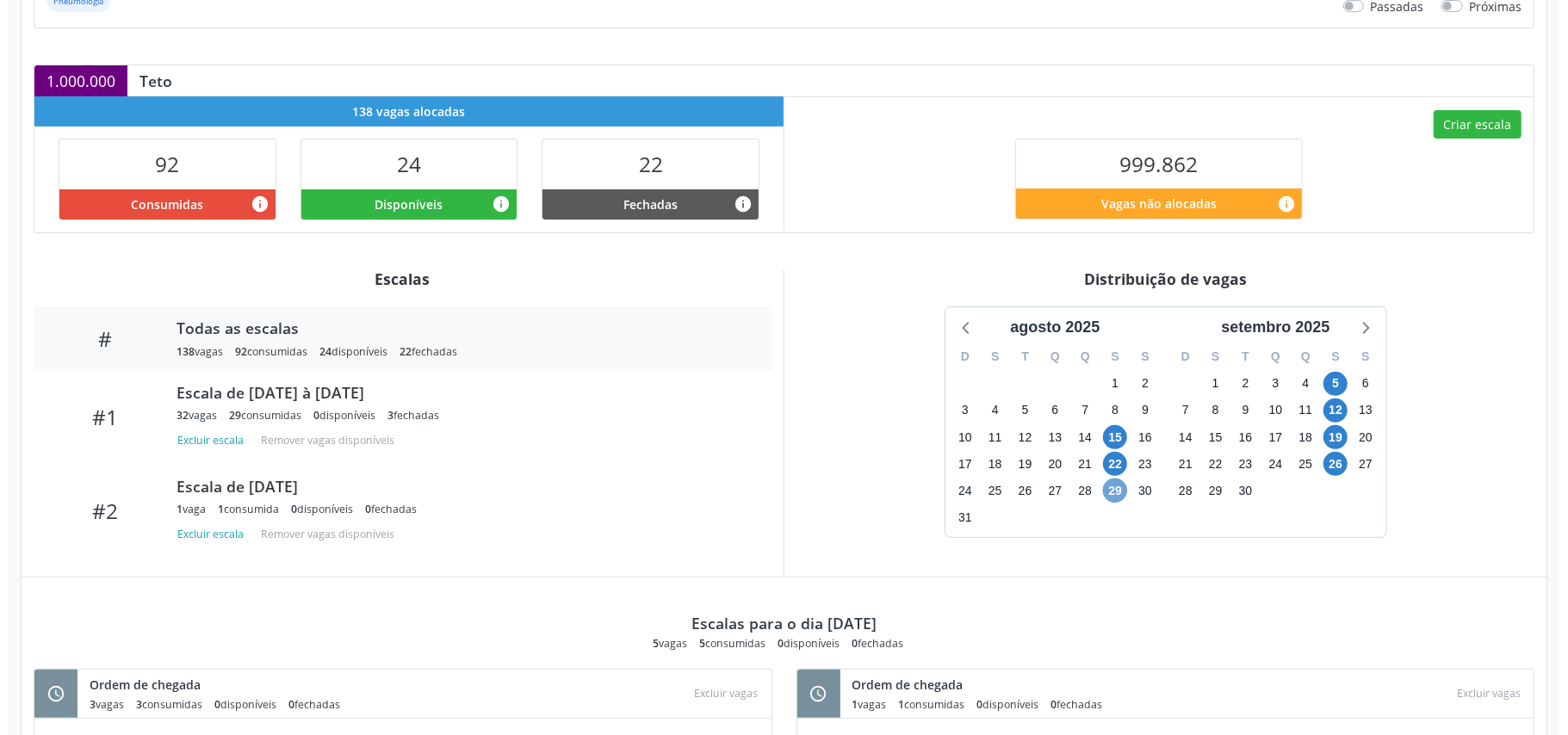
scroll to position [322, 0]
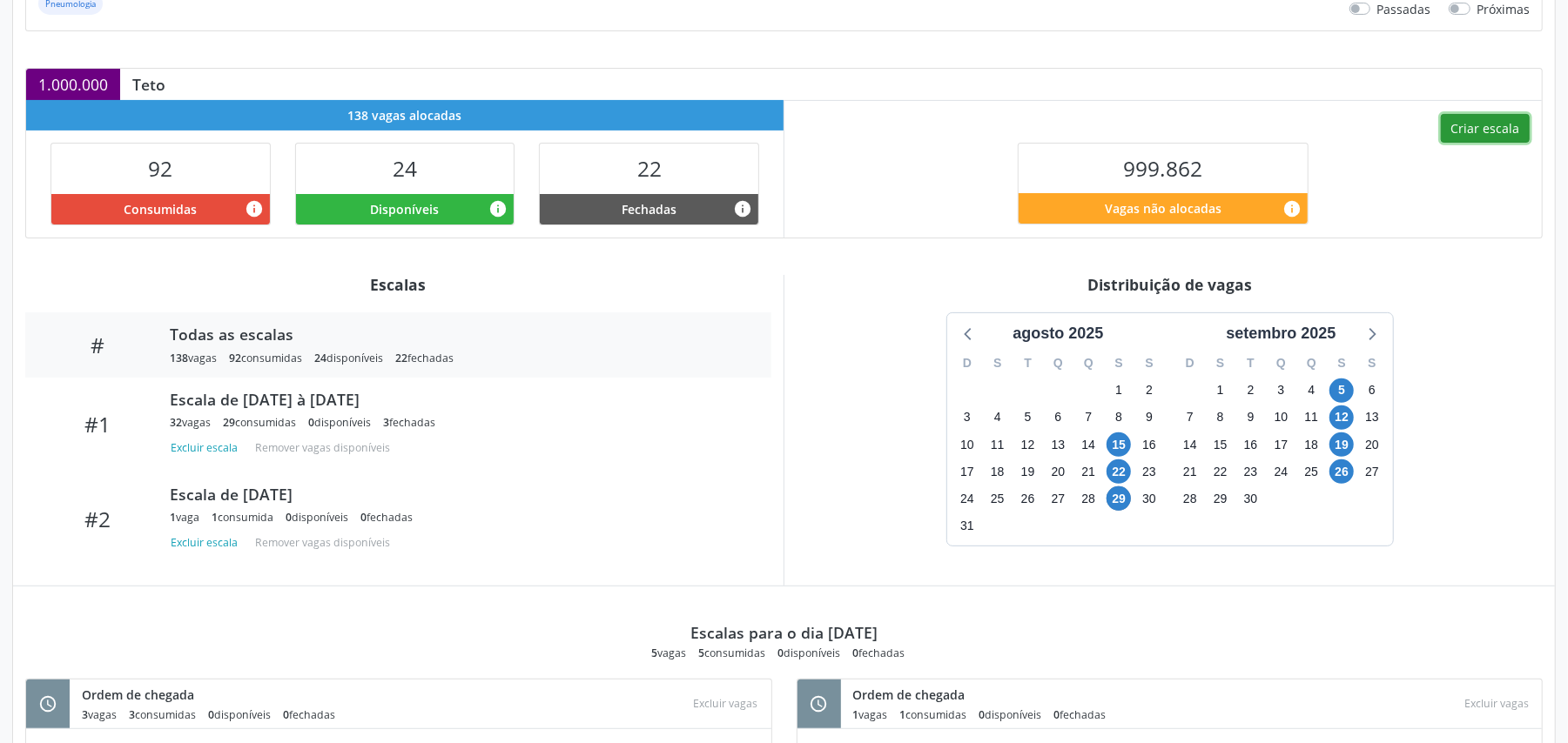
click at [1468, 117] on button "Criar escala" at bounding box center [1485, 129] width 89 height 30
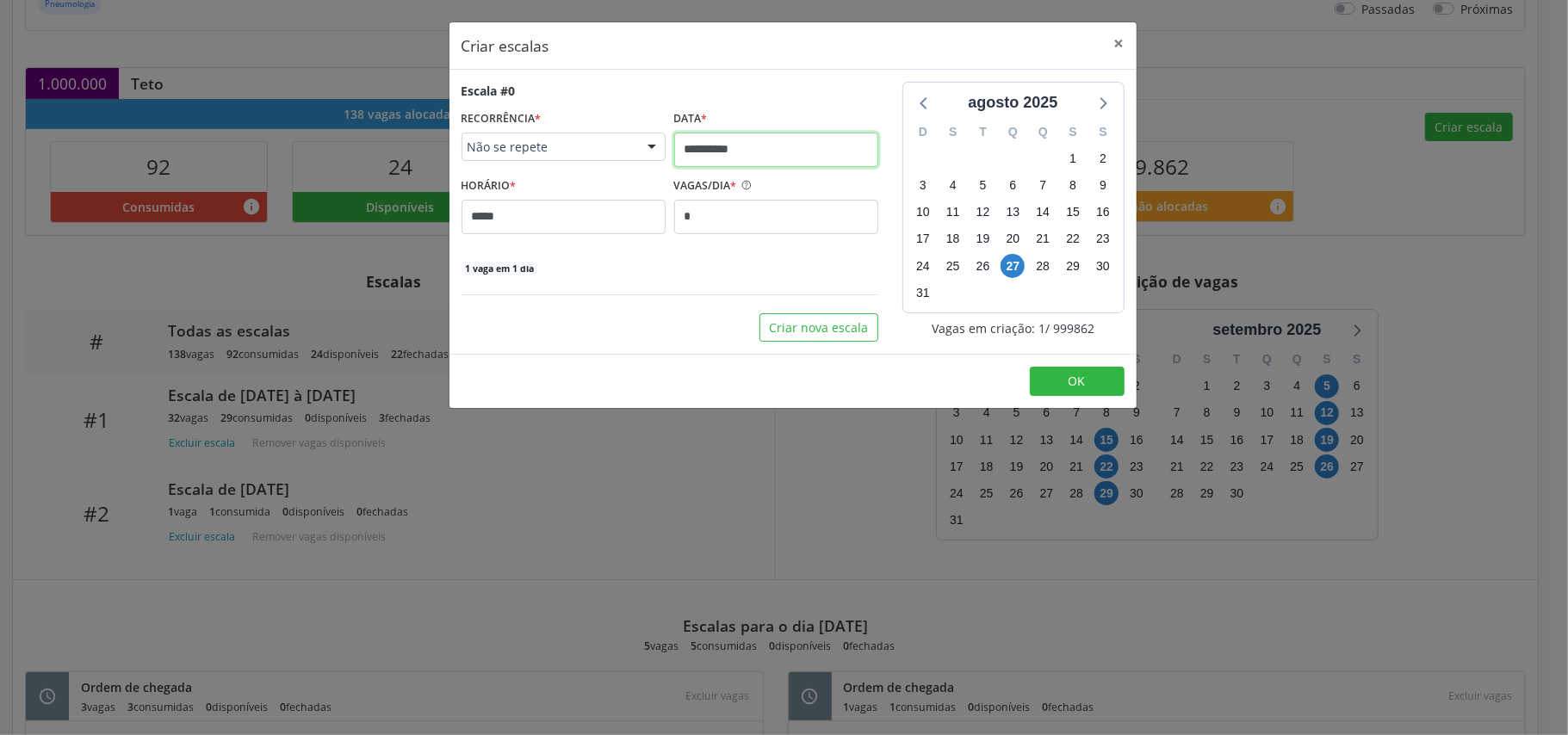
click at [766, 149] on input "**********" at bounding box center [776, 149] width 204 height 34
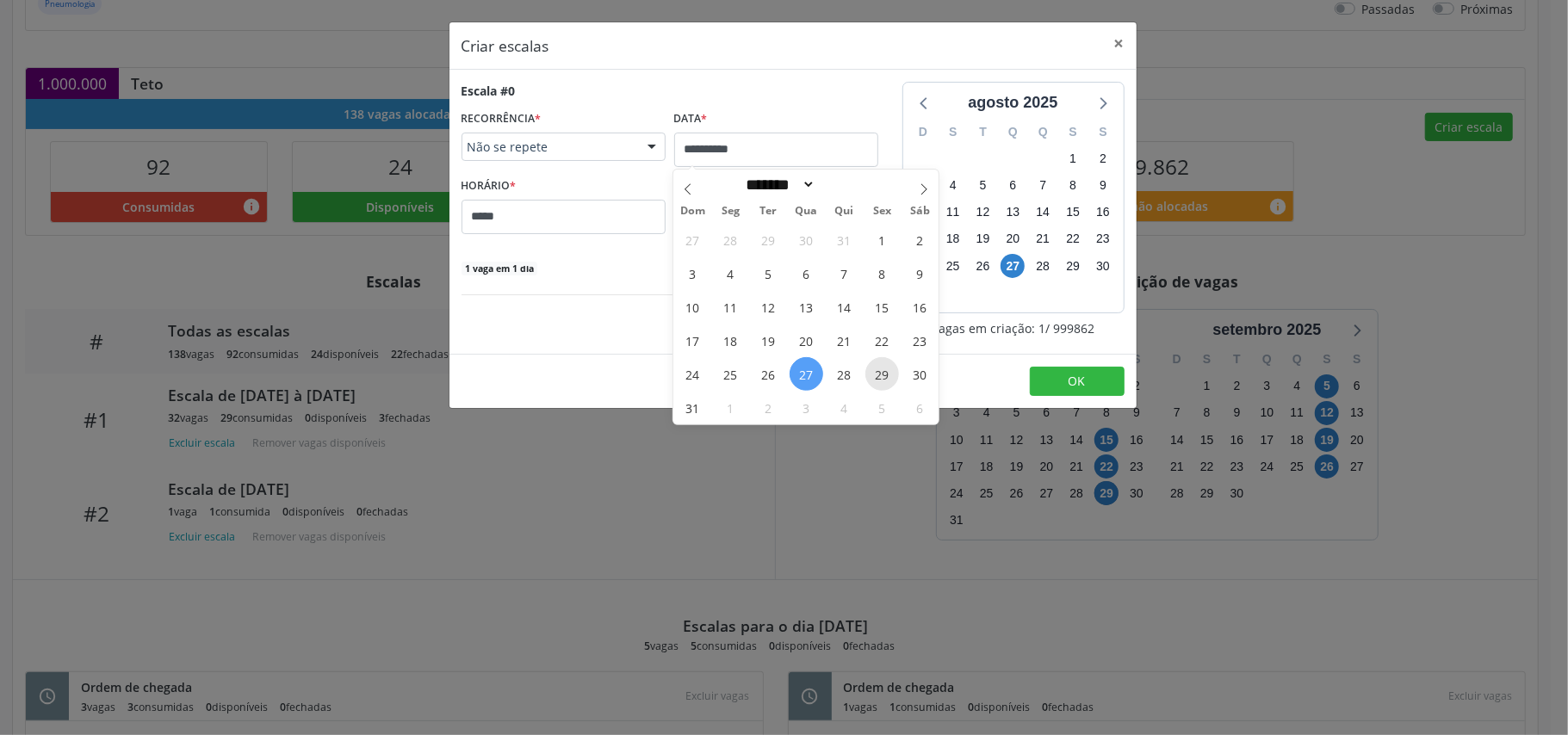
click at [884, 373] on span "29" at bounding box center [882, 373] width 33 height 33
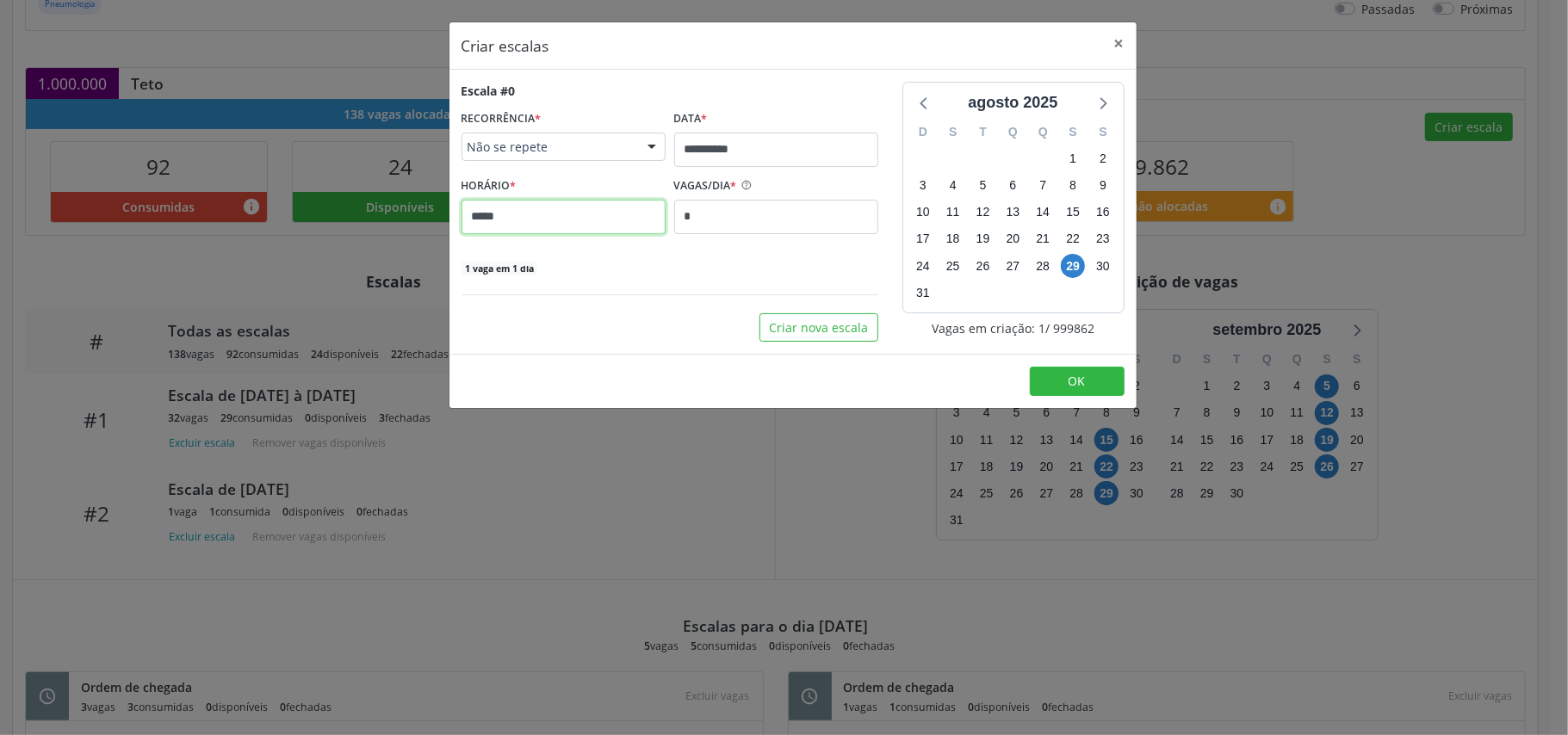
click at [558, 219] on input "*****" at bounding box center [563, 217] width 204 height 34
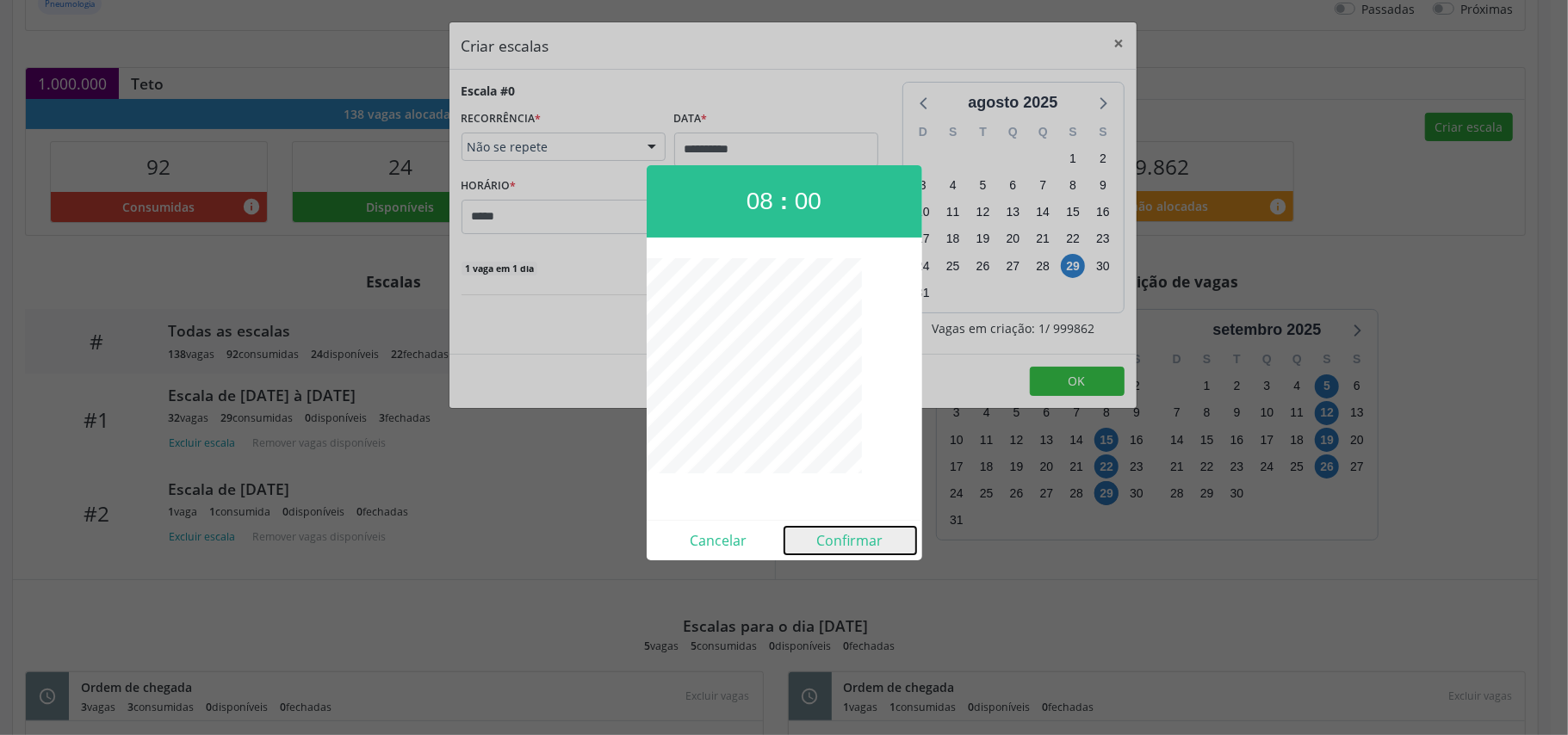
click at [858, 541] on button "Confirmar" at bounding box center [849, 540] width 132 height 28
type input "*****"
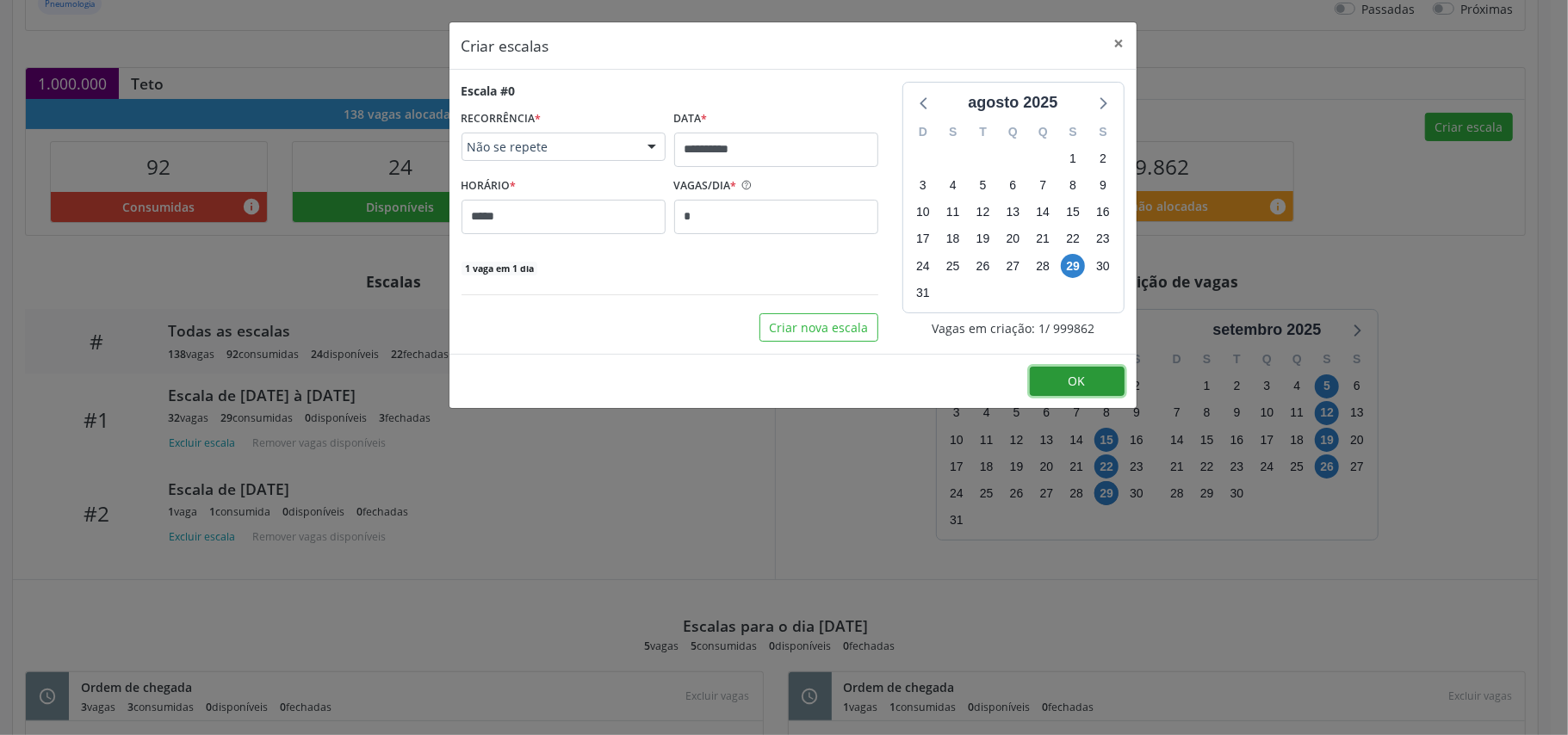
click at [1087, 385] on button "OK" at bounding box center [1077, 382] width 95 height 30
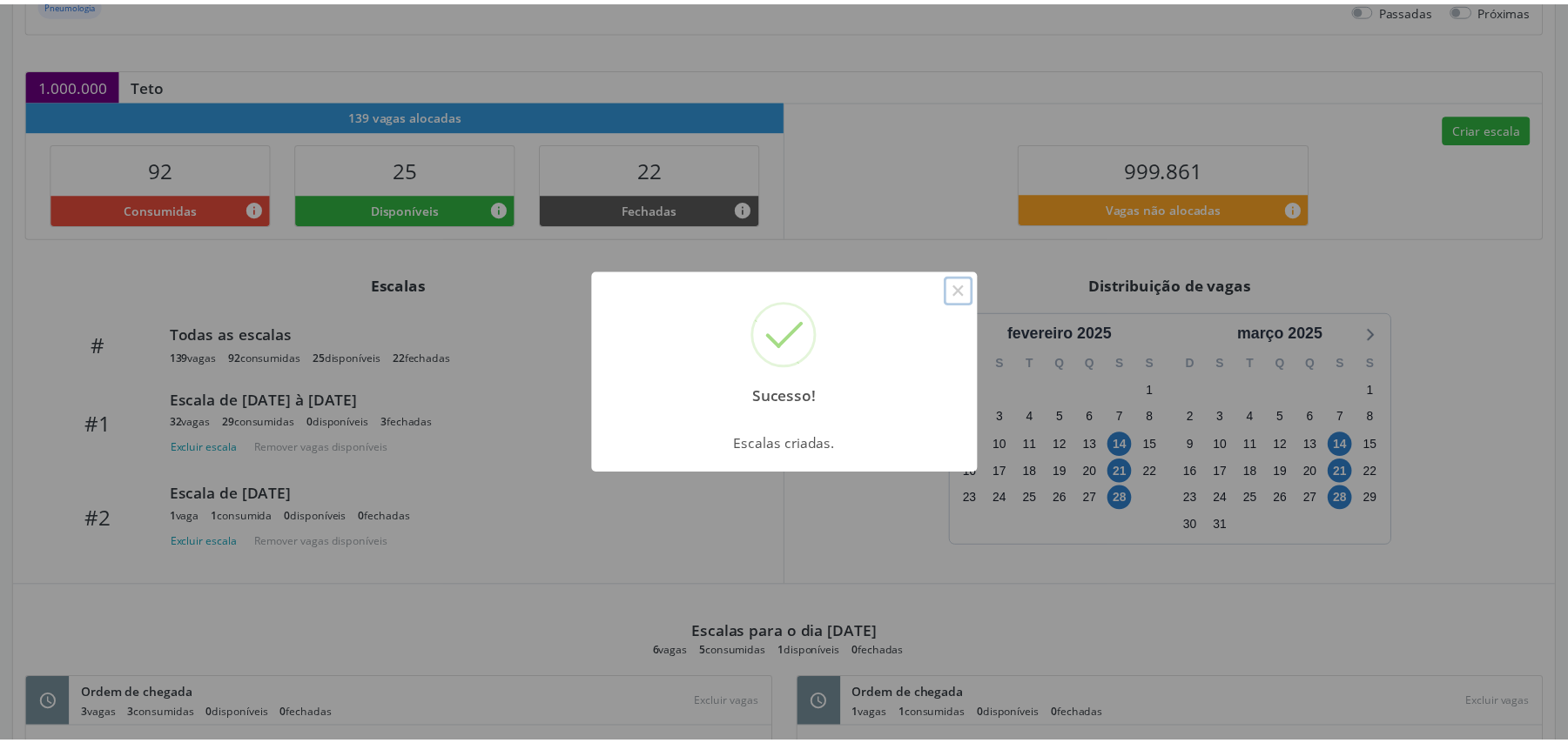
scroll to position [0, 0]
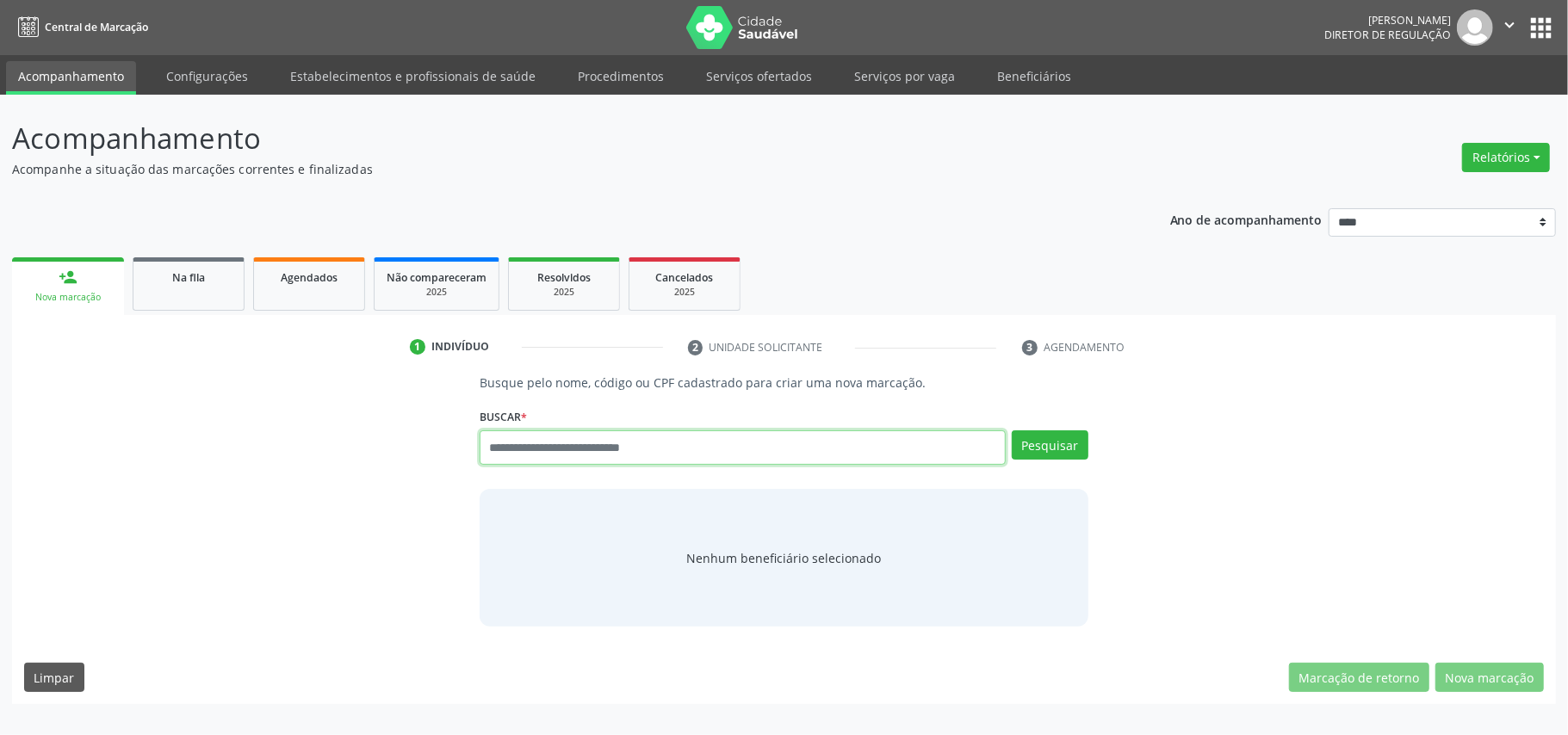
click at [597, 449] on input "text" at bounding box center [742, 447] width 526 height 34
click at [597, 443] on input "text" at bounding box center [742, 447] width 526 height 34
click at [610, 445] on input "text" at bounding box center [742, 447] width 526 height 34
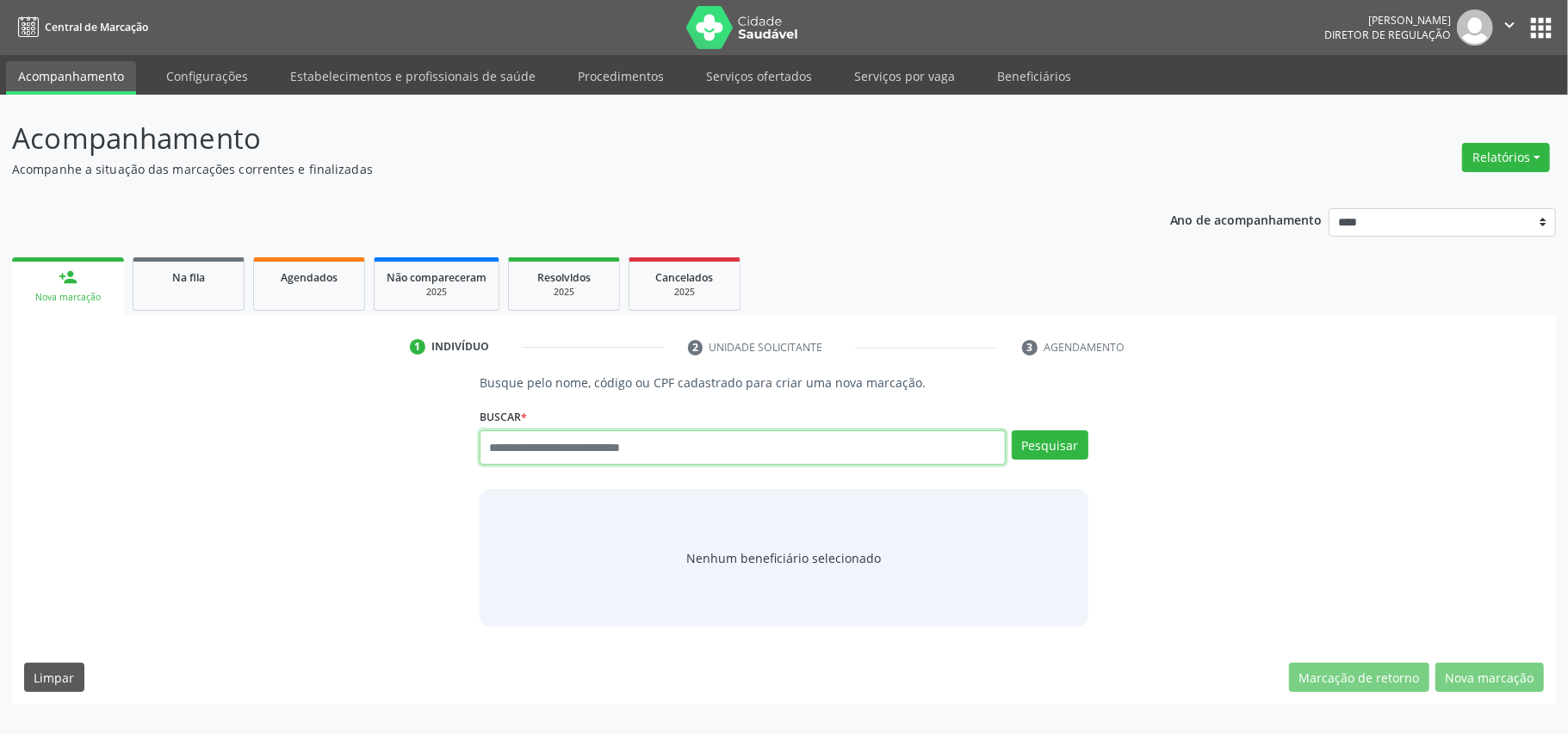
click at [610, 445] on input "text" at bounding box center [742, 447] width 526 height 34
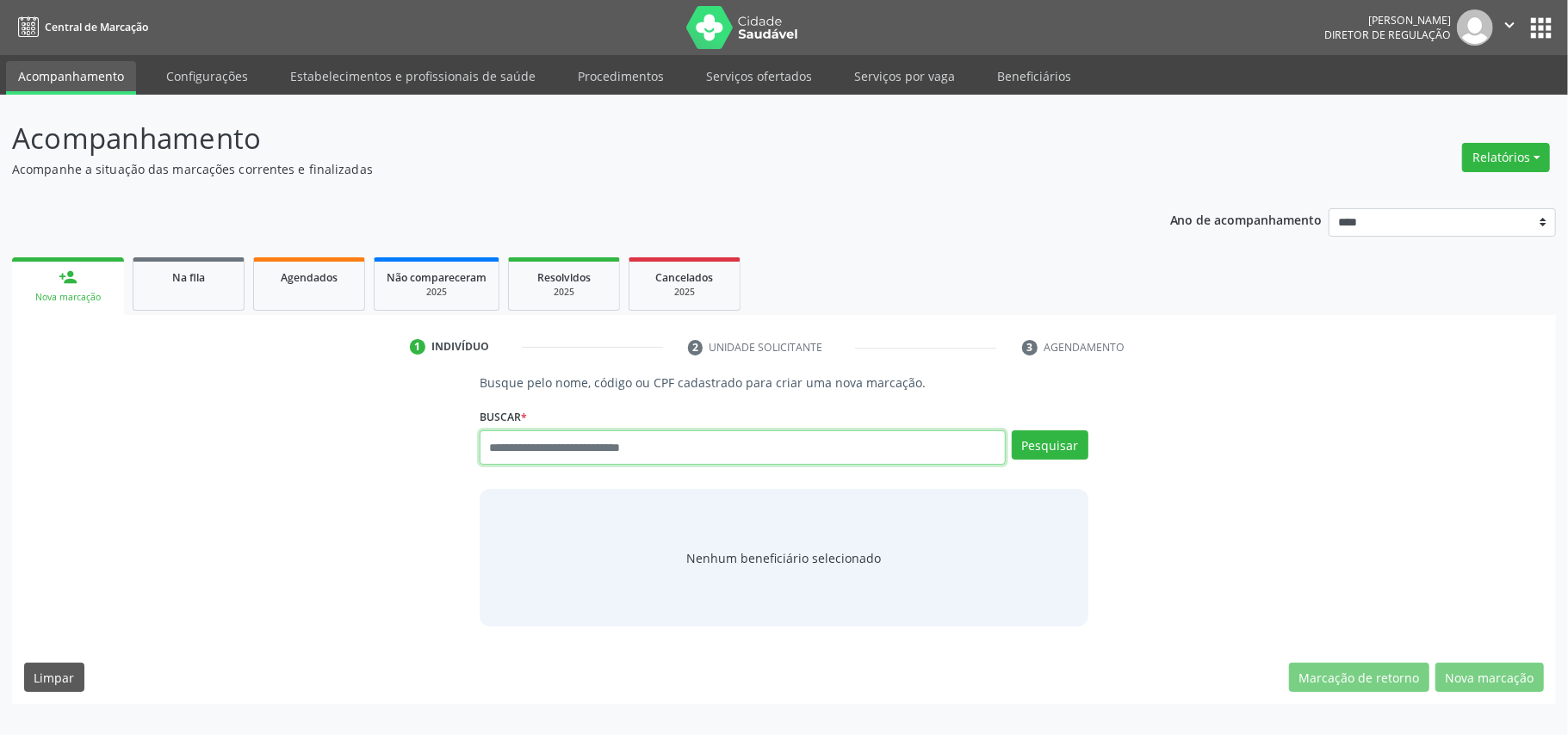
click at [610, 445] on input "text" at bounding box center [742, 447] width 526 height 34
click at [596, 452] on input "***" at bounding box center [742, 447] width 526 height 34
type input "******"
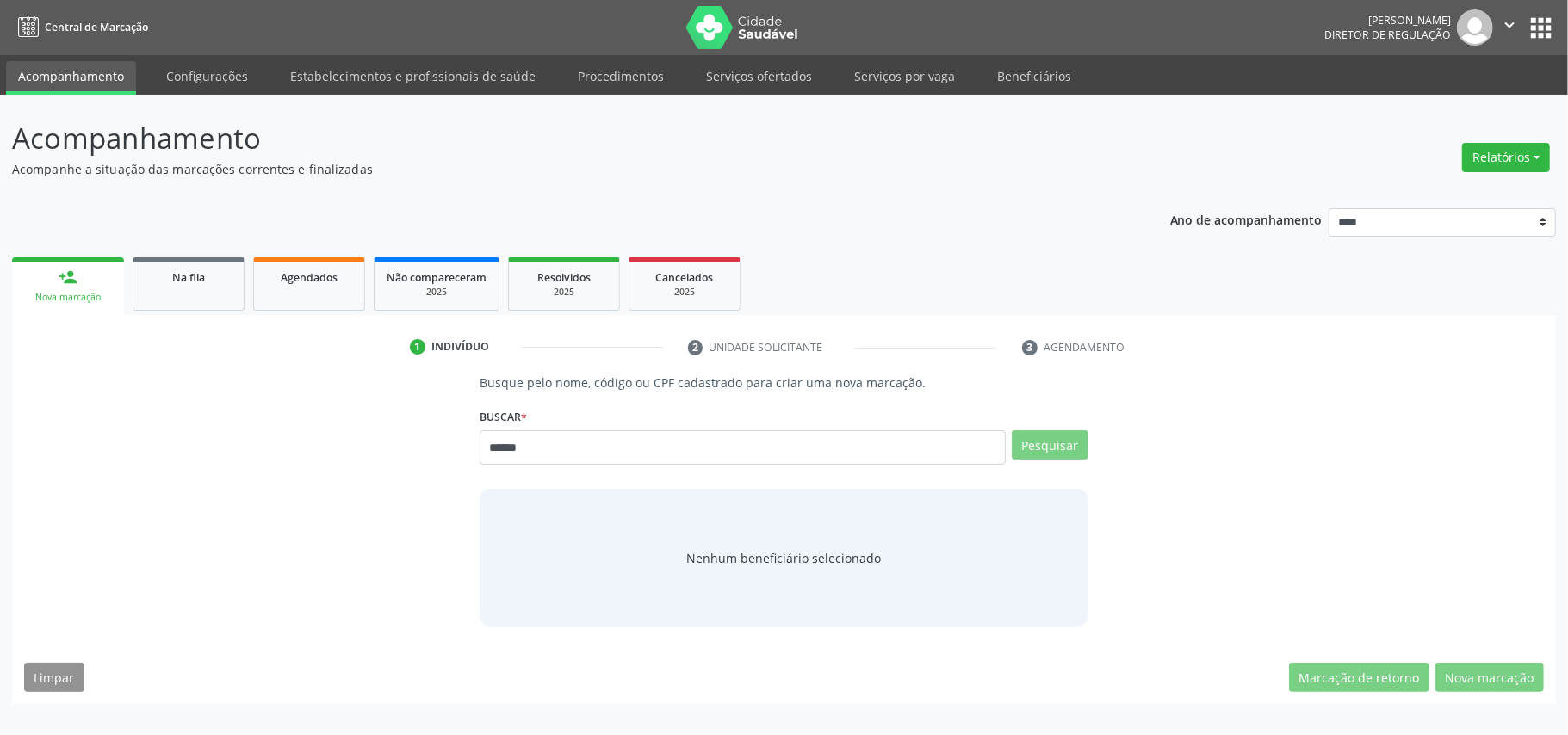
type input "******"
click at [0, 0] on input "******" at bounding box center [0, 0] width 0 height 0
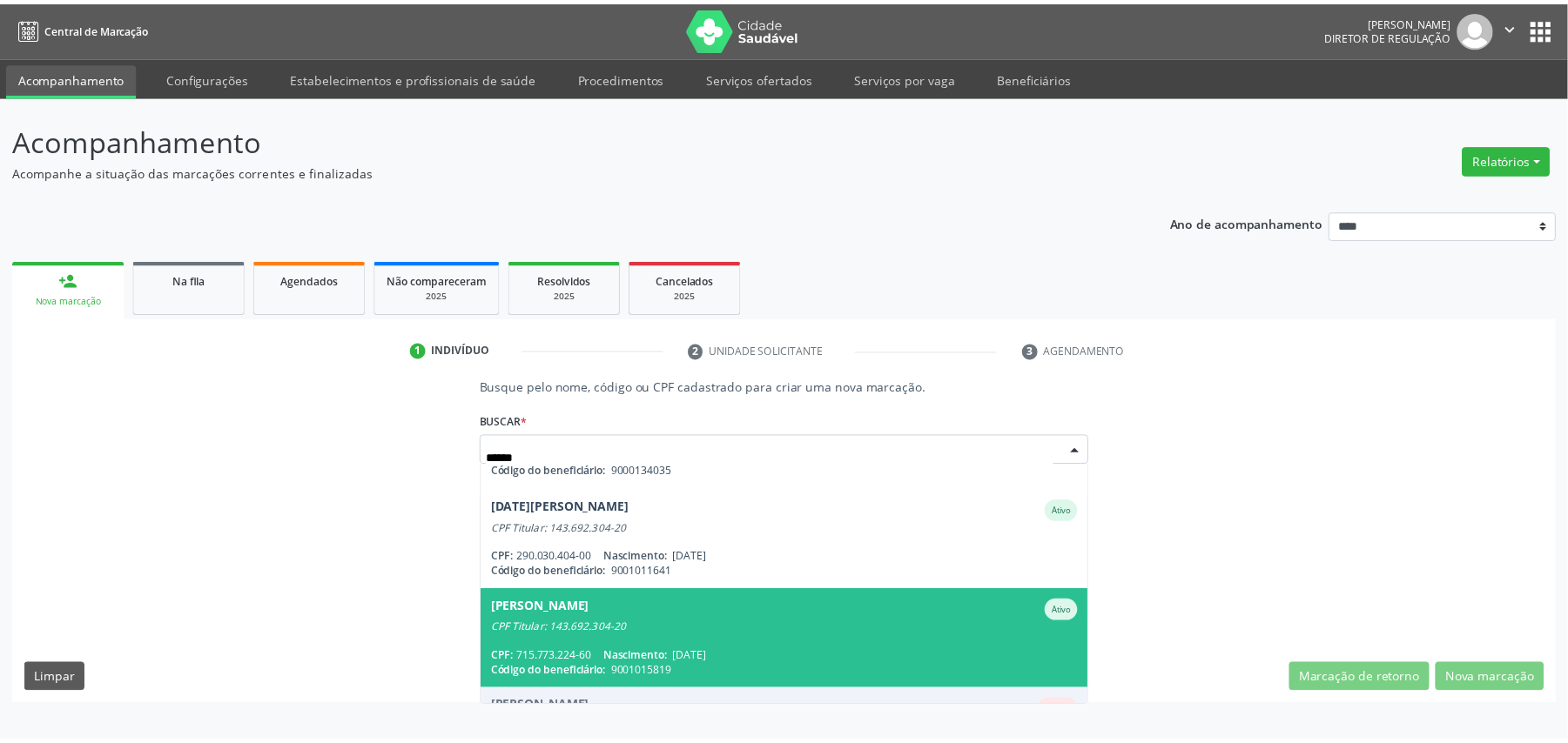
scroll to position [696, 0]
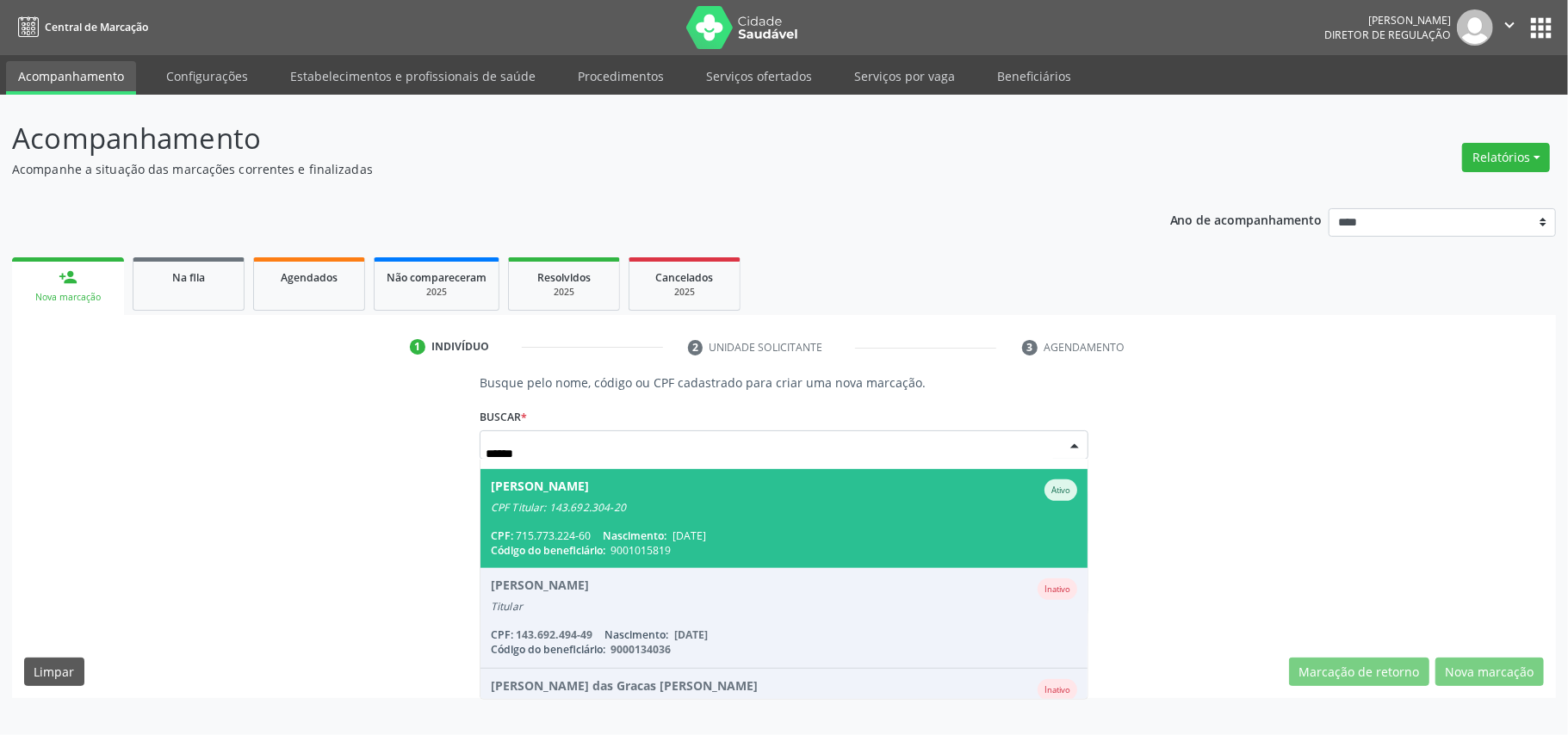
click at [707, 528] on span "01/09/2006" at bounding box center [689, 536] width 33 height 15
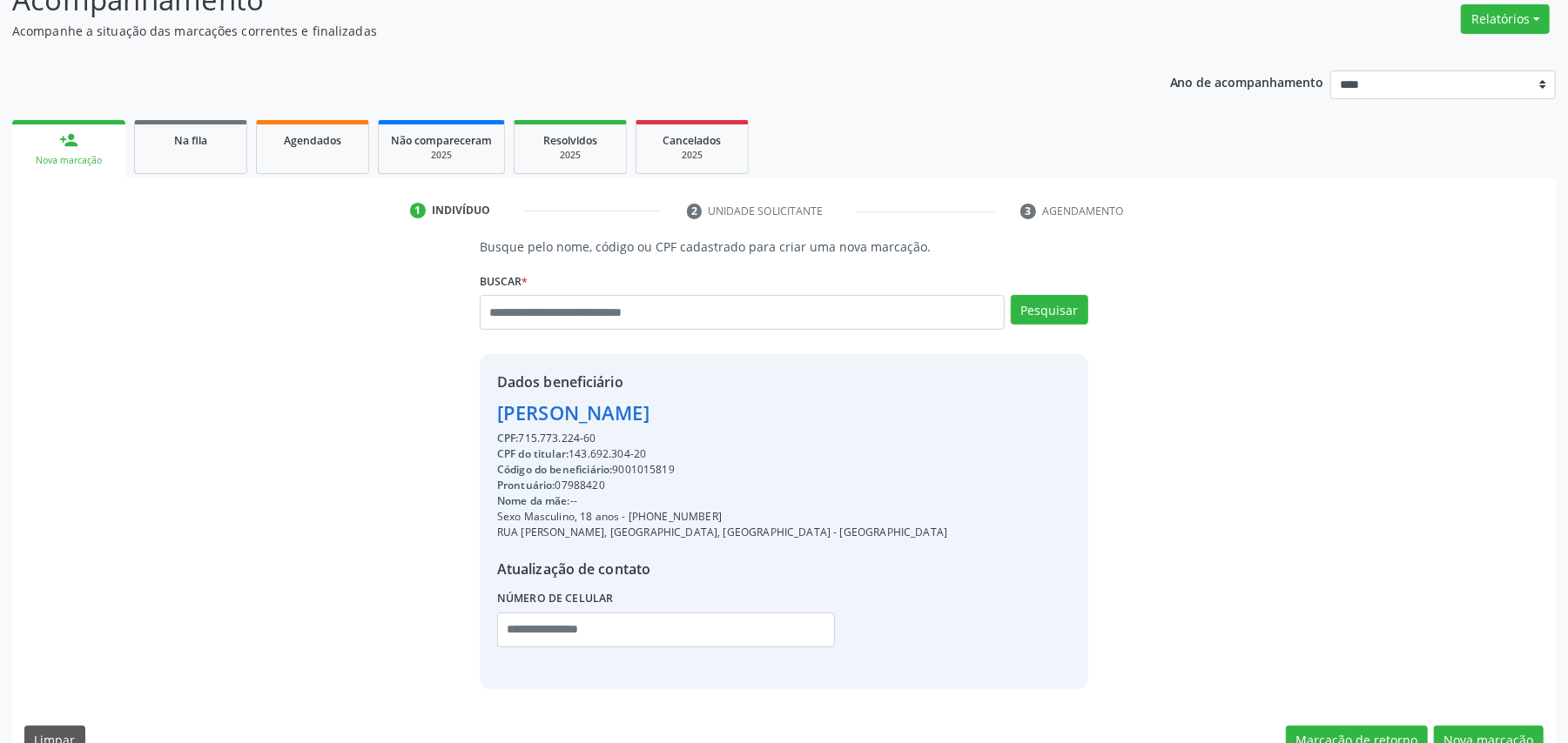
scroll to position [176, 0]
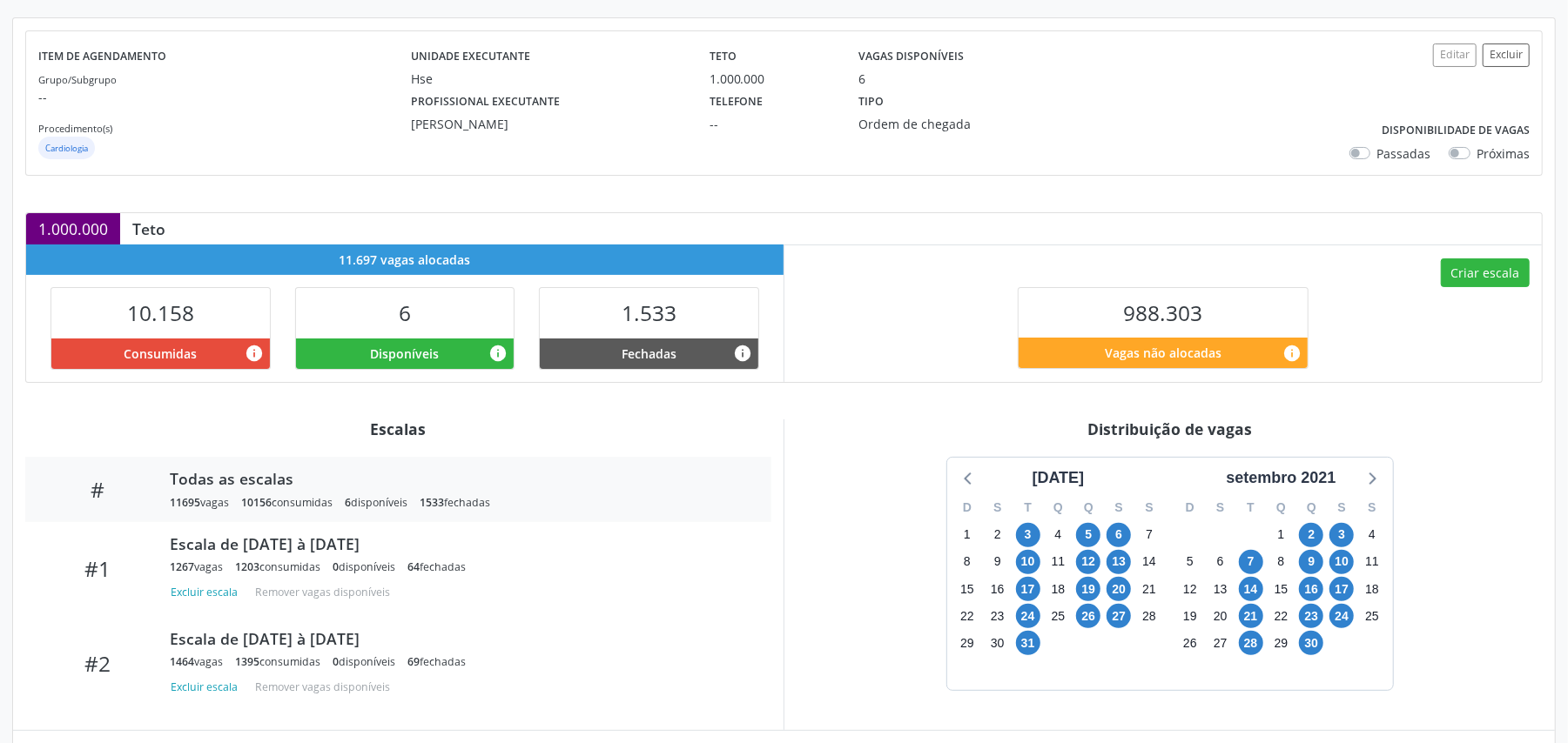
scroll to position [363, 0]
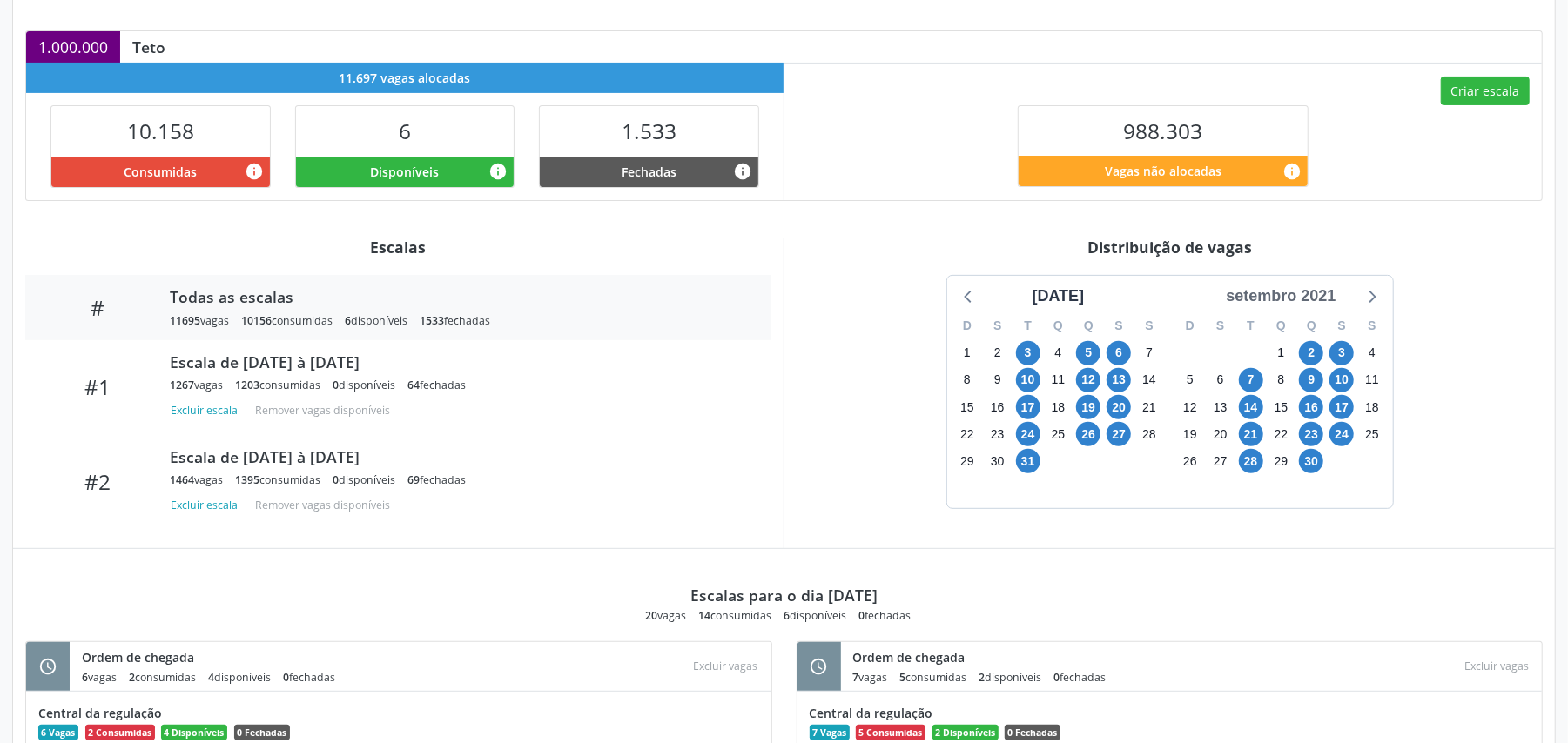
click at [1266, 300] on div "setembro 2021" at bounding box center [1281, 296] width 124 height 23
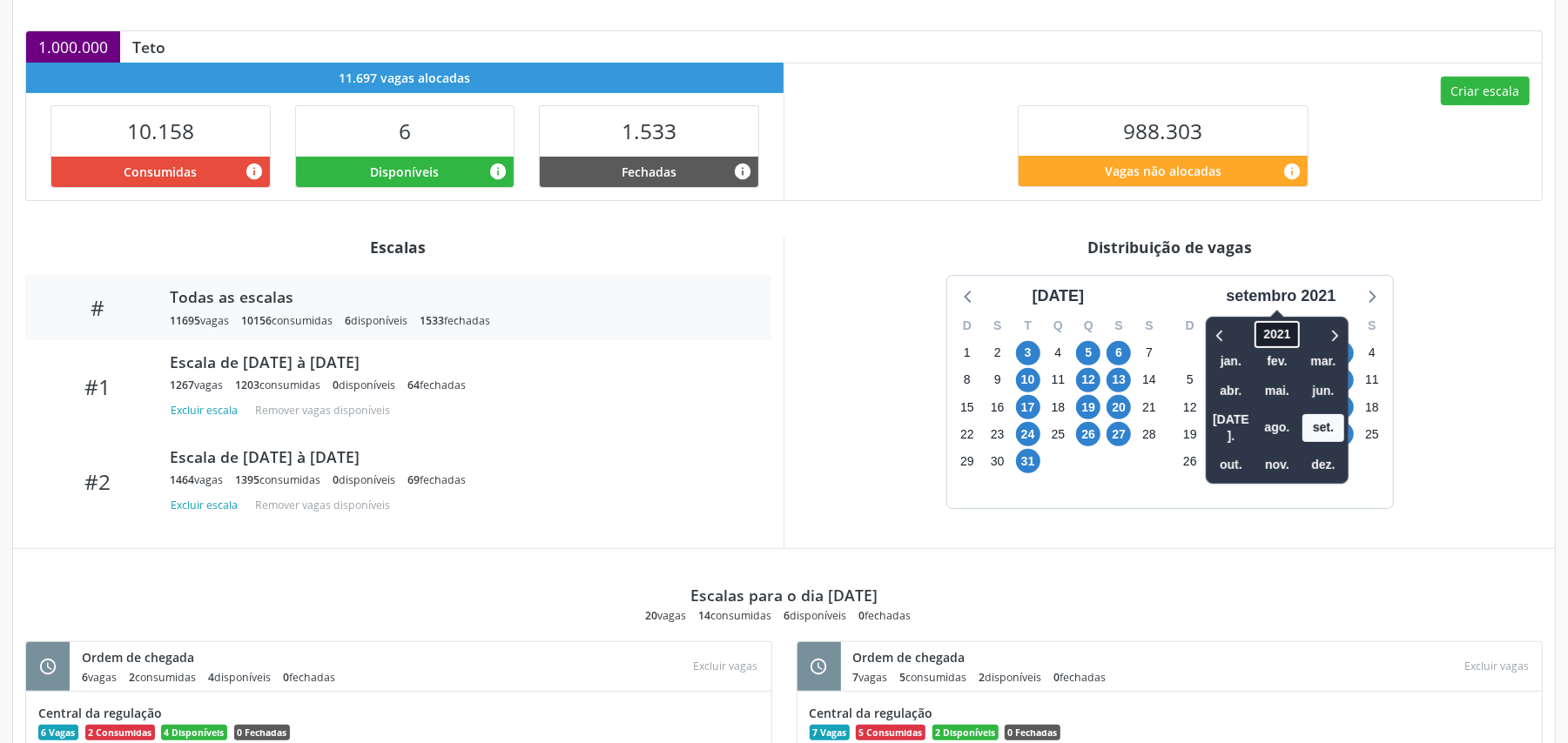
click at [1282, 341] on span "2021" at bounding box center [1278, 334] width 45 height 27
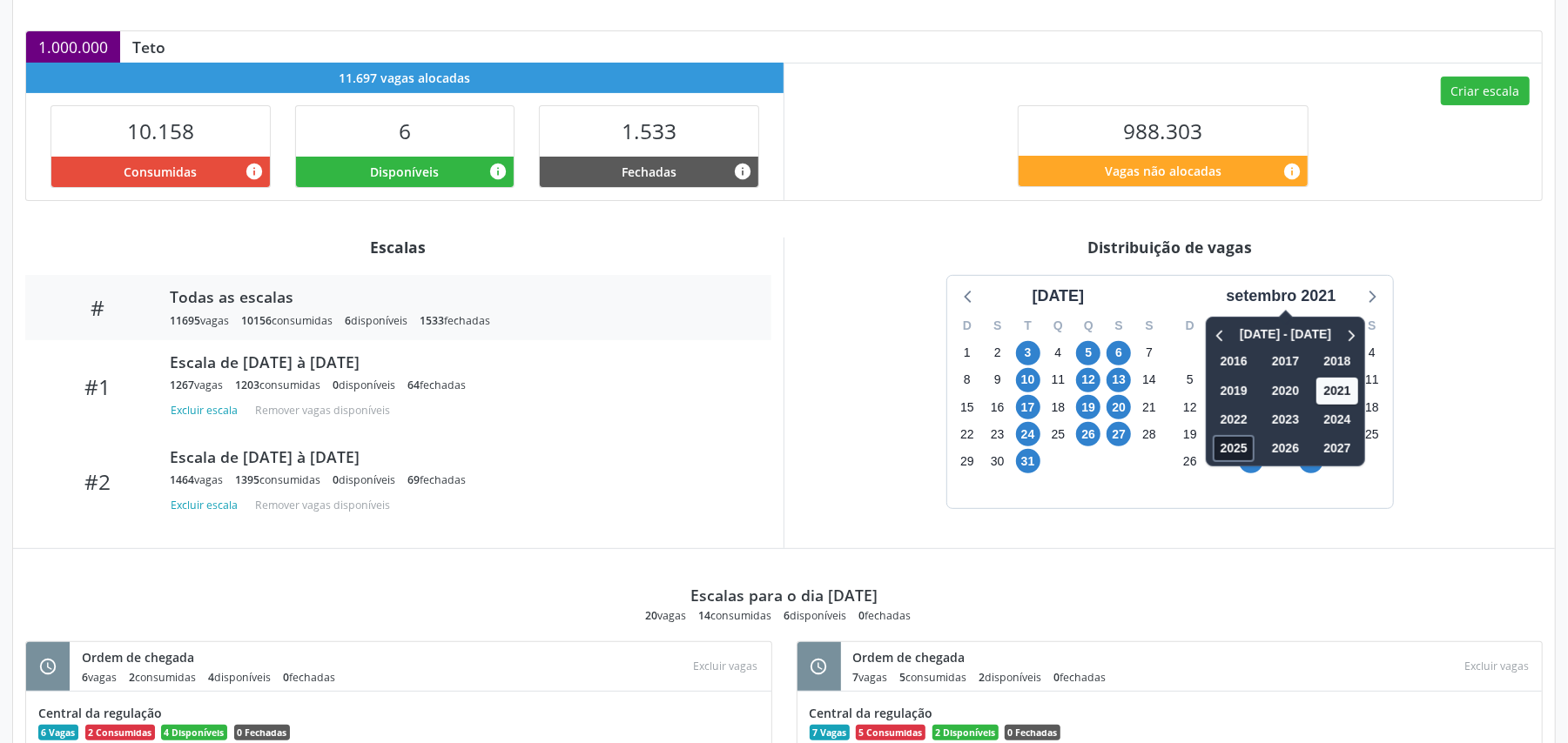
click at [1235, 447] on span "2025" at bounding box center [1234, 448] width 42 height 27
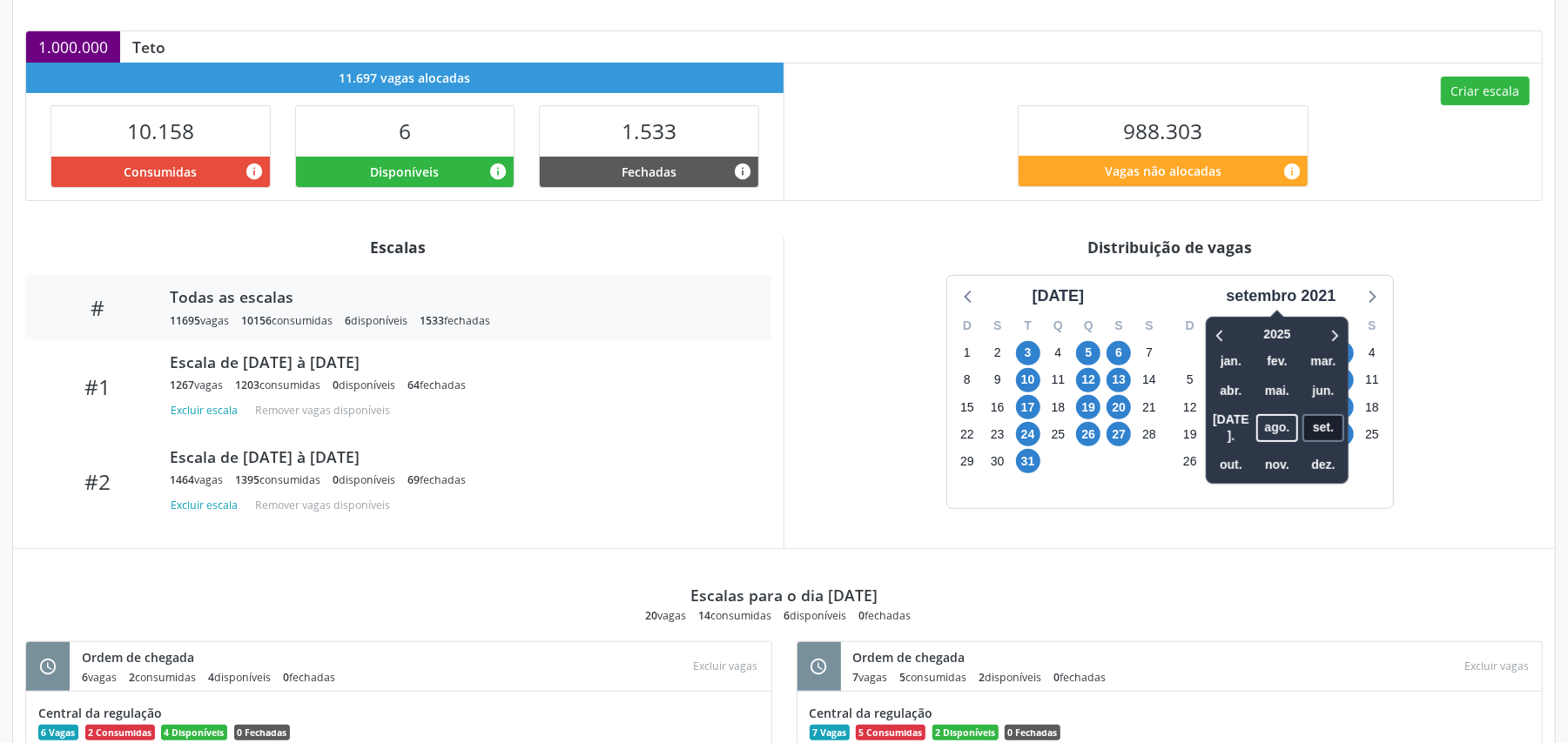
click at [1325, 416] on span "set." at bounding box center [1324, 427] width 42 height 27
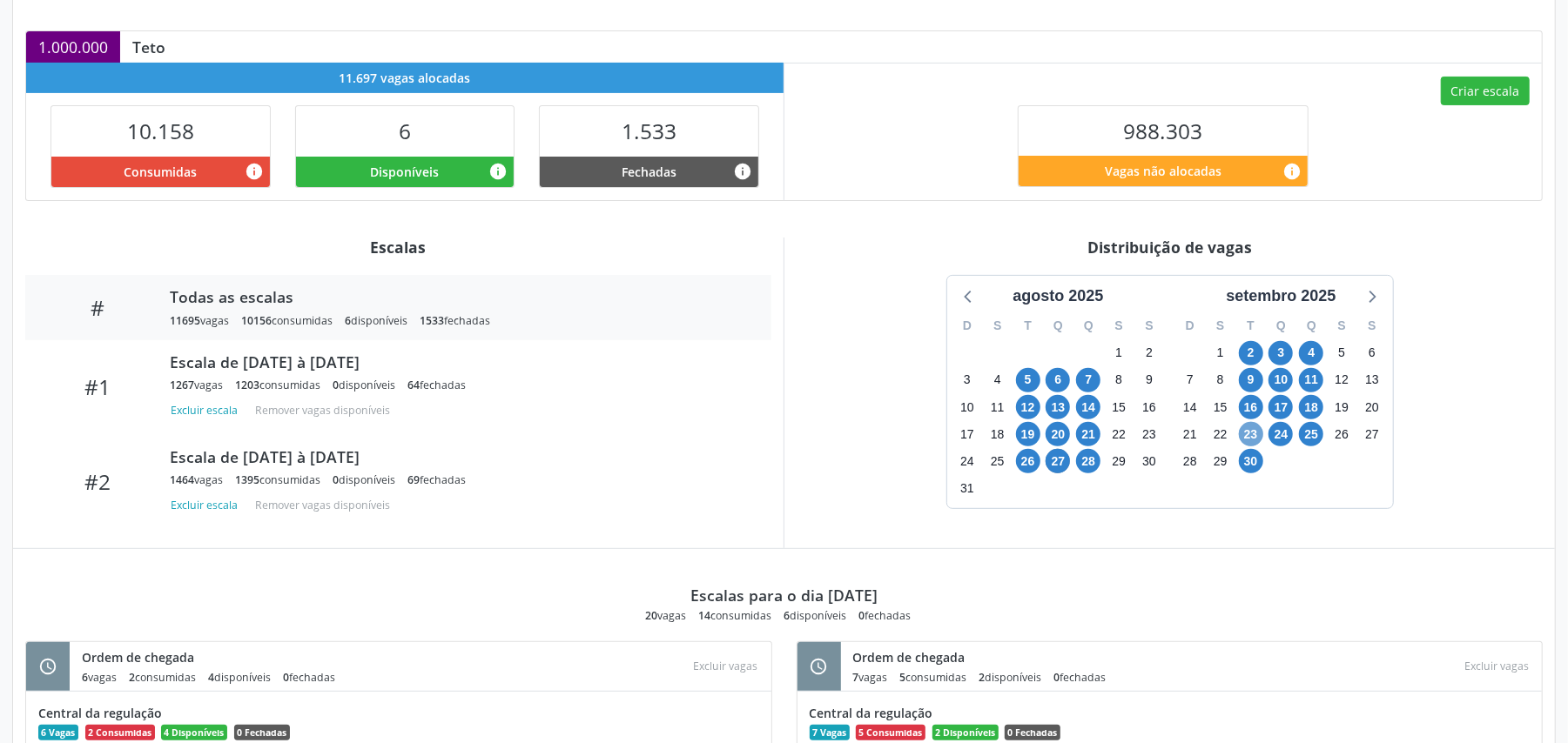
click at [1254, 435] on span "23" at bounding box center [1251, 434] width 24 height 24
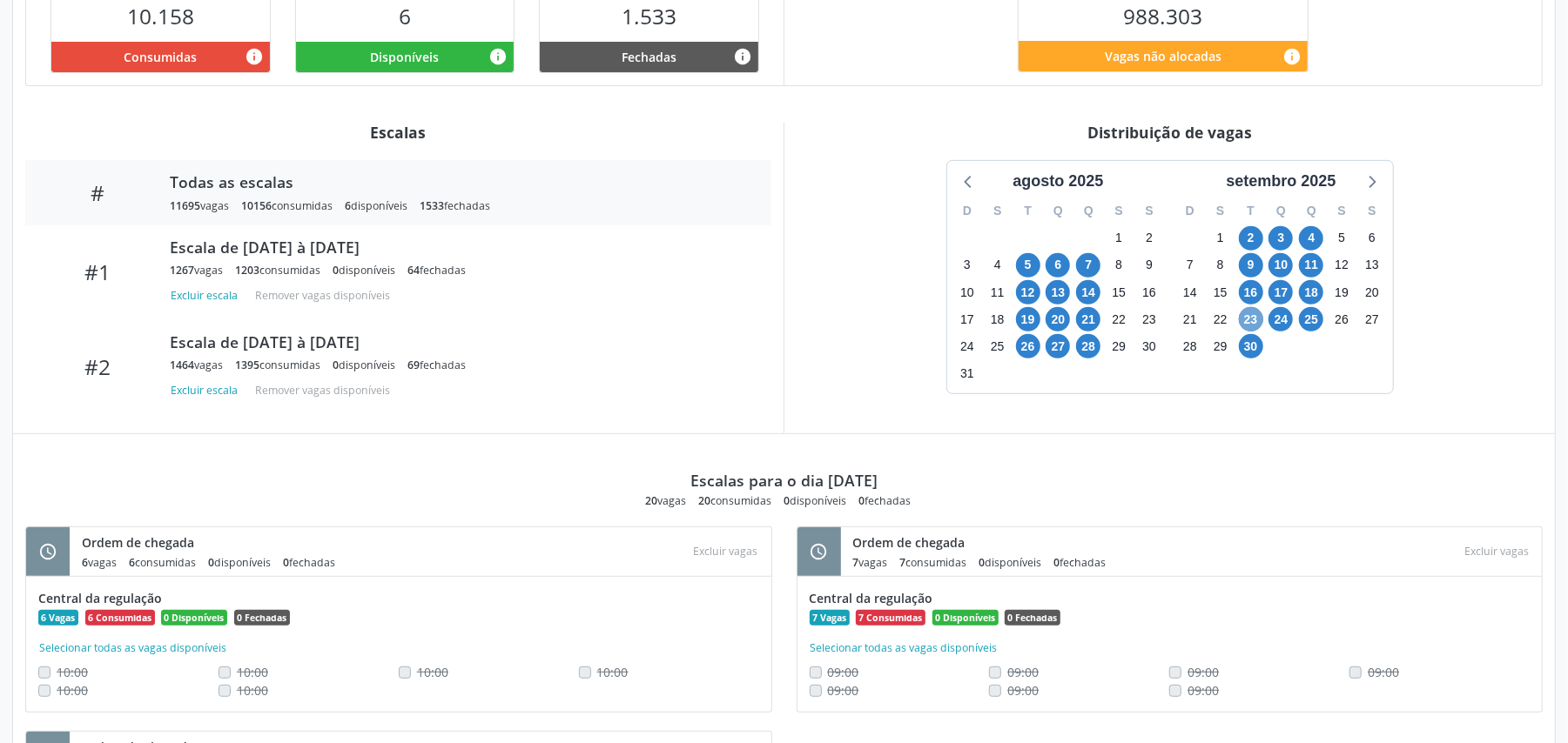
scroll to position [478, 0]
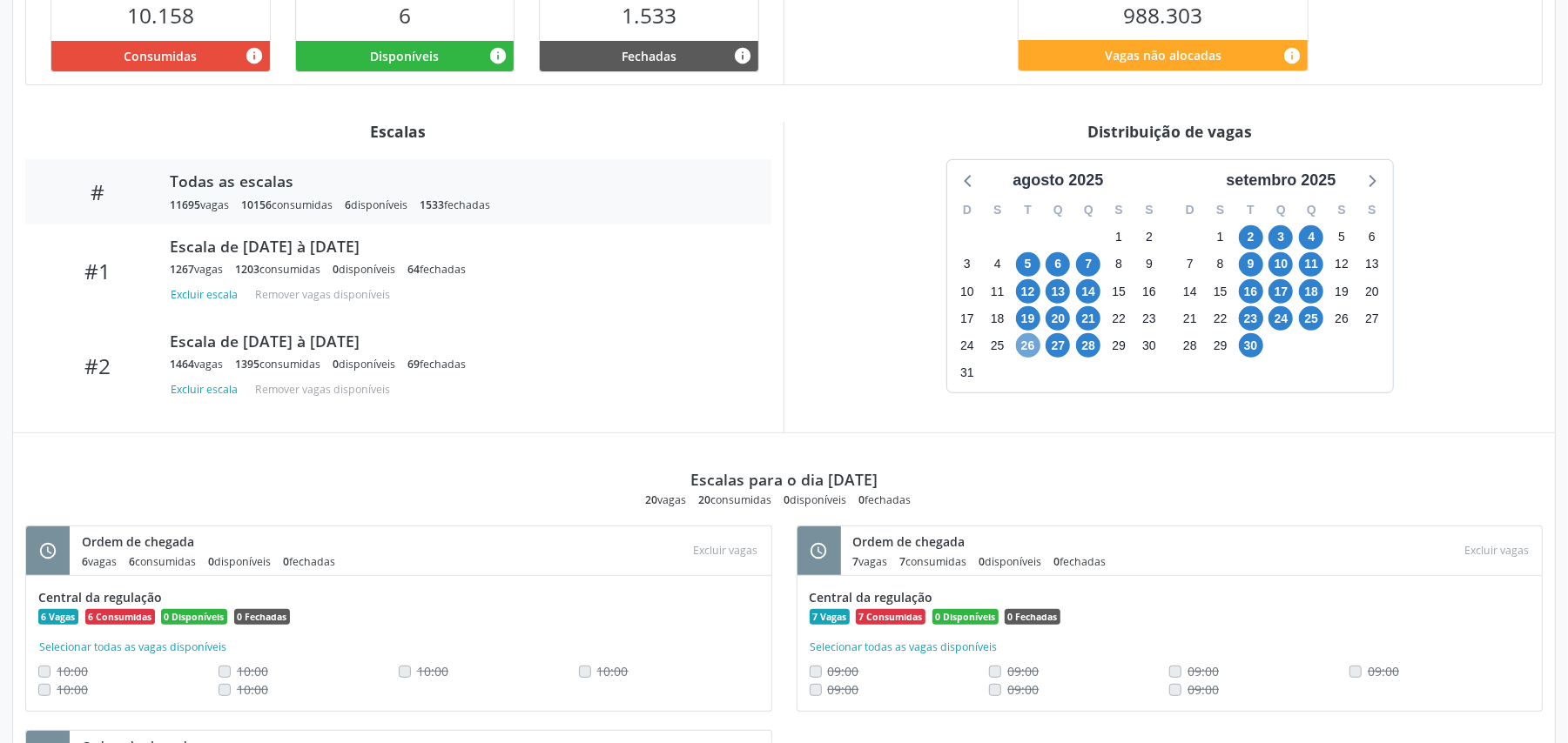
click at [1031, 350] on span "26" at bounding box center [1028, 346] width 24 height 24
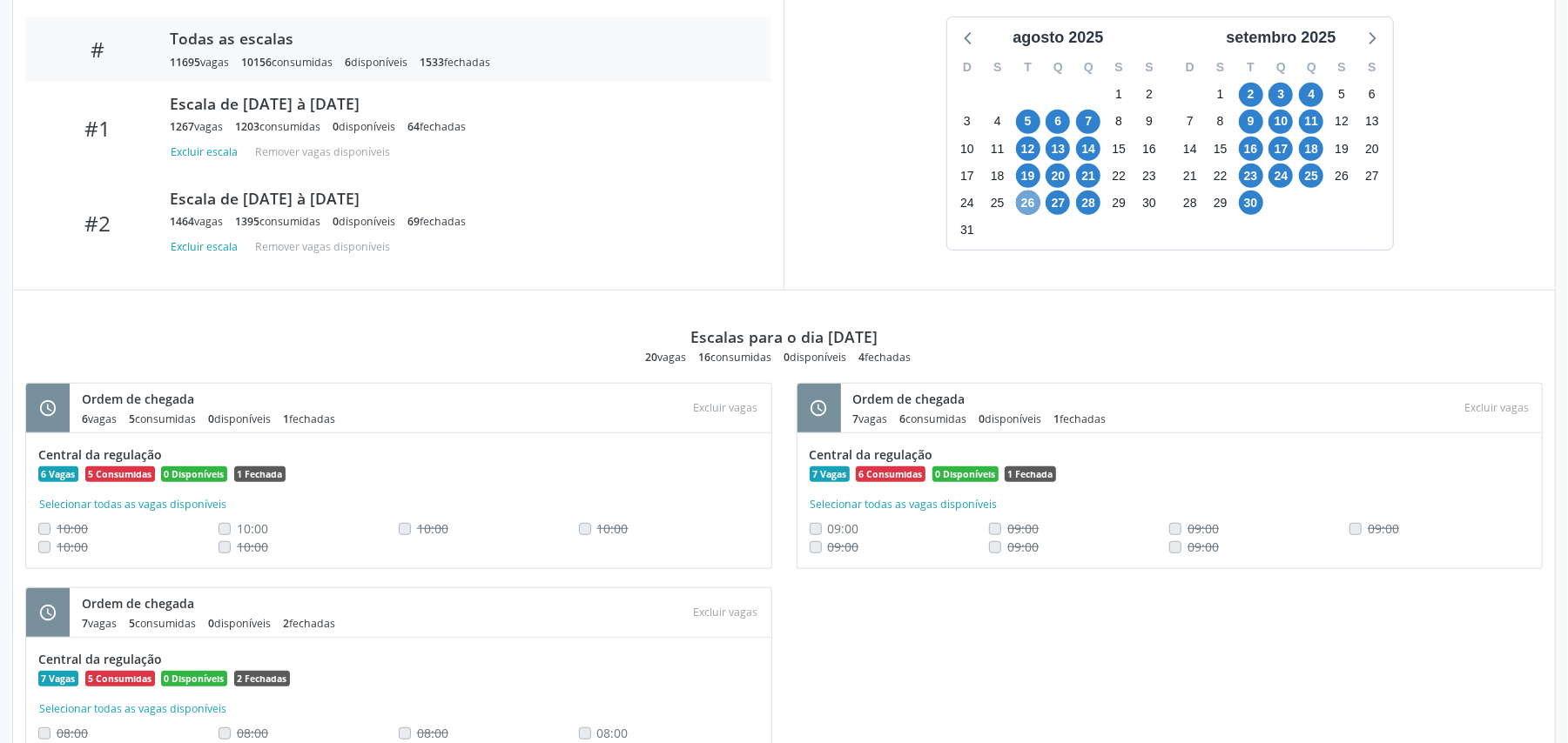
scroll to position [596, 0]
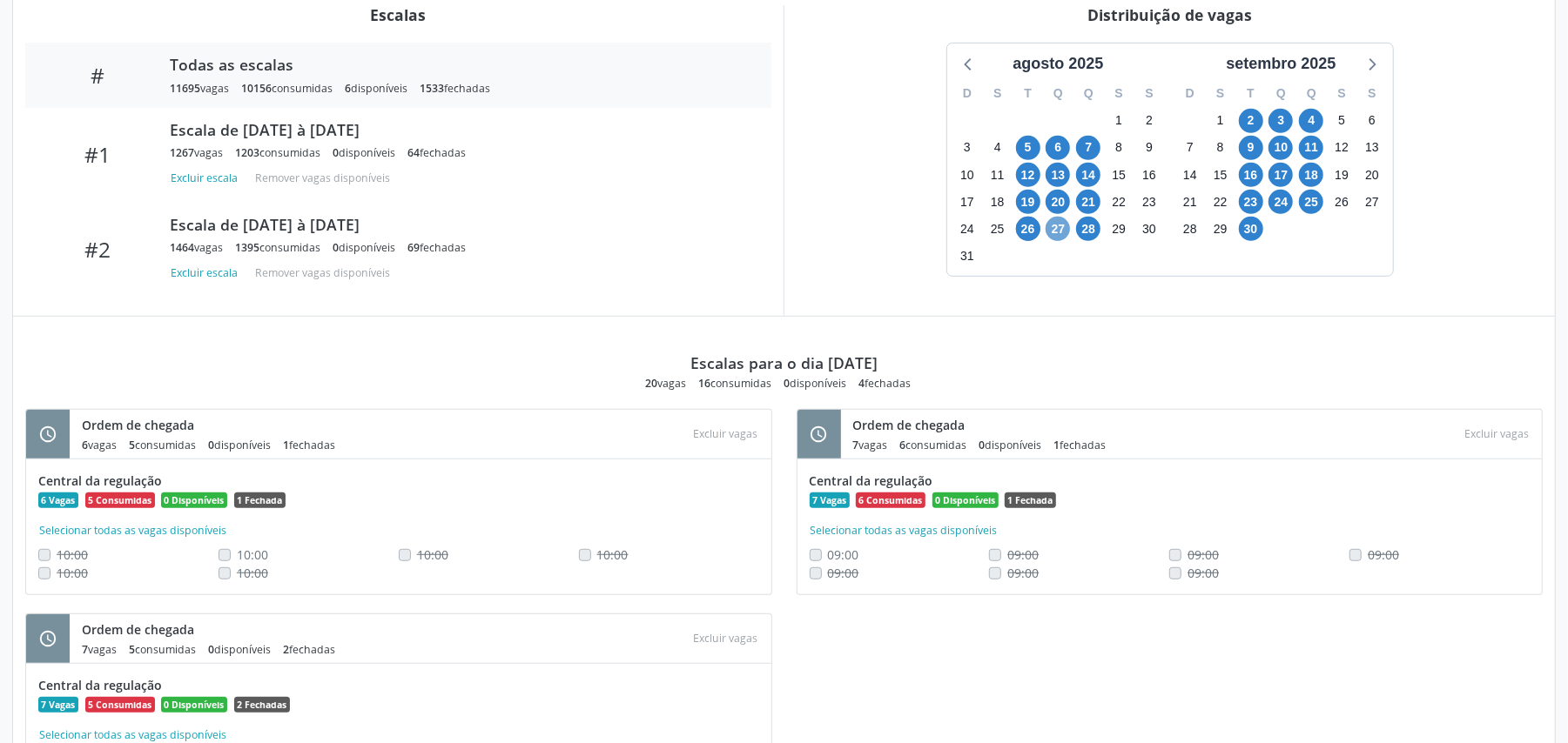
click at [1052, 241] on span "27" at bounding box center [1058, 228] width 24 height 24
click at [1087, 234] on span "28" at bounding box center [1089, 228] width 24 height 24
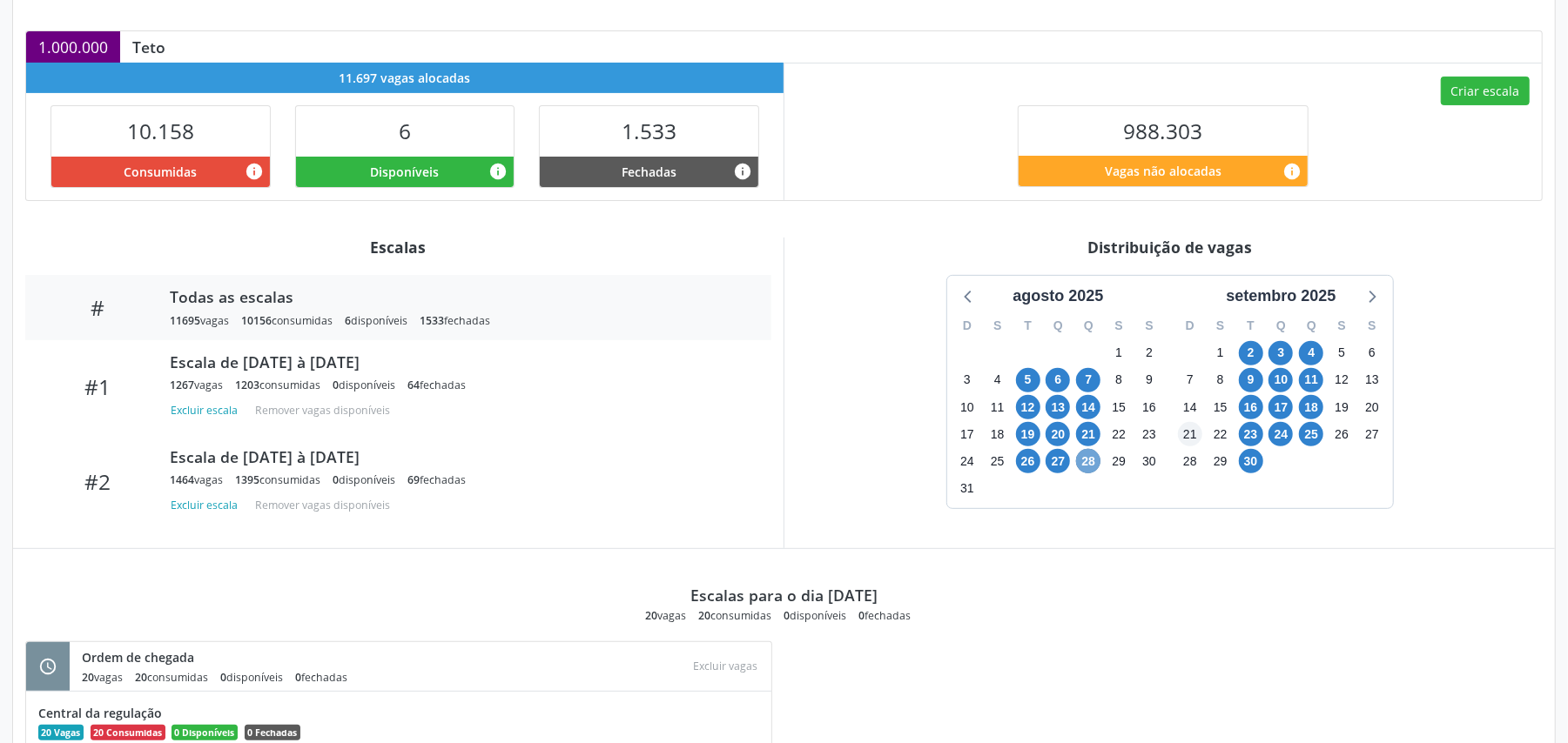
scroll to position [561, 0]
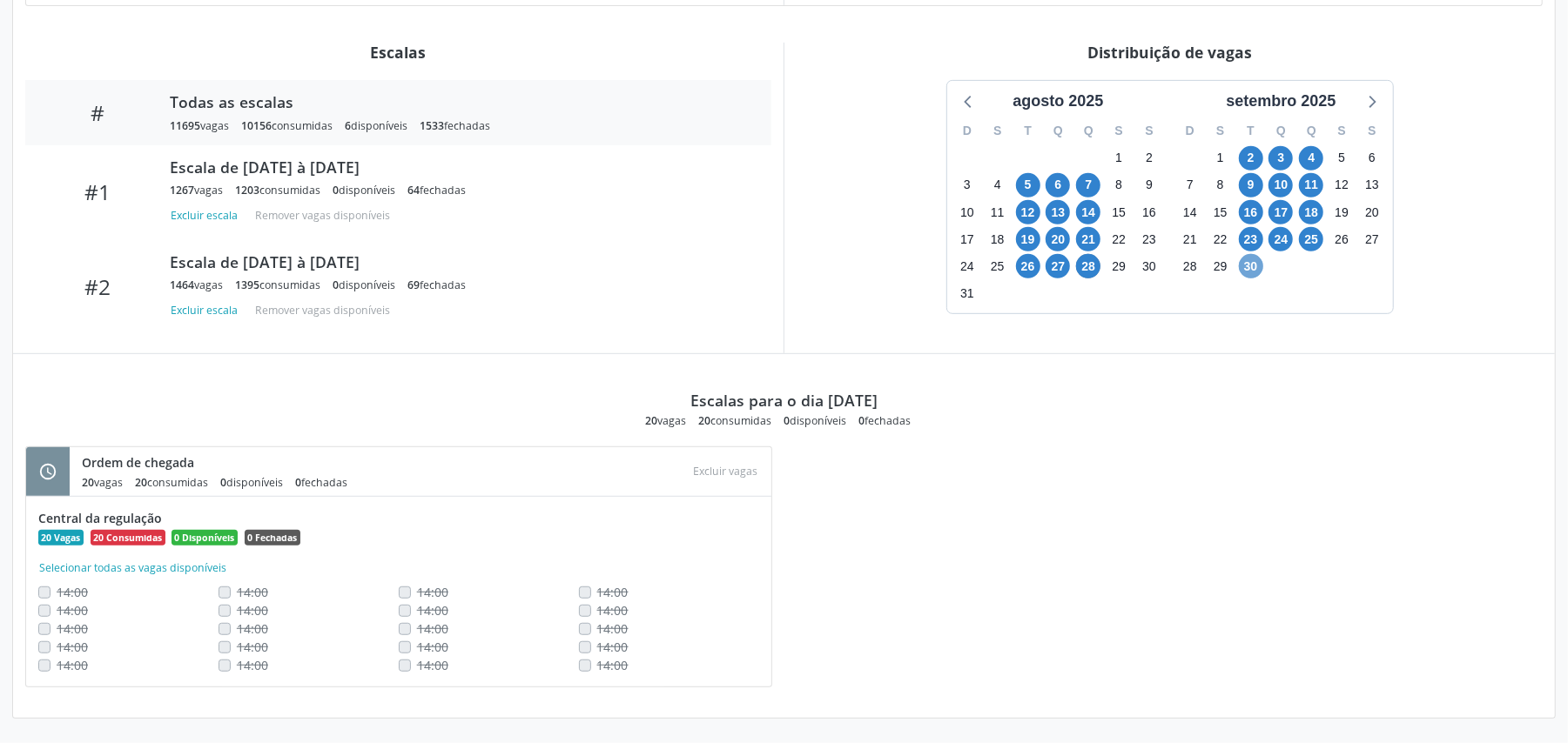
click at [1245, 267] on span "30" at bounding box center [1251, 267] width 24 height 24
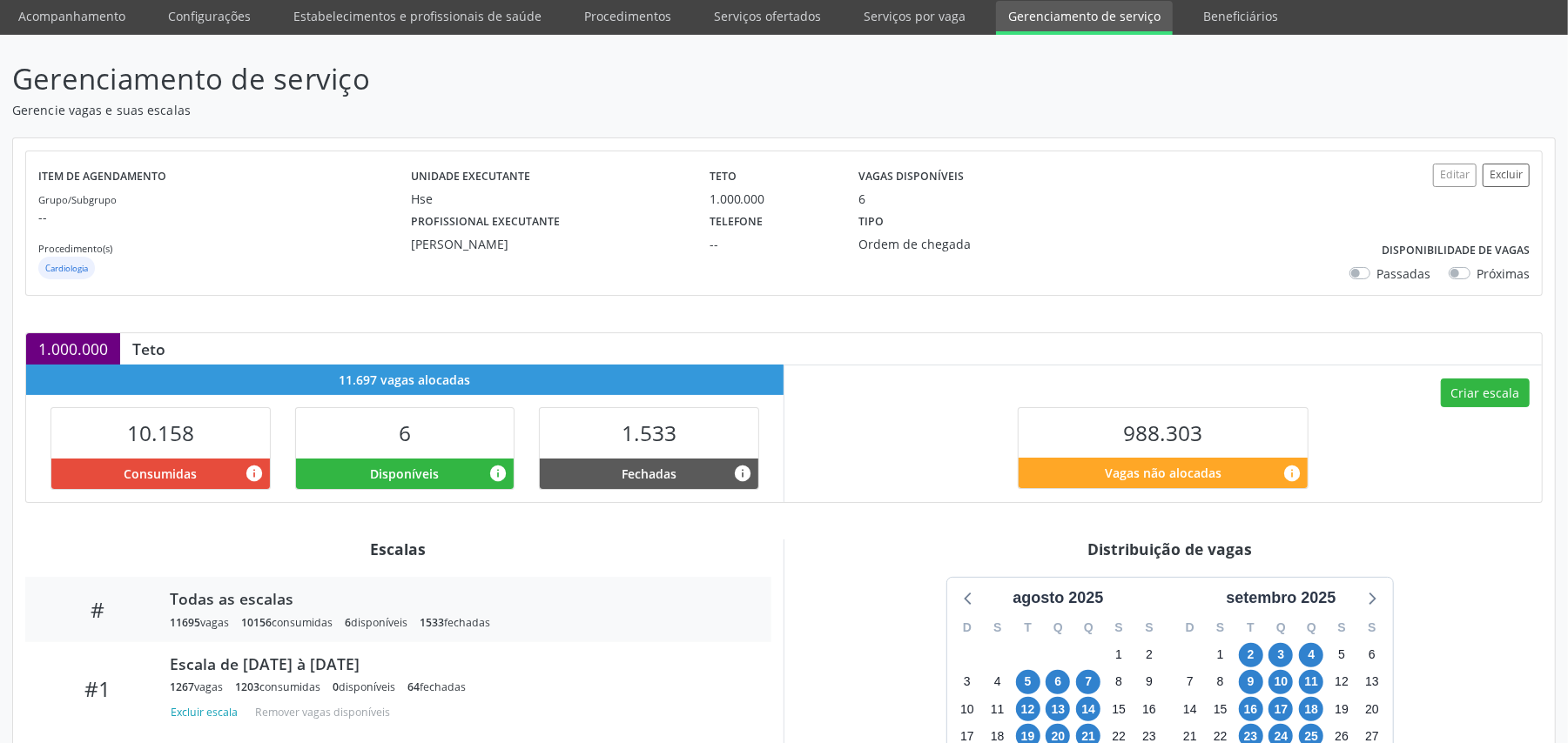
scroll to position [0, 0]
